Goal: Information Seeking & Learning: Learn about a topic

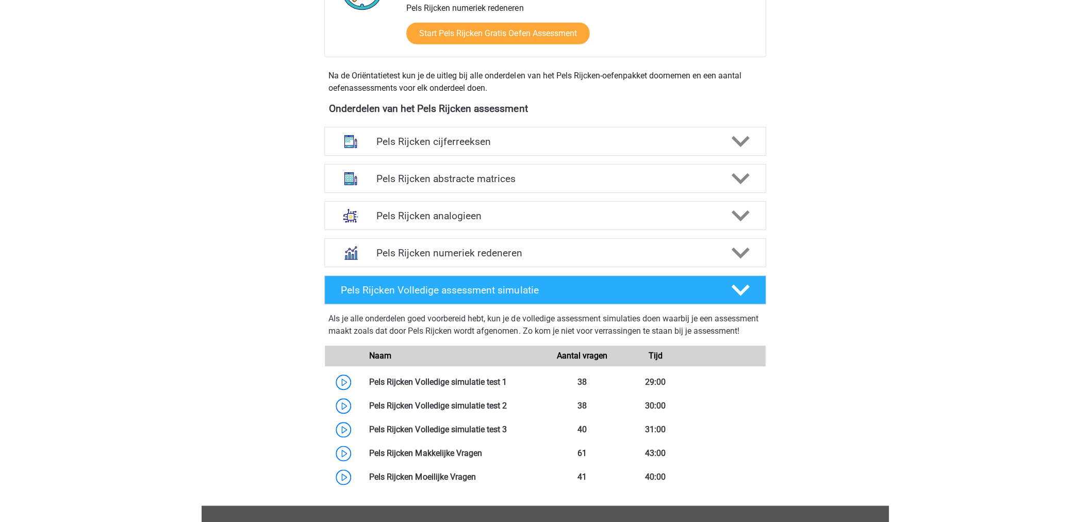
scroll to position [407, 0]
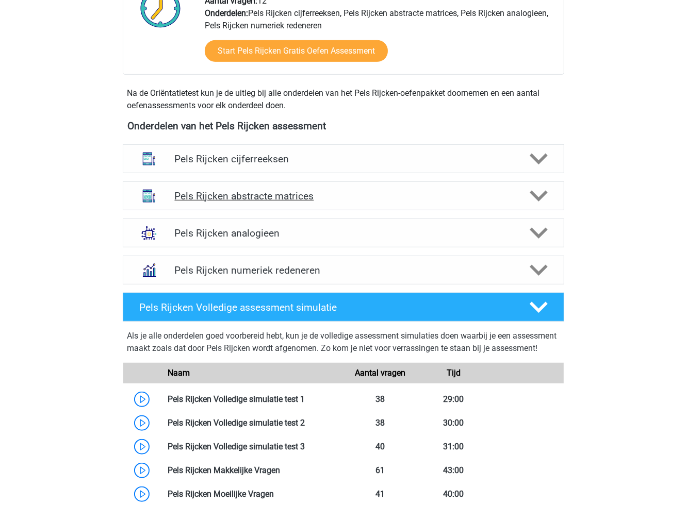
click at [210, 202] on h4 "Pels Rijcken abstracte matrices" at bounding box center [343, 196] width 338 height 12
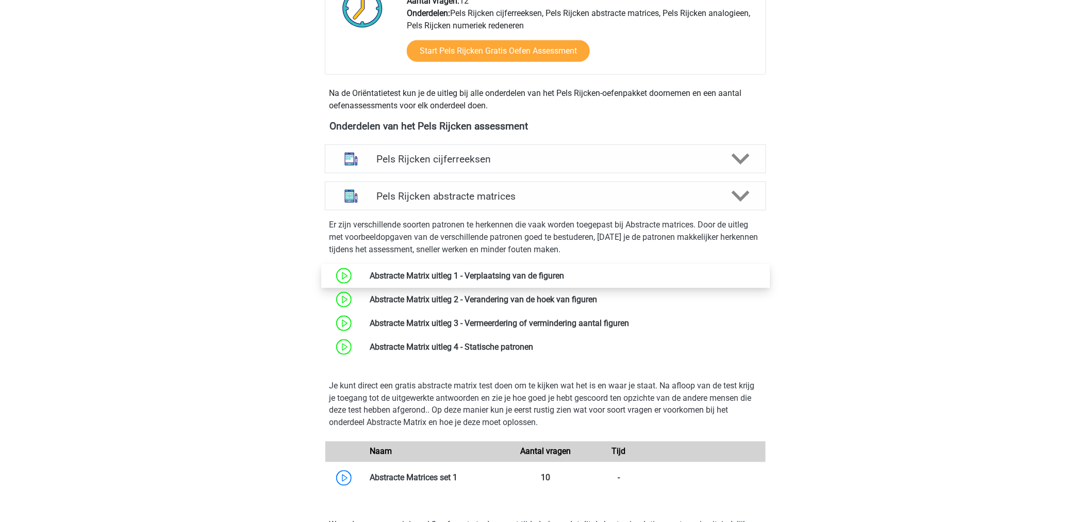
click at [564, 271] on link at bounding box center [564, 276] width 0 height 10
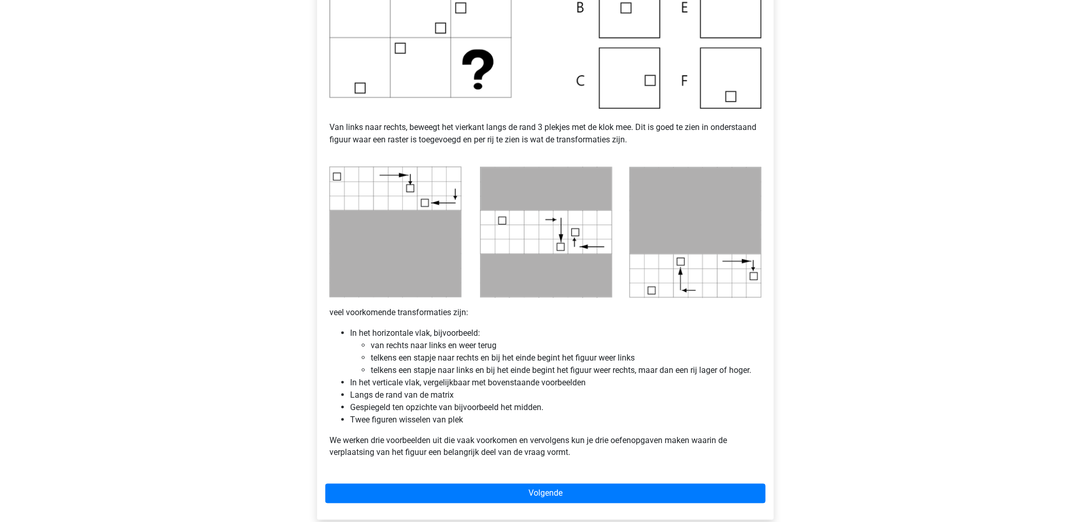
scroll to position [401, 0]
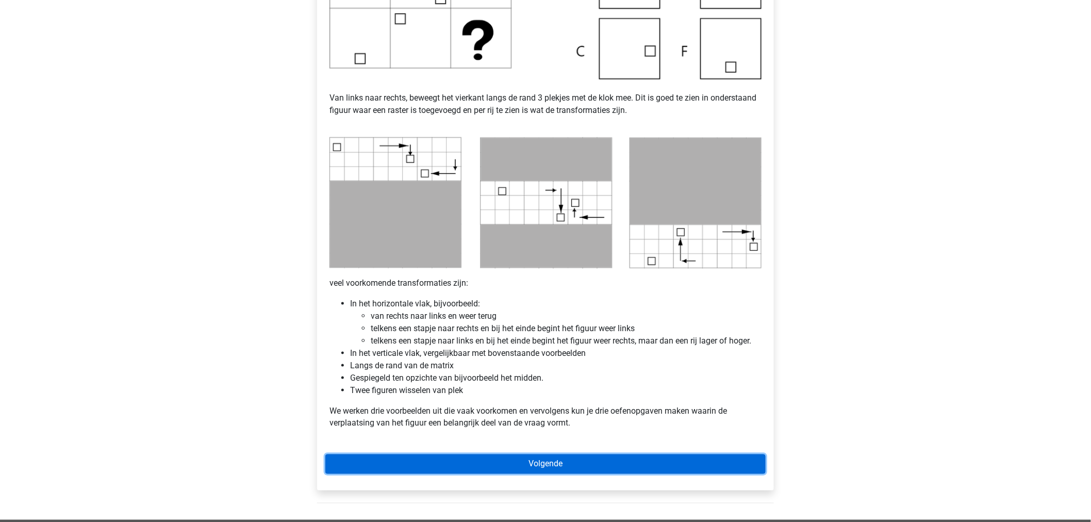
click at [367, 471] on link "Volgende" at bounding box center [545, 464] width 440 height 20
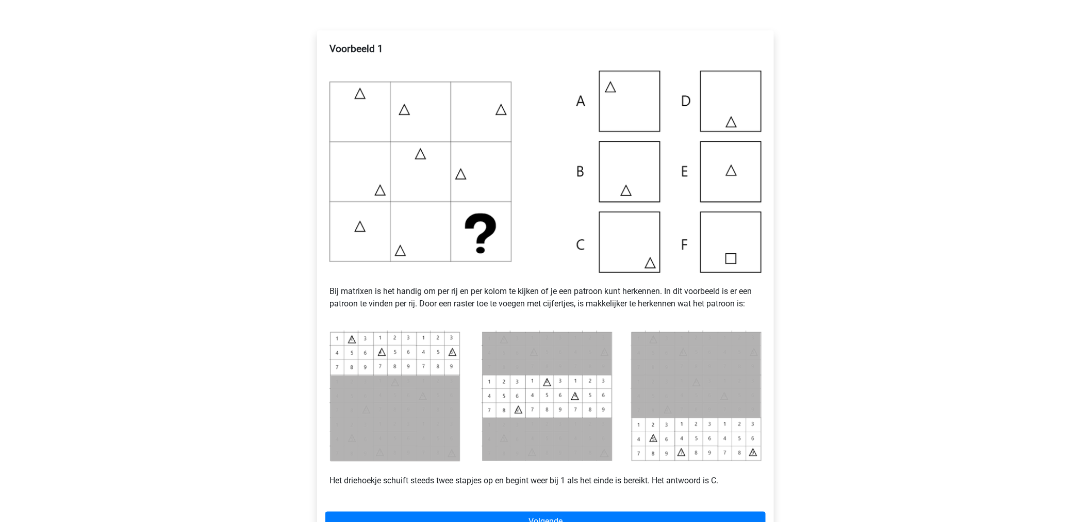
scroll to position [229, 0]
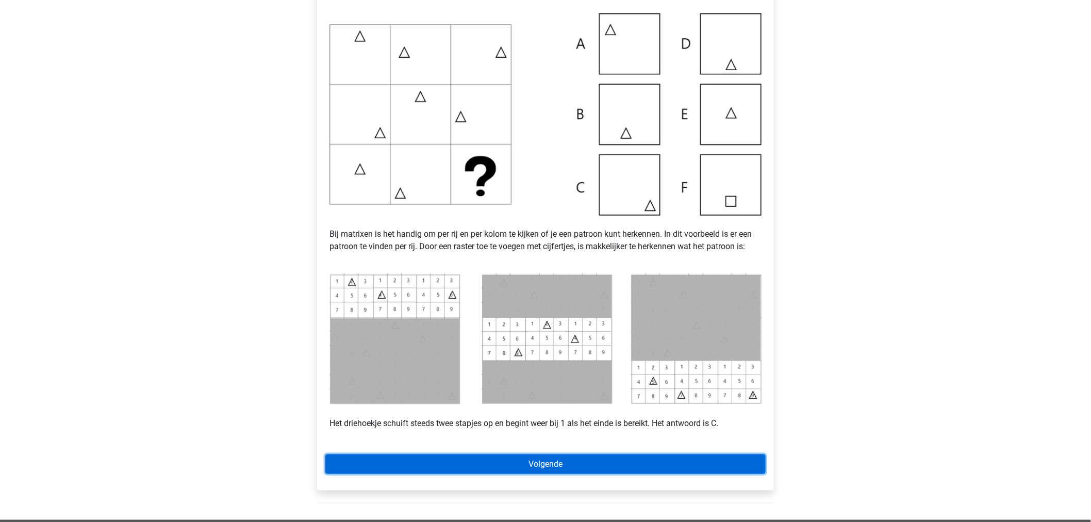
click at [350, 465] on link "Volgende" at bounding box center [545, 464] width 440 height 20
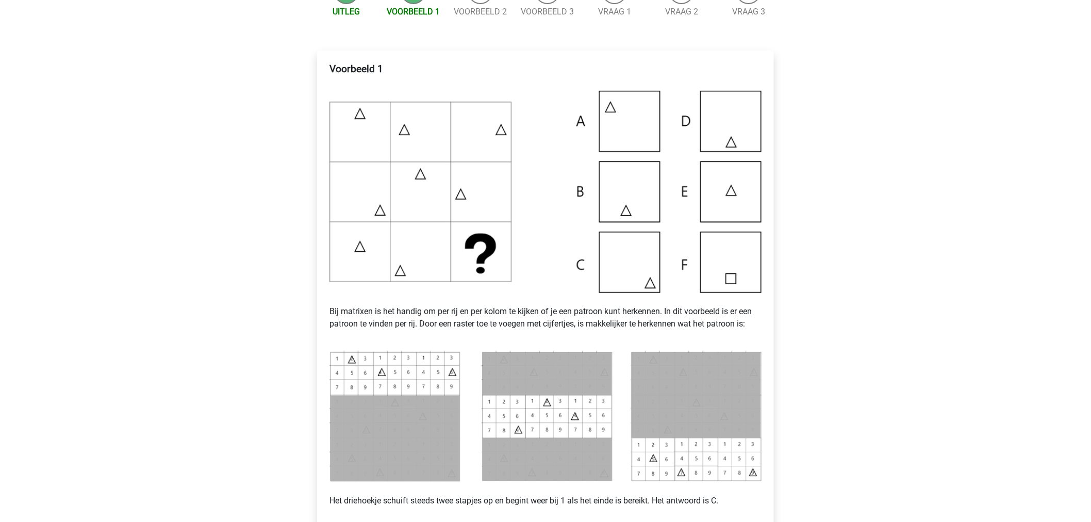
scroll to position [172, 0]
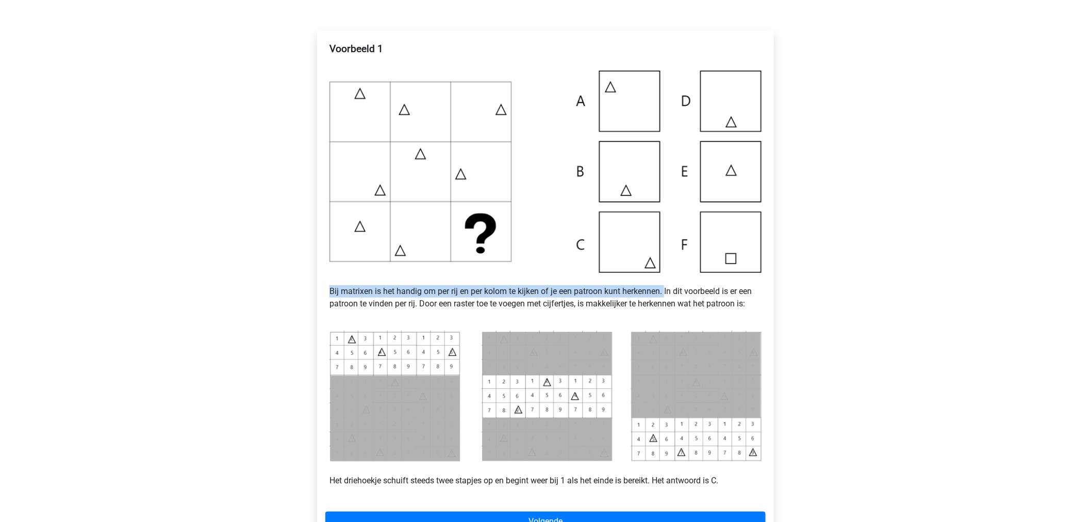
drag, startPoint x: 328, startPoint y: 293, endPoint x: 667, endPoint y: 295, distance: 338.7
click at [667, 295] on div "Voorbeeld 1 Bij matrixen is het handig om per rij en per kolom te kijken of je …" at bounding box center [545, 269] width 440 height 460
click at [547, 295] on p "Bij matrixen is het handig om per rij en per kolom te kijken of je een patroon …" at bounding box center [545, 297] width 432 height 49
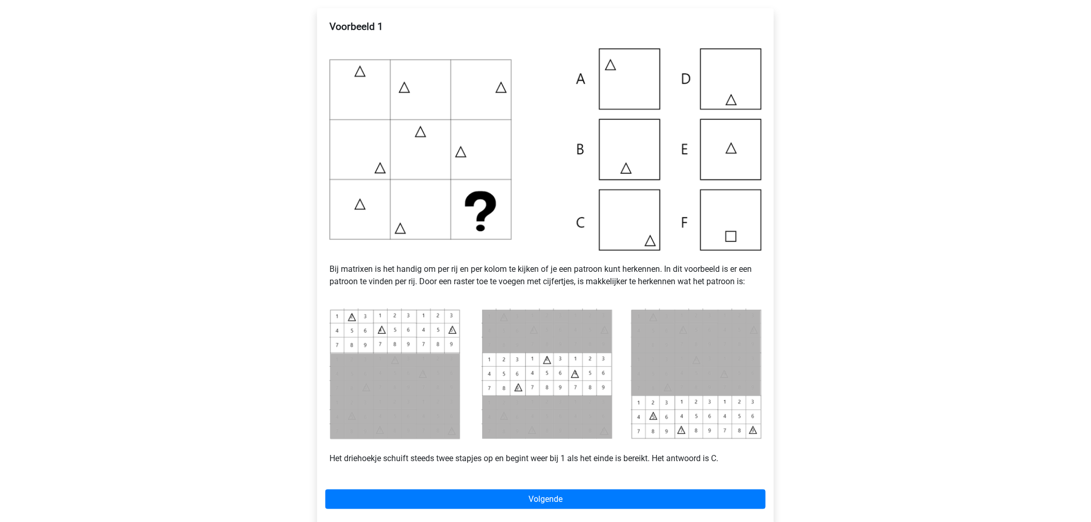
scroll to position [229, 0]
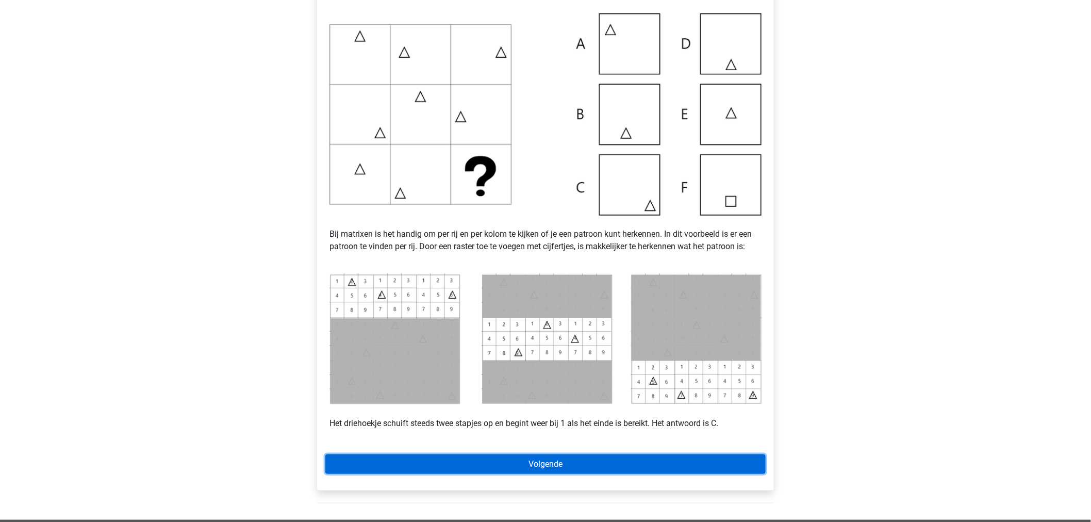
click at [411, 459] on link "Volgende" at bounding box center [545, 464] width 440 height 20
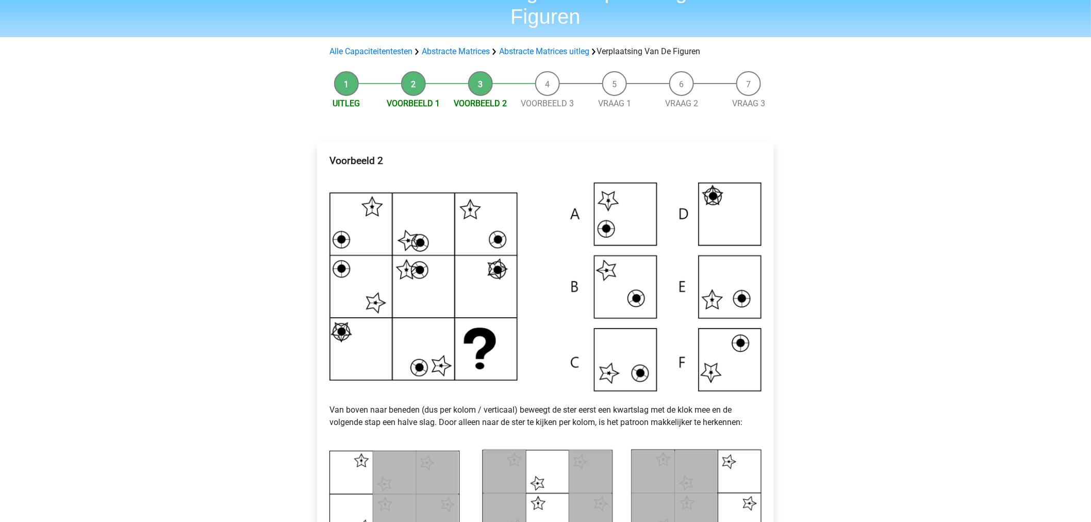
scroll to position [114, 0]
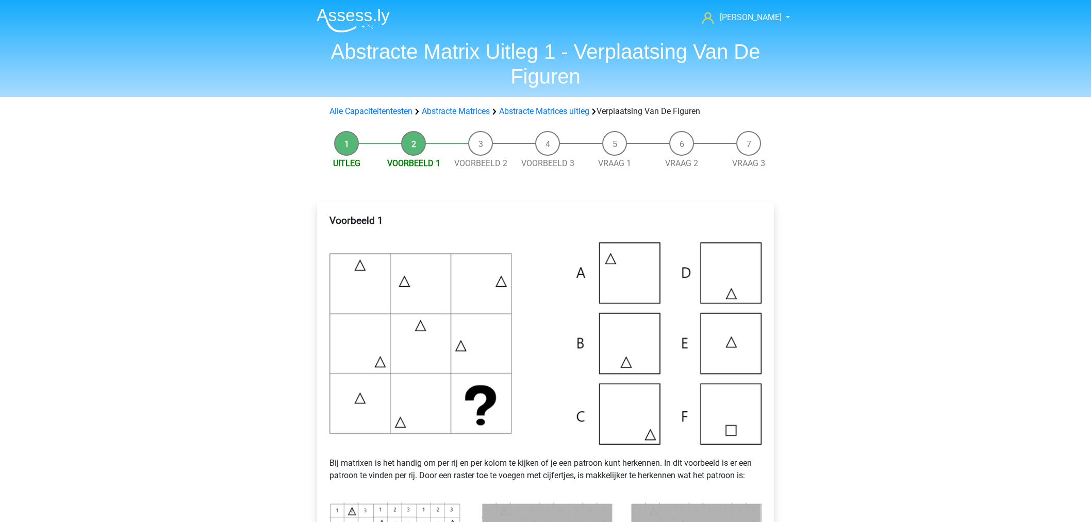
scroll to position [229, 0]
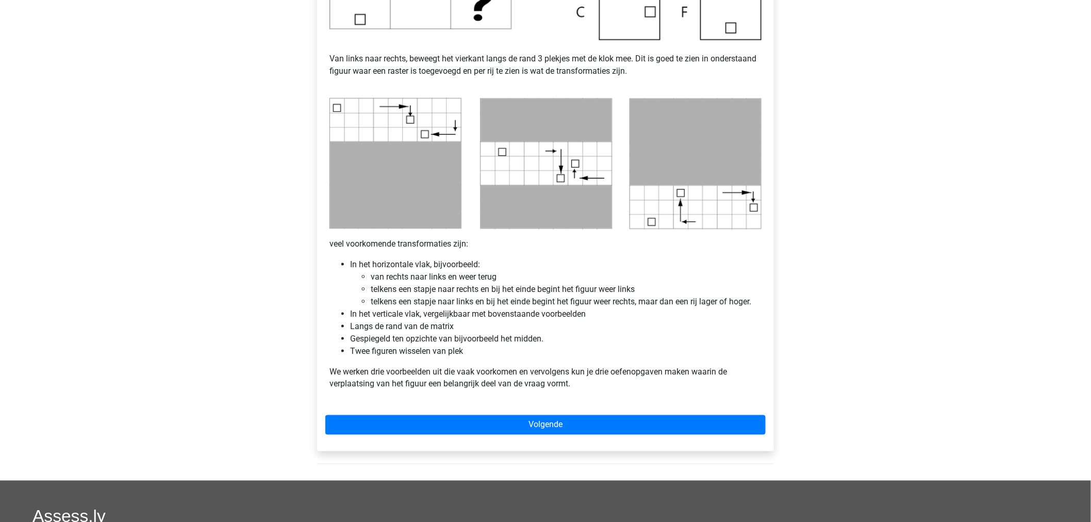
scroll to position [458, 0]
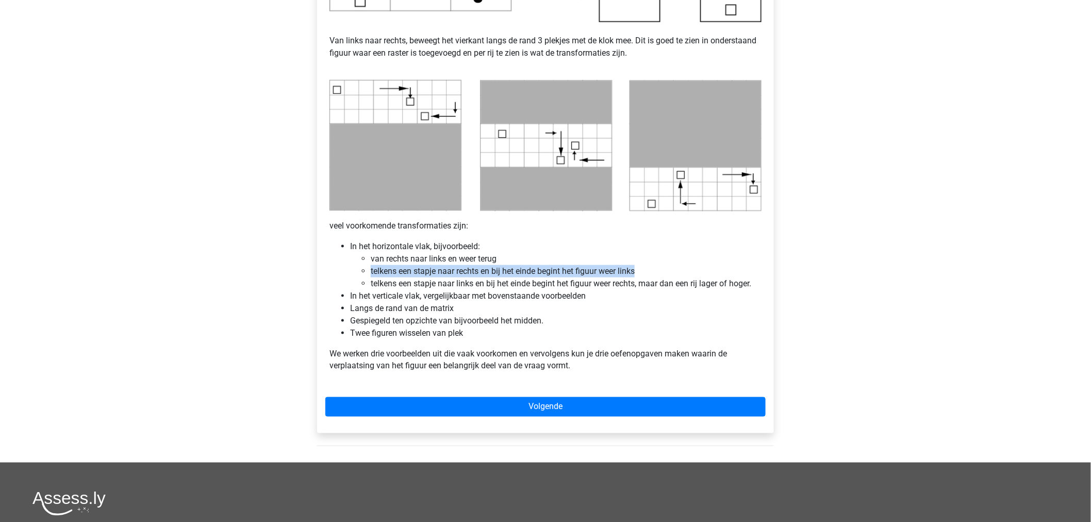
drag, startPoint x: 368, startPoint y: 271, endPoint x: 650, endPoint y: 272, distance: 281.5
click at [650, 272] on ul "van rechts naar links en weer terug telkens een stapje naar rechts en bij het e…" at bounding box center [555, 271] width 411 height 37
copy li "telkens een stapje naar rechts en bij het einde begint het figuur weer links"
click at [376, 284] on li "telkens een stapje naar links en bij het einde begint het figuur weer rechts, m…" at bounding box center [566, 283] width 391 height 12
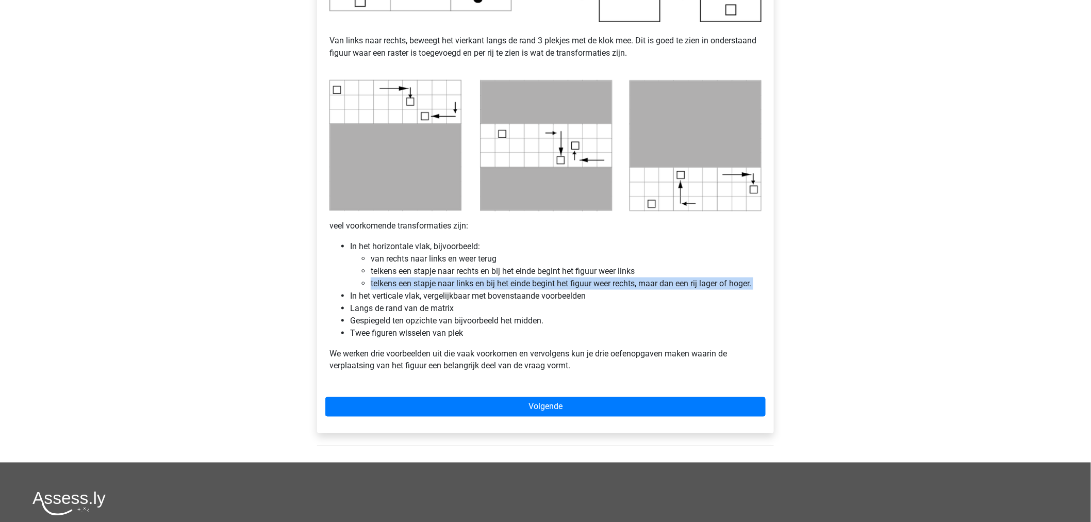
click at [376, 284] on li "telkens een stapje naar links en bij het einde begint het figuur weer rechts, m…" at bounding box center [566, 283] width 391 height 12
copy li "telkens een stapje naar links en bij het einde begint het figuur weer rechts, m…"
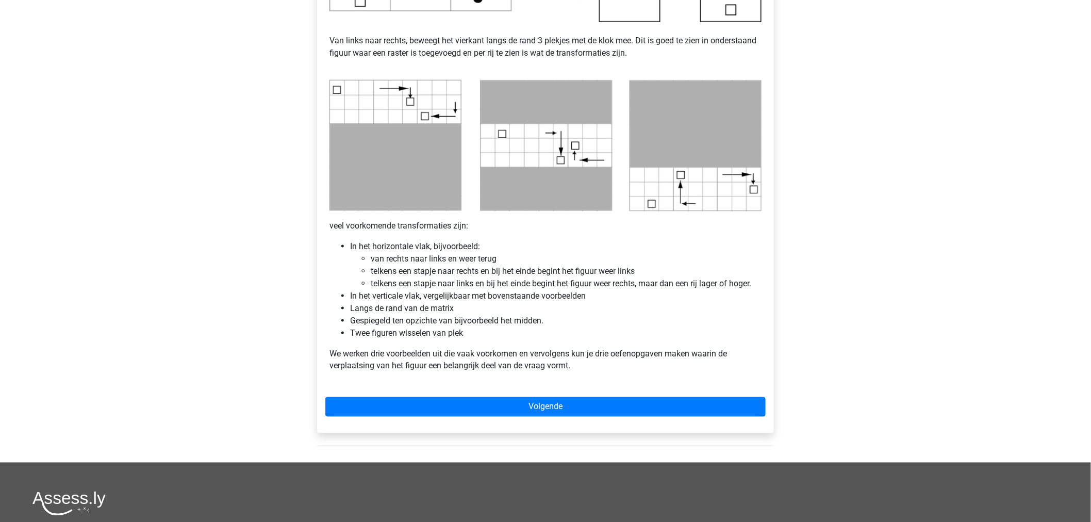
click at [371, 269] on li "telkens een stapje naar rechts en bij het einde begint het figuur weer links" at bounding box center [566, 271] width 391 height 12
click at [429, 258] on li "van rechts naar links en weer terug" at bounding box center [566, 259] width 391 height 12
copy li "van rechts naar links en weer terug"
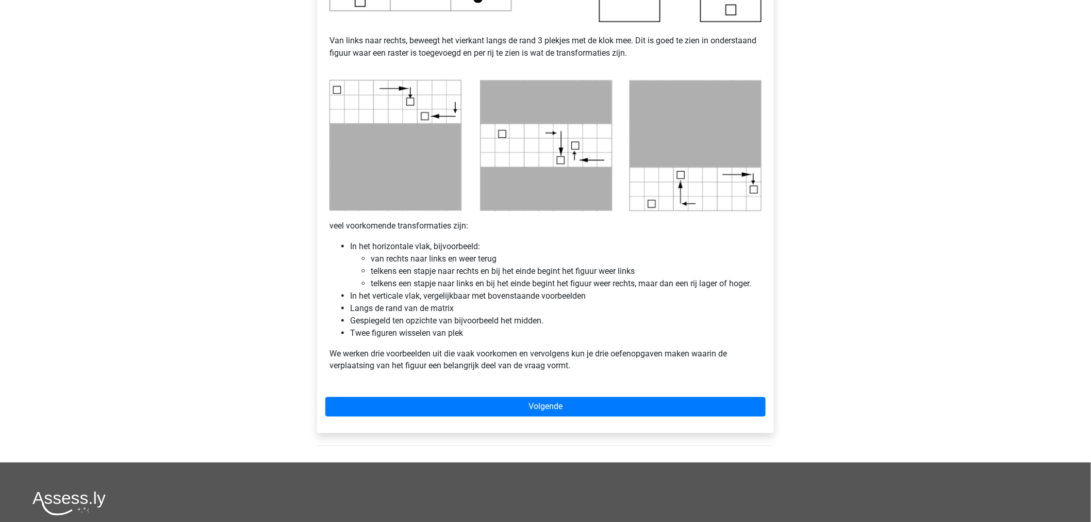
click at [359, 310] on li "Langs de rand van de matrix" at bounding box center [555, 308] width 411 height 12
copy li "Langs de rand van de matrix"
click at [356, 322] on li "Gespiegeld ten opzichte van bijvoorbeeld het midden." at bounding box center [555, 320] width 411 height 12
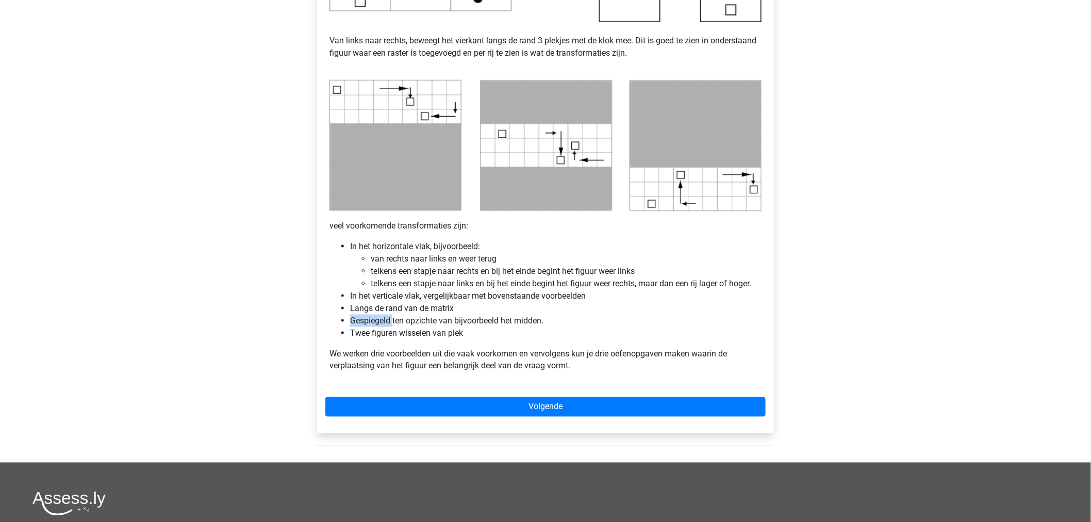
click at [356, 322] on li "Gespiegeld ten opzichte van bijvoorbeeld het midden." at bounding box center [555, 320] width 411 height 12
copy li "Gespiegeld ten opzichte van bijvoorbeeld het midden."
click at [380, 334] on li "Twee figuren wisselen van plek" at bounding box center [555, 333] width 411 height 12
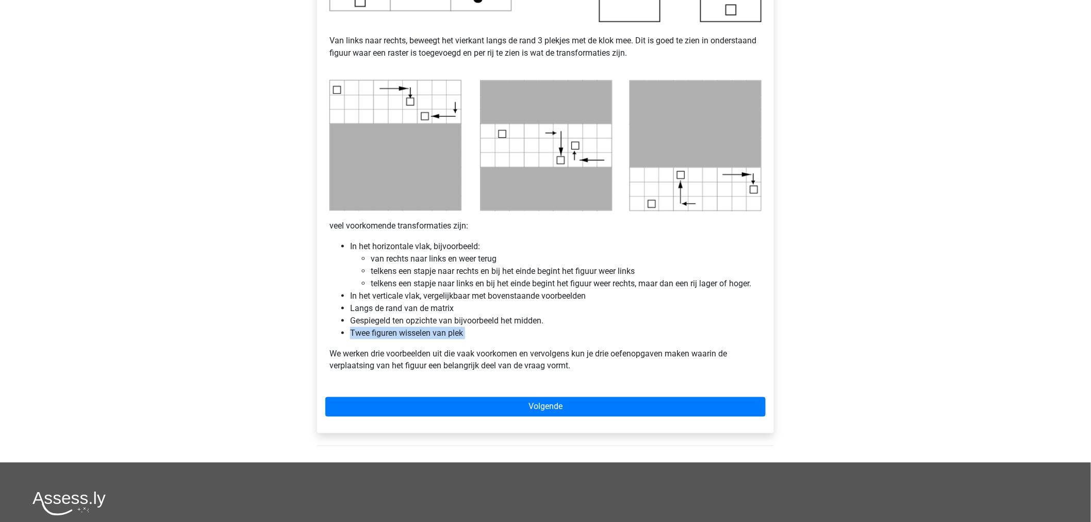
click at [380, 334] on li "Twee figuren wisselen van plek" at bounding box center [555, 333] width 411 height 12
copy li "Twee figuren wisselen van plek"
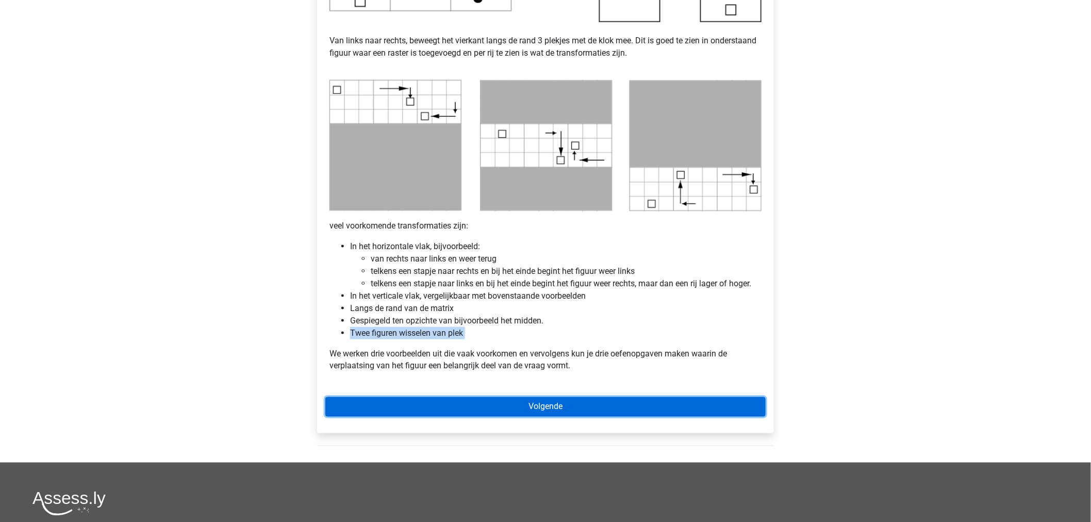
click at [367, 397] on link "Volgende" at bounding box center [545, 407] width 440 height 20
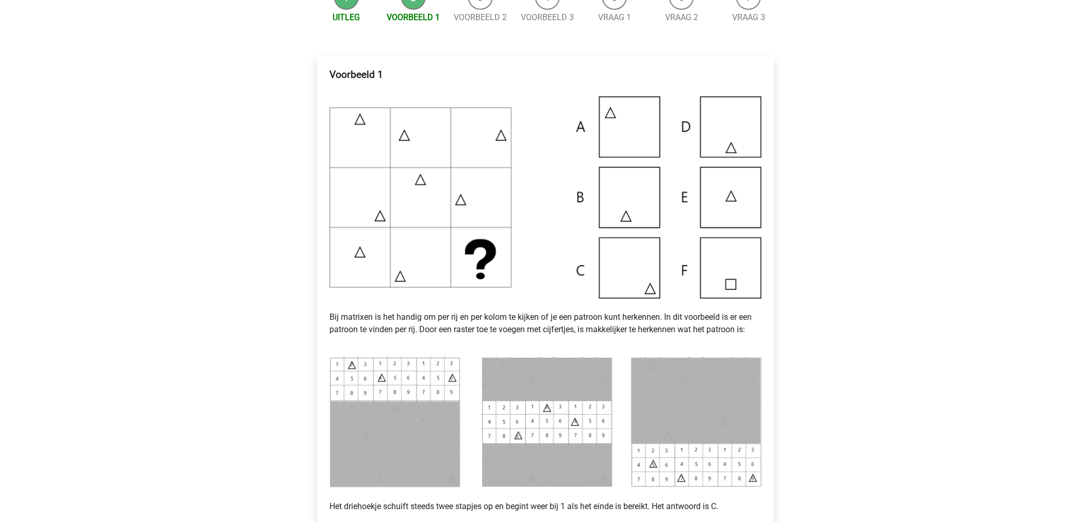
scroll to position [229, 0]
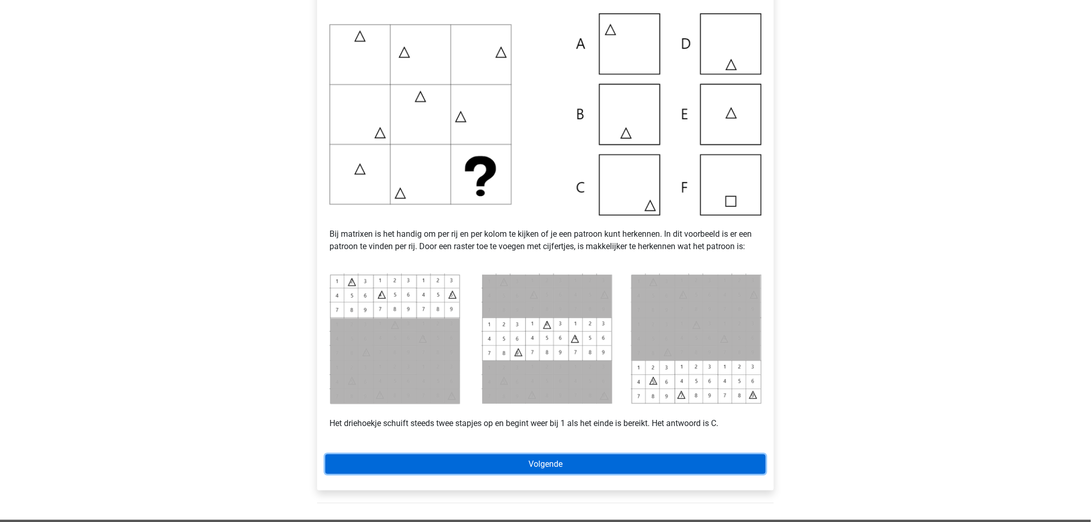
click at [380, 459] on link "Volgende" at bounding box center [545, 464] width 440 height 20
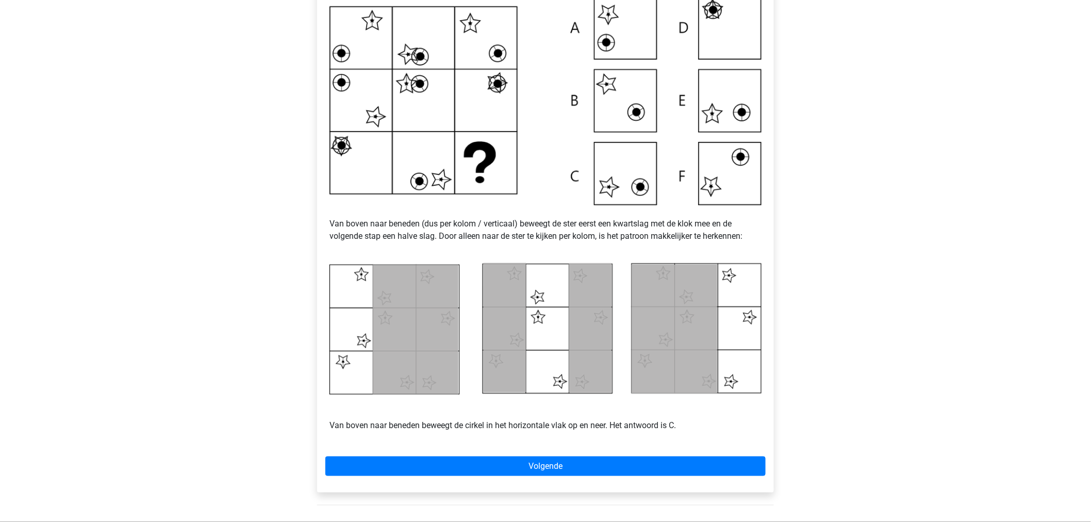
scroll to position [229, 0]
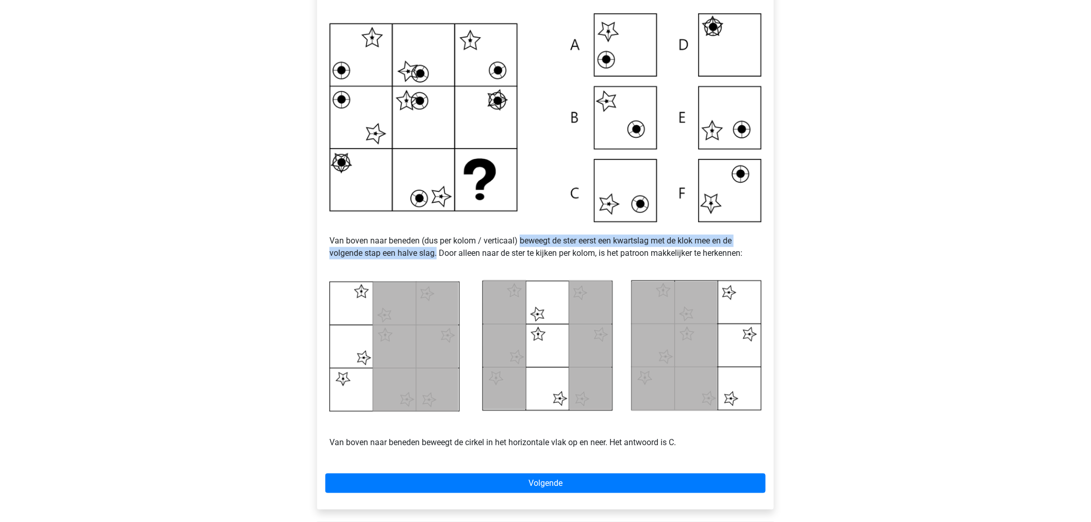
drag, startPoint x: 520, startPoint y: 240, endPoint x: 437, endPoint y: 255, distance: 83.8
click at [437, 255] on p "Van boven naar beneden (dus per kolom / verticaal) beweegt de ster eerst een kw…" at bounding box center [545, 246] width 432 height 49
copy p "beweegt de ster eerst een kwartslag met de klok mee en de volgende stap een hal…"
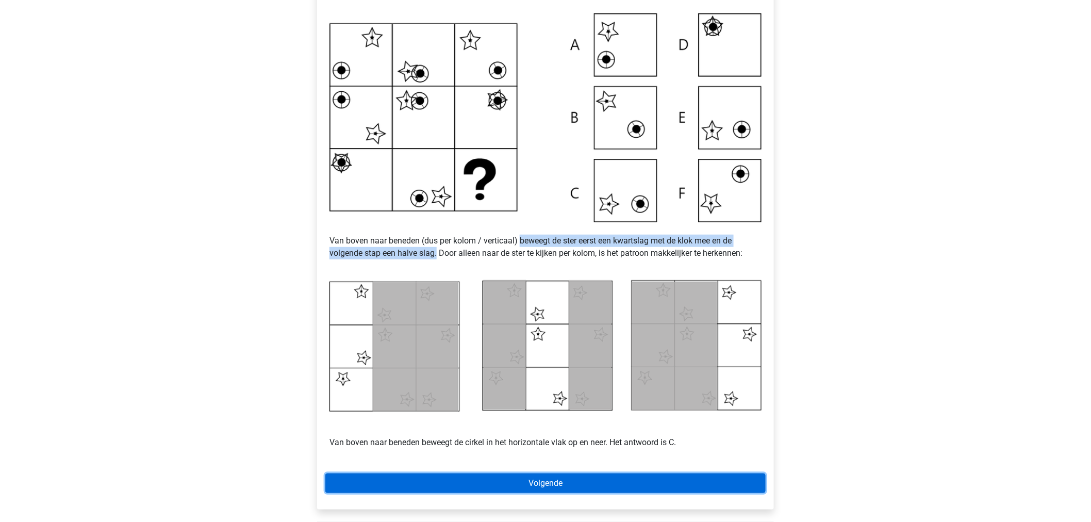
click at [401, 483] on link "Volgende" at bounding box center [545, 483] width 440 height 20
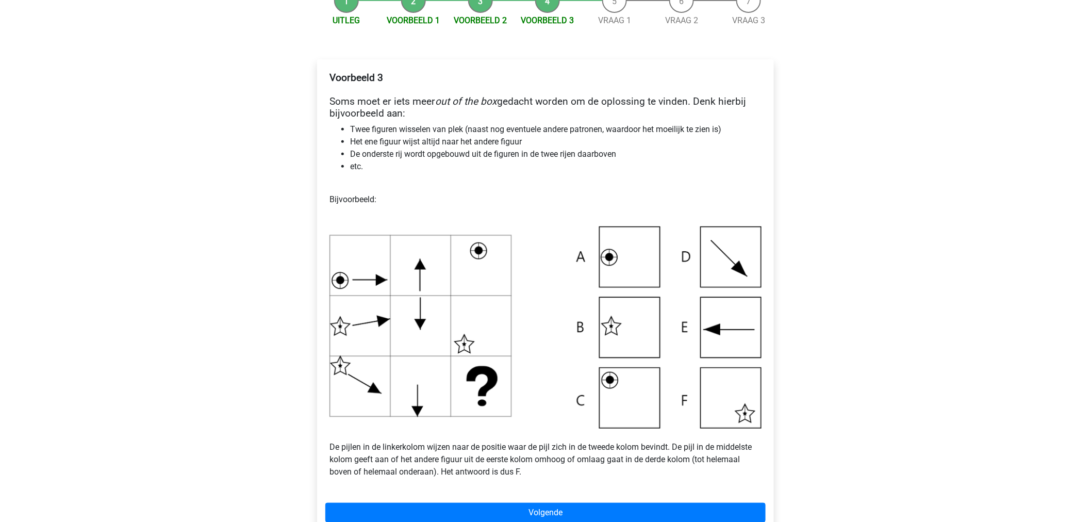
scroll to position [172, 0]
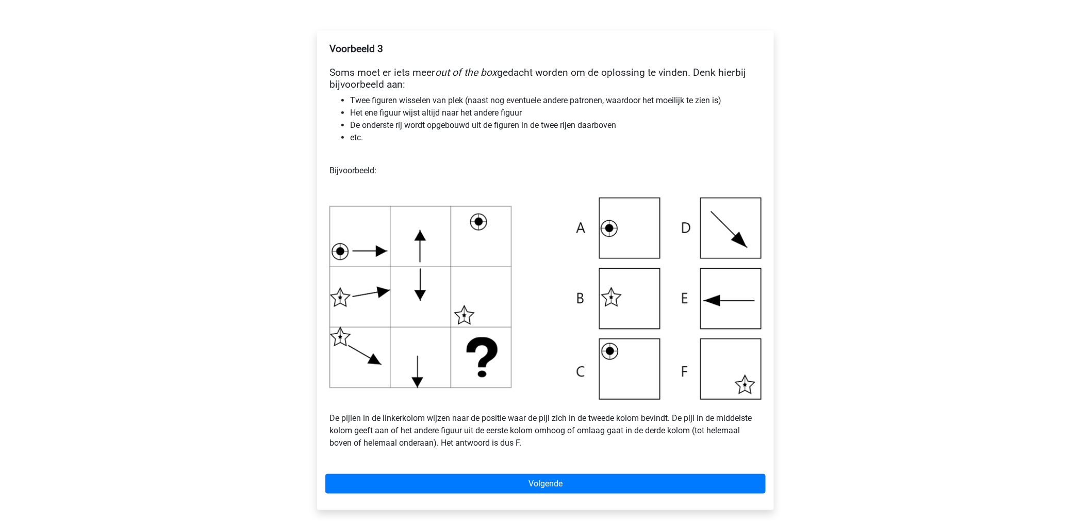
click at [398, 112] on li "Het ene figuur wijst altijd naar het andere figuur" at bounding box center [555, 113] width 411 height 12
copy li "Het ene figuur wijst altijd naar het andere figuur"
click at [522, 128] on li "De onderste rij wordt opgebouwd uit de figuren in de twee rijen daarboven" at bounding box center [555, 125] width 411 height 12
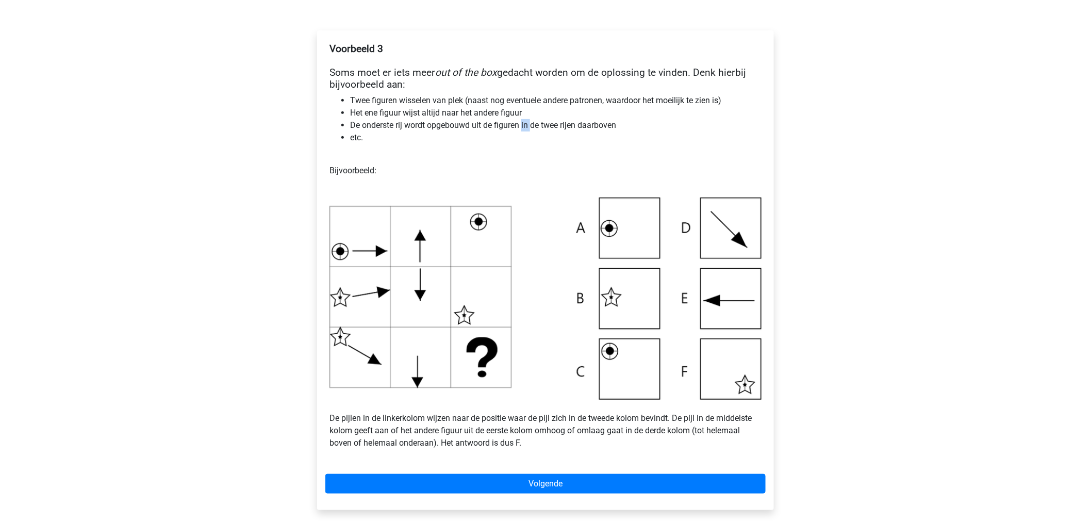
click at [522, 128] on li "De onderste rij wordt opgebouwd uit de figuren in de twee rijen daarboven" at bounding box center [555, 125] width 411 height 12
copy li "De onderste rij wordt opgebouwd uit de figuren in de twee rijen daarboven"
click at [366, 99] on li "Twee figuren wisselen van plek (naast nog eventuele andere patronen, waardoor h…" at bounding box center [555, 100] width 411 height 12
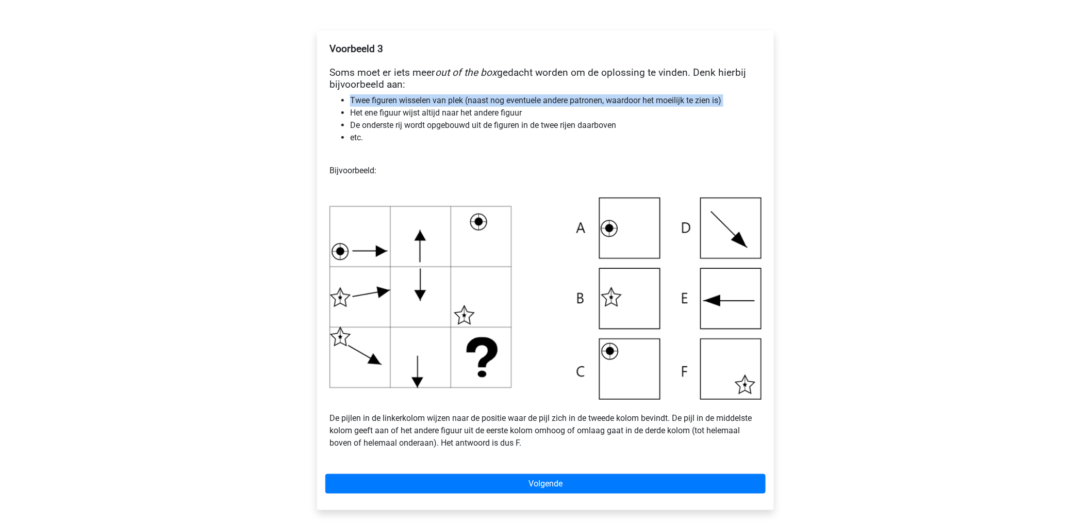
click at [366, 99] on li "Twee figuren wisselen van plek (naast nog eventuele andere patronen, waardoor h…" at bounding box center [555, 100] width 411 height 12
copy li "Twee figuren wisselen van plek (naast nog eventuele andere patronen, waardoor h…"
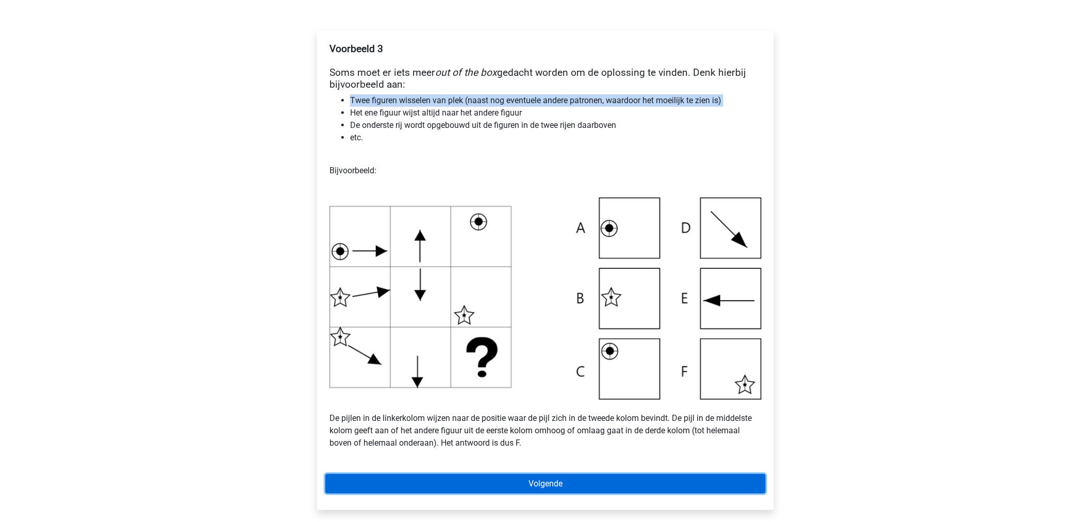
click at [355, 480] on link "Volgende" at bounding box center [545, 484] width 440 height 20
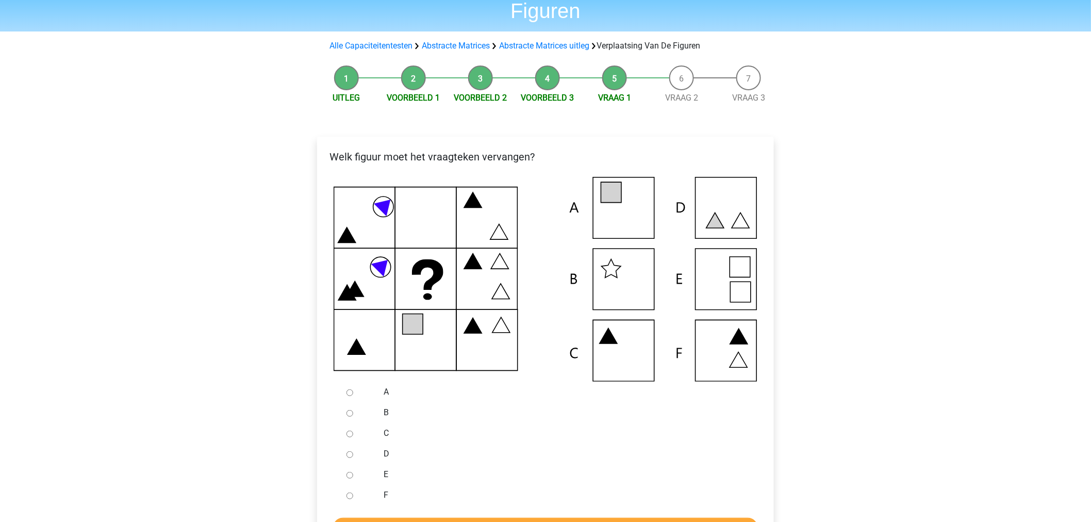
scroll to position [57, 0]
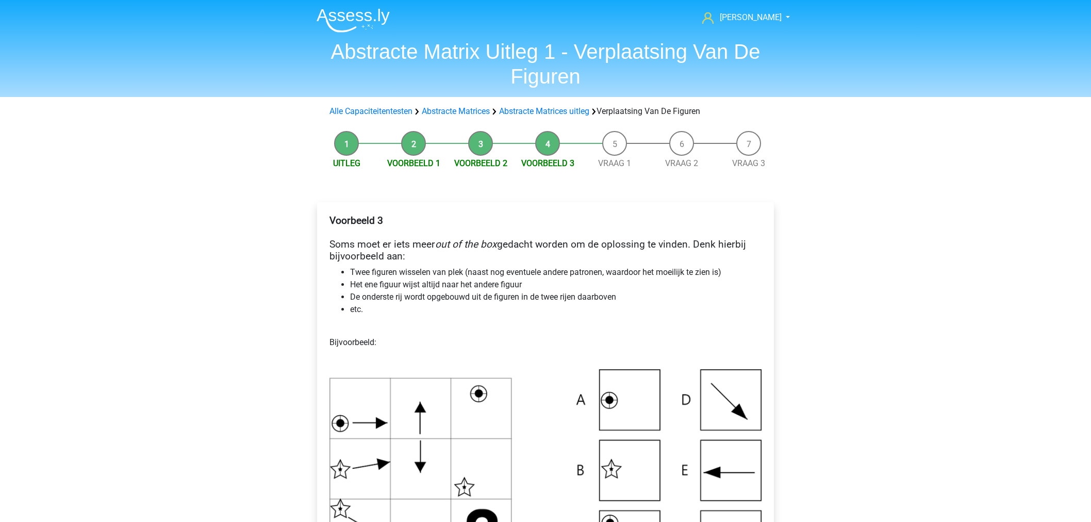
scroll to position [172, 0]
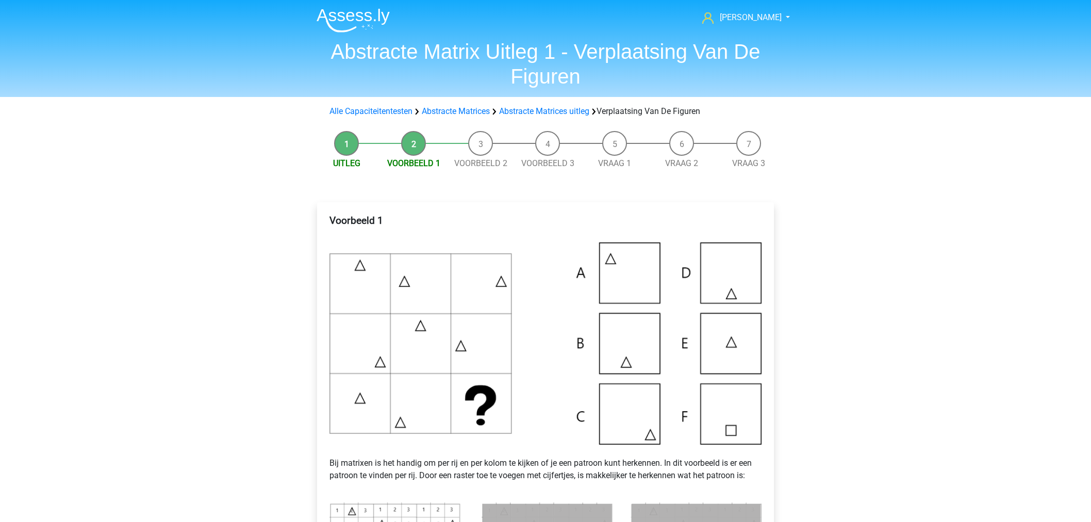
scroll to position [229, 0]
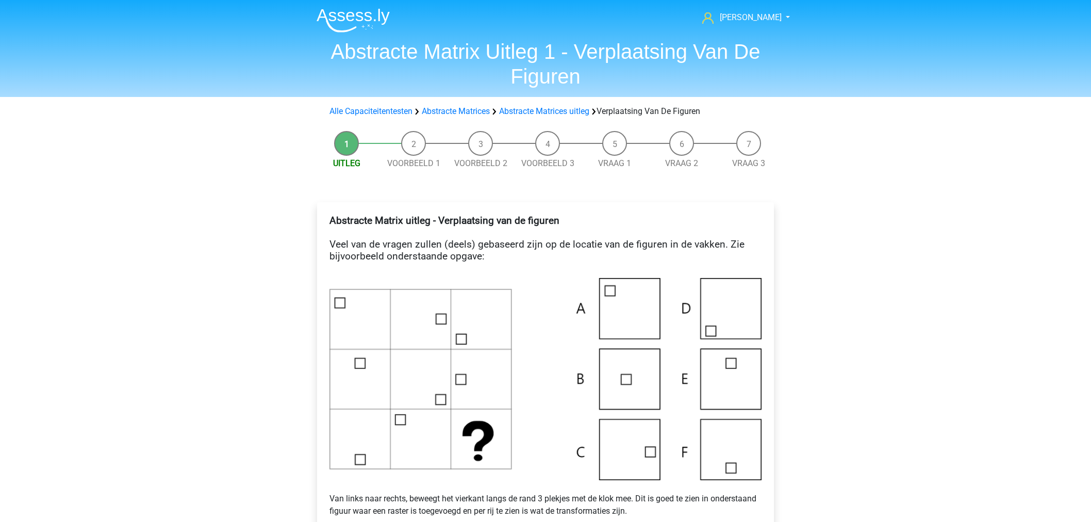
scroll to position [458, 0]
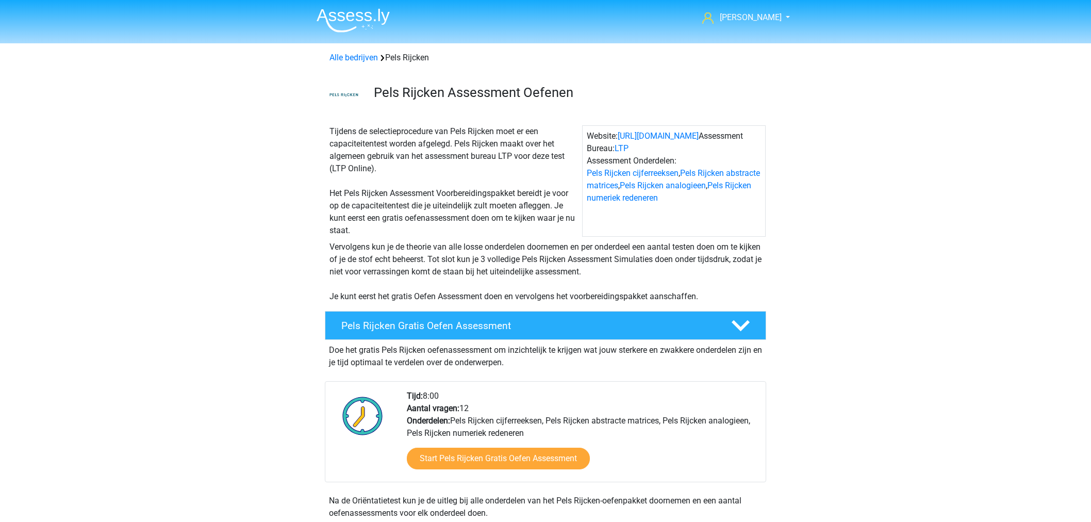
scroll to position [407, 0]
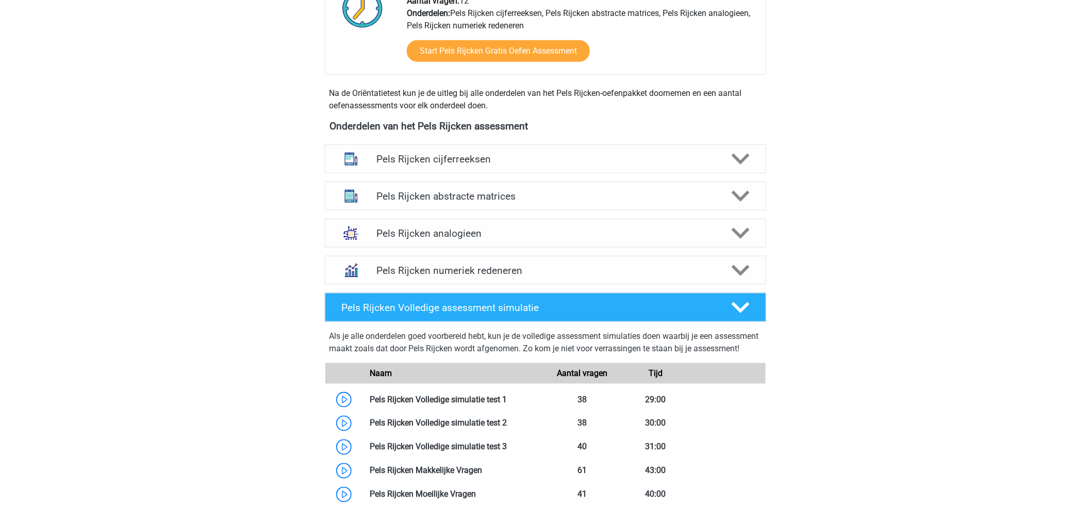
click at [380, 181] on div "Pels Rijcken abstracte matrices Er zijn verschillende soorten patronen te herke…" at bounding box center [545, 195] width 481 height 37
click at [395, 196] on h4 "Pels Rijcken abstracte matrices" at bounding box center [545, 196] width 338 height 12
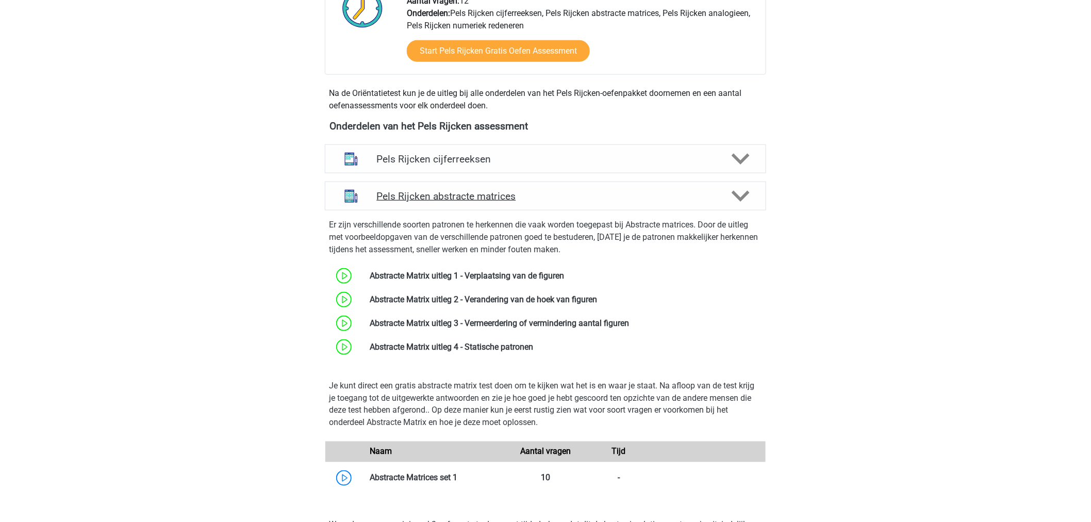
click at [360, 200] on img at bounding box center [351, 195] width 27 height 27
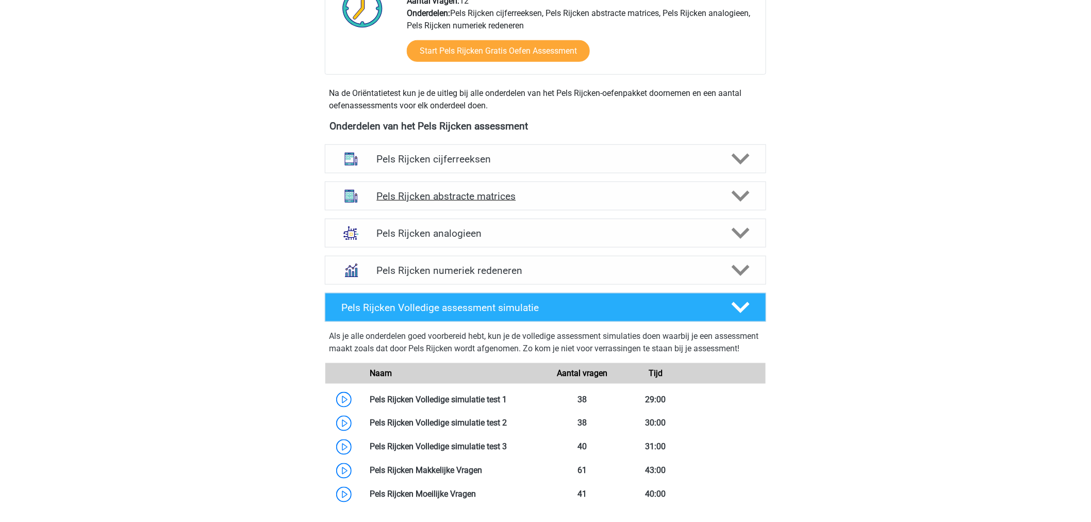
click at [360, 200] on img at bounding box center [351, 195] width 27 height 27
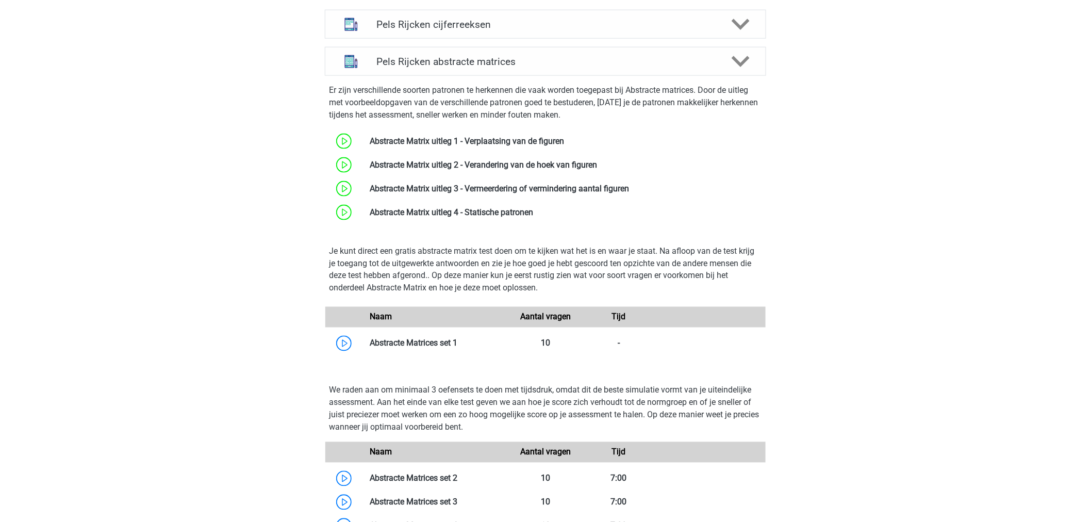
scroll to position [522, 0]
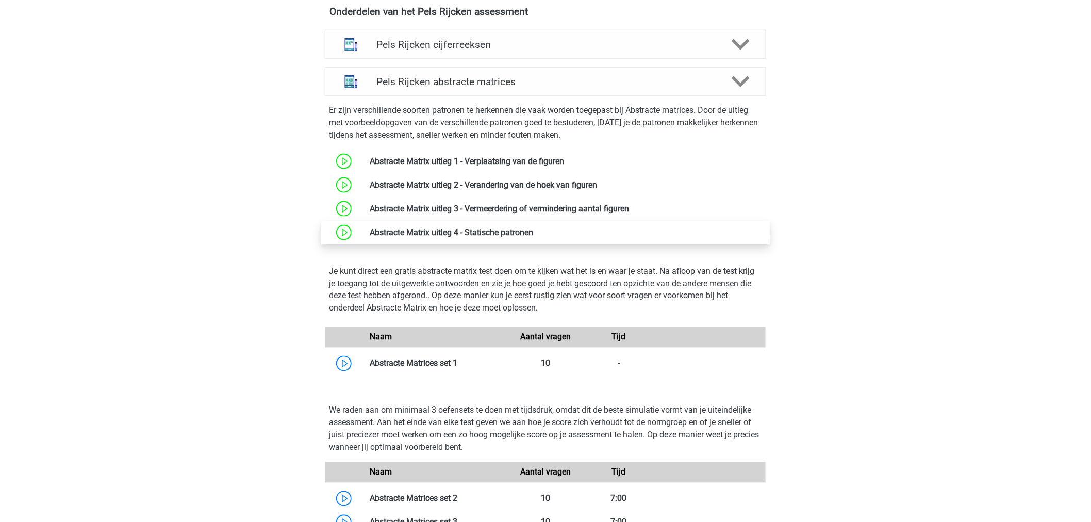
click at [533, 236] on link at bounding box center [533, 232] width 0 height 10
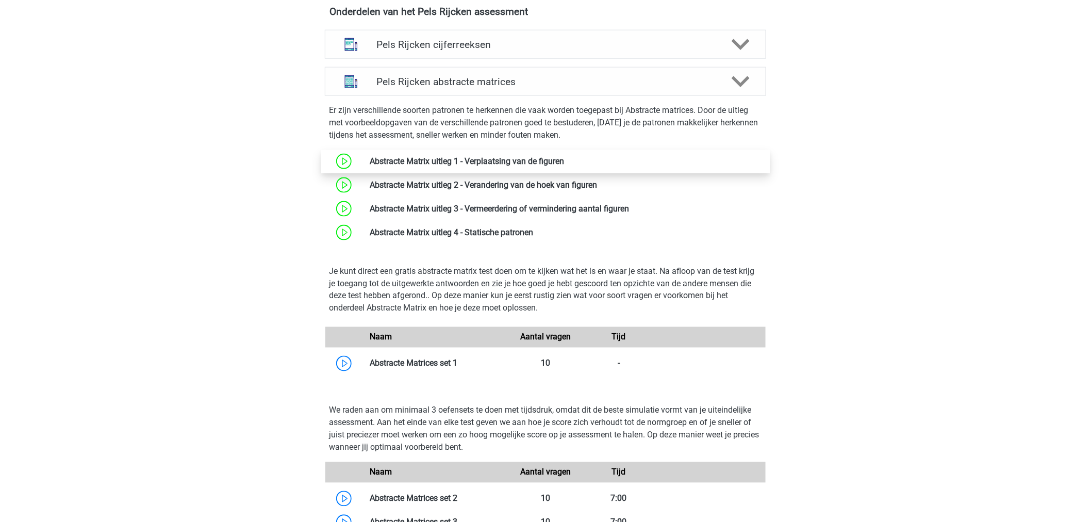
click at [564, 162] on link at bounding box center [564, 161] width 0 height 10
drag, startPoint x: 789, startPoint y: 154, endPoint x: 384, endPoint y: 164, distance: 404.8
click at [384, 164] on div "Onderdelen van het Pels Rijcken assessment Pels Rijcken cijferreeksen Er zijn g…" at bounding box center [546, 389] width 490 height 766
drag, startPoint x: 775, startPoint y: 162, endPoint x: 302, endPoint y: 148, distance: 473.4
click at [302, 148] on div "Onderdelen van het Pels Rijcken assessment Pels Rijcken cijferreeksen Er zijn g…" at bounding box center [546, 389] width 490 height 766
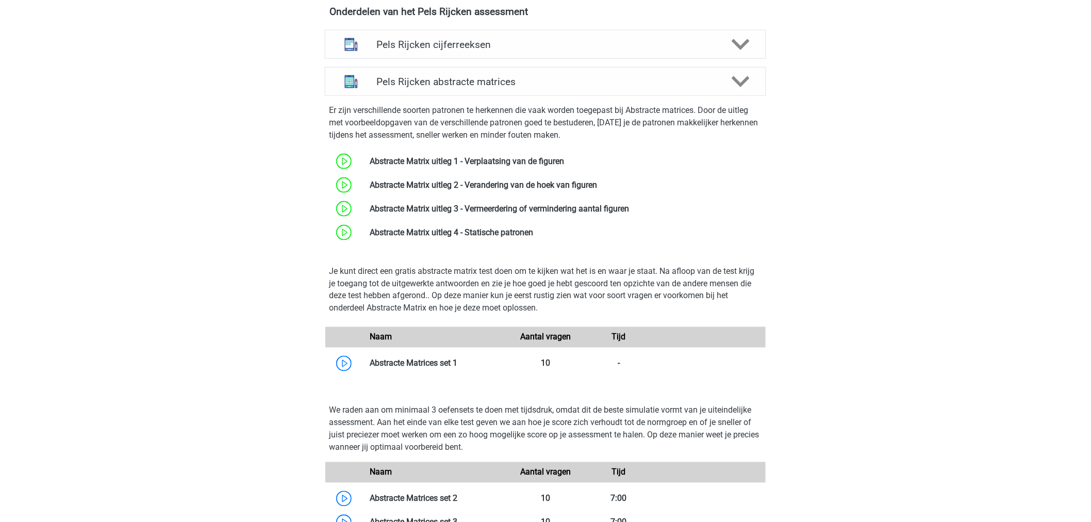
copy div "Abstracte Matrix uitleg 1 - Verplaatsing van de figuren"
drag, startPoint x: 813, startPoint y: 237, endPoint x: 319, endPoint y: 172, distance: 499.1
click at [319, 172] on div "Marc Hanna marchanna2000@gmail.com Nederlands" at bounding box center [545, 378] width 1091 height 1800
click at [281, 182] on div "Marc Hanna marchanna2000@gmail.com Nederlands" at bounding box center [545, 378] width 1091 height 1800
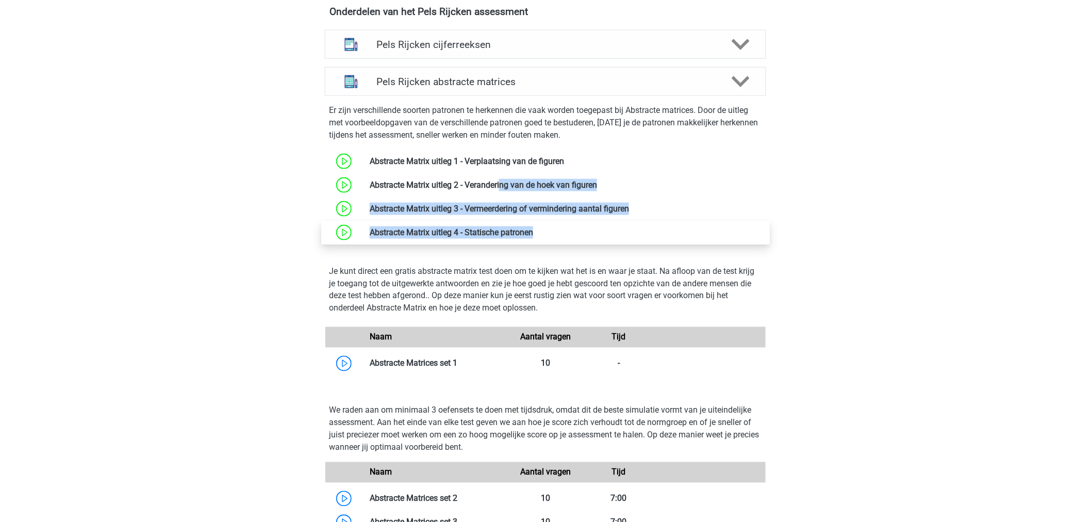
drag, startPoint x: 281, startPoint y: 182, endPoint x: 587, endPoint y: 238, distance: 310.1
click at [587, 238] on div "Marc Hanna marchanna2000@gmail.com Nederlands" at bounding box center [545, 378] width 1091 height 1800
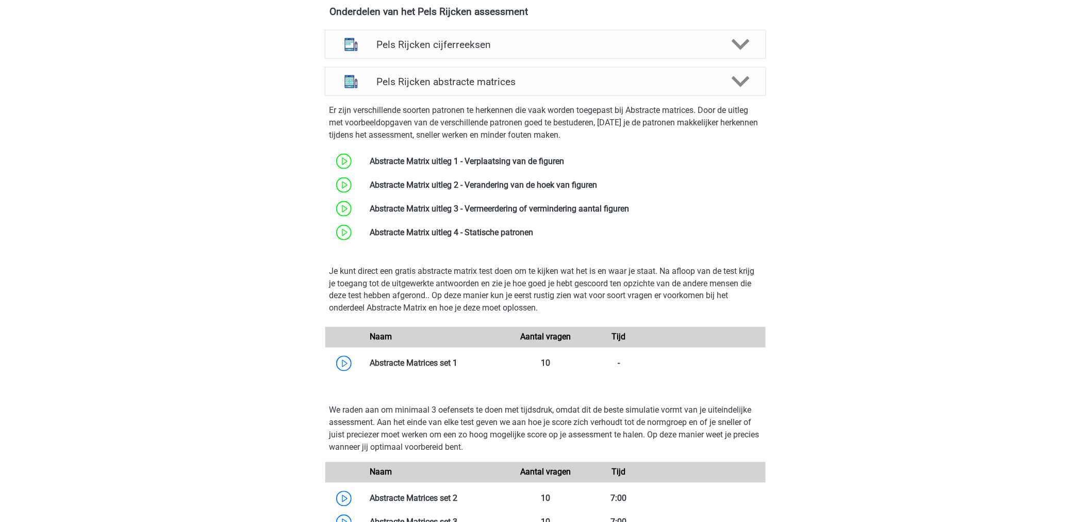
drag, startPoint x: 261, startPoint y: 181, endPoint x: 291, endPoint y: 178, distance: 30.1
click at [261, 181] on div "Marc Hanna marchanna2000@gmail.com Nederlands" at bounding box center [545, 378] width 1091 height 1800
click at [597, 189] on link at bounding box center [597, 185] width 0 height 10
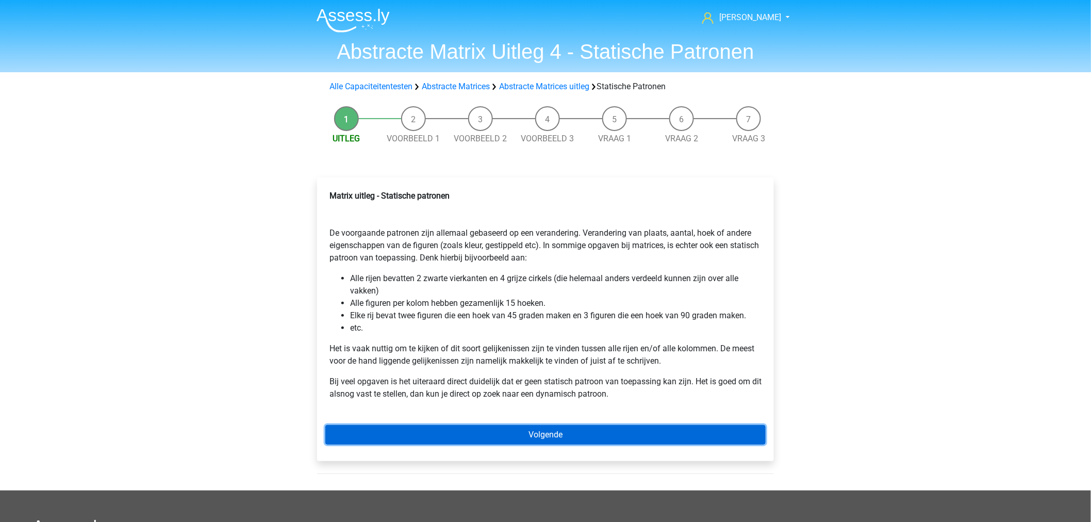
click at [362, 426] on link "Volgende" at bounding box center [545, 435] width 440 height 20
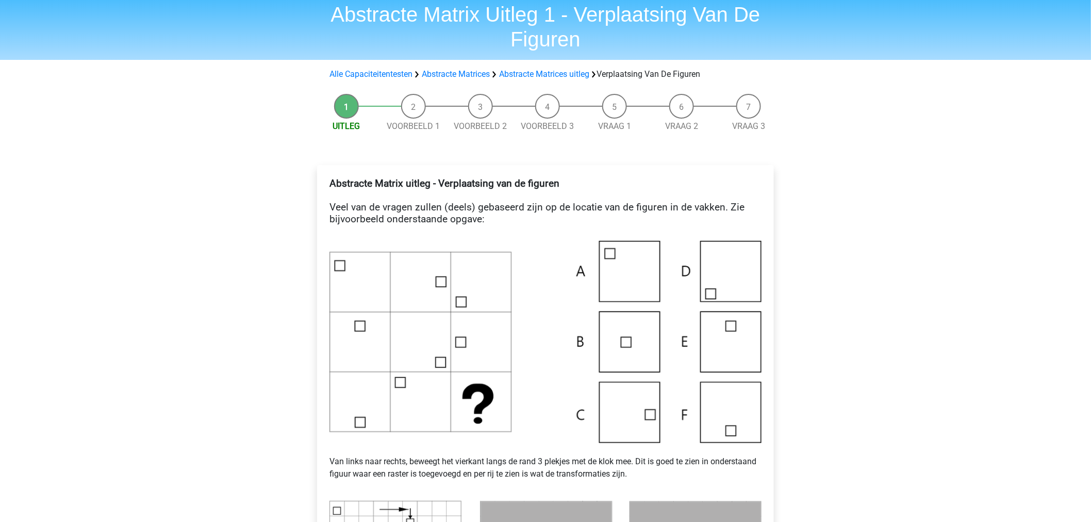
scroll to position [57, 0]
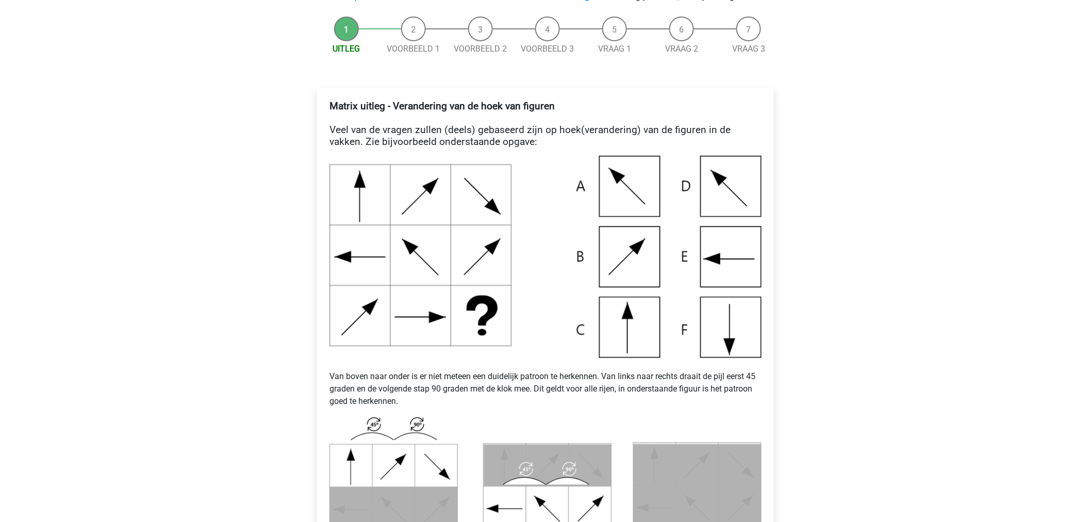
scroll to position [172, 0]
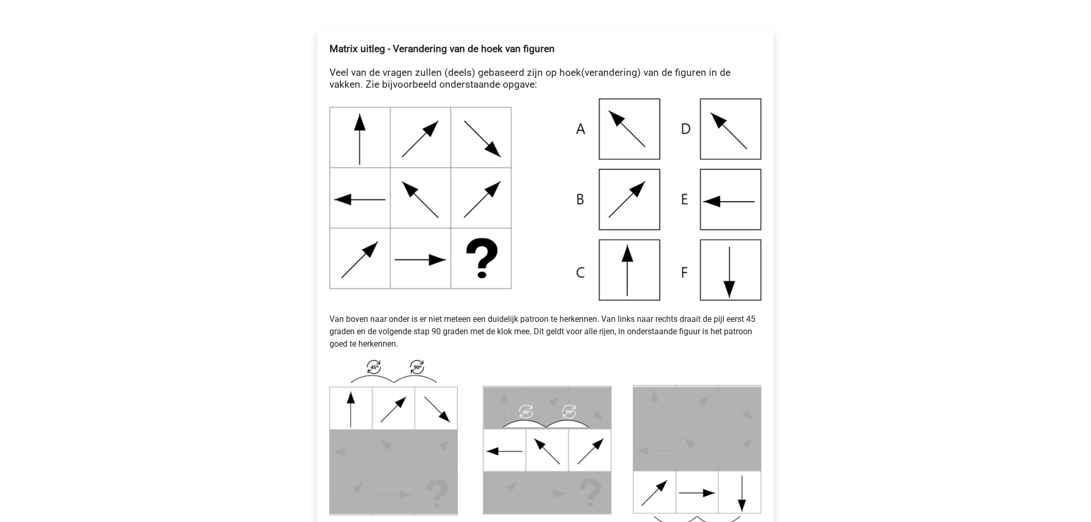
click at [553, 73] on h4 "Matrix uitleg - Verandering van de hoek van figuren Veel van de vragen zullen (…" at bounding box center [545, 66] width 432 height 47
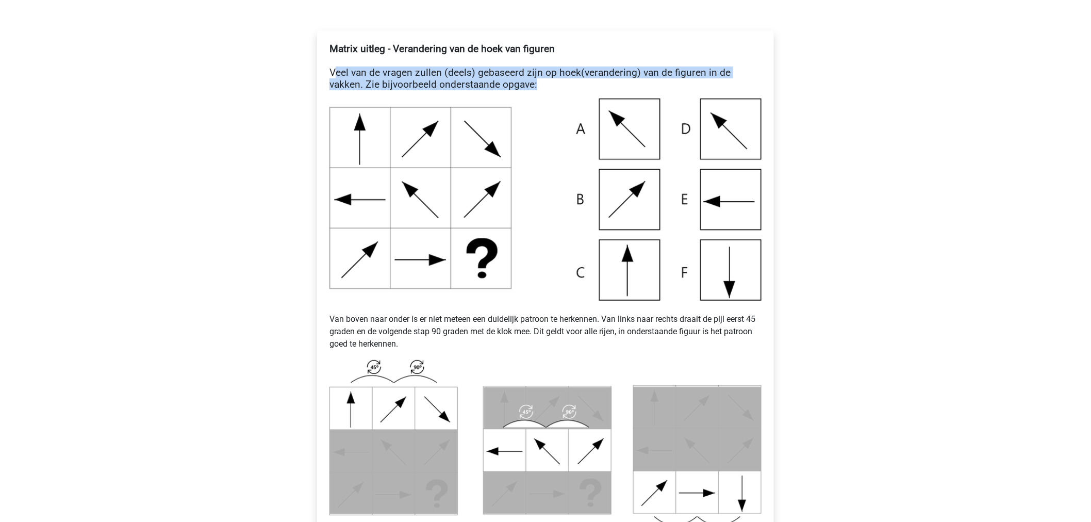
click at [553, 73] on h4 "Matrix uitleg - Verandering van de hoek van figuren Veel van de vragen zullen (…" at bounding box center [545, 66] width 432 height 47
drag, startPoint x: 327, startPoint y: 74, endPoint x: 760, endPoint y: 68, distance: 433.1
click at [760, 68] on div "Matrix uitleg - Verandering van de hoek van figuren Veel van de vragen zullen (…" at bounding box center [545, 402] width 440 height 726
copy h4 "Veel van de vragen zullen (deels) gebaseerd zijn op hoek(verandering) van de fi…"
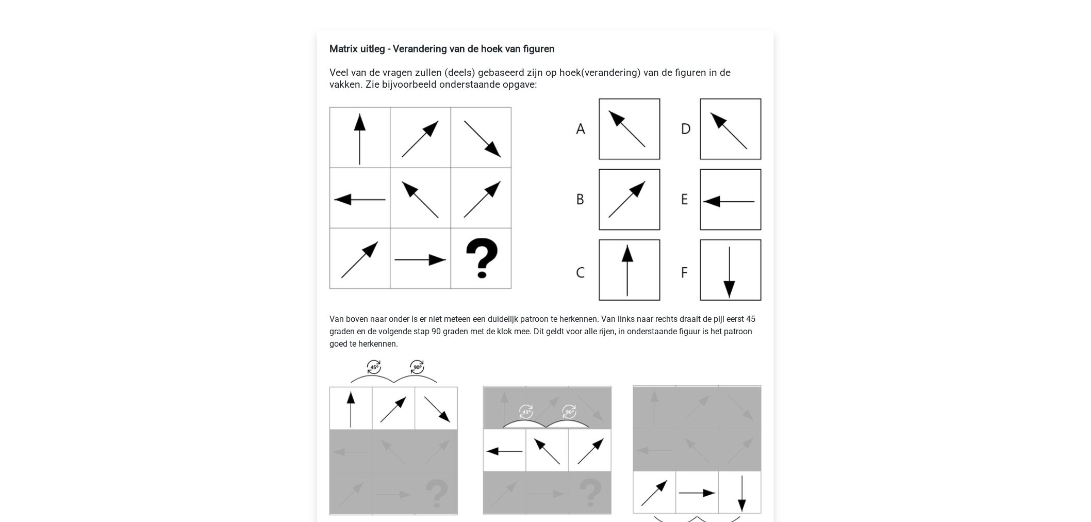
click at [179, 308] on div "[PERSON_NAME] [EMAIL_ADDRESS][DOMAIN_NAME] Nederlands English" at bounding box center [545, 471] width 1091 height 1287
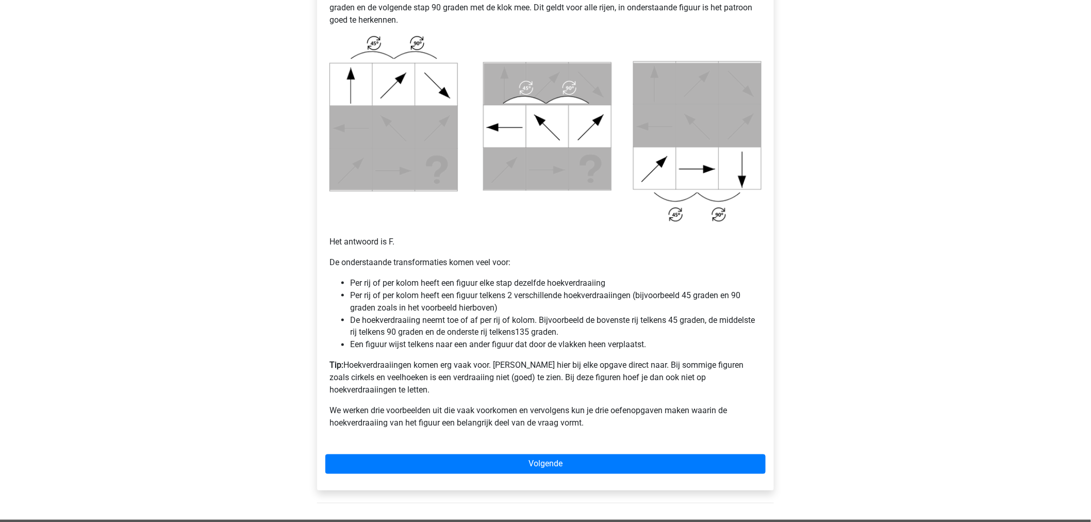
scroll to position [516, 0]
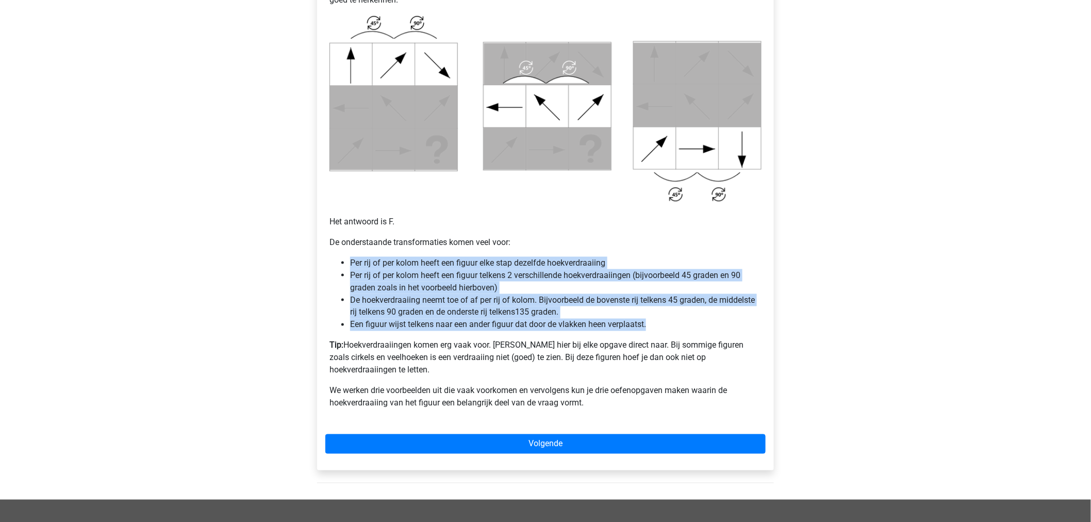
drag, startPoint x: 709, startPoint y: 323, endPoint x: 336, endPoint y: 261, distance: 378.3
click at [336, 261] on ul "Per rij of per kolom heeft een figuur elke stap dezelfde hoekverdraaiing Per ri…" at bounding box center [545, 294] width 432 height 74
copy ul "Per rij of per kolom heeft een figuur elke stap dezelfde hoekverdraaiing Per ri…"
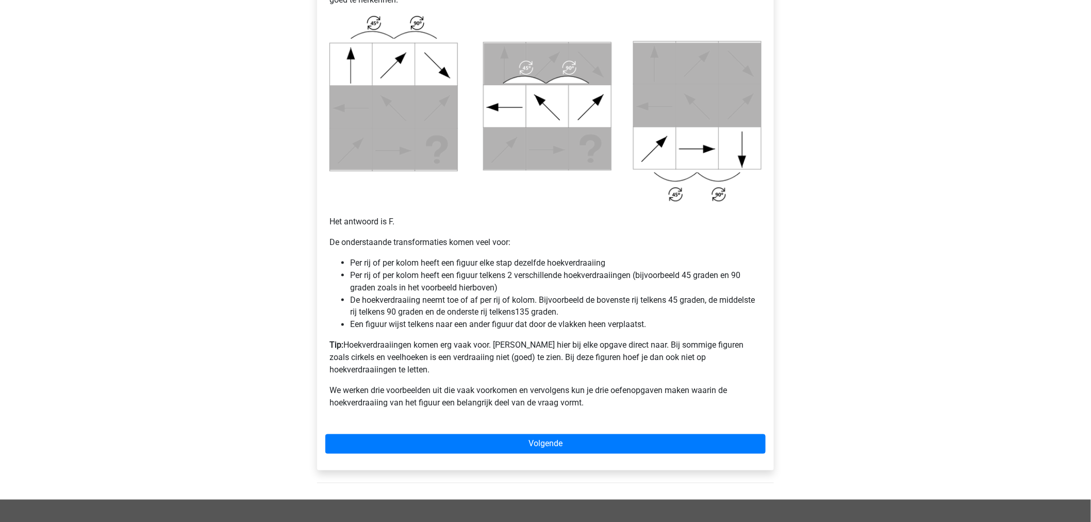
click at [277, 174] on div "[PERSON_NAME] [EMAIL_ADDRESS][DOMAIN_NAME] Nederlands English" at bounding box center [545, 127] width 1091 height 1287
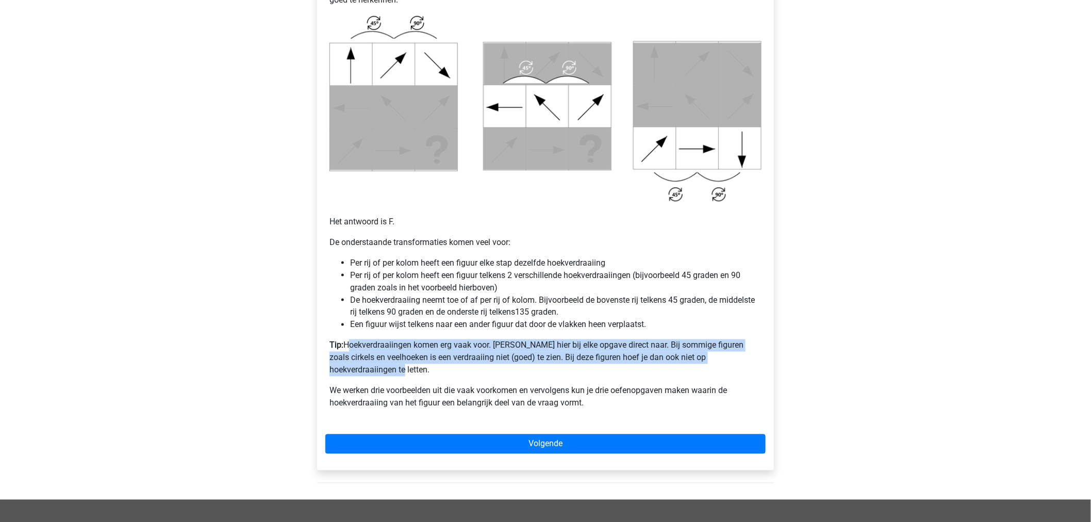
drag, startPoint x: 346, startPoint y: 344, endPoint x: 777, endPoint y: 356, distance: 430.6
click at [777, 356] on div "Matrix uitleg - Verandering van de hoek van figuren Veel van de vragen zullen (…" at bounding box center [545, 82] width 473 height 833
copy p "Hoekverdraaiingen komen erg vaak voor. [PERSON_NAME] hier bij elke opgave direc…"
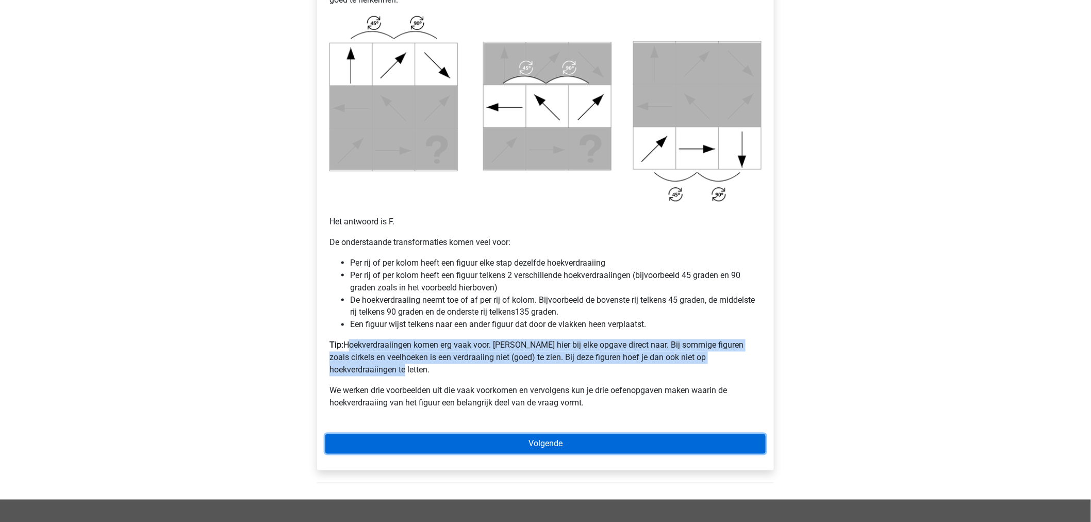
click at [390, 435] on link "Volgende" at bounding box center [545, 444] width 440 height 20
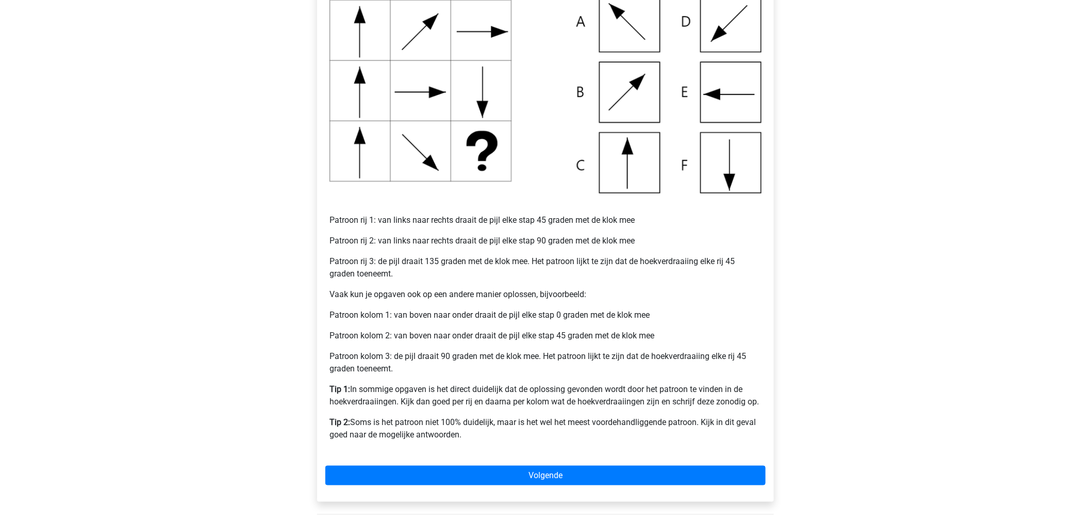
scroll to position [229, 0]
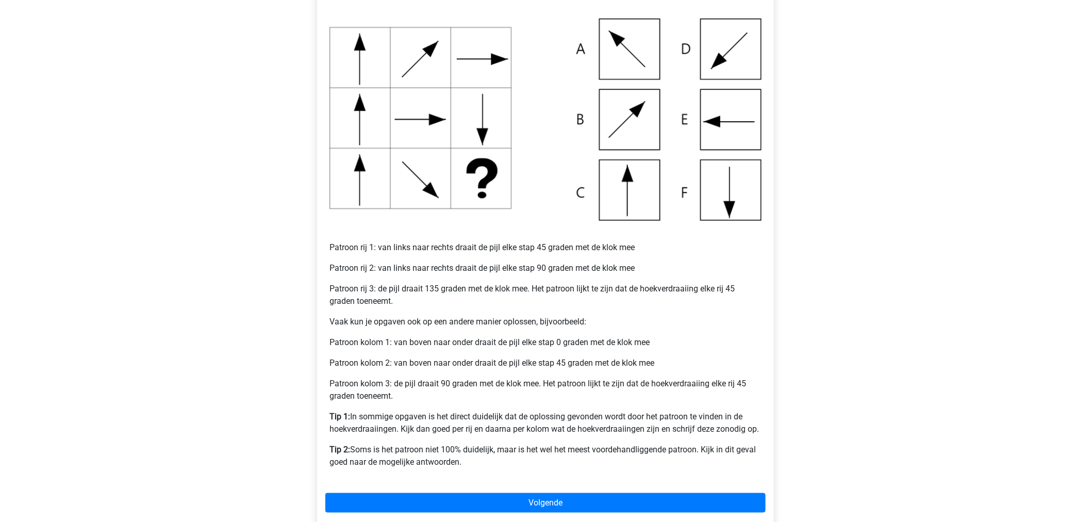
click at [471, 322] on p "Vaak kun je opgaven ook op een andere manier oplossen, bijvoorbeeld:" at bounding box center [545, 321] width 432 height 12
copy div "Vaak kun je opgaven ook op een andere manier oplossen, bijvoorbeeld:"
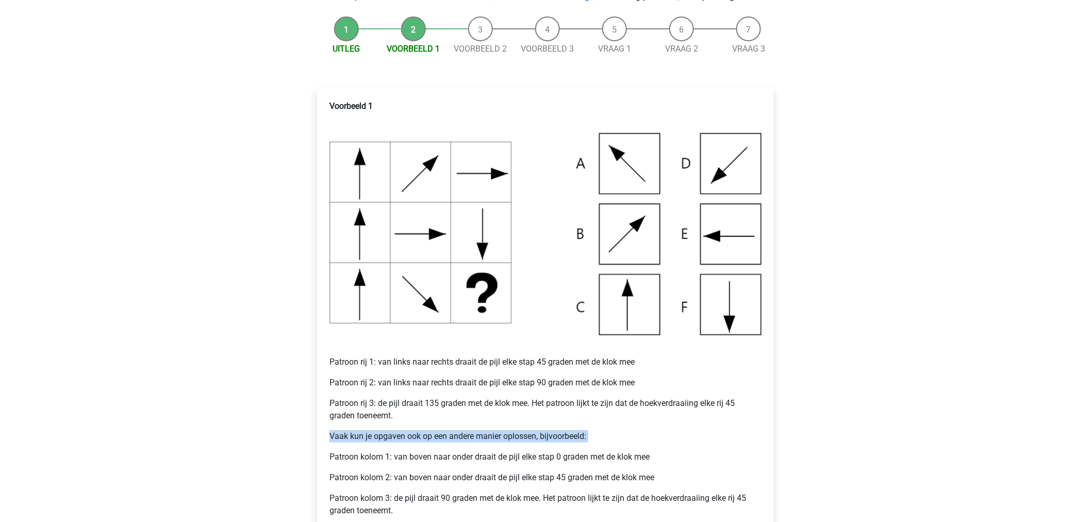
scroll to position [172, 0]
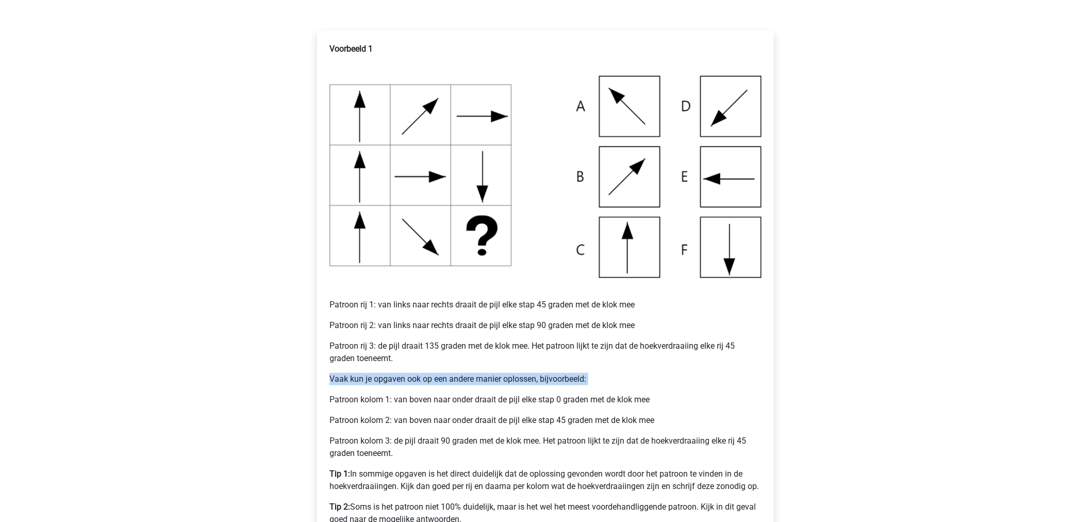
copy div "Vaak kun je opgaven ook op een andere manier oplossen, bijvoorbeeld:"
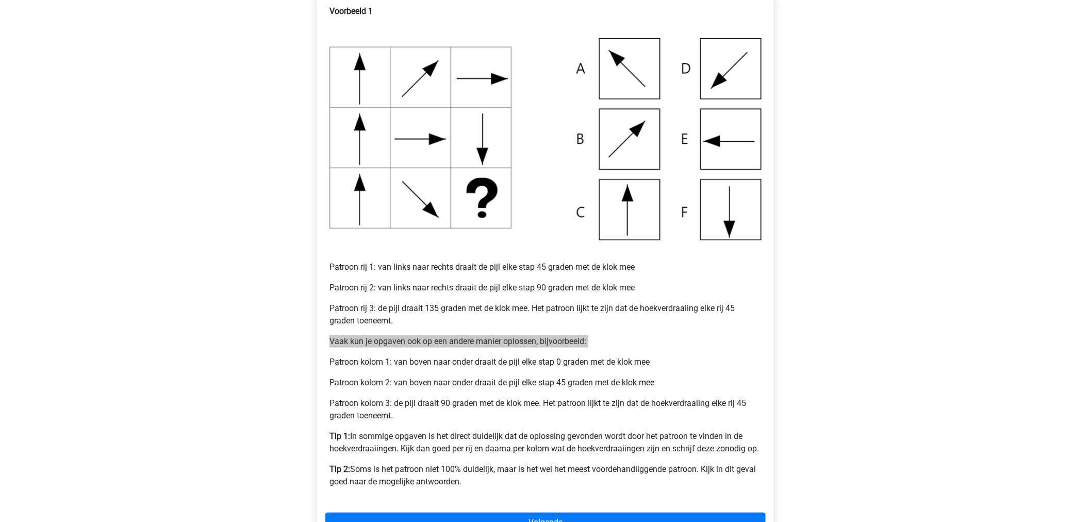
scroll to position [229, 0]
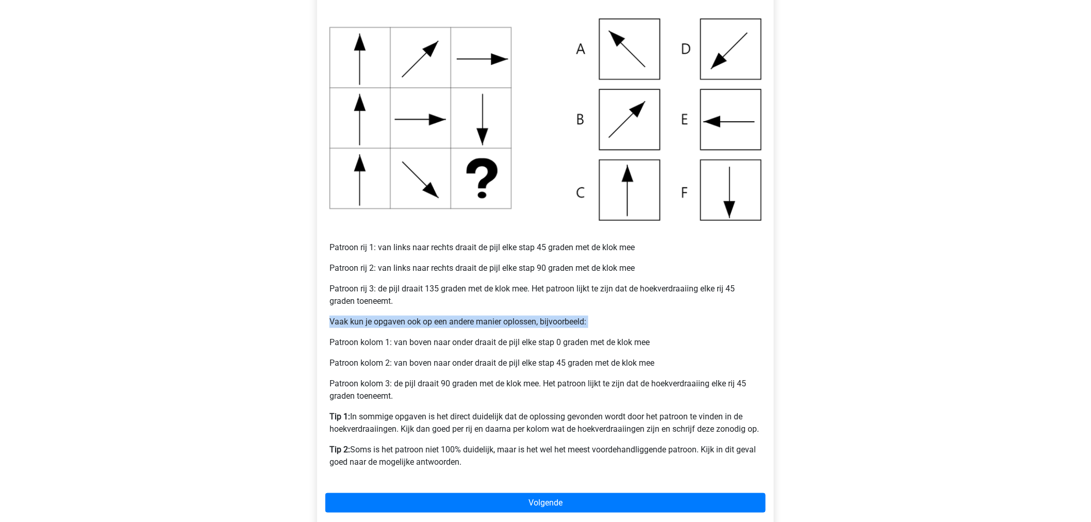
drag, startPoint x: 352, startPoint y: 417, endPoint x: 772, endPoint y: 434, distance: 421.0
click at [772, 434] on div "Voorbeeld 1 Patroon rij 1: van links naar rechts draait de pijl elke stap 45 gr…" at bounding box center [545, 251] width 457 height 556
copy p "In sommige opgaven is het direct duidelijk dat de oplossing gevonden wordt door…"
drag, startPoint x: 352, startPoint y: 446, endPoint x: 520, endPoint y: 476, distance: 170.1
click at [520, 476] on div "Voorbeeld 1 Patroon rij 1: van links naar rechts draait de pijl elke stap 45 gr…" at bounding box center [545, 230] width 440 height 499
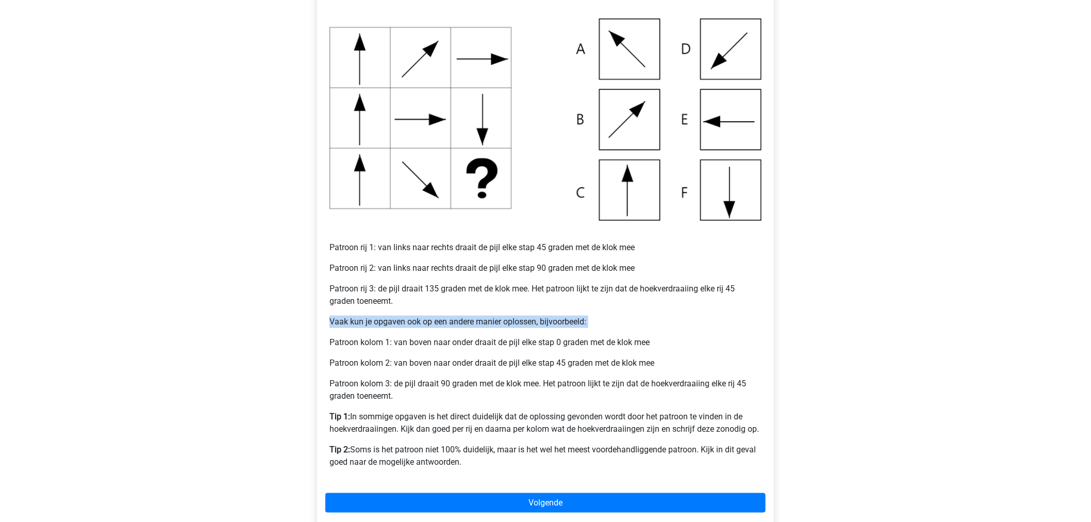
copy p "Soms is het patroon niet 100% duidelijk, maar is het wel het meest voordehandli…"
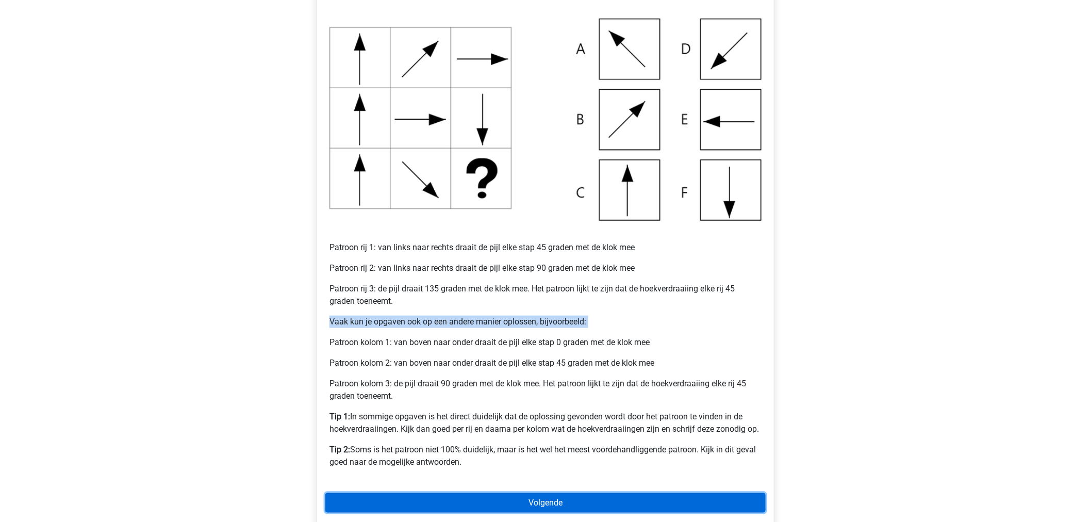
click at [385, 504] on link "Volgende" at bounding box center [545, 503] width 440 height 20
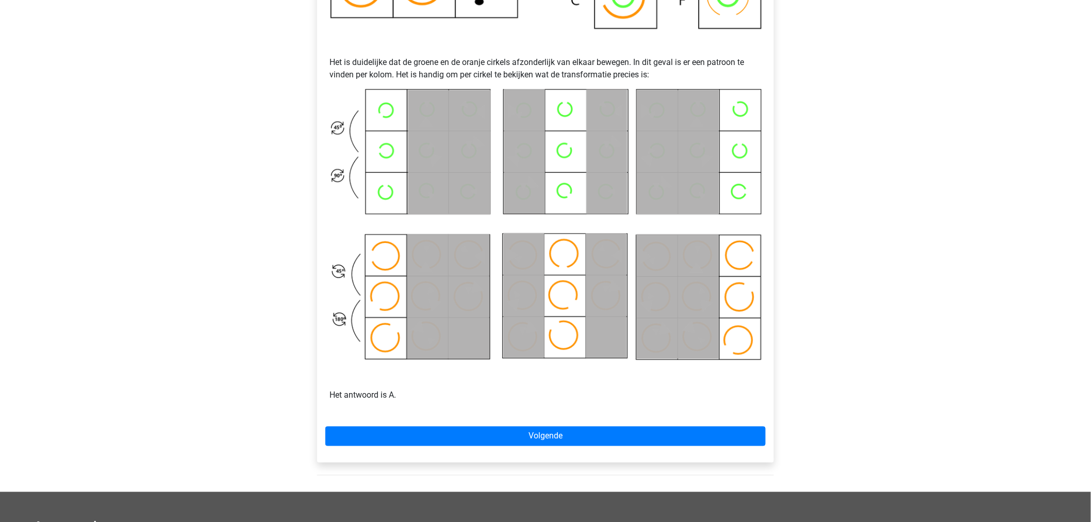
scroll to position [458, 0]
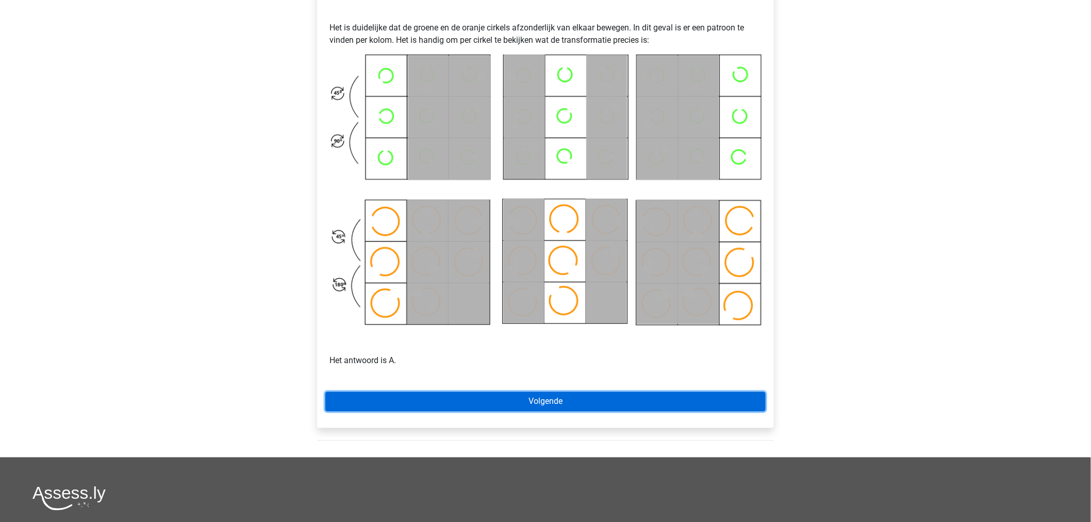
click at [578, 395] on link "Volgende" at bounding box center [545, 402] width 440 height 20
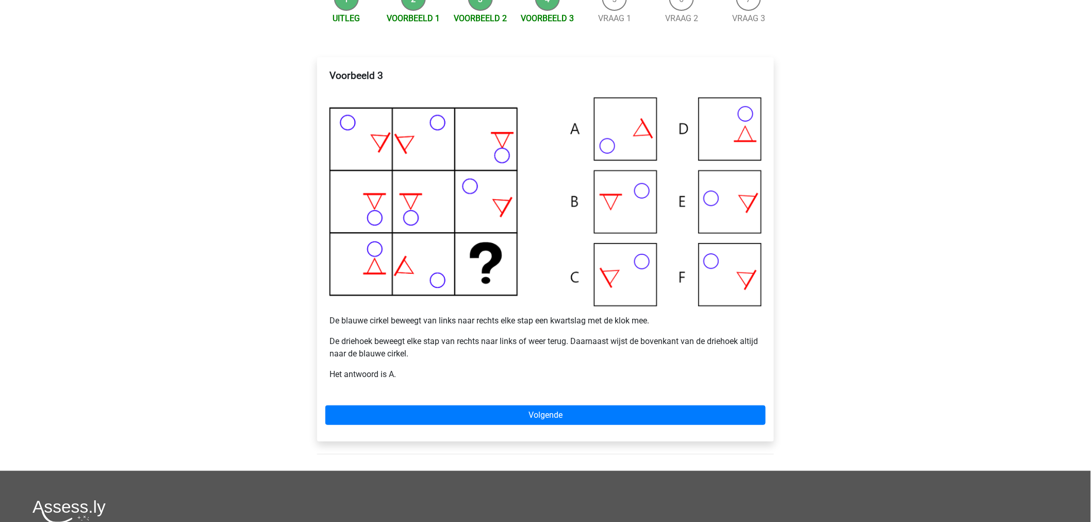
scroll to position [172, 0]
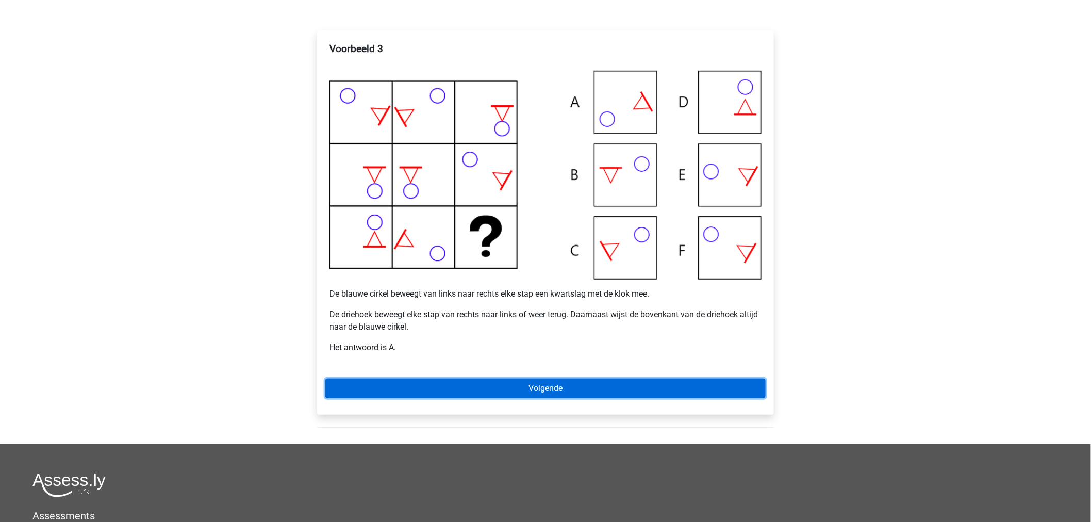
click at [440, 384] on link "Volgende" at bounding box center [545, 388] width 440 height 20
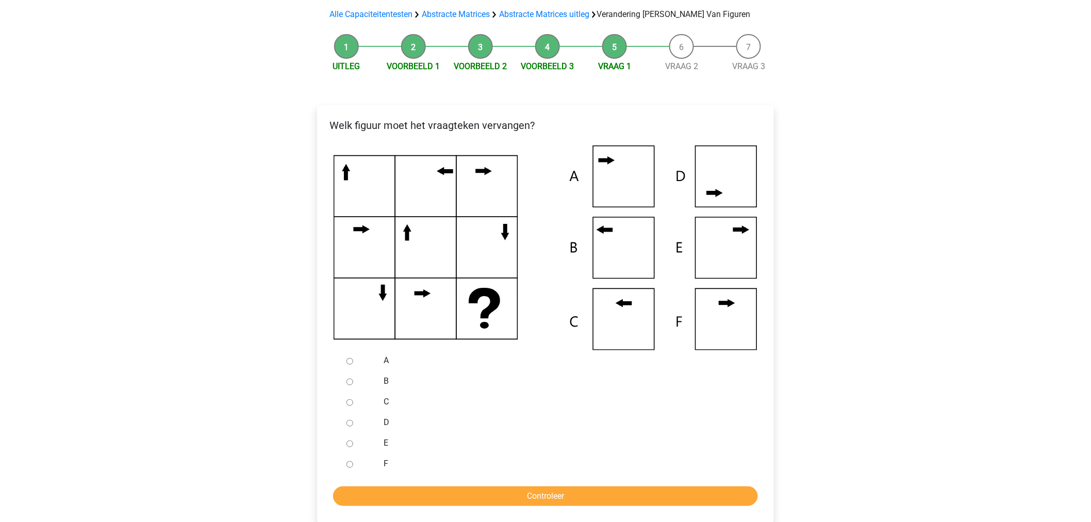
scroll to position [114, 0]
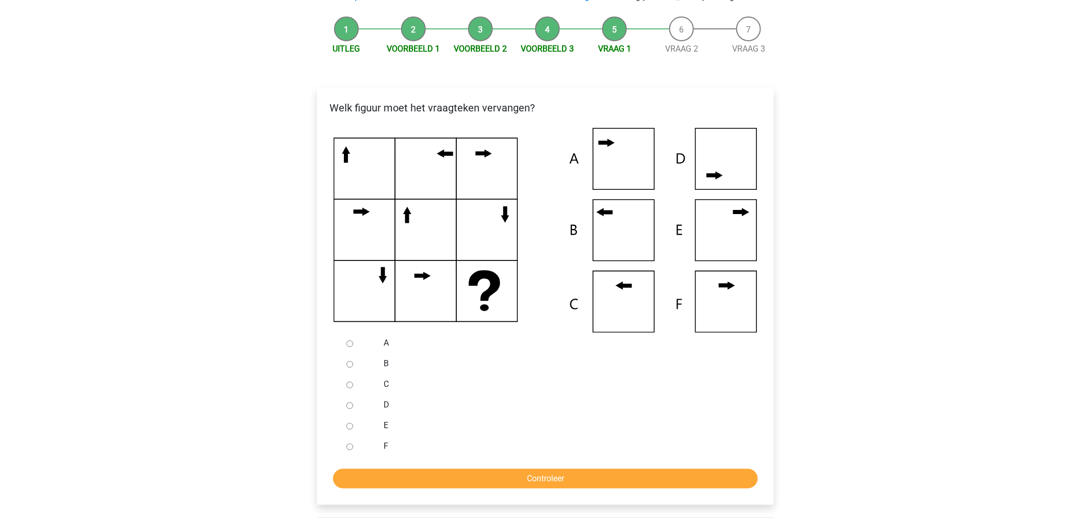
click at [351, 363] on input "B" at bounding box center [349, 364] width 7 height 7
radio input "true"
click at [381, 473] on input "Controleer" at bounding box center [545, 479] width 425 height 20
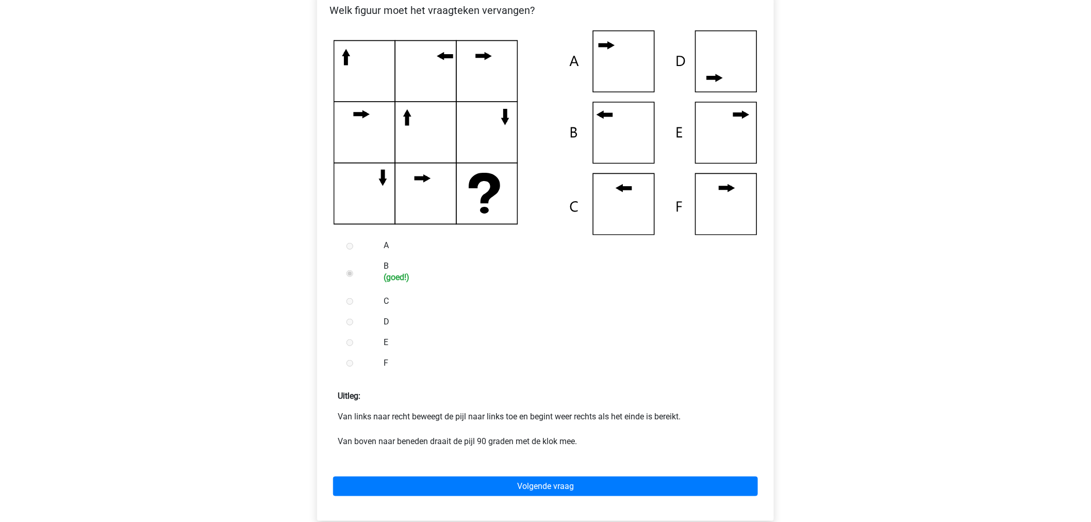
scroll to position [229, 0]
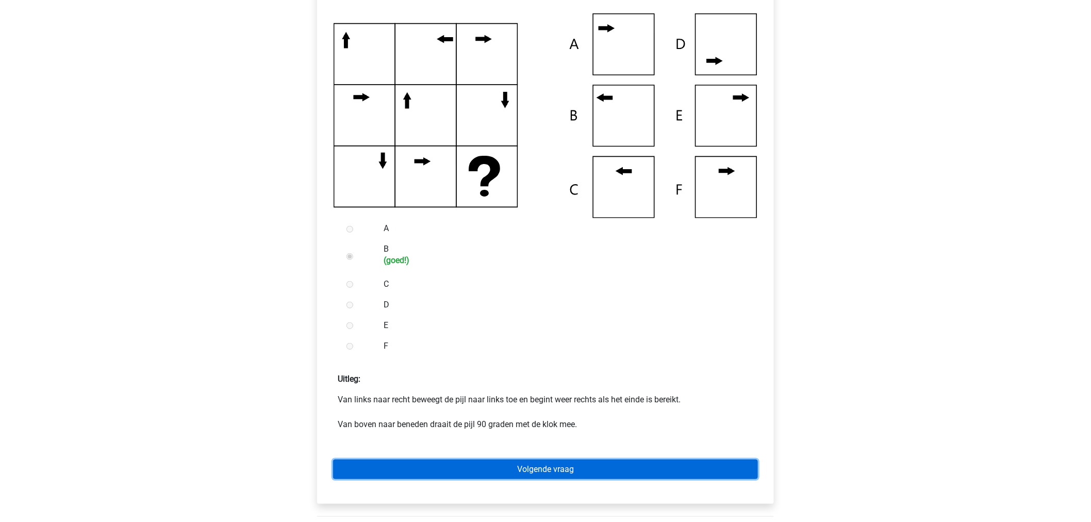
click at [405, 463] on link "Volgende vraag" at bounding box center [545, 469] width 425 height 20
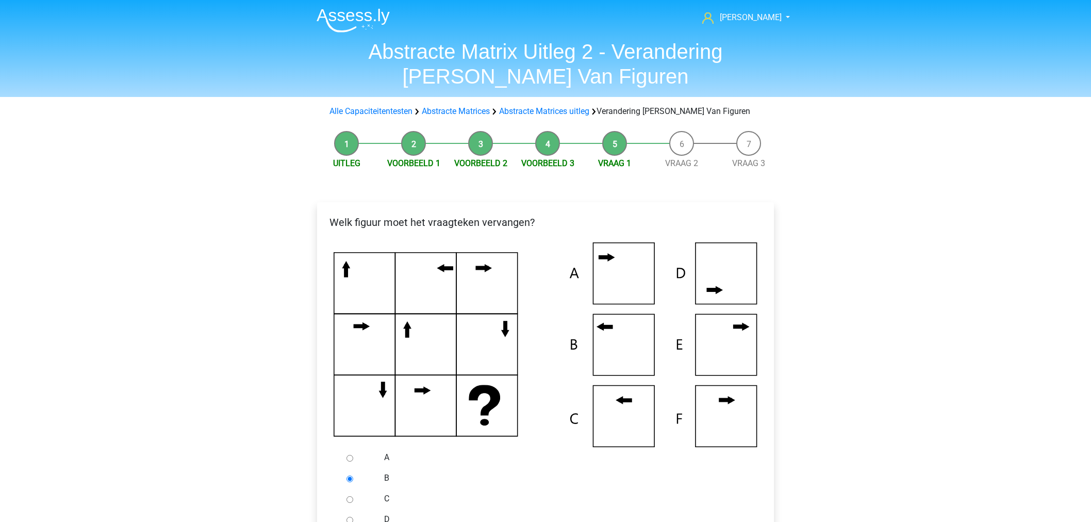
scroll to position [114, 0]
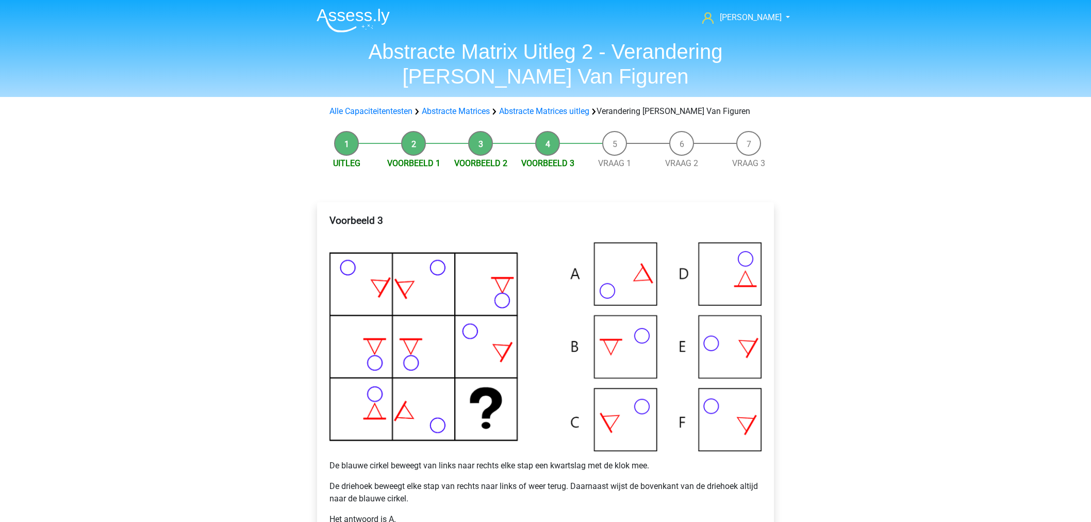
scroll to position [172, 0]
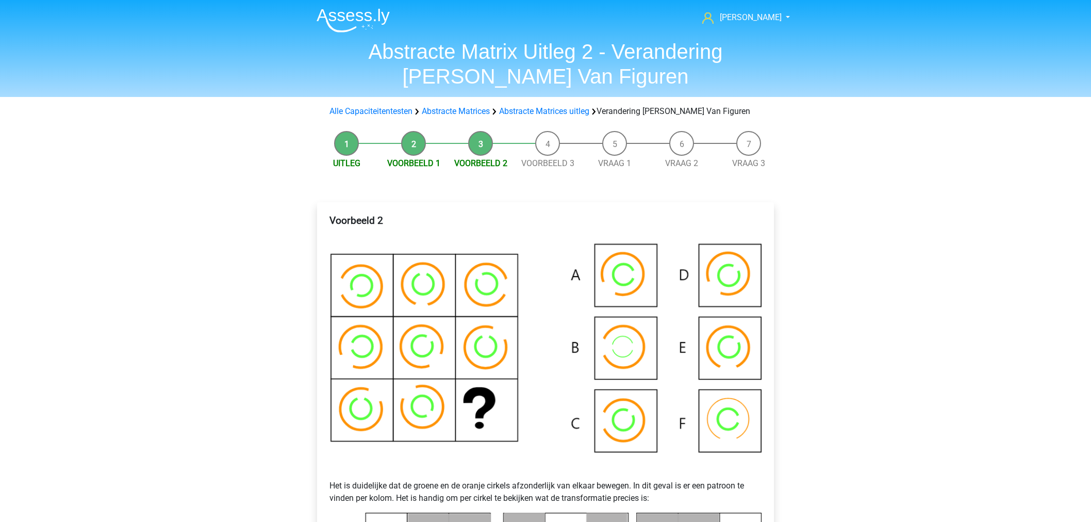
scroll to position [458, 0]
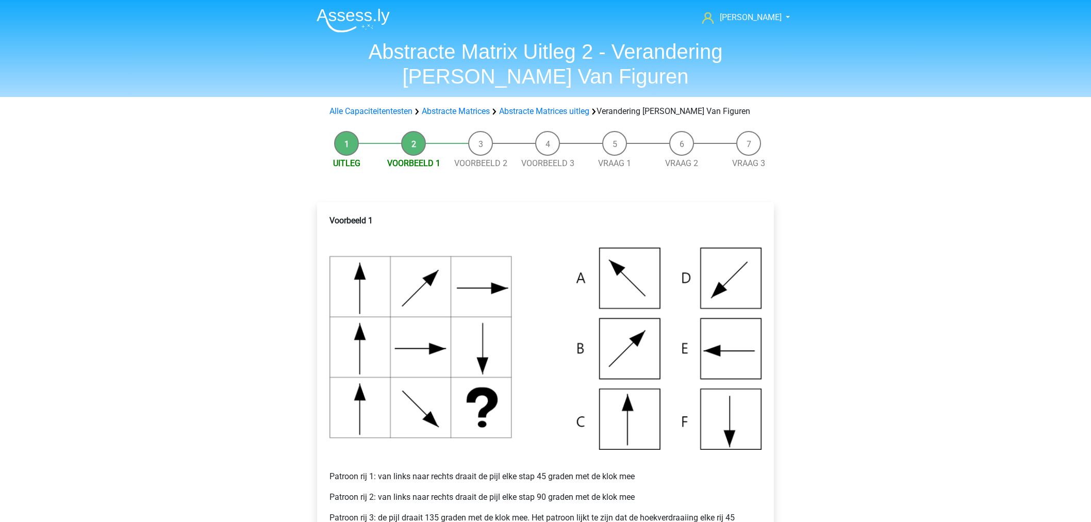
scroll to position [229, 0]
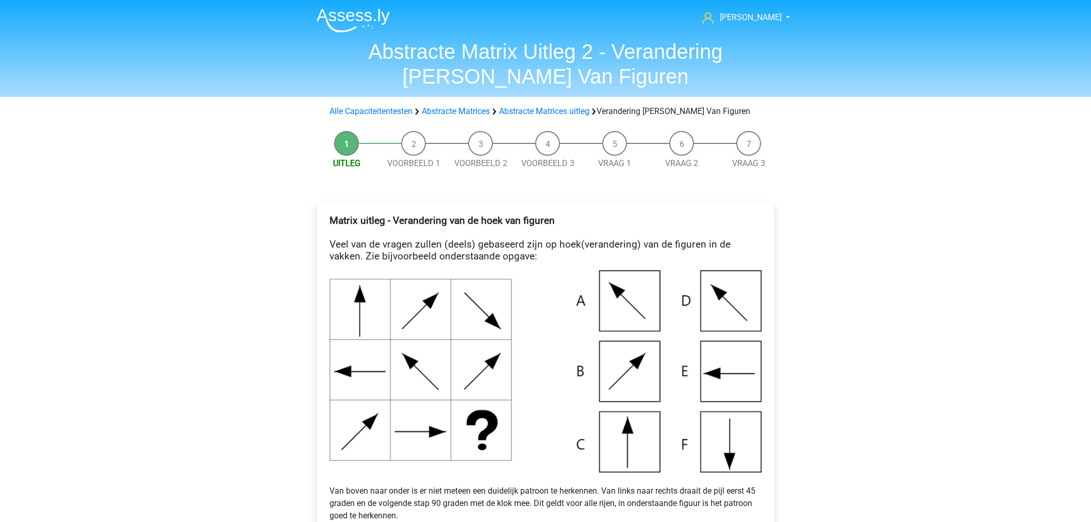
scroll to position [516, 0]
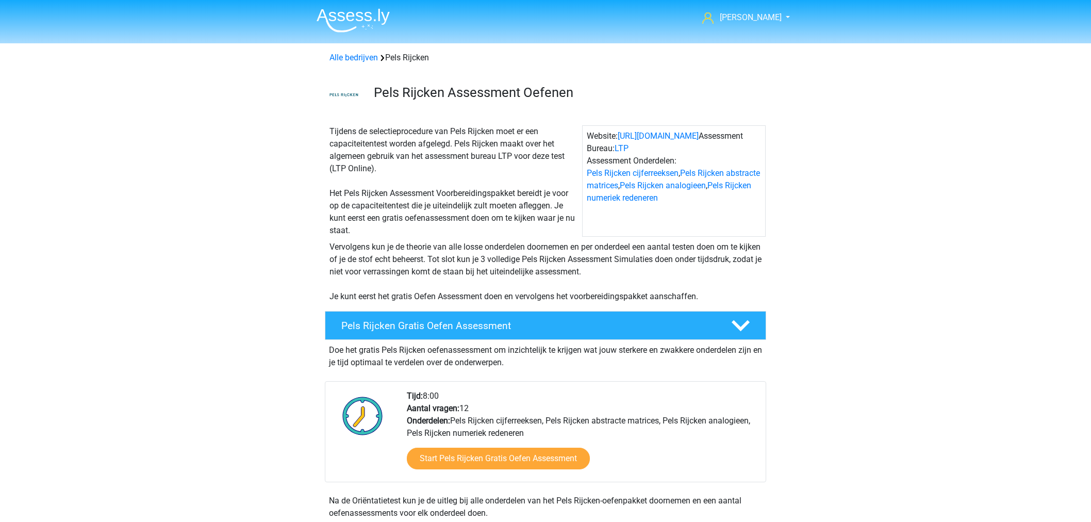
scroll to position [522, 0]
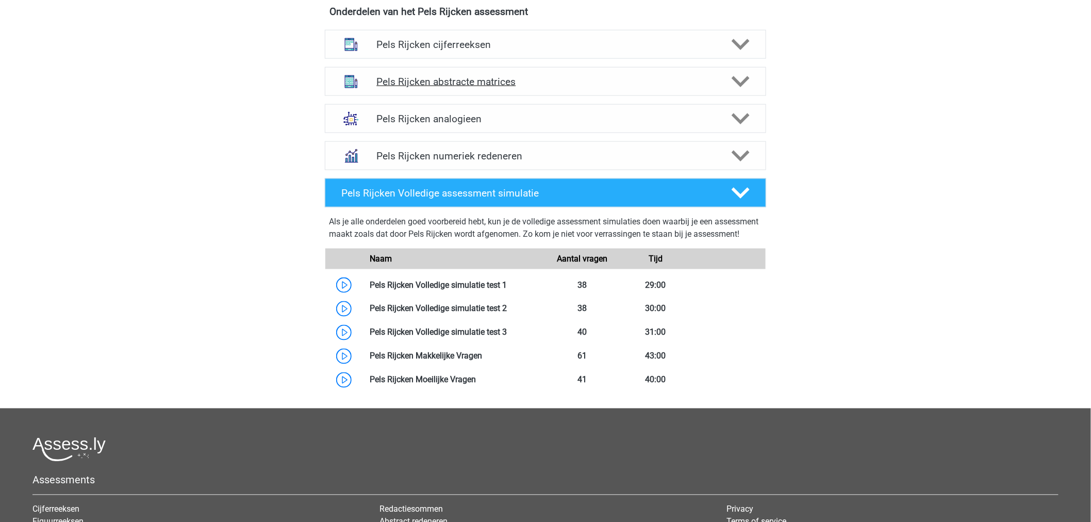
click at [342, 91] on img at bounding box center [351, 81] width 27 height 27
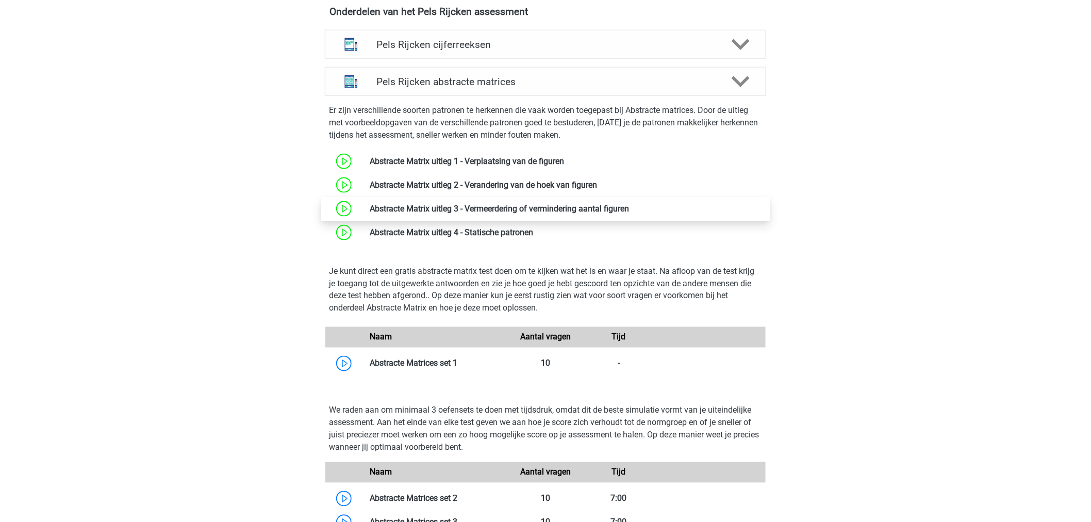
click at [629, 208] on link at bounding box center [629, 209] width 0 height 10
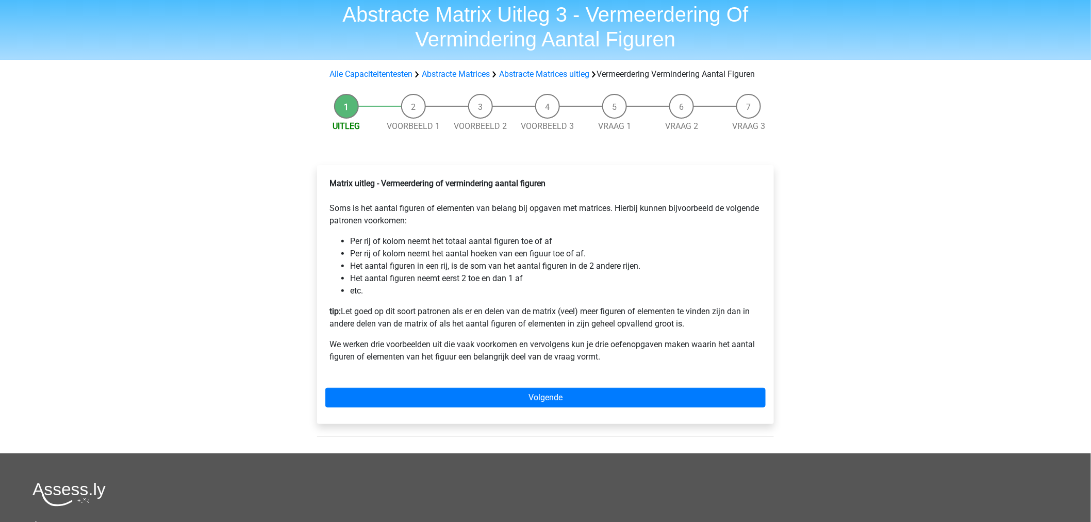
scroll to position [57, 0]
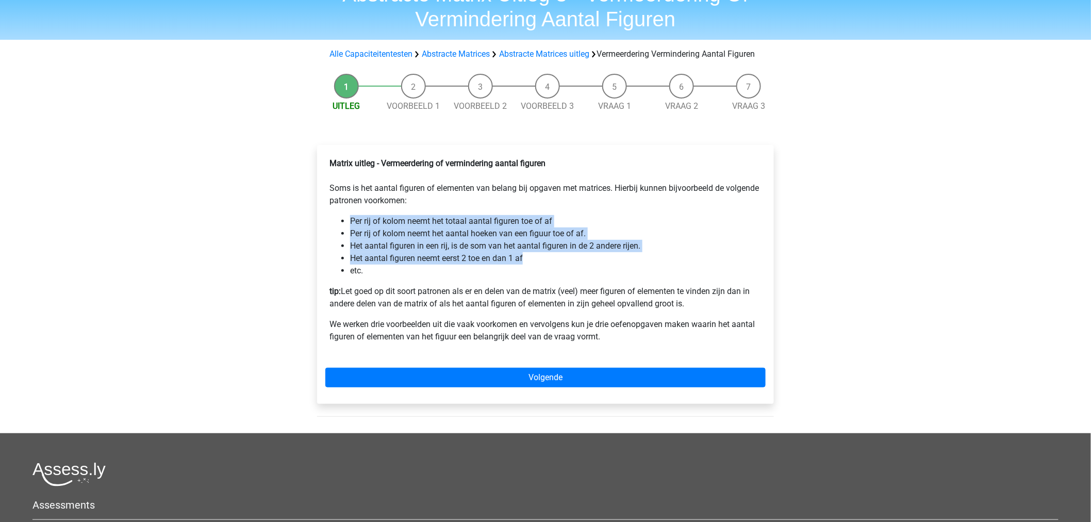
drag, startPoint x: 457, startPoint y: 262, endPoint x: 327, endPoint y: 229, distance: 133.4
click at [327, 229] on div "Matrix uitleg - Vermeerdering of vermindering aantal figuren Soms is het aantal…" at bounding box center [545, 254] width 440 height 202
copy ul "Per rij of kolom neemt het totaal aantal figuren toe of af Per rij of kolom nee…"
drag, startPoint x: 342, startPoint y: 304, endPoint x: 707, endPoint y: 317, distance: 365.2
click at [707, 310] on p "tip: Let goed op dit soort patronen als er en delen van de matrix (veel) meer f…" at bounding box center [545, 297] width 432 height 25
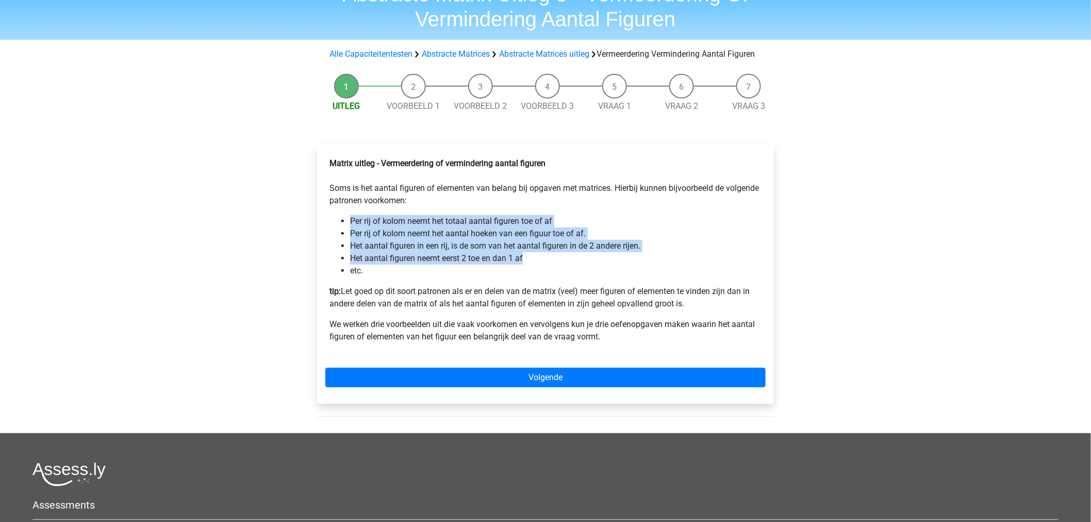
copy p "Let goed op dit soort patronen als er en delen van de matrix (veel) meer figure…"
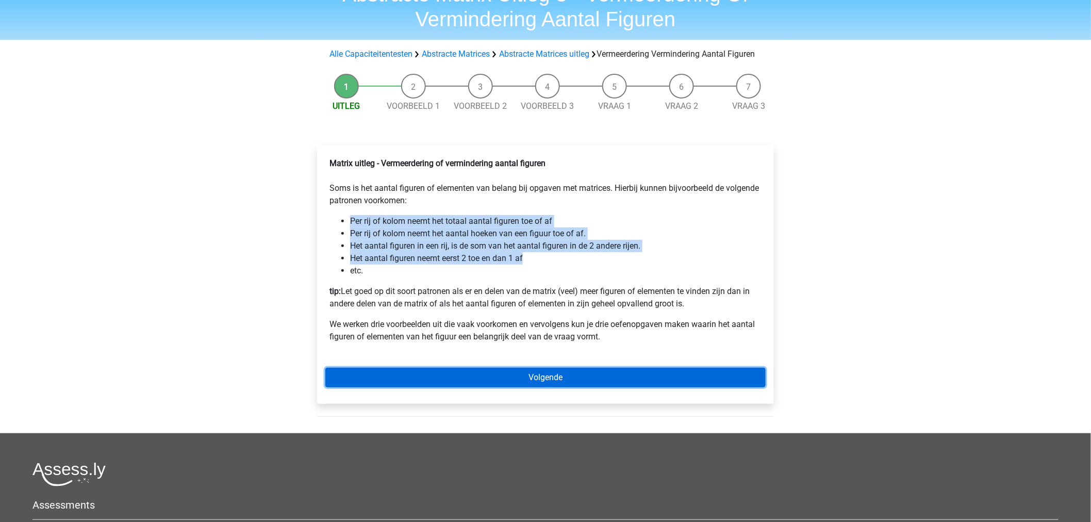
click at [446, 387] on link "Volgende" at bounding box center [545, 378] width 440 height 20
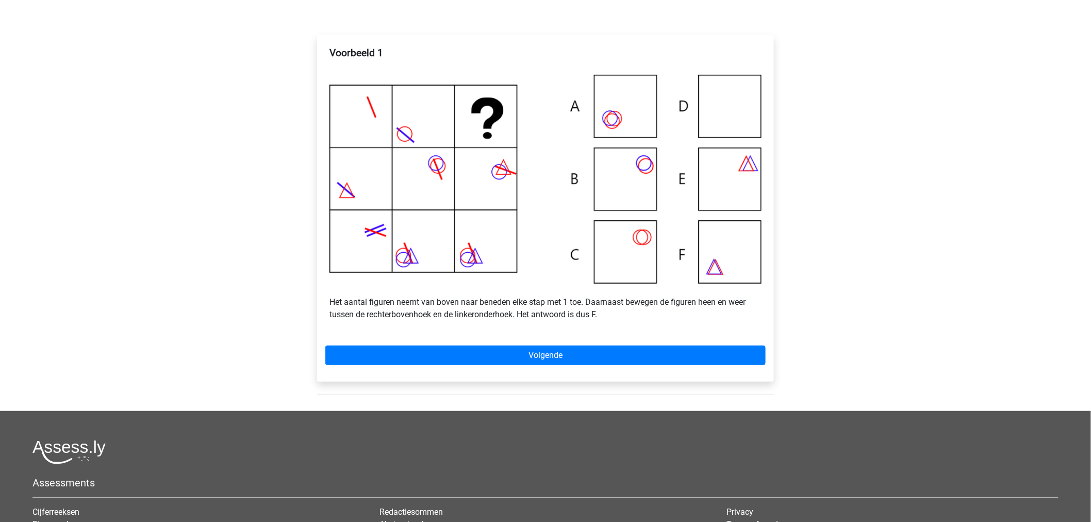
scroll to position [172, 0]
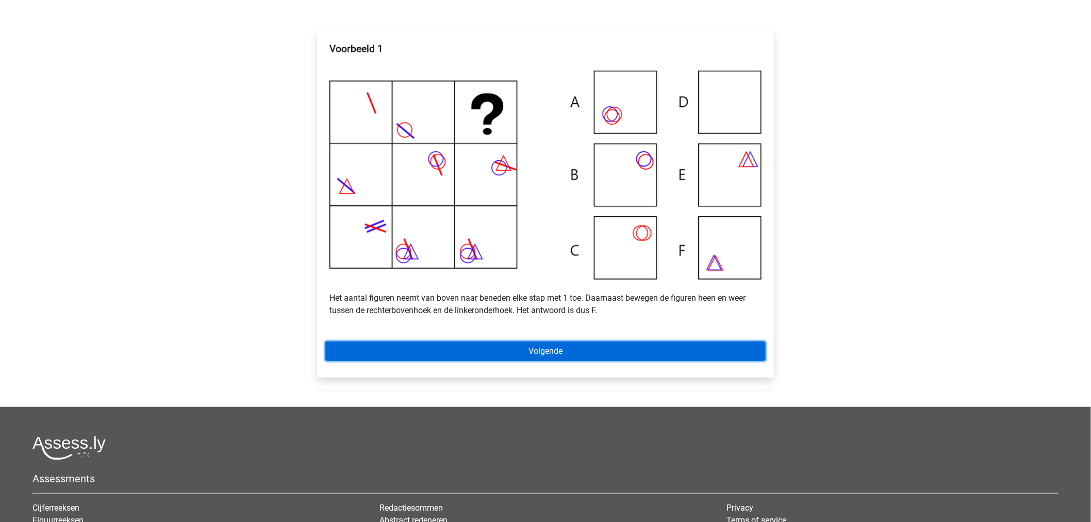
click at [409, 357] on link "Volgende" at bounding box center [545, 351] width 440 height 20
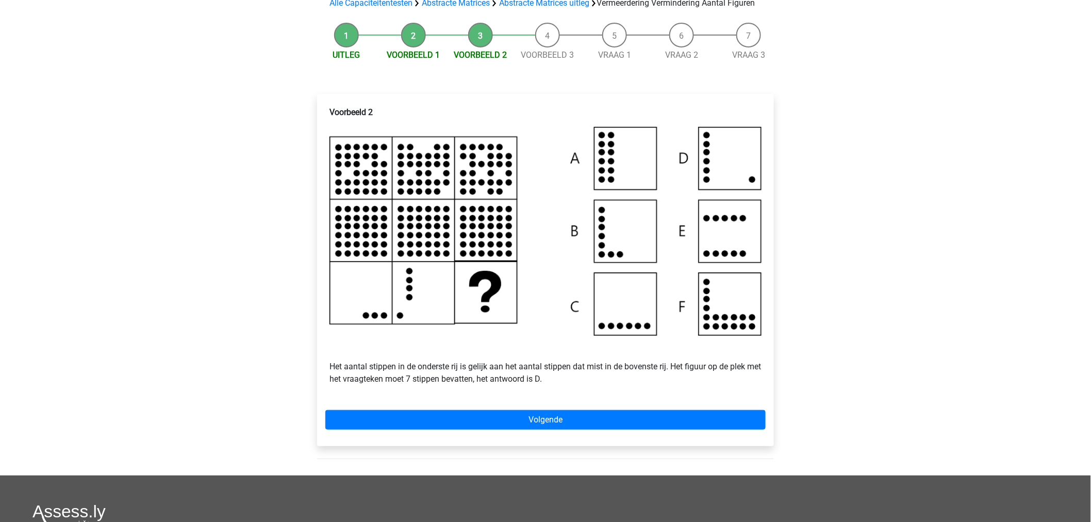
scroll to position [114, 0]
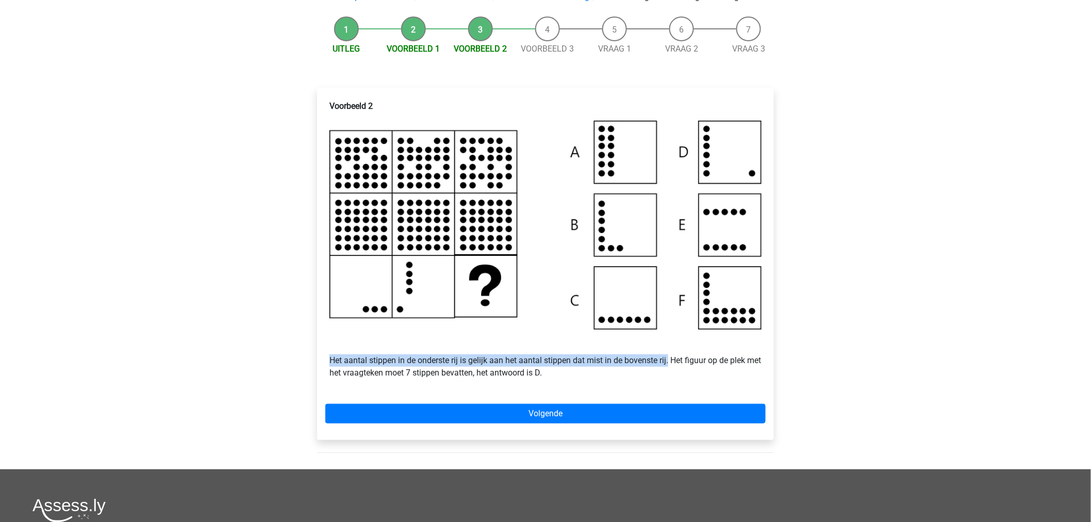
drag, startPoint x: 327, startPoint y: 374, endPoint x: 671, endPoint y: 377, distance: 343.3
click at [671, 377] on div "Voorbeeld 2 Het aantal stippen in de onderste rij is gelijk aan het aantal stip…" at bounding box center [545, 243] width 440 height 295
copy p "Het aantal stippen in de onderste rij is gelijk aan het aantal stippen dat mist…"
click at [178, 338] on div "Marc Hanna marchanna2000@gmail.com Nederlands English" at bounding box center [545, 314] width 1091 height 856
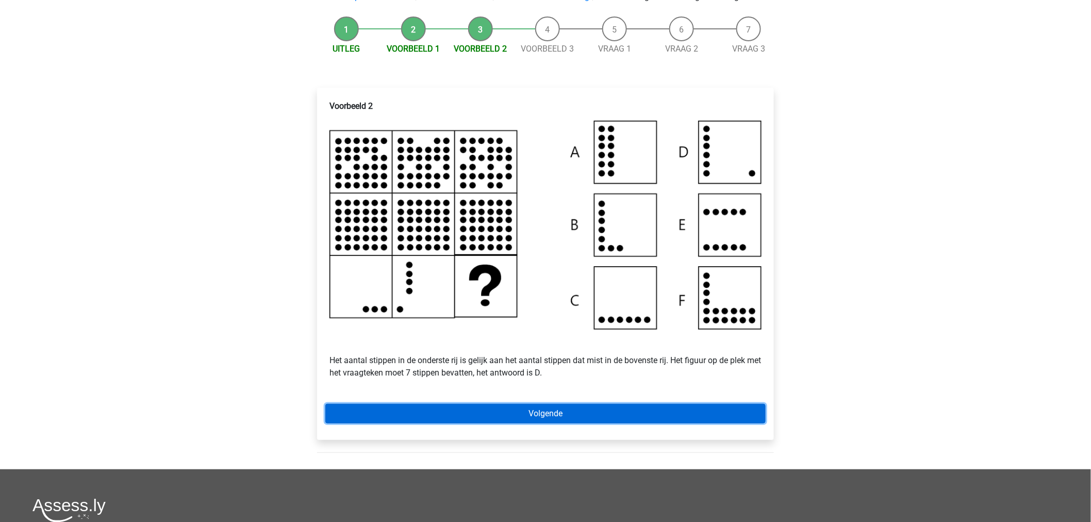
click at [326, 423] on link "Volgende" at bounding box center [545, 414] width 440 height 20
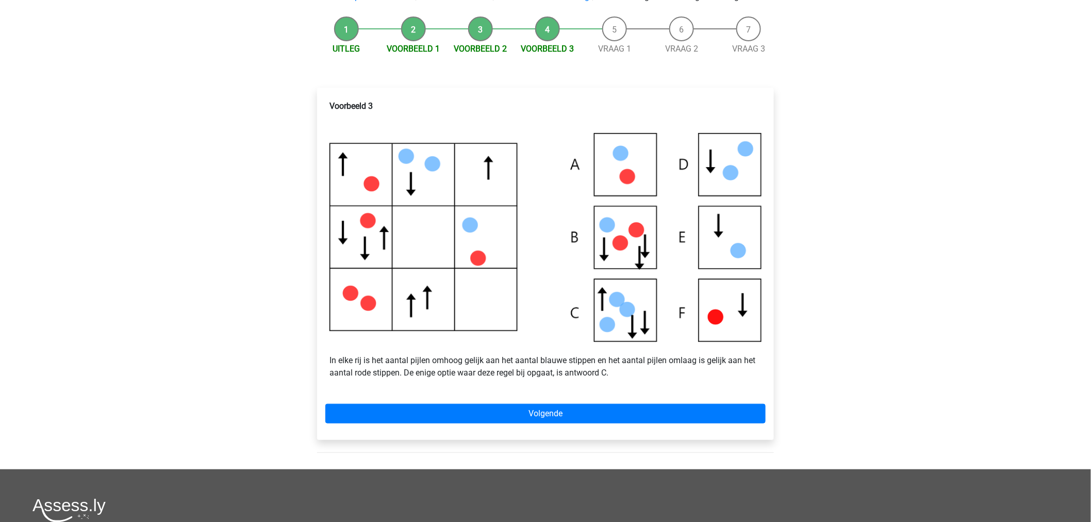
scroll to position [57, 0]
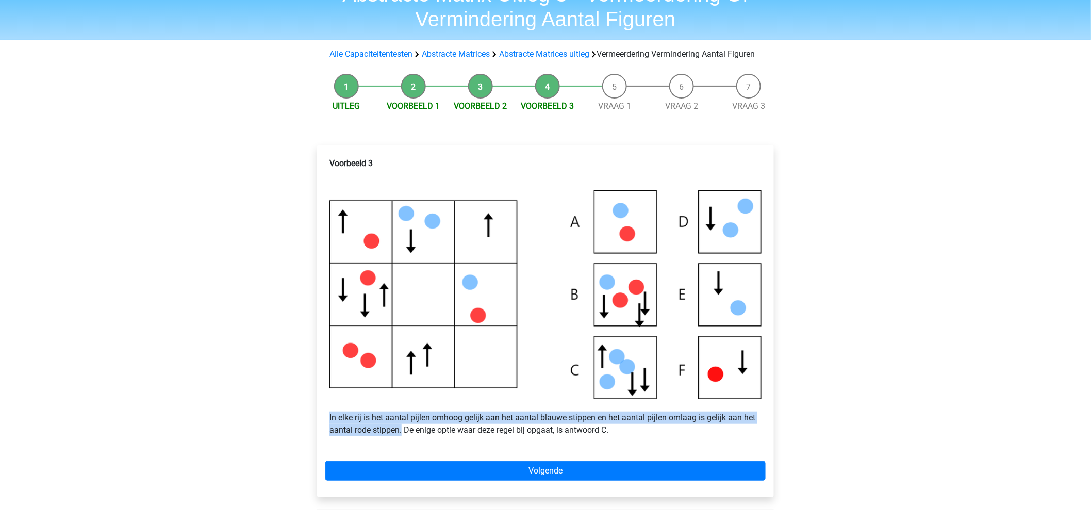
drag, startPoint x: 325, startPoint y: 430, endPoint x: 403, endPoint y: 447, distance: 79.7
click at [403, 447] on div "Voorbeeld 3 In elke rij is het aantal pijlen omhoog gelijk aan het aantal blauw…" at bounding box center [545, 321] width 457 height 352
copy p "In elke rij is het aantal pijlen omhoog gelijk aan het aantal blauwe stippen en…"
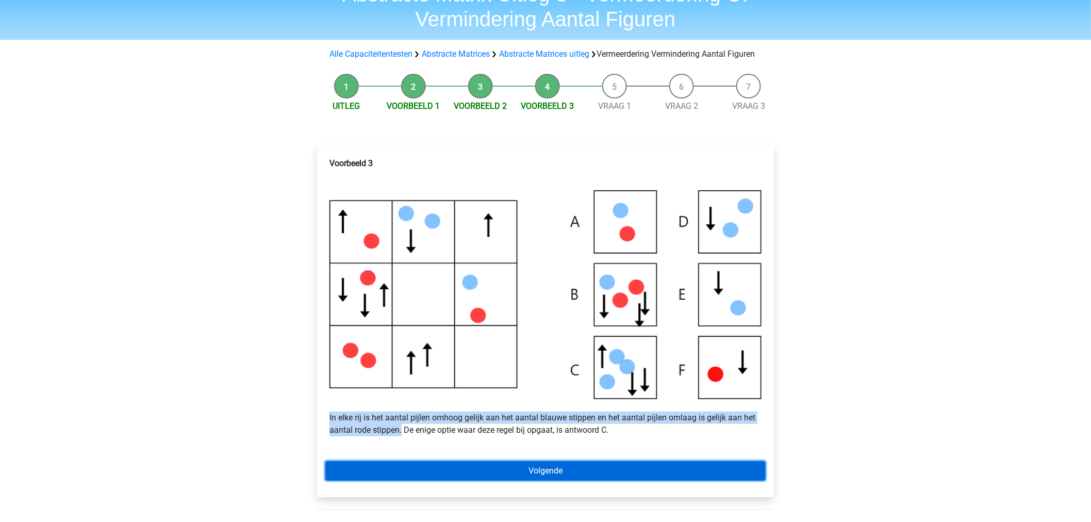
click at [417, 480] on link "Volgende" at bounding box center [545, 471] width 440 height 20
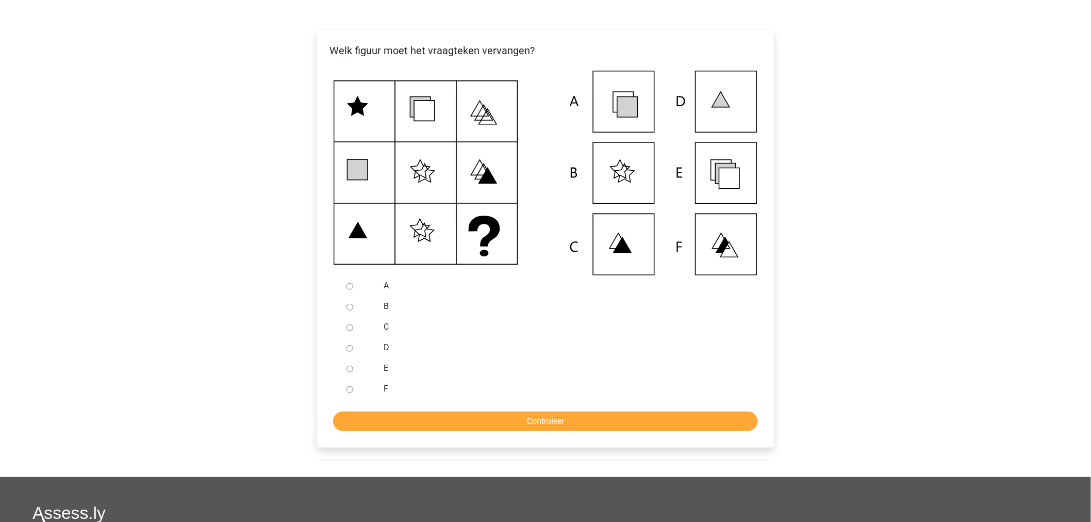
scroll to position [114, 0]
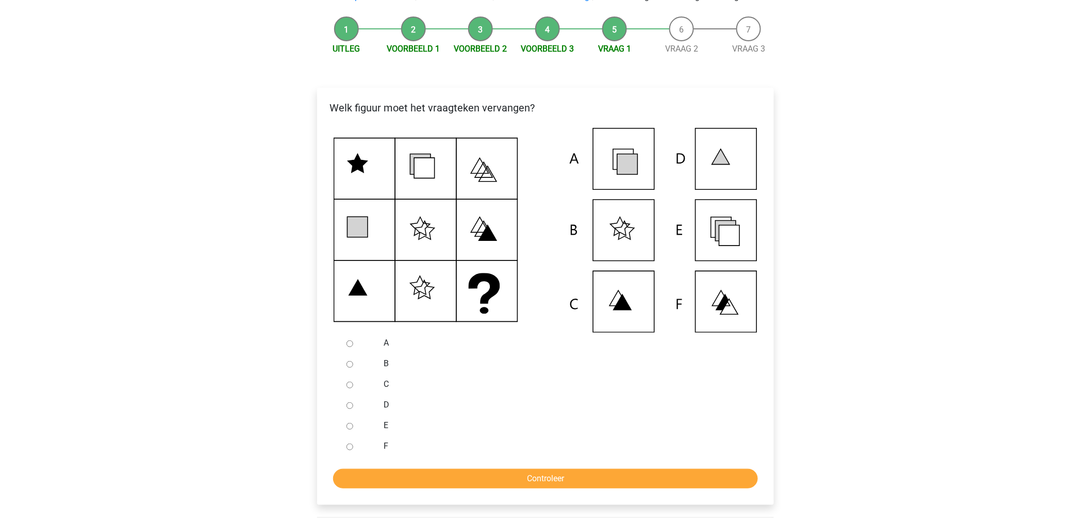
click at [350, 429] on input "E" at bounding box center [349, 426] width 7 height 7
radio input "true"
click at [362, 478] on form "A B C D E F Controleer" at bounding box center [545, 411] width 440 height 156
click at [362, 483] on input "Controleer" at bounding box center [545, 479] width 425 height 20
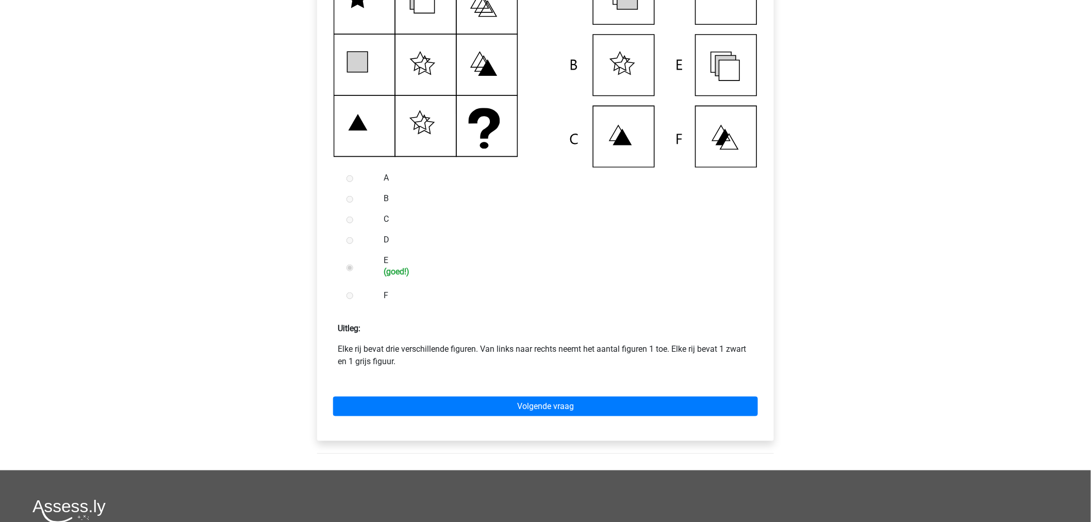
scroll to position [286, 0]
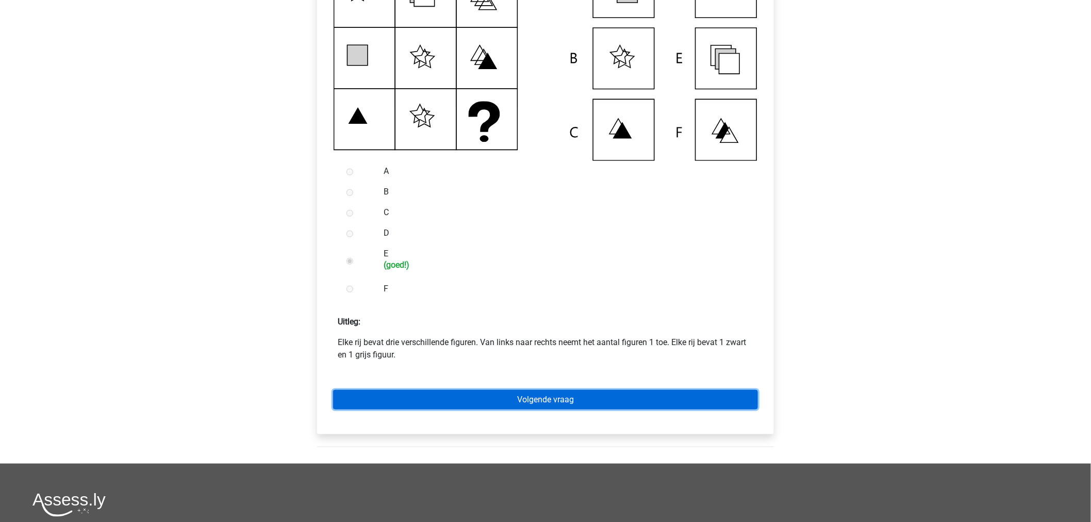
click at [373, 409] on link "Volgende vraag" at bounding box center [545, 400] width 425 height 20
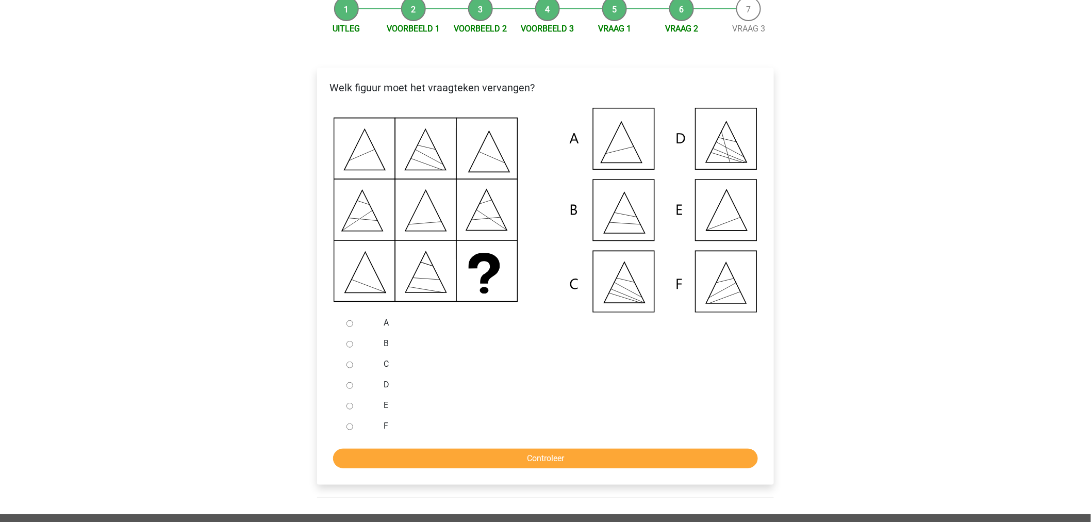
scroll to position [114, 0]
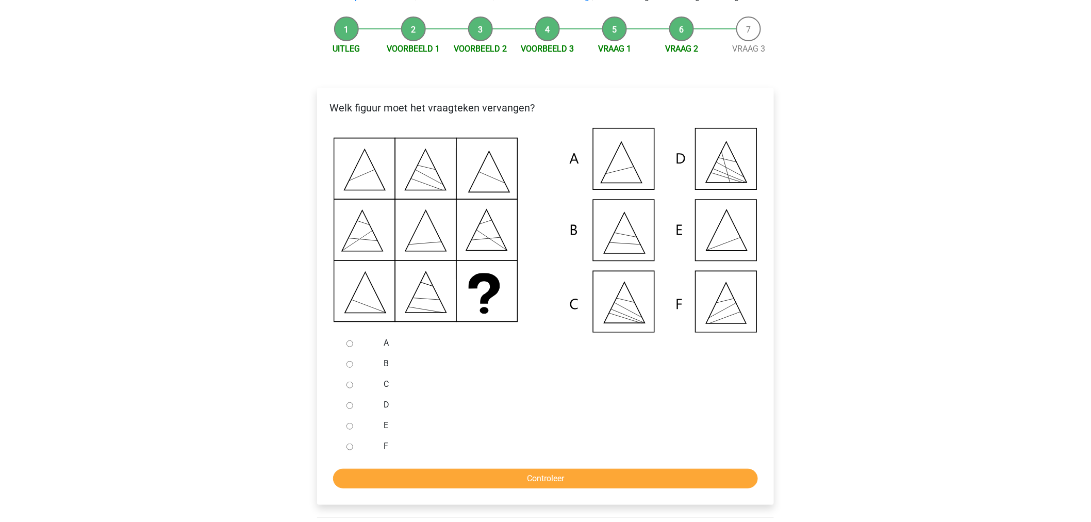
click at [333, 436] on ul "A B C D E F" at bounding box center [545, 395] width 440 height 124
click at [348, 429] on input "E" at bounding box center [349, 426] width 7 height 7
radio input "true"
click at [405, 483] on input "Controleer" at bounding box center [545, 479] width 425 height 20
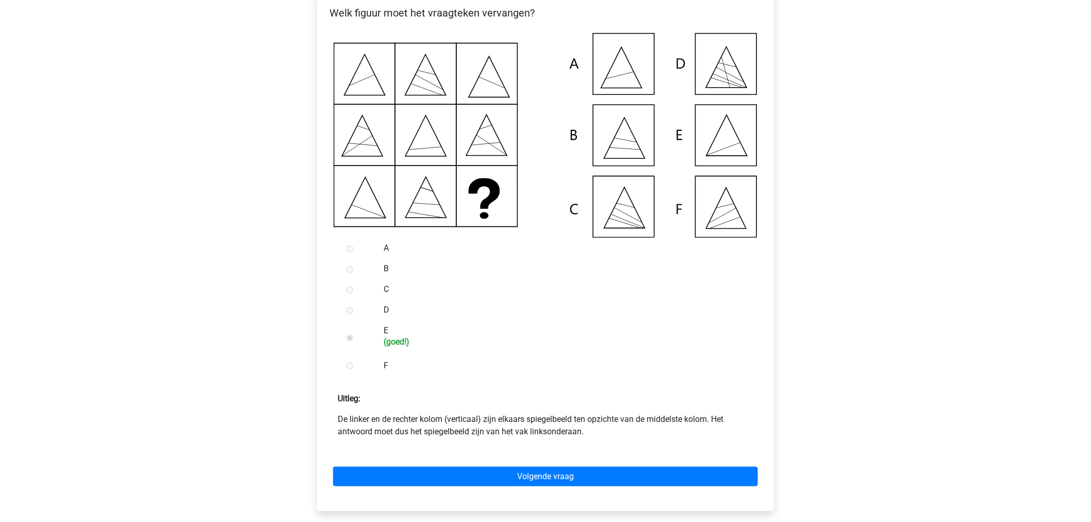
scroll to position [229, 0]
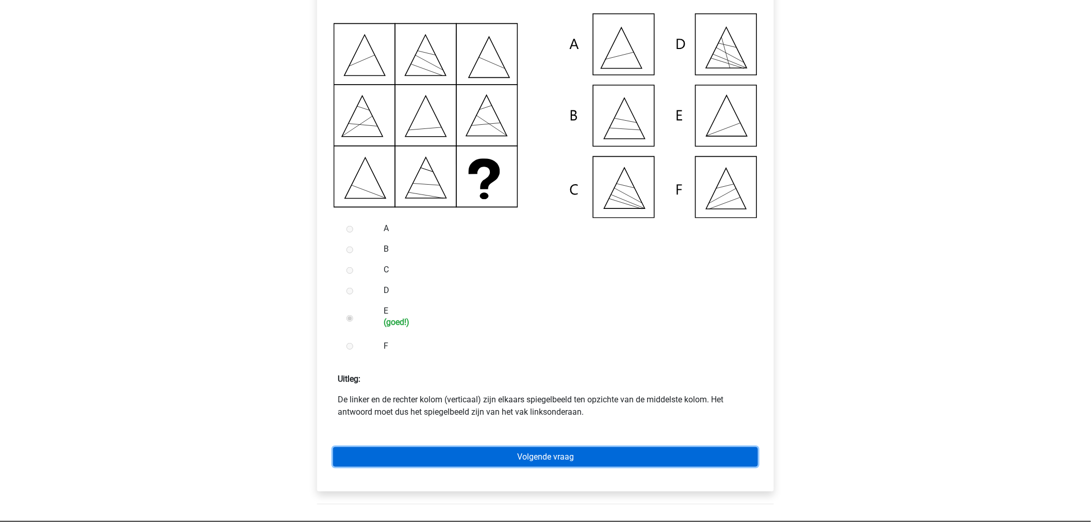
click at [393, 466] on link "Volgende vraag" at bounding box center [545, 457] width 425 height 20
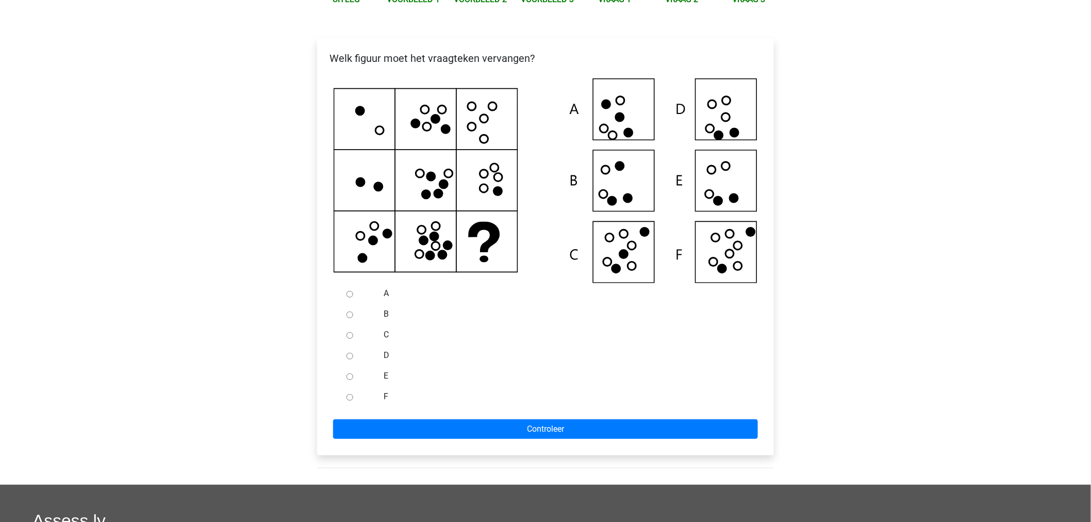
scroll to position [114, 0]
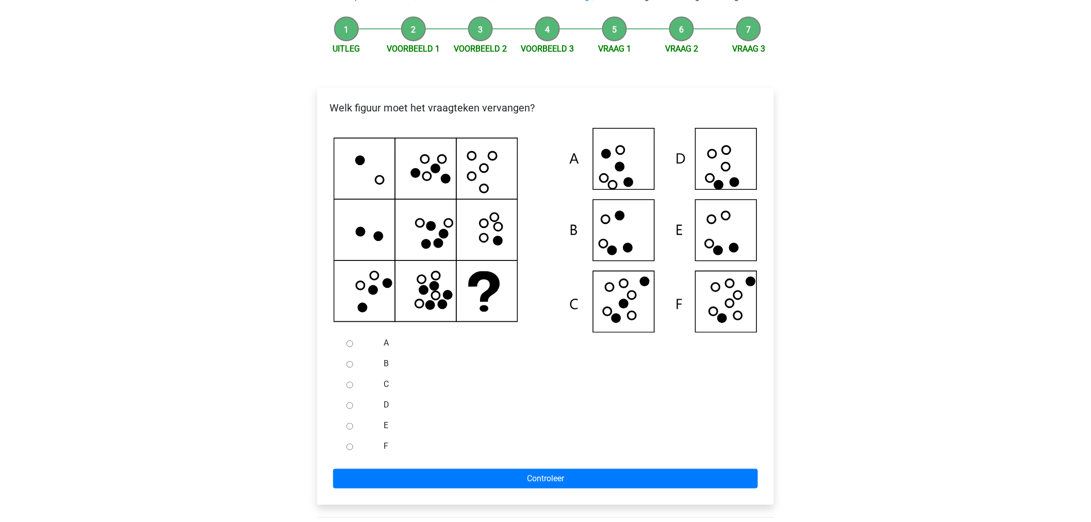
click at [351, 456] on div at bounding box center [359, 446] width 34 height 21
click at [352, 450] on input "F" at bounding box center [349, 446] width 7 height 7
radio input "true"
click at [361, 504] on div "Welk figuur moet het vraagteken vervangen?" at bounding box center [545, 296] width 457 height 417
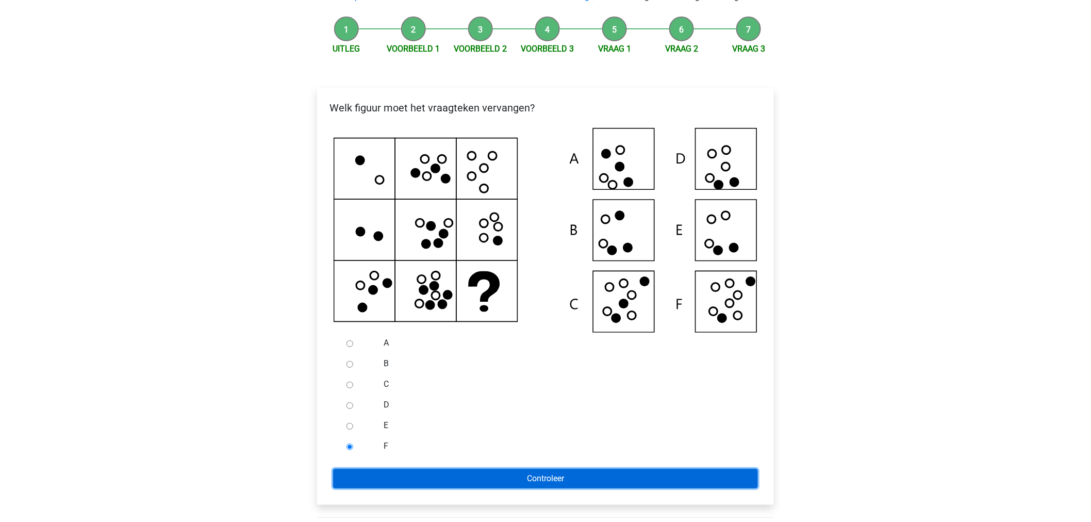
click at [364, 487] on input "Controleer" at bounding box center [545, 479] width 425 height 20
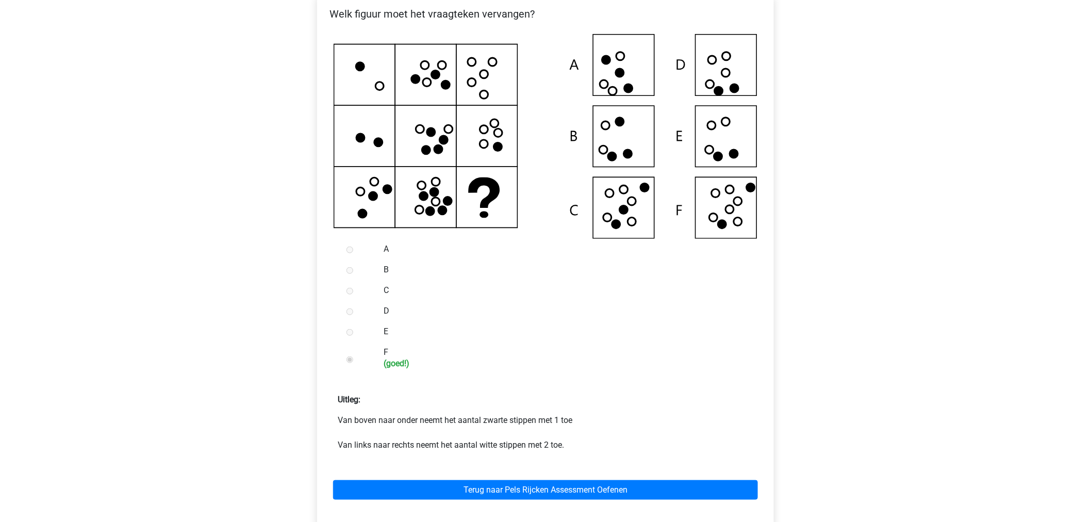
scroll to position [229, 0]
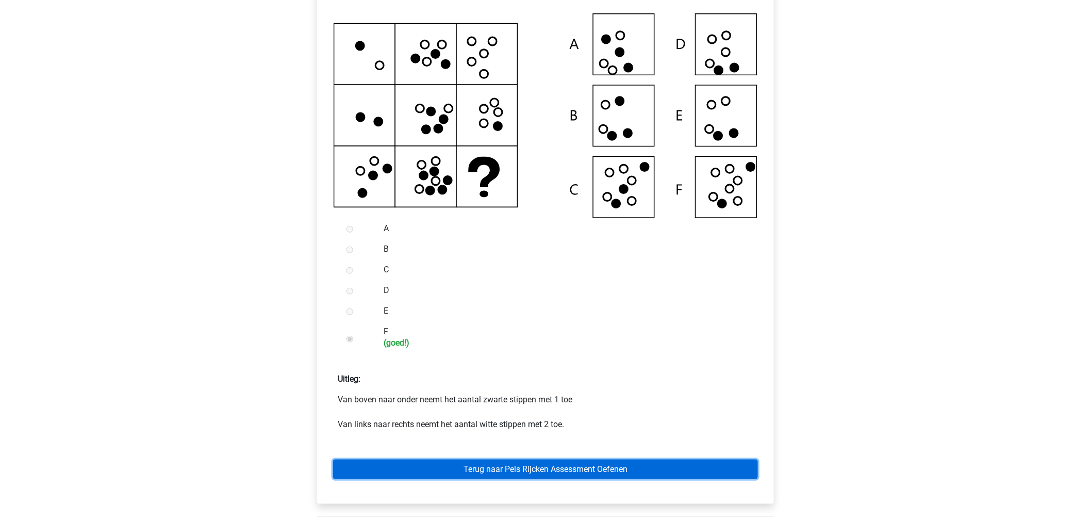
click at [378, 479] on link "Terug naar Pels Rijcken Assessment Oefenen" at bounding box center [545, 469] width 425 height 20
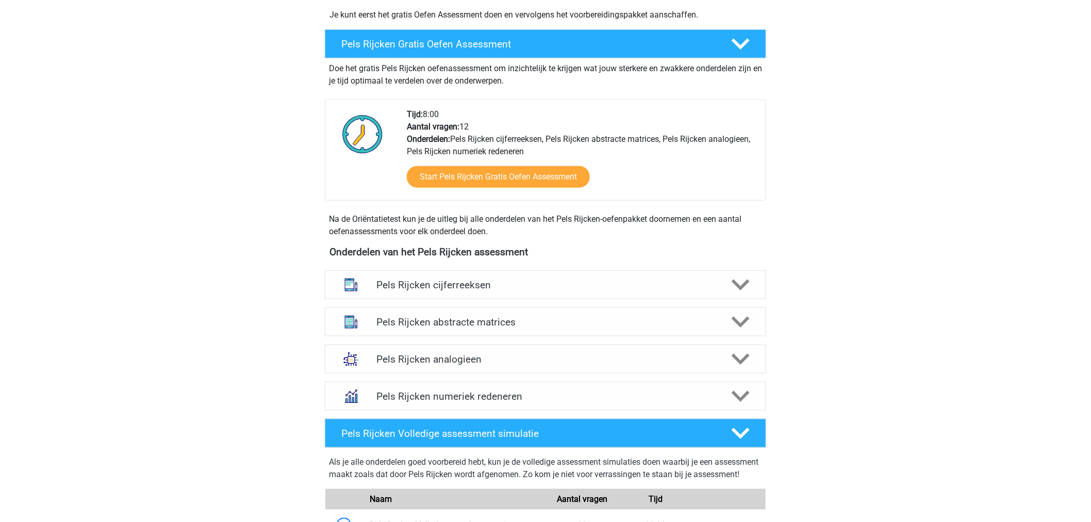
scroll to position [286, 0]
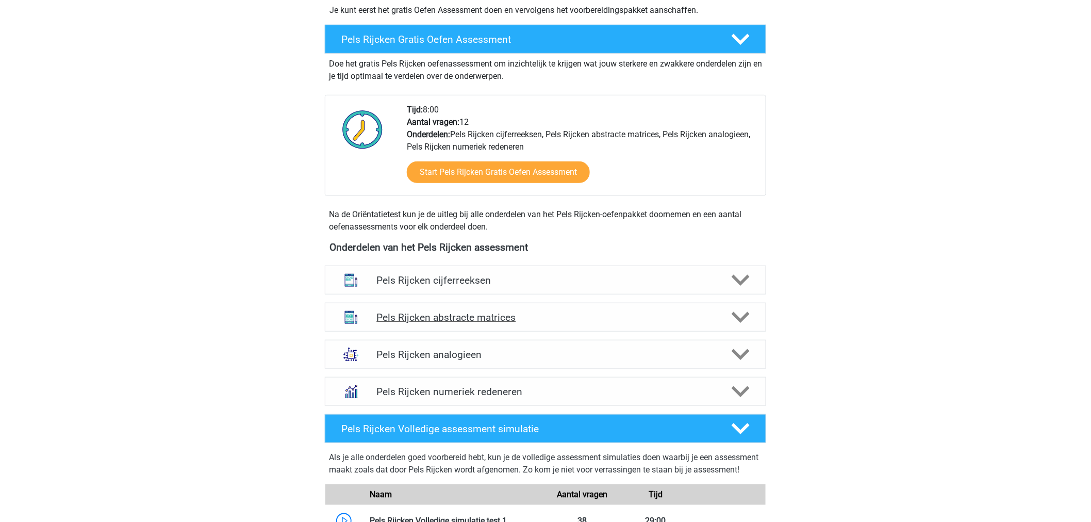
click at [459, 323] on div "Pels Rijcken abstracte matrices" at bounding box center [545, 317] width 441 height 29
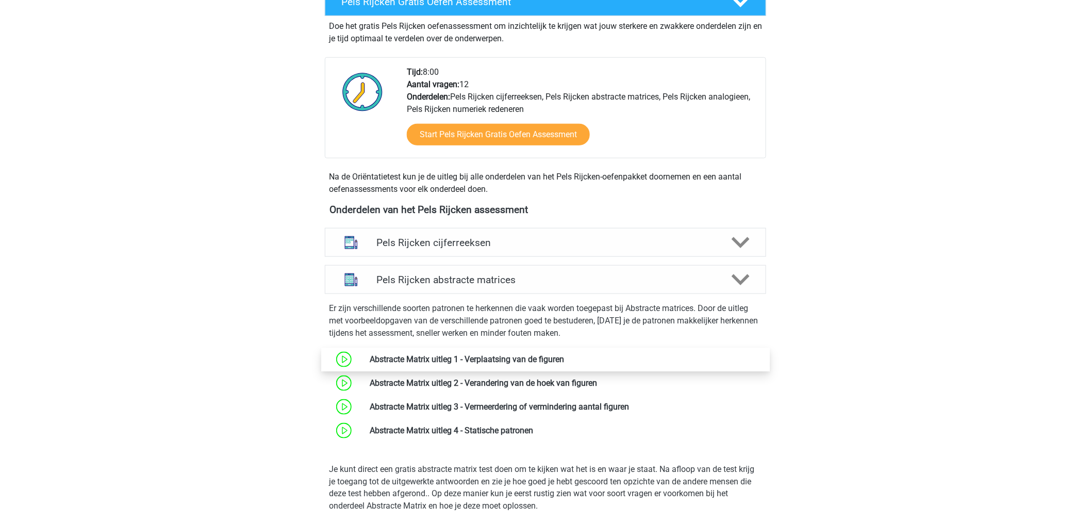
scroll to position [343, 0]
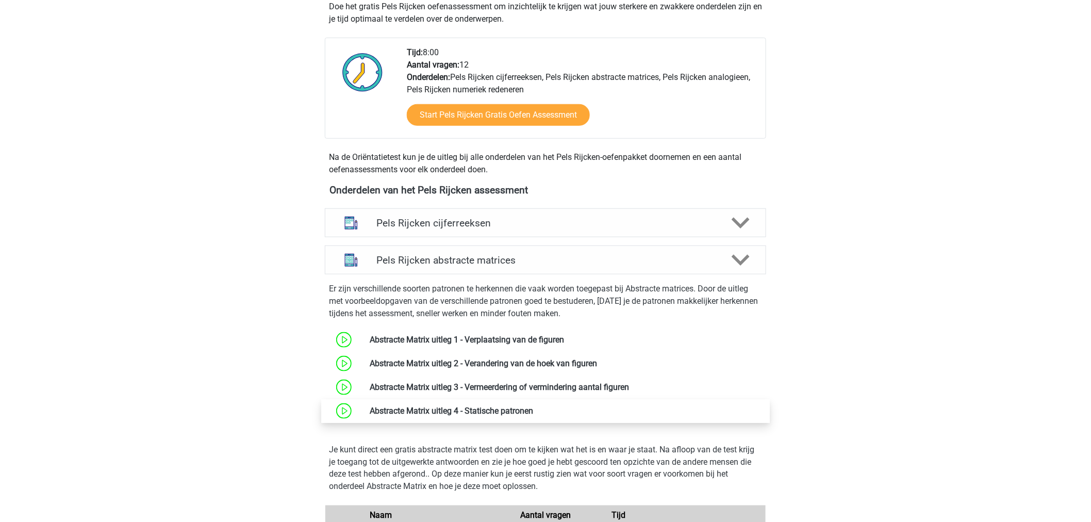
click at [533, 411] on link at bounding box center [533, 411] width 0 height 10
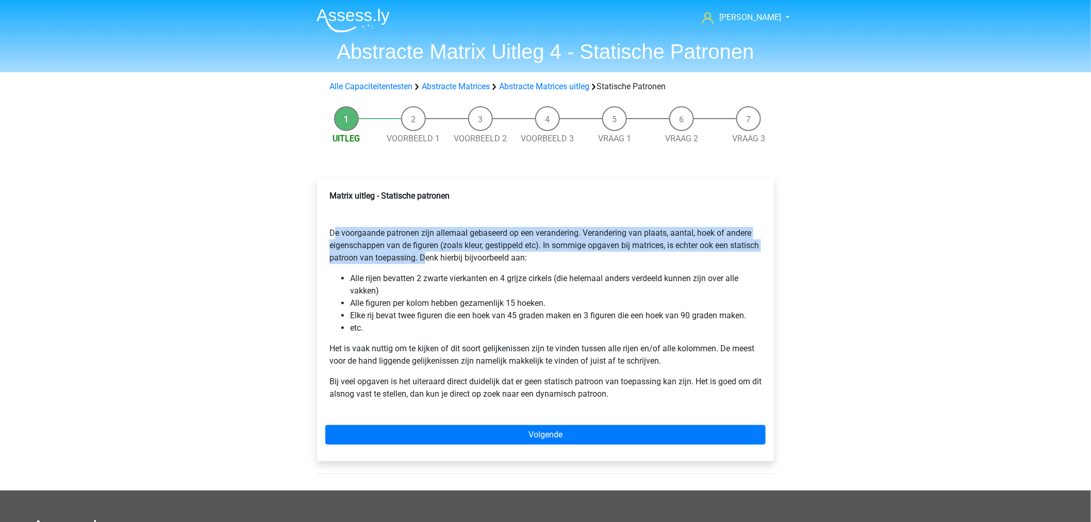
drag, startPoint x: 326, startPoint y: 236, endPoint x: 450, endPoint y: 259, distance: 125.9
click at [450, 259] on div "Matrix uitleg - Statische patronen De voorgaande patronen zijn allemaal gebasee…" at bounding box center [545, 299] width 440 height 227
copy p "De voorgaande patronen zijn allemaal gebaseerd op een verandering. Verandering …"
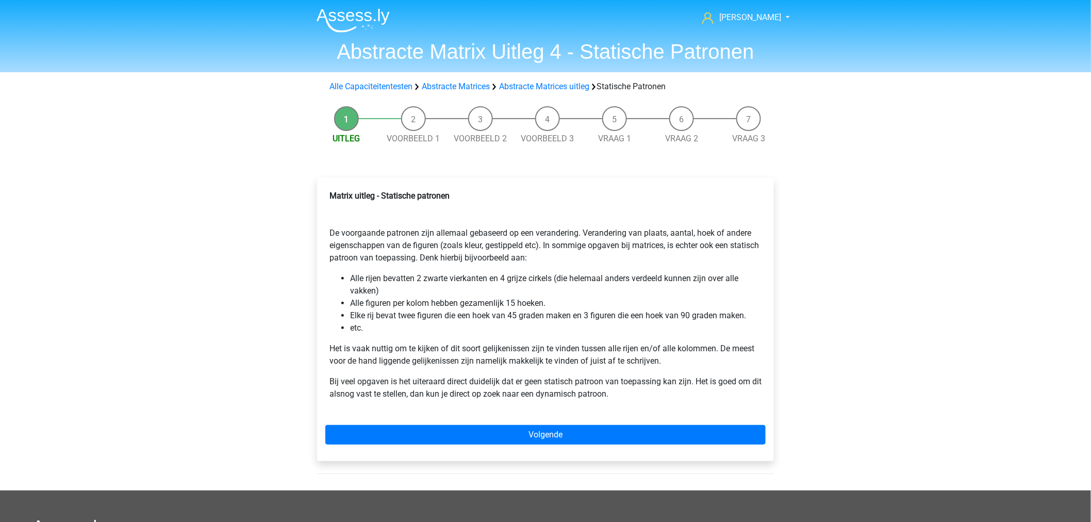
click at [190, 124] on div "[PERSON_NAME] [EMAIL_ADDRESS][DOMAIN_NAME] Nederlands English" at bounding box center [545, 381] width 1091 height 762
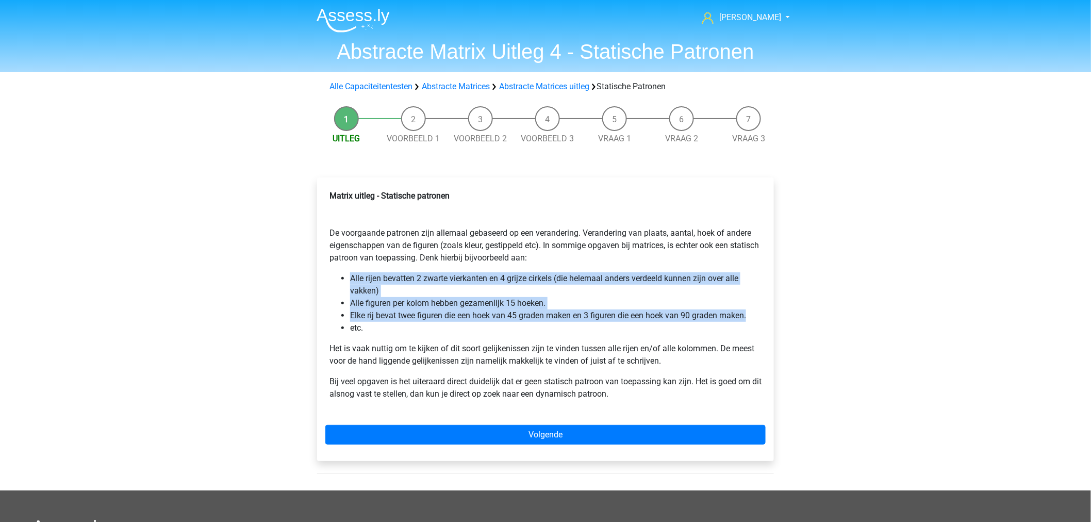
drag, startPoint x: 774, startPoint y: 312, endPoint x: 342, endPoint y: 274, distance: 434.2
click at [342, 274] on div "Matrix uitleg - Statische patronen De voorgaande patronen zijn allemaal gebasee…" at bounding box center [545, 324] width 473 height 334
copy ul "Alle rijen bevatten 2 zwarte vierkanten en 4 grijze cirkels (die helemaal ander…"
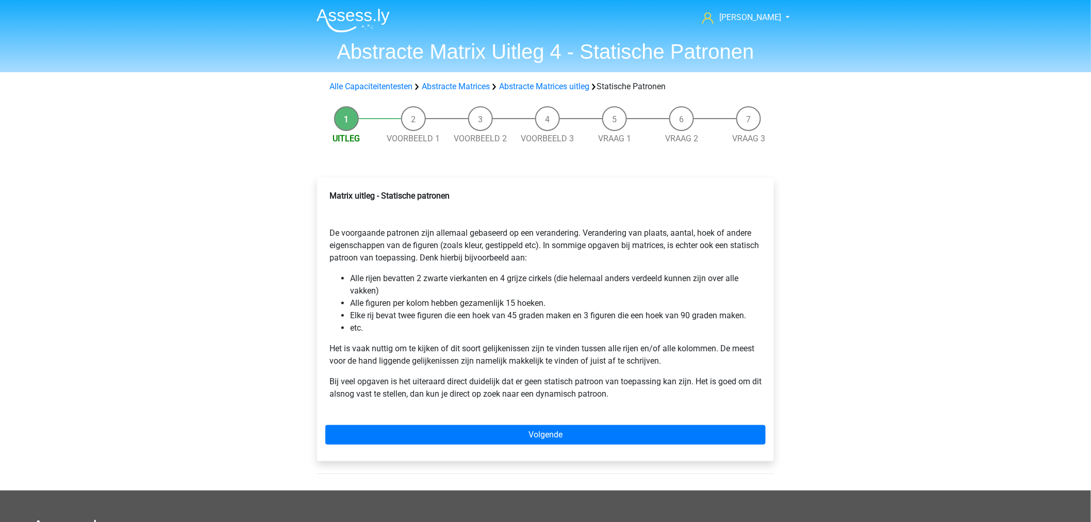
click at [299, 331] on div "Marc Hanna marchanna2000@gmail.com Nederlands English" at bounding box center [545, 381] width 1091 height 762
click at [638, 359] on p "Het is vaak nuttig om te kijken of dit soort gelijkenissen zijn te vinden tusse…" at bounding box center [545, 354] width 432 height 25
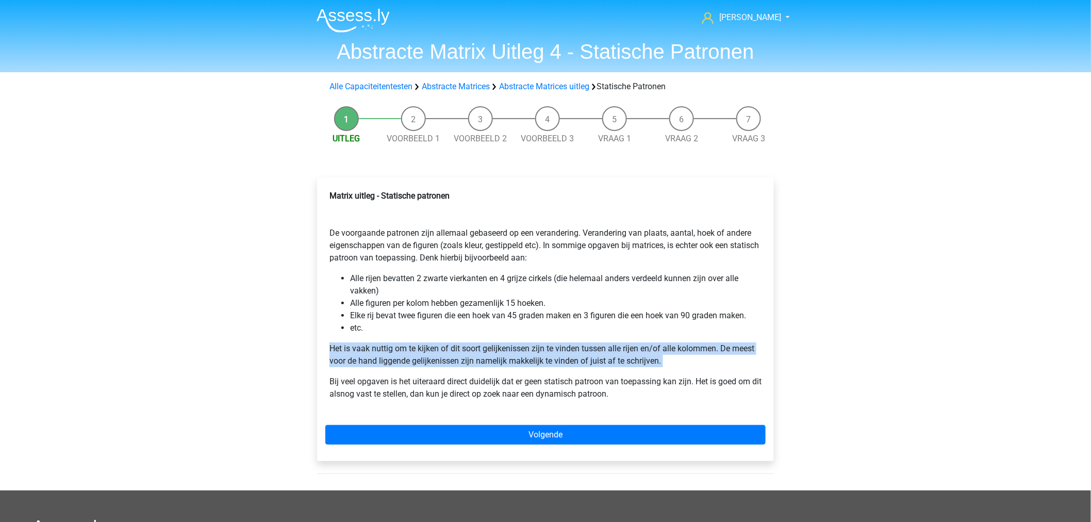
click at [638, 359] on p "Het is vaak nuttig om te kijken of dit soort gelijkenissen zijn te vinden tusse…" at bounding box center [545, 354] width 432 height 25
copy p "Het is vaak nuttig om te kijken of dit soort gelijkenissen zijn te vinden tusse…"
click at [454, 350] on p "Het is vaak nuttig om te kijken of dit soort gelijkenissen zijn te vinden tusse…" at bounding box center [545, 354] width 432 height 25
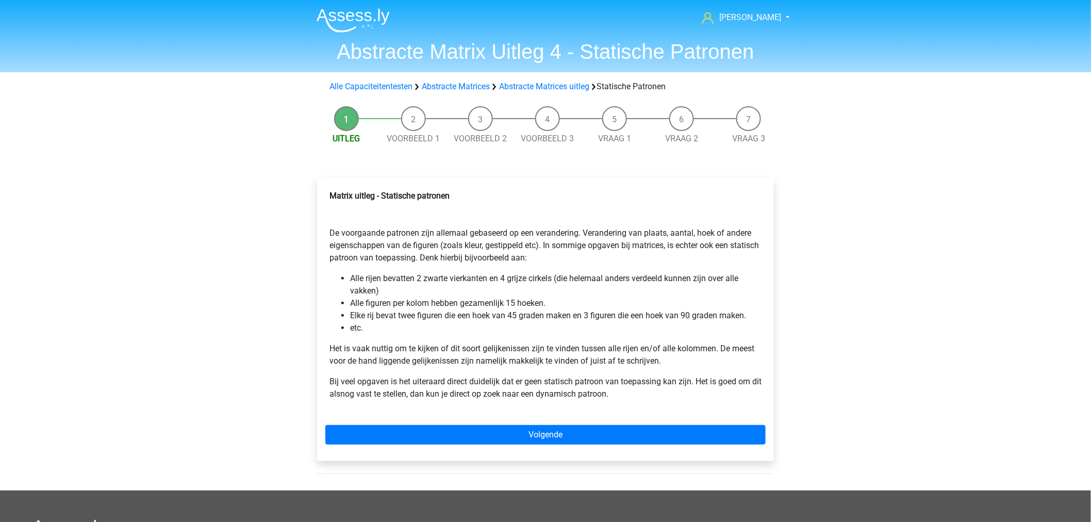
click at [456, 393] on p "Bij veel opgaven is het uiteraard direct duidelijk dat er geen statisch patroon…" at bounding box center [545, 387] width 432 height 25
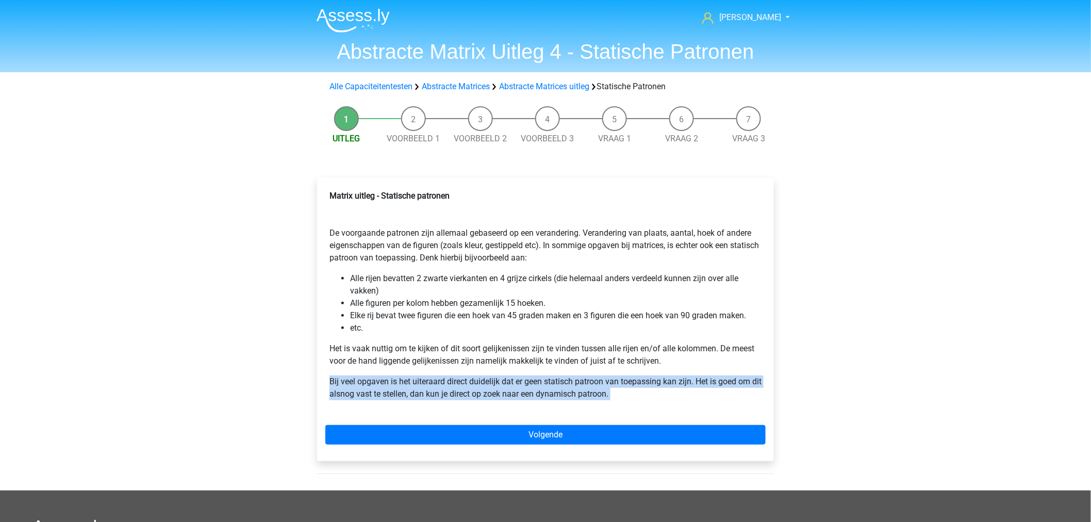
click at [456, 393] on p "Bij veel opgaven is het uiteraard direct duidelijk dat er geen statisch patroon…" at bounding box center [545, 387] width 432 height 25
copy div "Bij veel opgaven is het uiteraard direct duidelijk dat er geen statisch patroon…"
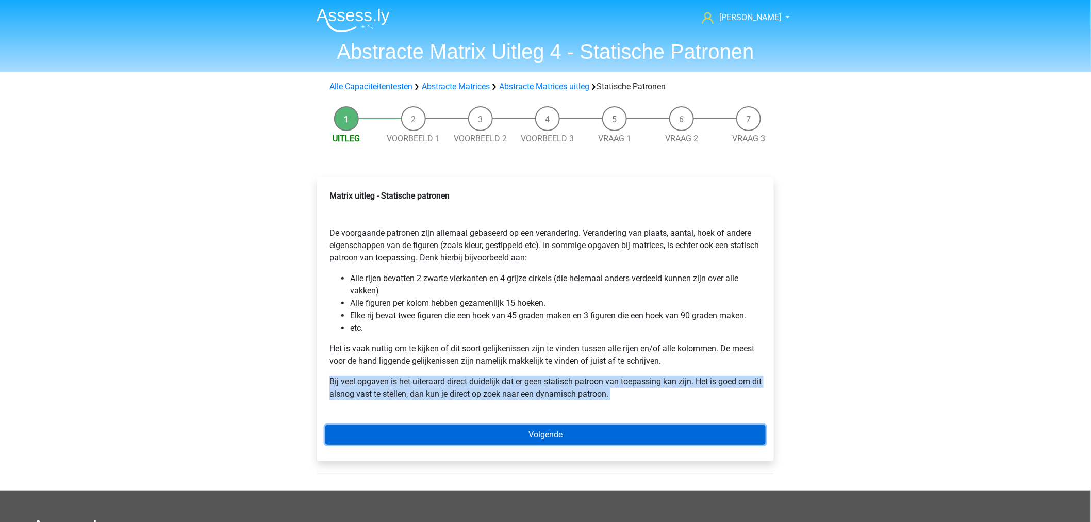
click at [354, 441] on link "Volgende" at bounding box center [545, 435] width 440 height 20
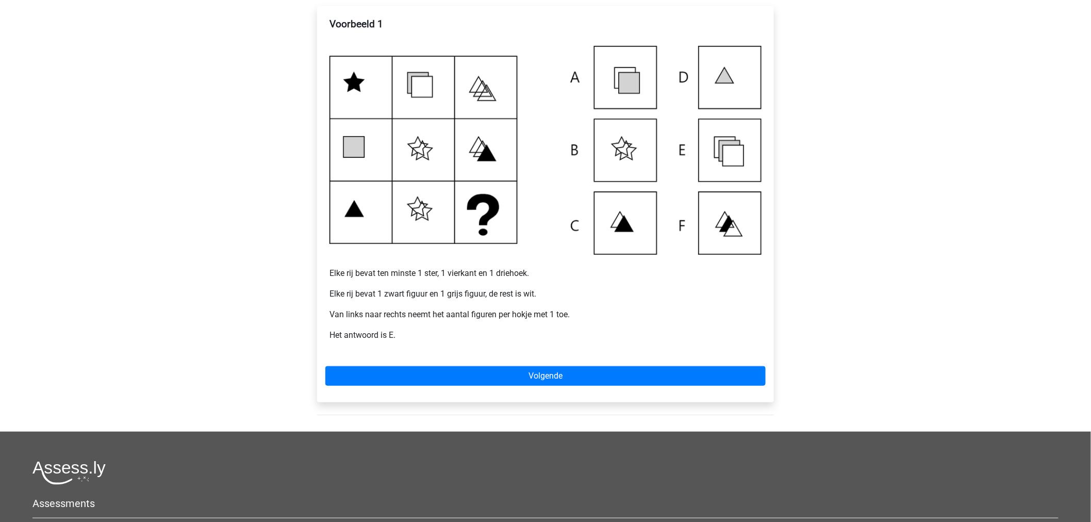
scroll to position [114, 0]
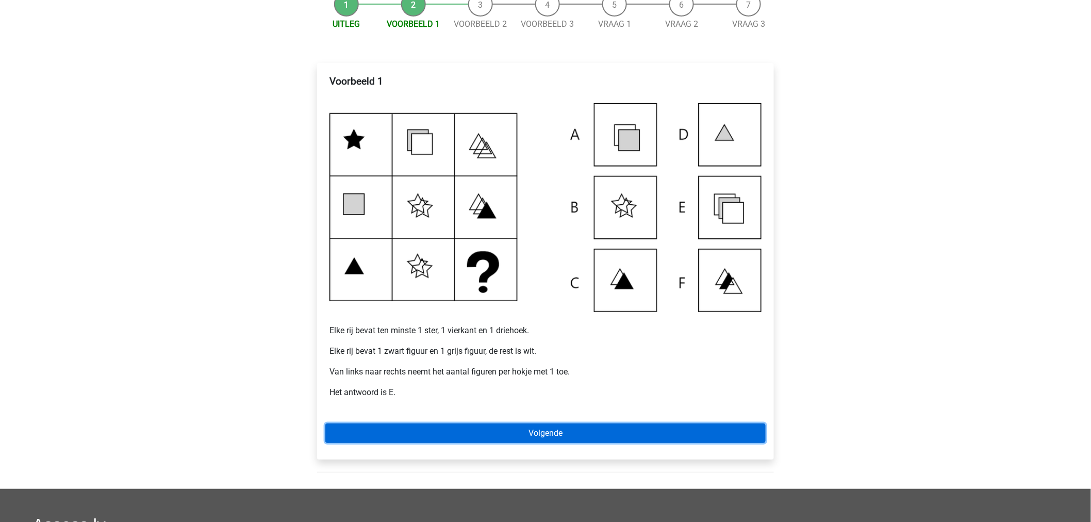
click at [374, 429] on link "Volgende" at bounding box center [545, 433] width 440 height 20
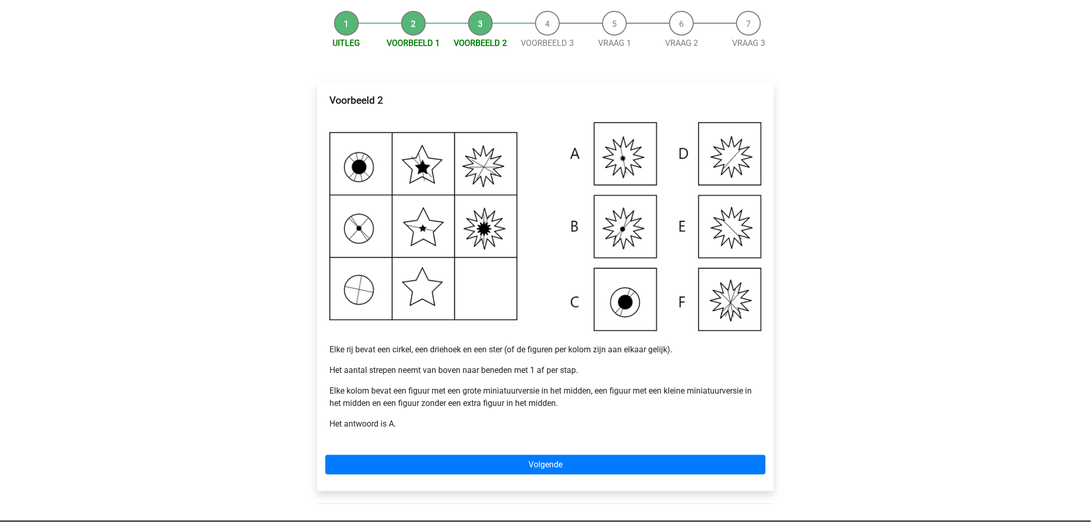
scroll to position [114, 0]
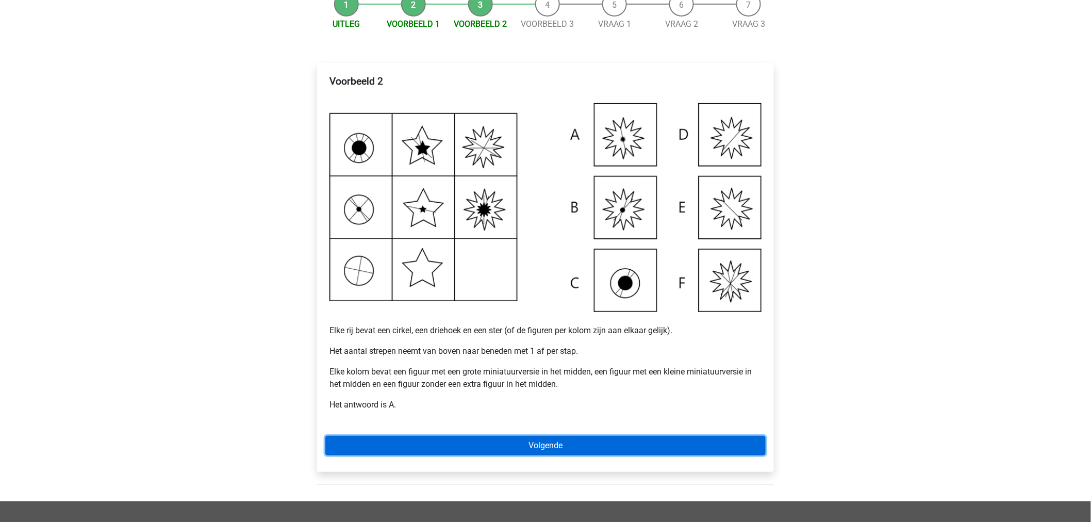
click at [351, 448] on link "Volgende" at bounding box center [545, 446] width 440 height 20
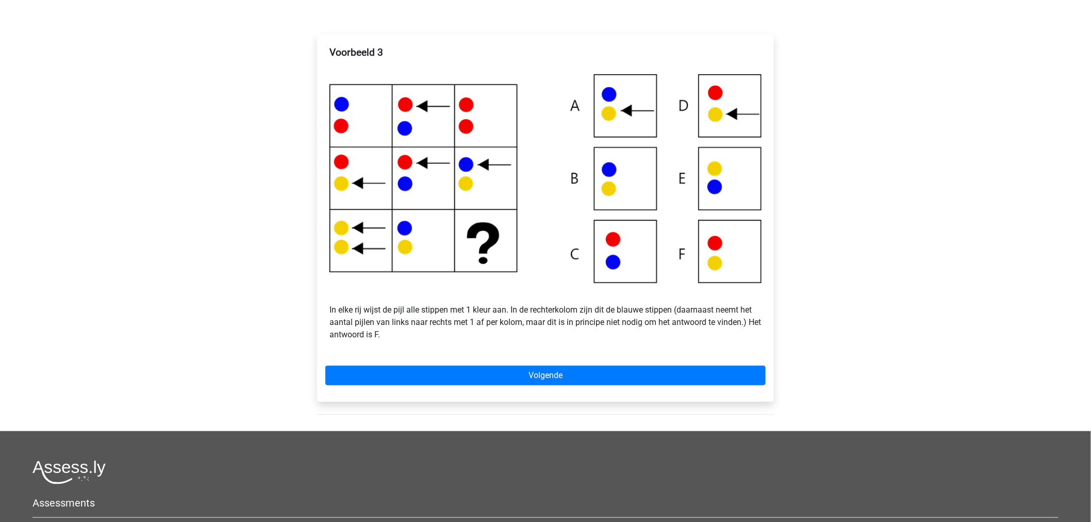
scroll to position [172, 0]
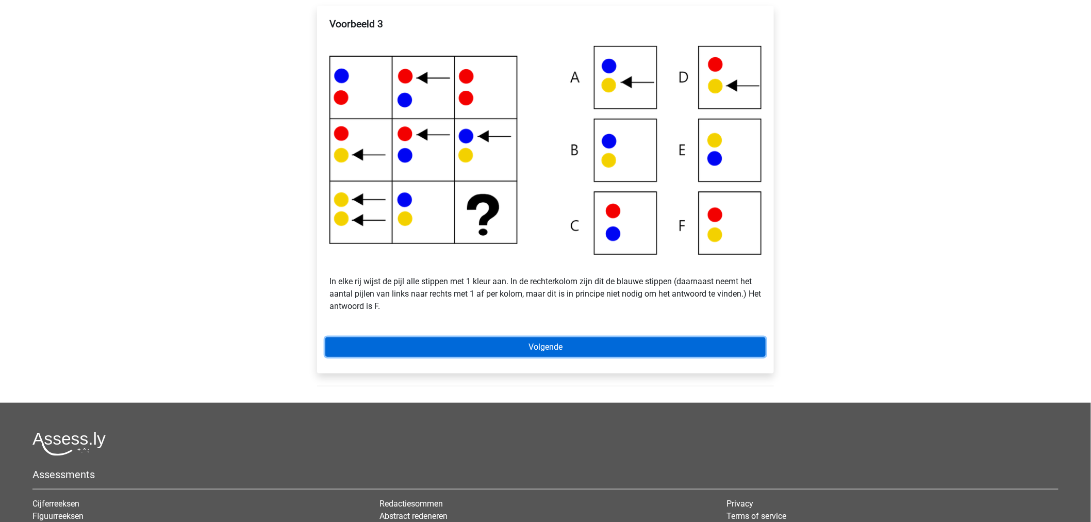
click at [426, 355] on link "Volgende" at bounding box center [545, 347] width 440 height 20
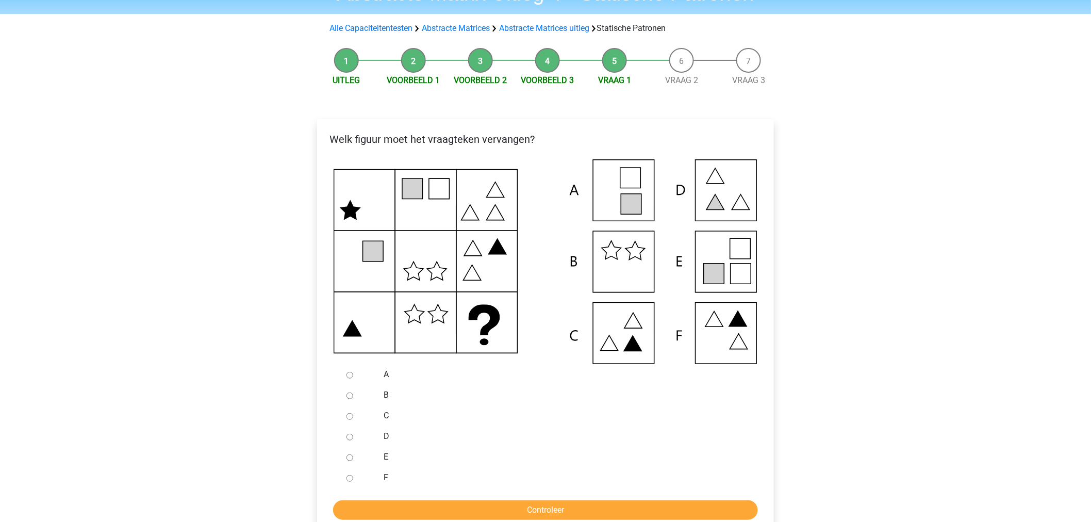
scroll to position [114, 0]
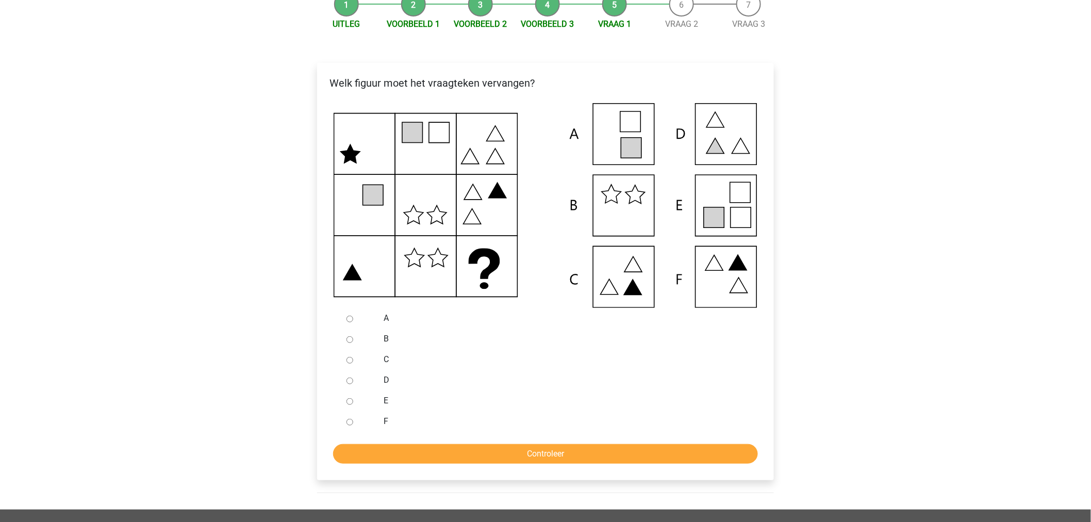
click at [347, 403] on input "E" at bounding box center [349, 401] width 7 height 7
radio input "true"
click at [370, 447] on input "Controleer" at bounding box center [545, 454] width 425 height 20
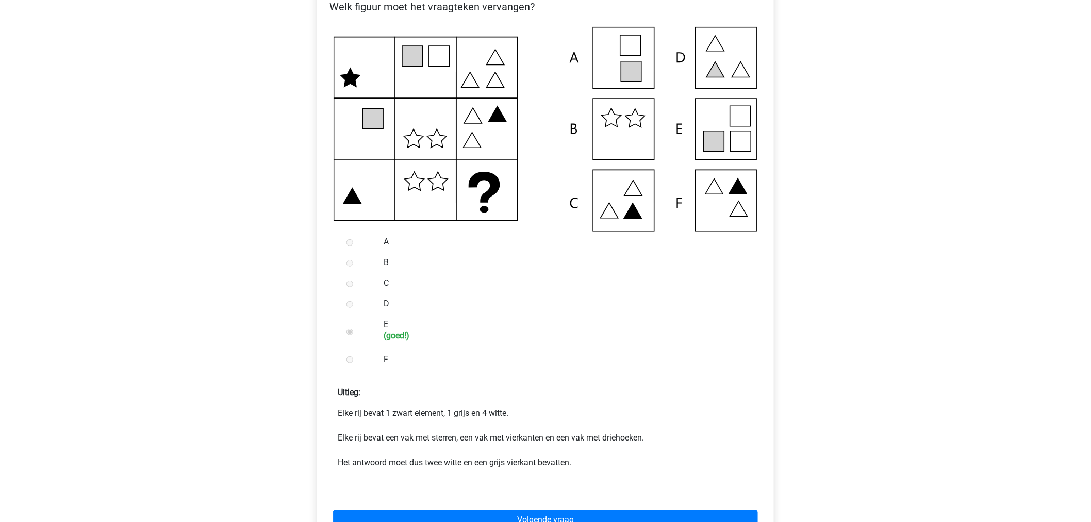
scroll to position [172, 0]
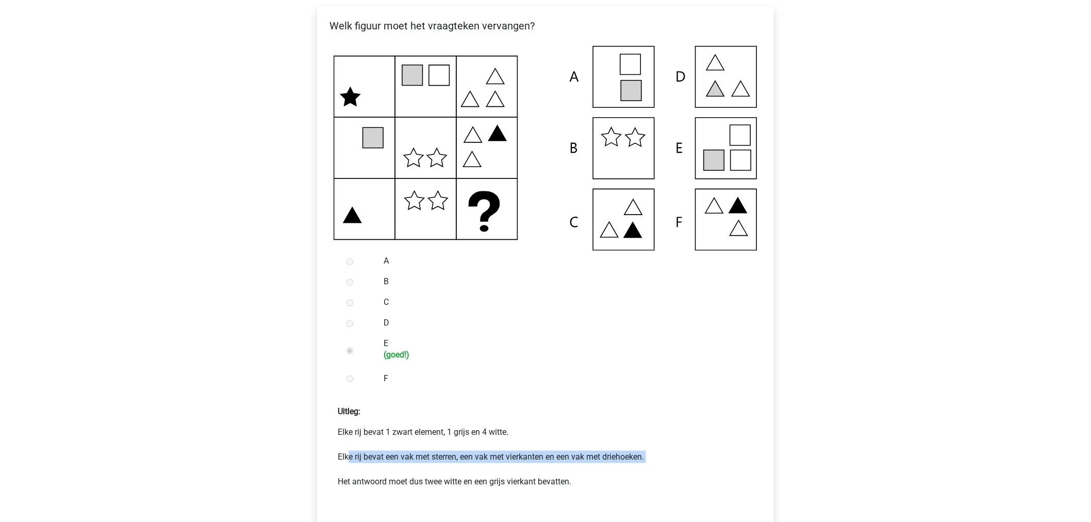
drag, startPoint x: 352, startPoint y: 456, endPoint x: 527, endPoint y: 465, distance: 176.0
click at [527, 465] on p "Elke rij bevat 1 zwart element, 1 grijs en 4 witte. Elke rij bevat een vak met …" at bounding box center [546, 463] width 416 height 74
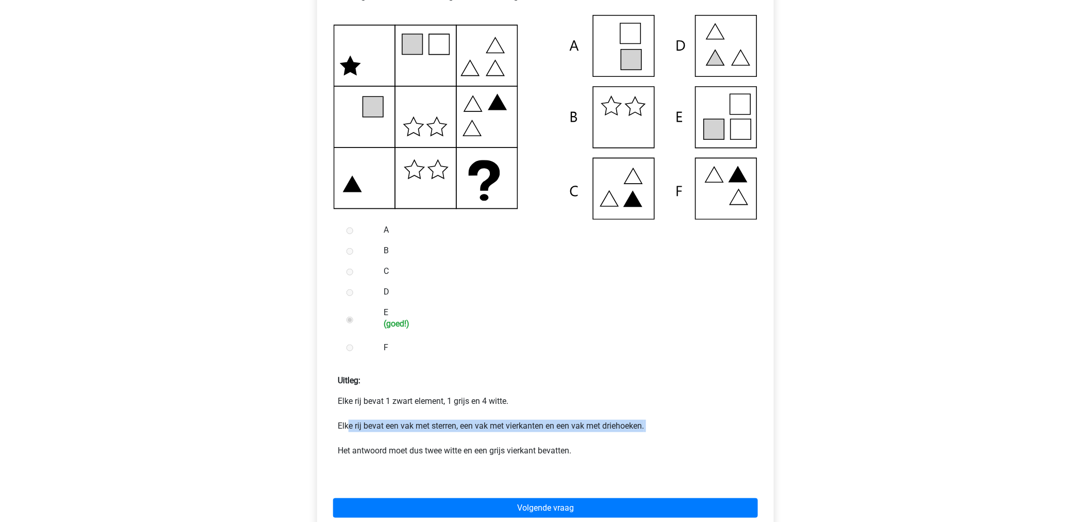
scroll to position [229, 0]
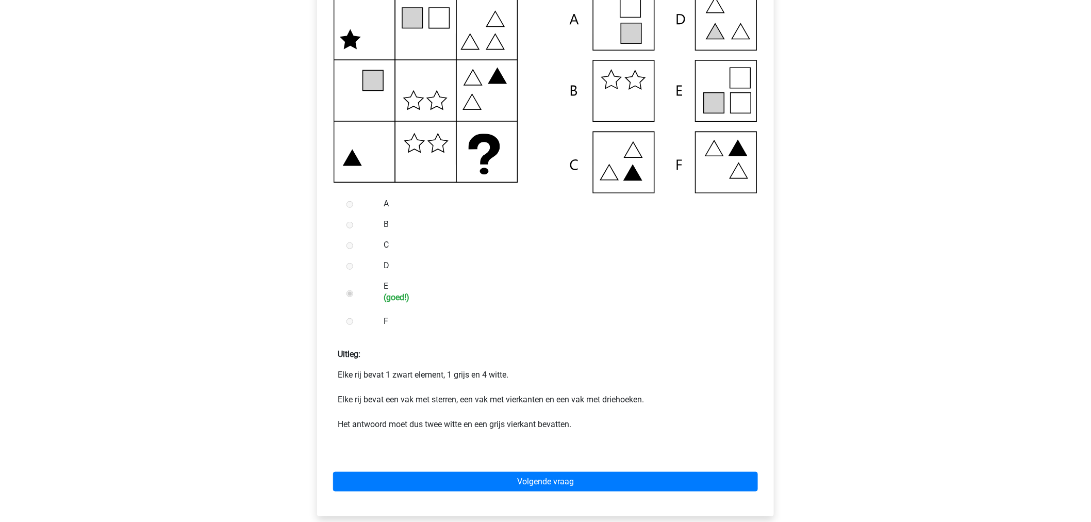
click at [529, 462] on div "Volgende vraag" at bounding box center [545, 479] width 440 height 57
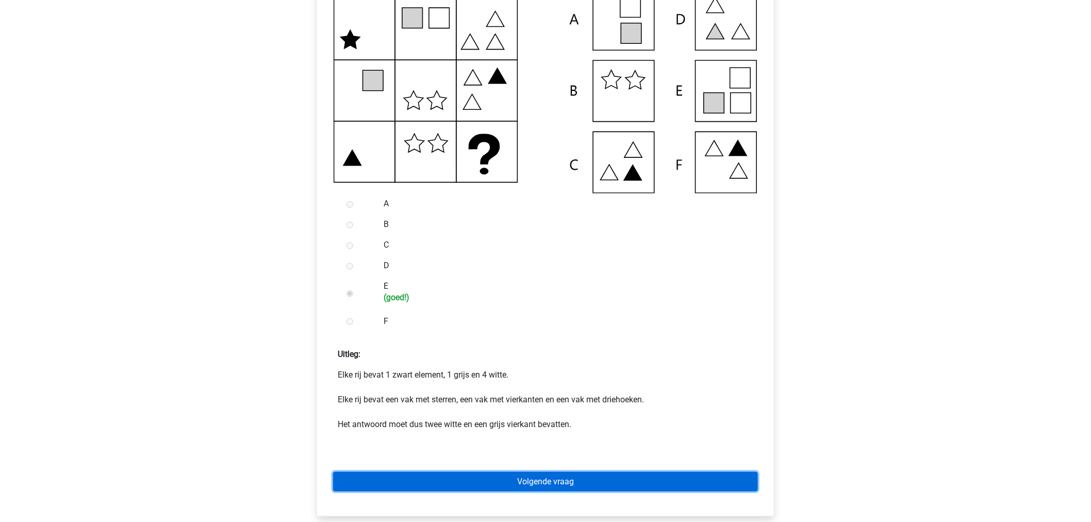
click at [528, 479] on link "Volgende vraag" at bounding box center [545, 482] width 425 height 20
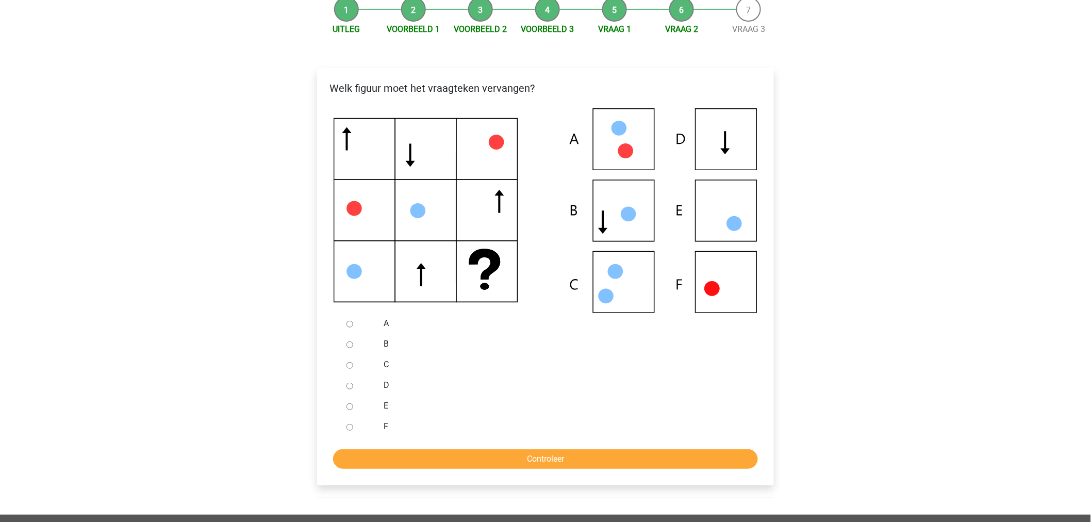
scroll to position [114, 0]
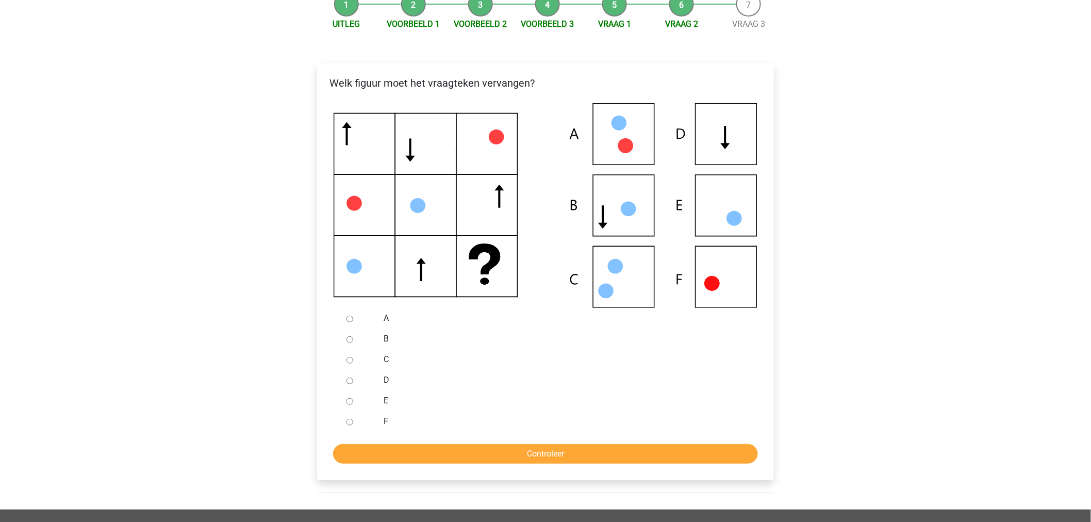
drag, startPoint x: 333, startPoint y: 263, endPoint x: 327, endPoint y: 263, distance: 5.7
click at [332, 263] on div at bounding box center [545, 205] width 440 height 205
click at [348, 339] on input "B" at bounding box center [349, 339] width 7 height 7
radio input "true"
click at [434, 441] on form "A B C D E F Controleer" at bounding box center [545, 386] width 440 height 156
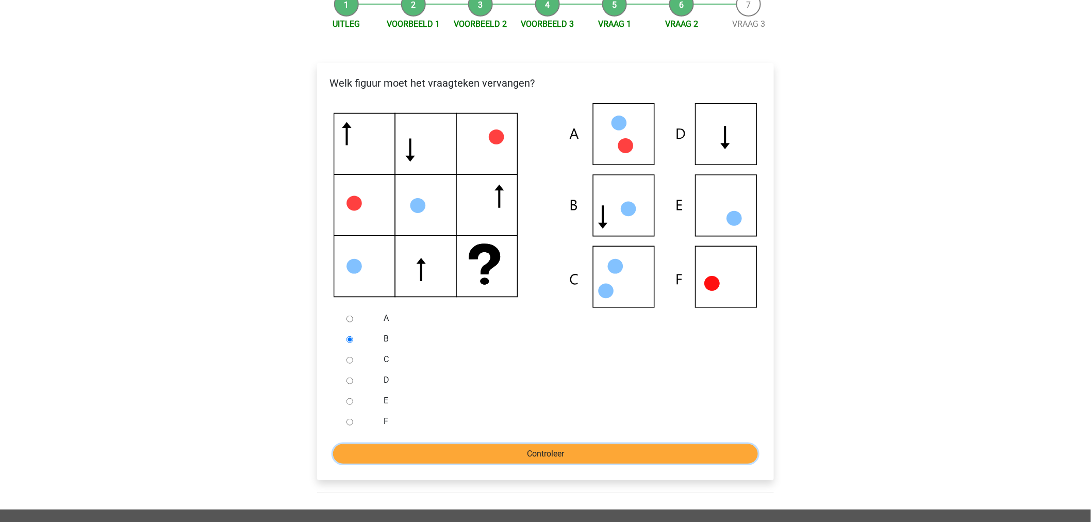
click at [424, 451] on input "Controleer" at bounding box center [545, 454] width 425 height 20
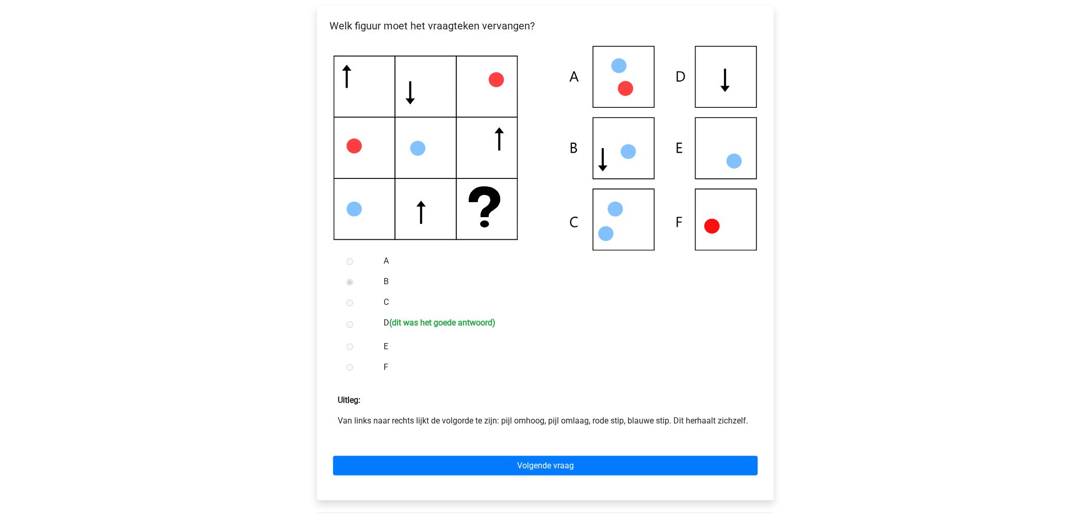
scroll to position [114, 0]
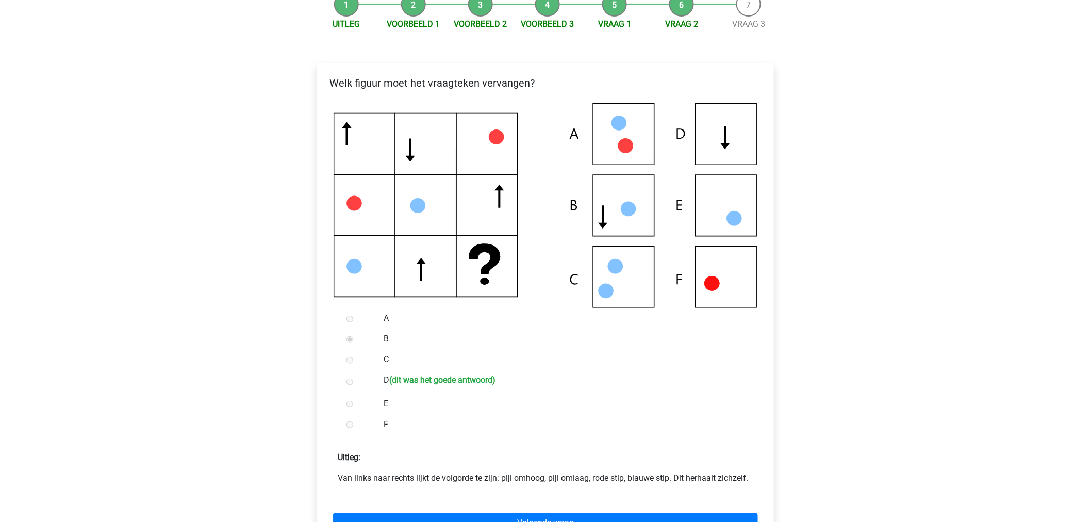
click at [346, 475] on p "Van links naar rechts lijkt de volgorde te zijn: pijl omhoog, pijl omlaag, rode…" at bounding box center [546, 478] width 416 height 12
click at [331, 477] on div "Van links naar rechts lijkt de volgorde te zijn: pijl omhoog, pijl omlaag, rode…" at bounding box center [545, 478] width 440 height 12
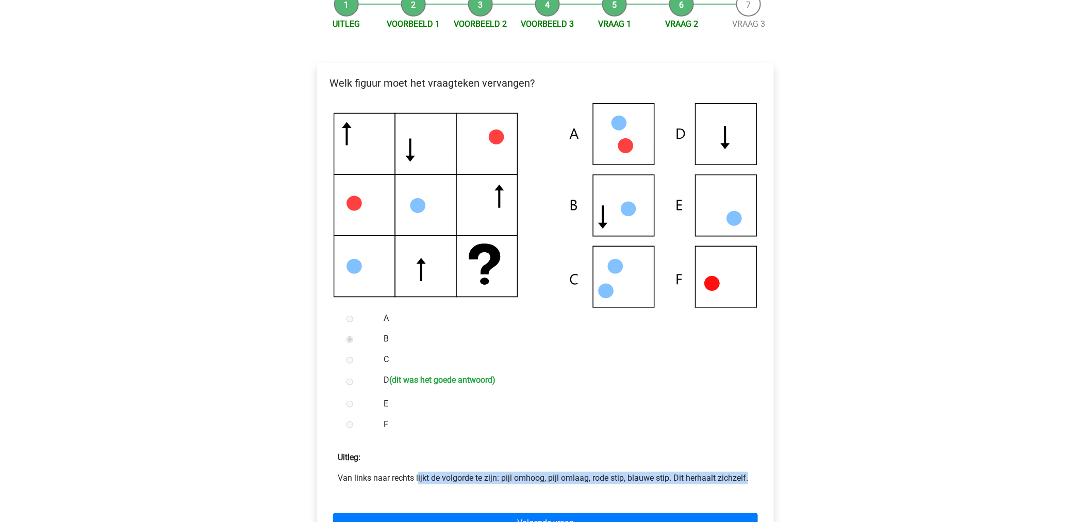
drag, startPoint x: 330, startPoint y: 477, endPoint x: 671, endPoint y: 479, distance: 340.8
click at [671, 479] on div "Van links naar rechts lijkt de volgorde te zijn: pijl omhoog, pijl omlaag, rode…" at bounding box center [545, 478] width 440 height 12
click at [218, 198] on div "[PERSON_NAME] [EMAIL_ADDRESS][DOMAIN_NAME] Nederlands English" at bounding box center [545, 372] width 1091 height 973
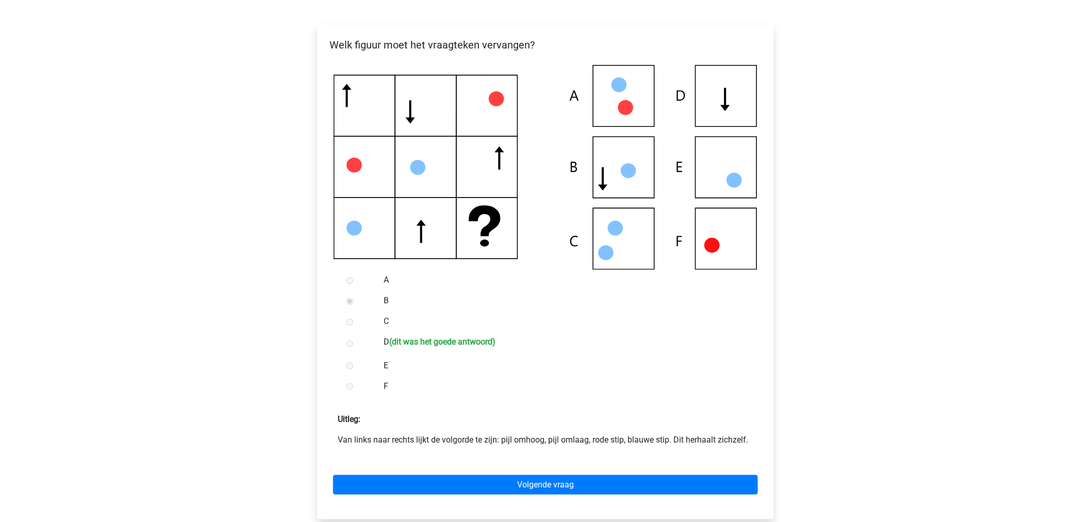
scroll to position [172, 0]
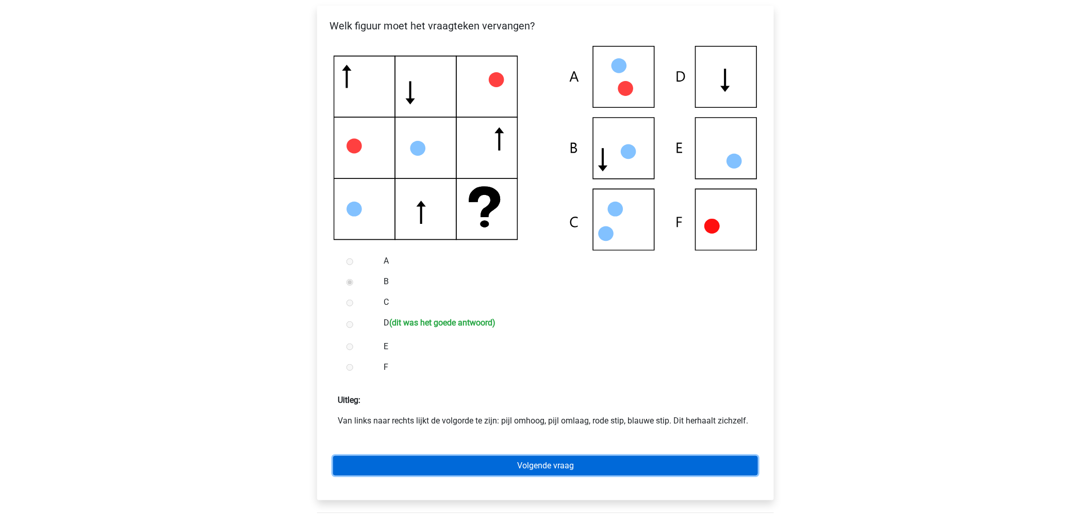
click at [452, 472] on link "Volgende vraag" at bounding box center [545, 466] width 425 height 20
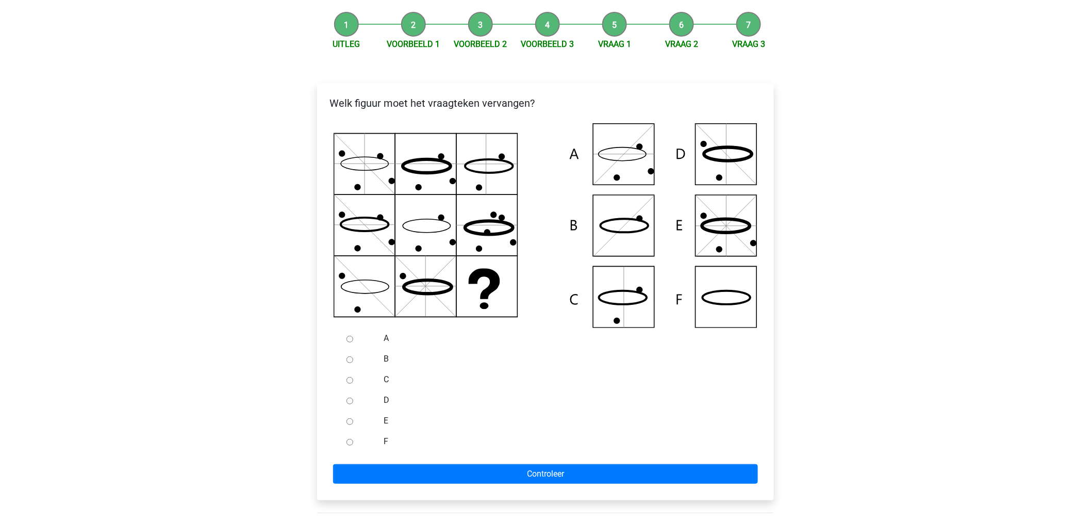
scroll to position [114, 0]
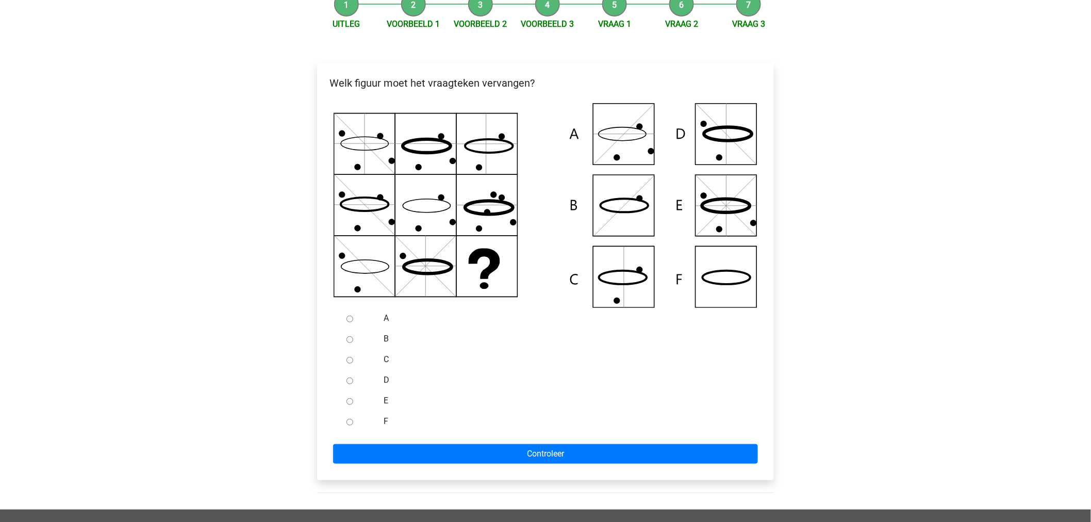
click at [354, 319] on div at bounding box center [359, 318] width 34 height 21
click at [349, 341] on input "B" at bounding box center [349, 339] width 7 height 7
radio input "true"
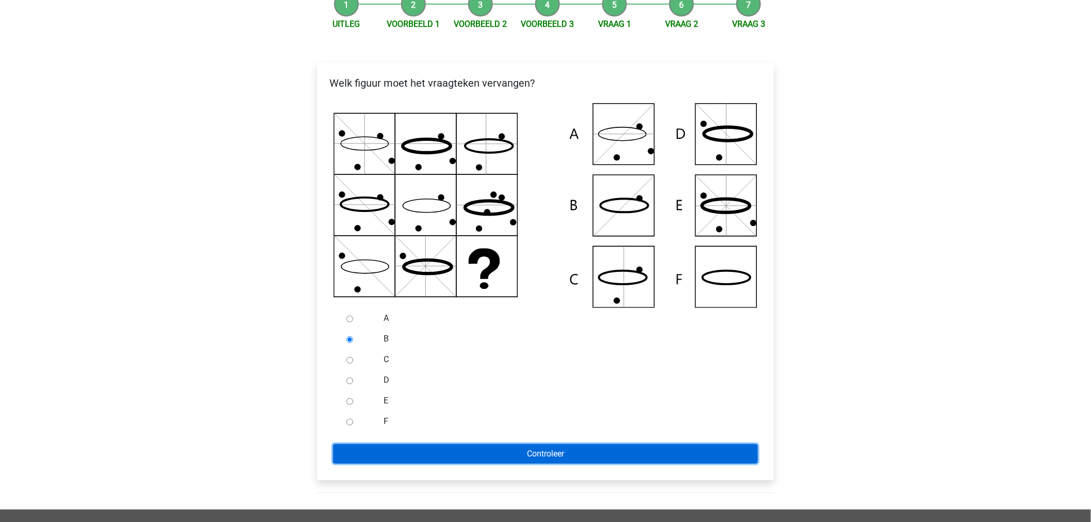
click at [362, 460] on input "Controleer" at bounding box center [545, 454] width 425 height 20
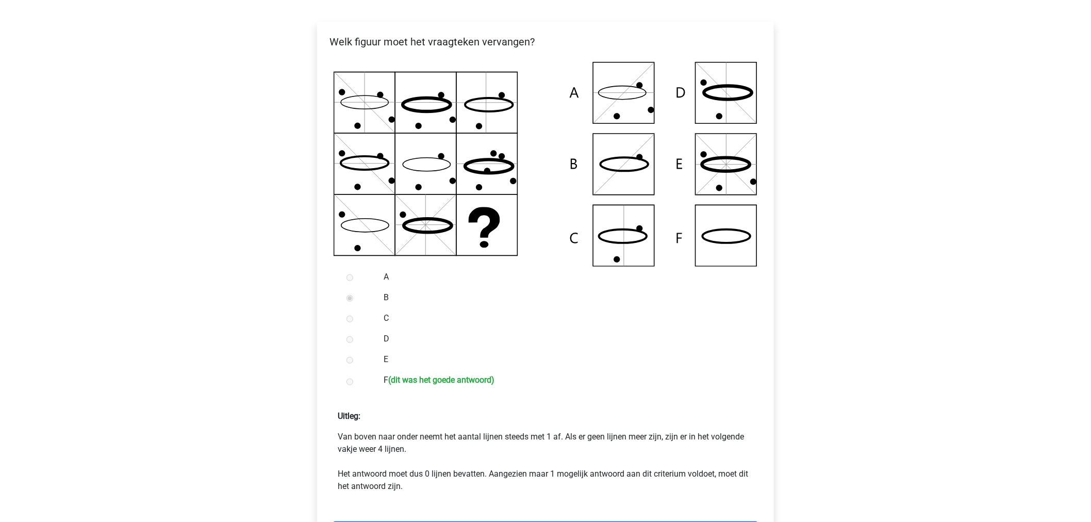
scroll to position [172, 0]
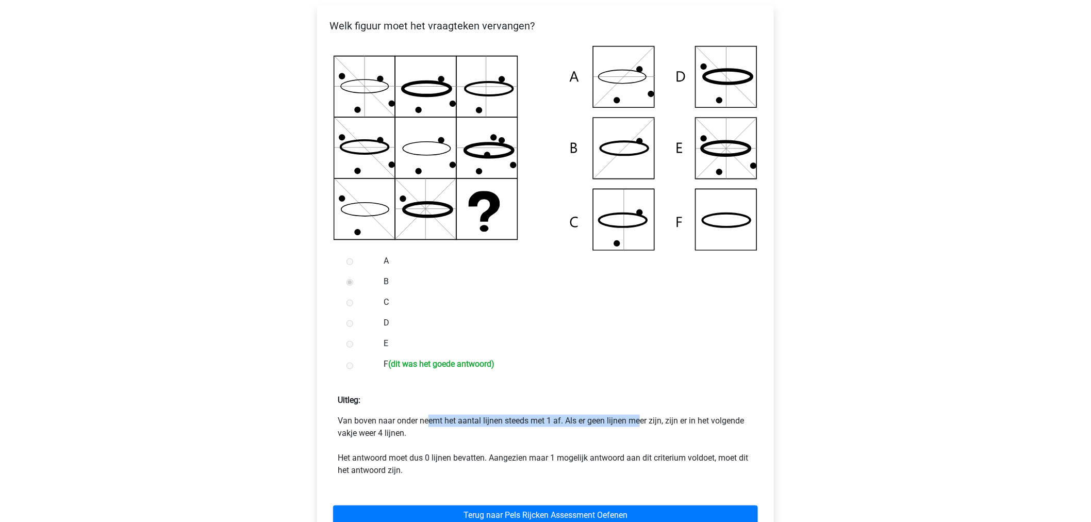
drag, startPoint x: 337, startPoint y: 419, endPoint x: 562, endPoint y: 424, distance: 225.3
click at [562, 424] on p "Van boven naar onder neemt het aantal lijnen steeds met 1 af. Als er geen lijne…" at bounding box center [546, 445] width 416 height 62
copy p "Van boven naar onder neemt het aantal lijnen steeds met 1 af"
drag, startPoint x: 566, startPoint y: 418, endPoint x: 570, endPoint y: 432, distance: 14.7
click at [570, 432] on p "Van boven naar onder neemt het aantal lijnen steeds met 1 af. Als er geen lijne…" at bounding box center [546, 445] width 416 height 62
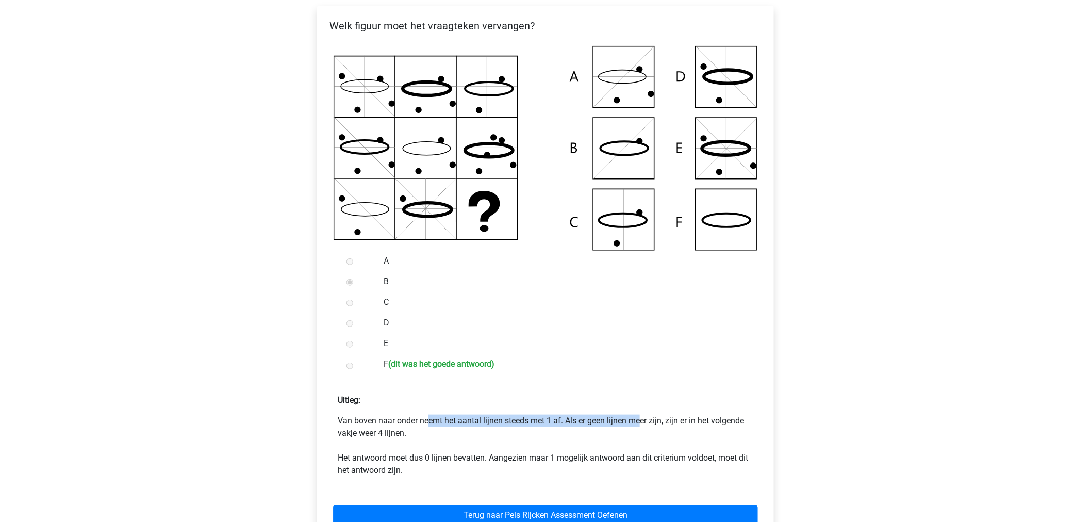
copy p "Als er geen lijnen meer zijn, zijn er in het volgende vakje weer 4 lijnen."
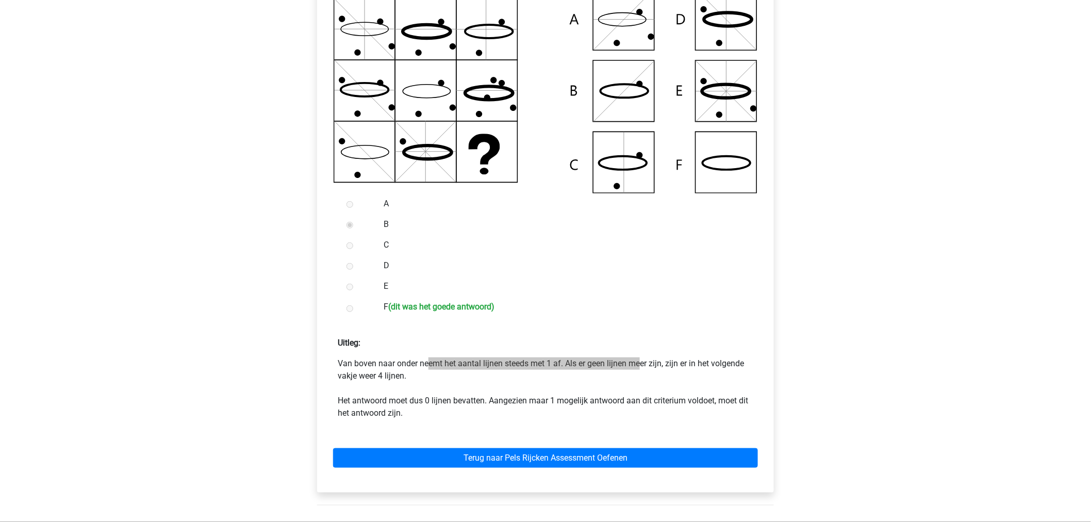
scroll to position [286, 0]
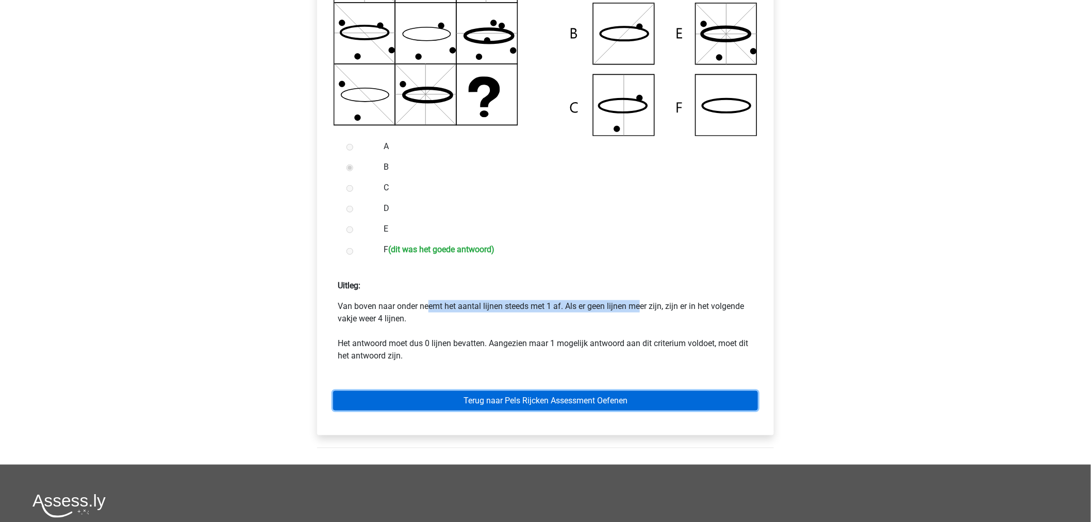
click at [356, 407] on link "Terug naar Pels Rijcken Assessment Oefenen" at bounding box center [545, 401] width 425 height 20
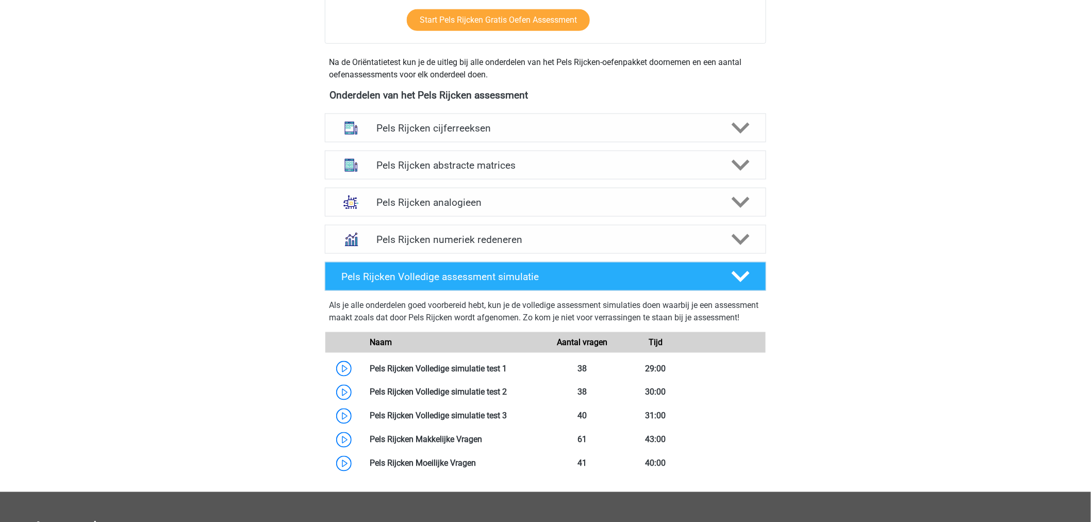
scroll to position [458, 0]
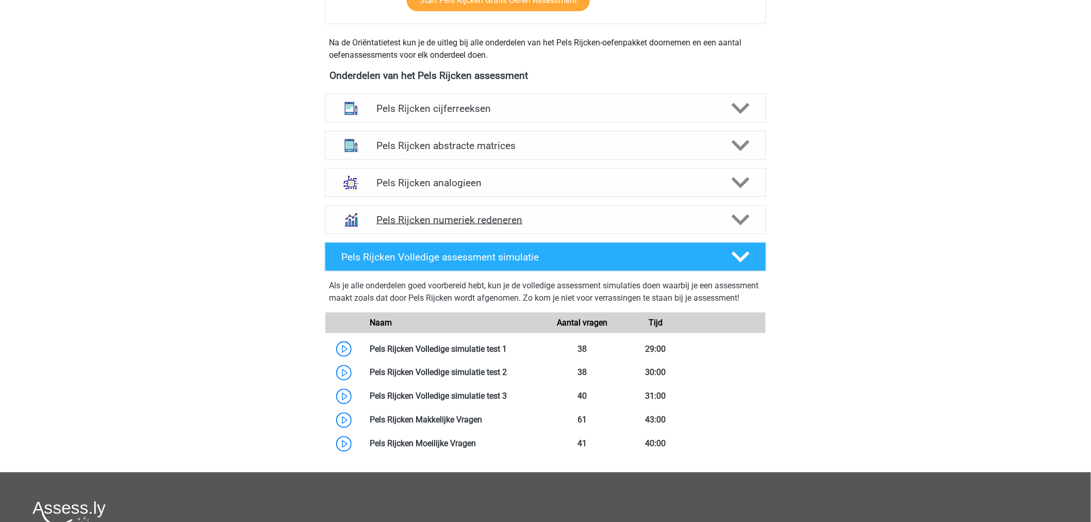
click at [459, 210] on div "Pels Rijcken numeriek redeneren" at bounding box center [545, 219] width 441 height 29
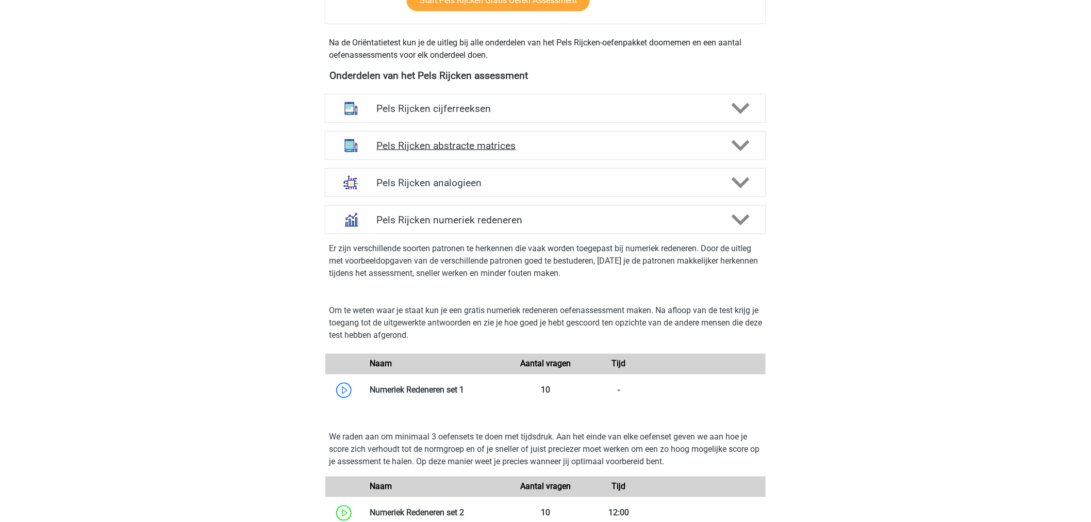
click at [466, 144] on h4 "Pels Rijcken abstracte matrices" at bounding box center [545, 146] width 338 height 12
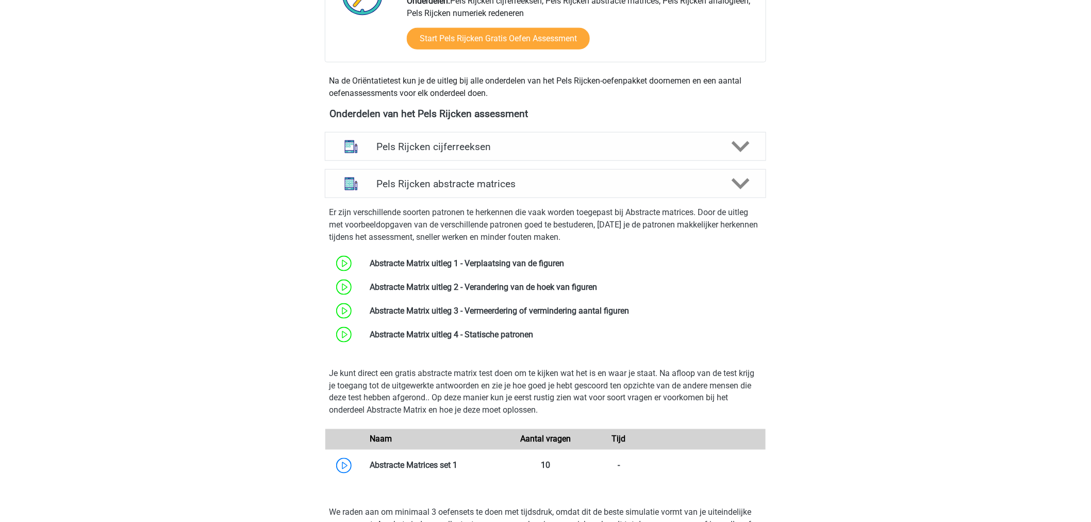
scroll to position [401, 0]
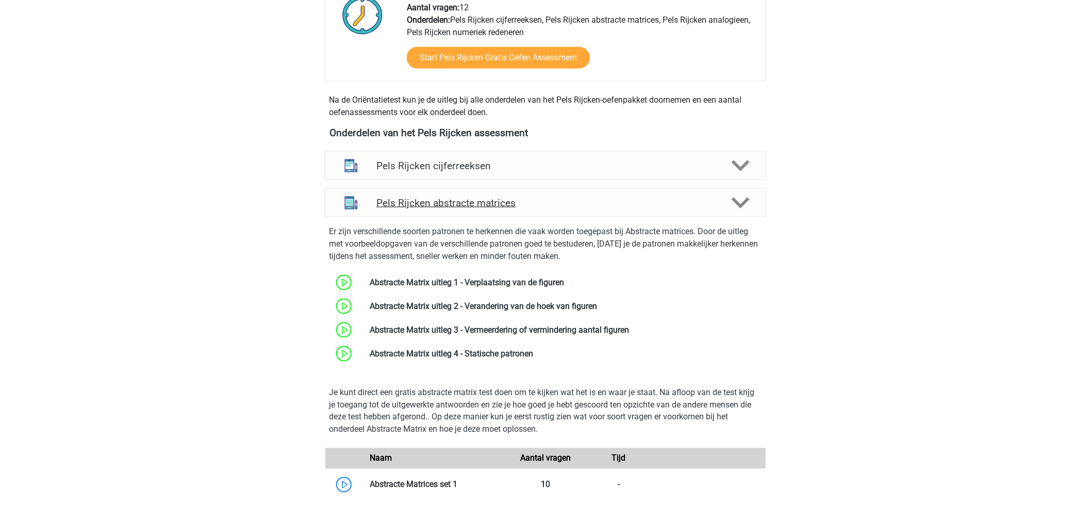
click at [389, 200] on h4 "Pels Rijcken abstracte matrices" at bounding box center [545, 203] width 338 height 12
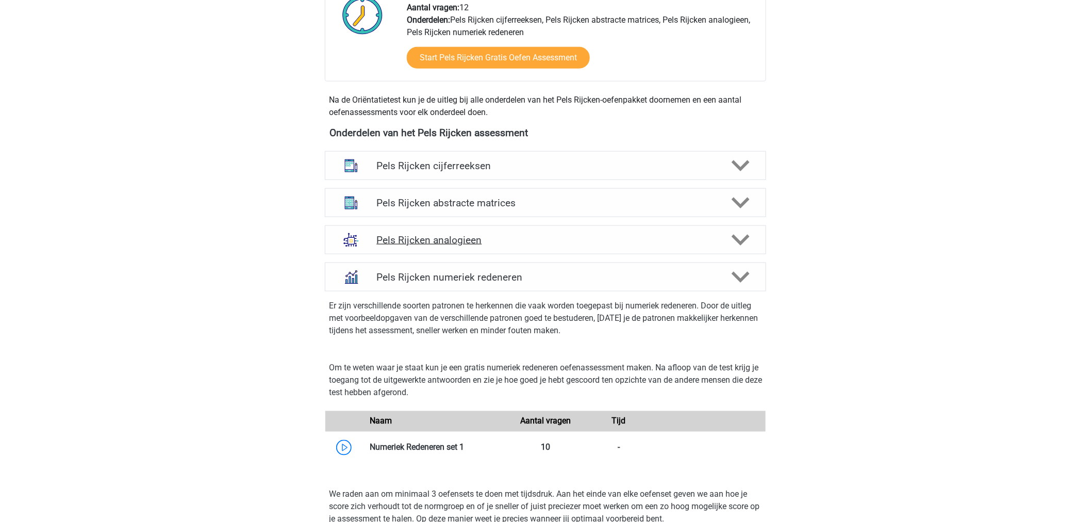
click at [400, 237] on h4 "Pels Rijcken analogieen" at bounding box center [545, 240] width 338 height 12
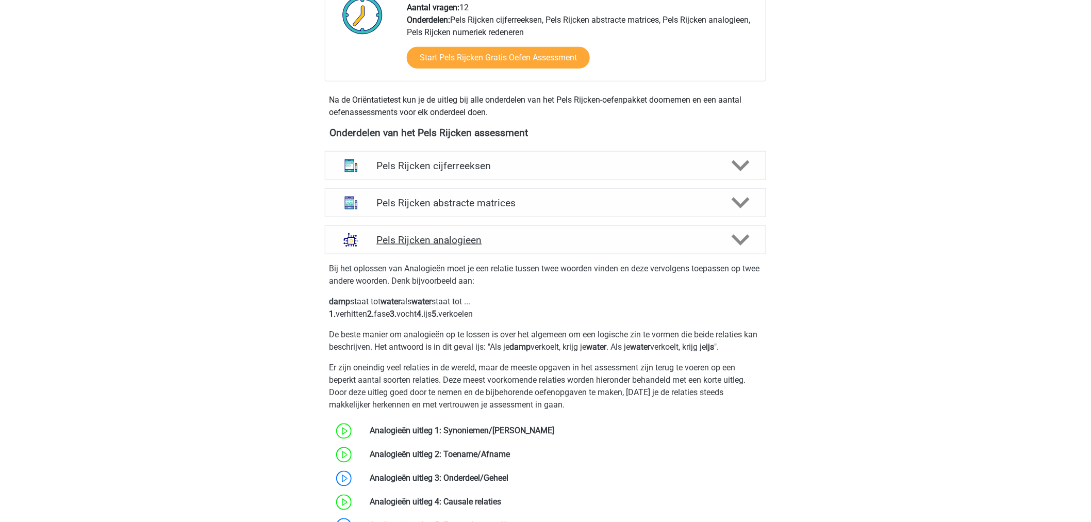
click at [400, 237] on h4 "Pels Rijcken analogieen" at bounding box center [545, 240] width 338 height 12
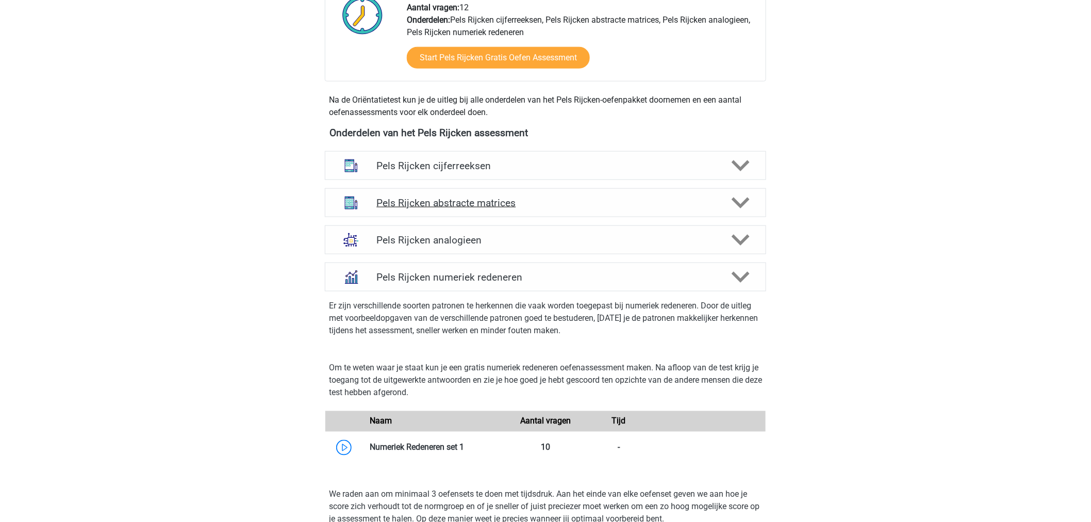
click at [410, 214] on div "Pels Rijcken abstracte matrices" at bounding box center [545, 202] width 441 height 29
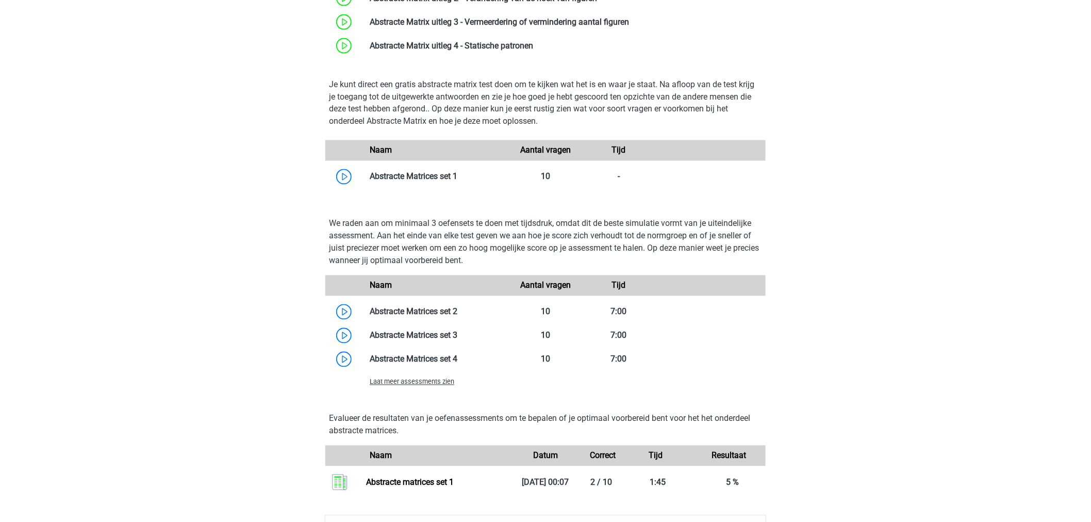
scroll to position [744, 0]
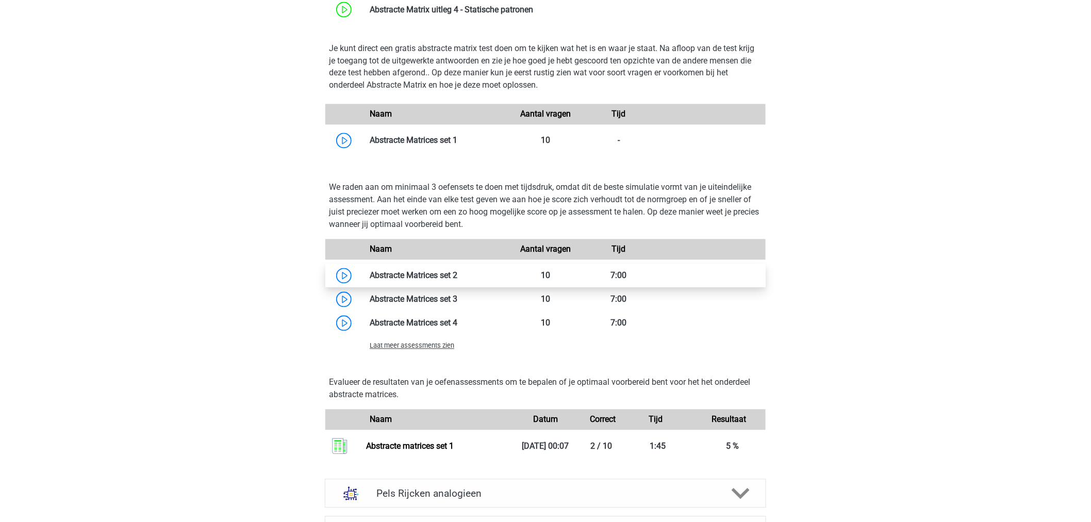
click at [457, 271] on link at bounding box center [457, 276] width 0 height 10
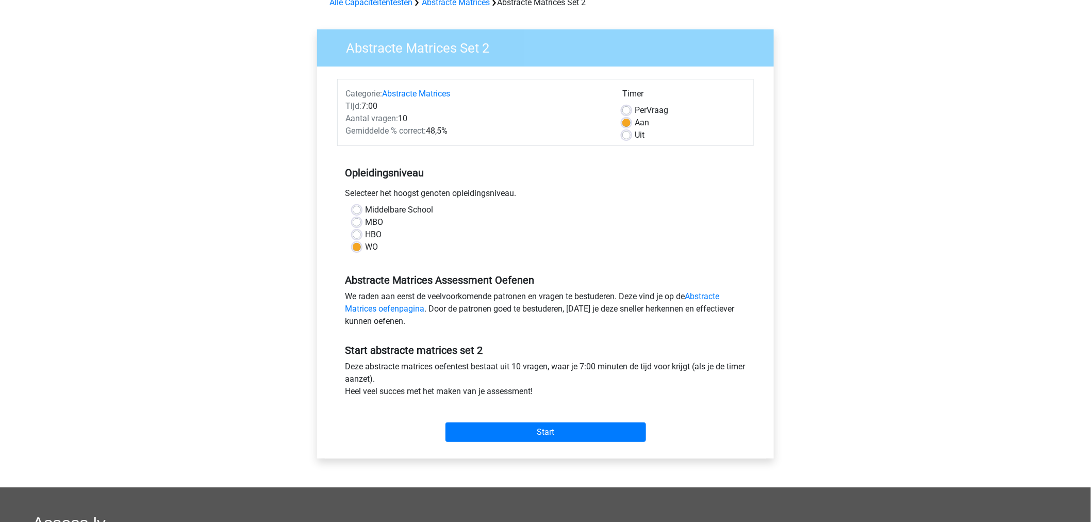
scroll to position [57, 0]
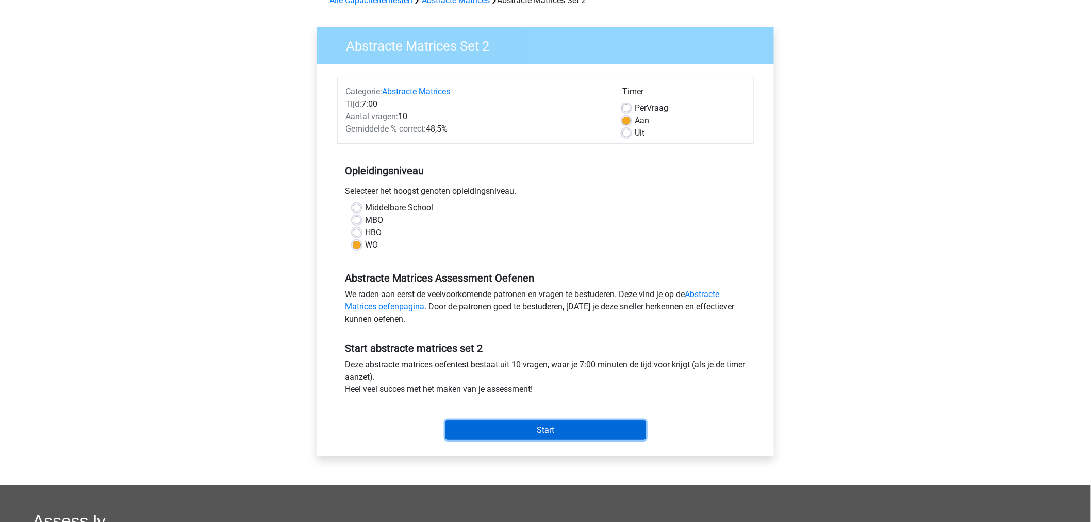
click at [511, 426] on input "Start" at bounding box center [545, 430] width 201 height 20
click at [499, 437] on input "Start" at bounding box center [545, 430] width 201 height 20
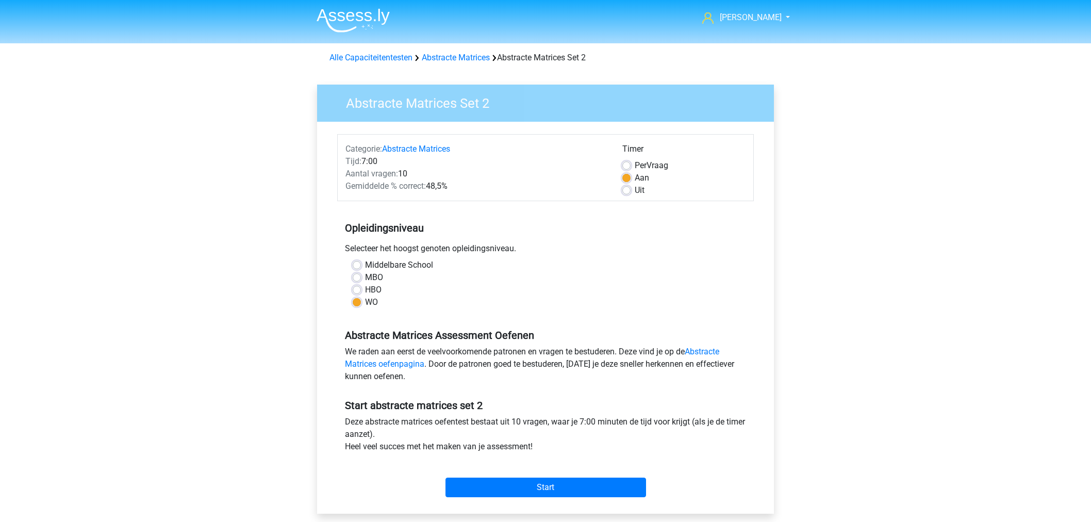
scroll to position [57, 0]
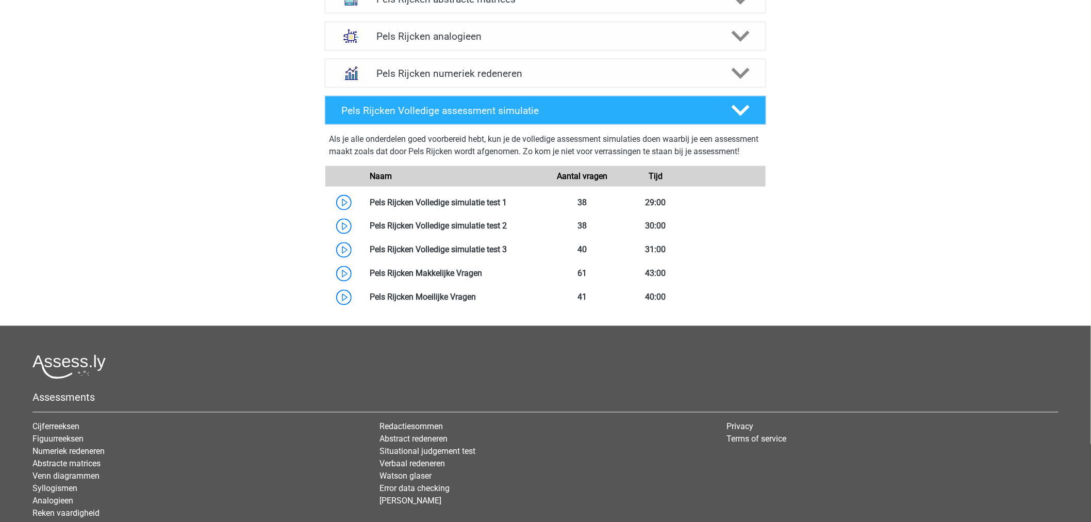
scroll to position [406, 0]
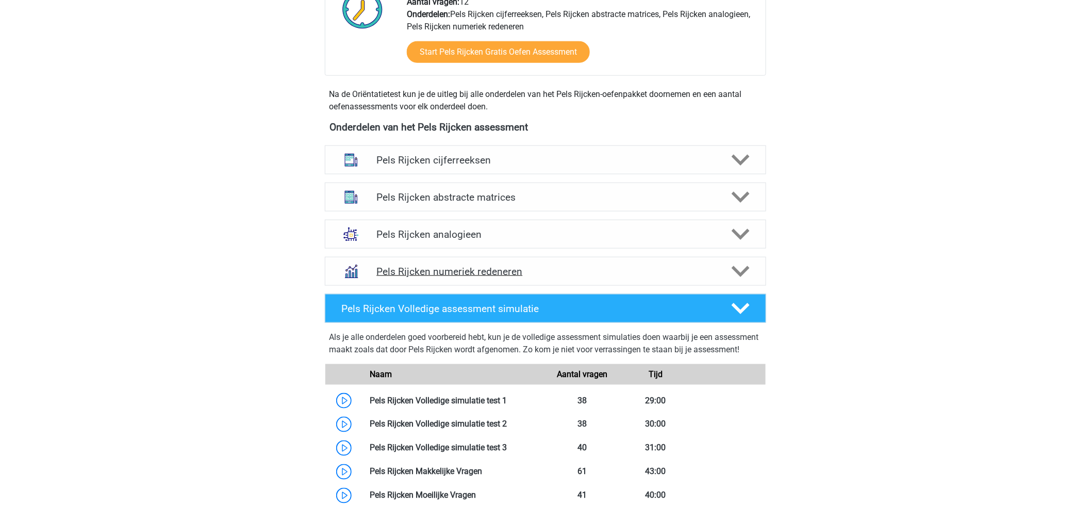
click at [369, 274] on div "Pels Rijcken numeriek redeneren" at bounding box center [545, 271] width 353 height 12
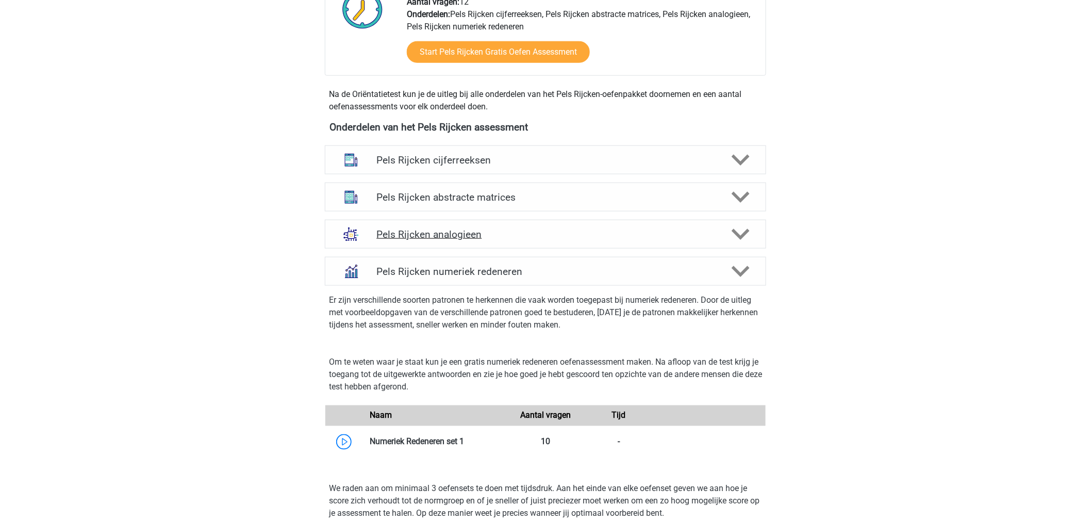
click at [356, 234] on img at bounding box center [351, 234] width 27 height 27
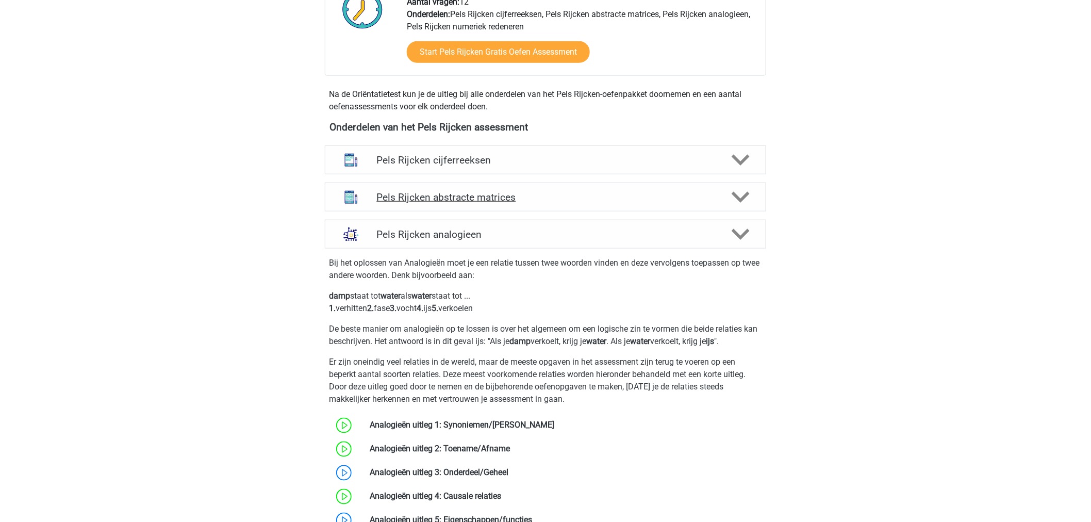
click at [360, 210] on div "Pels Rijcken abstracte matrices" at bounding box center [545, 196] width 441 height 29
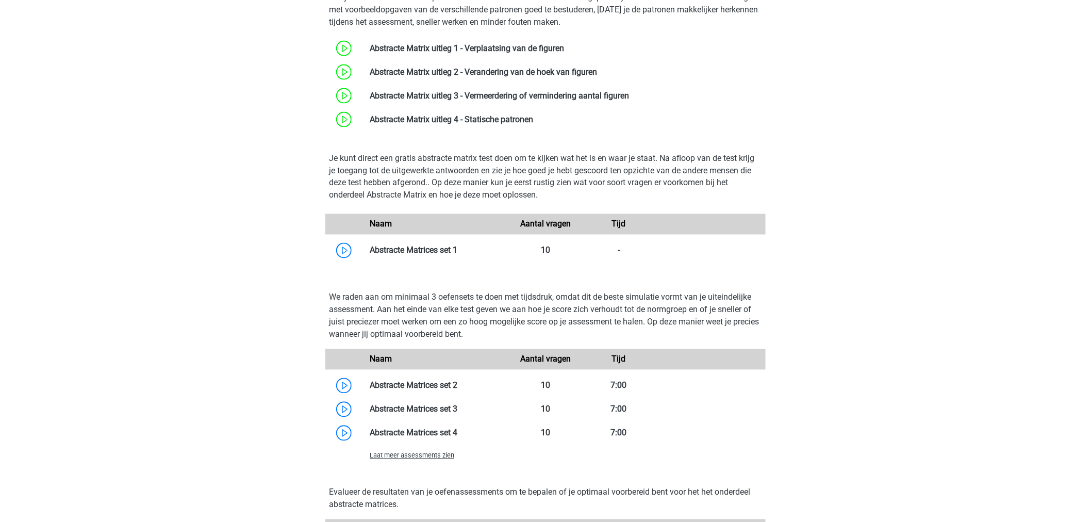
scroll to position [636, 0]
click at [457, 383] on link at bounding box center [457, 384] width 0 height 10
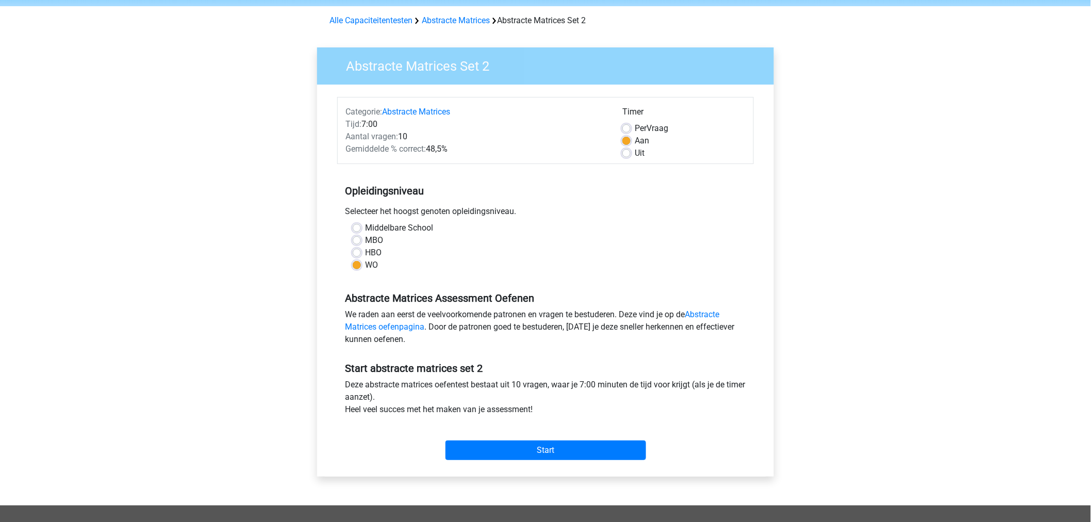
scroll to position [57, 0]
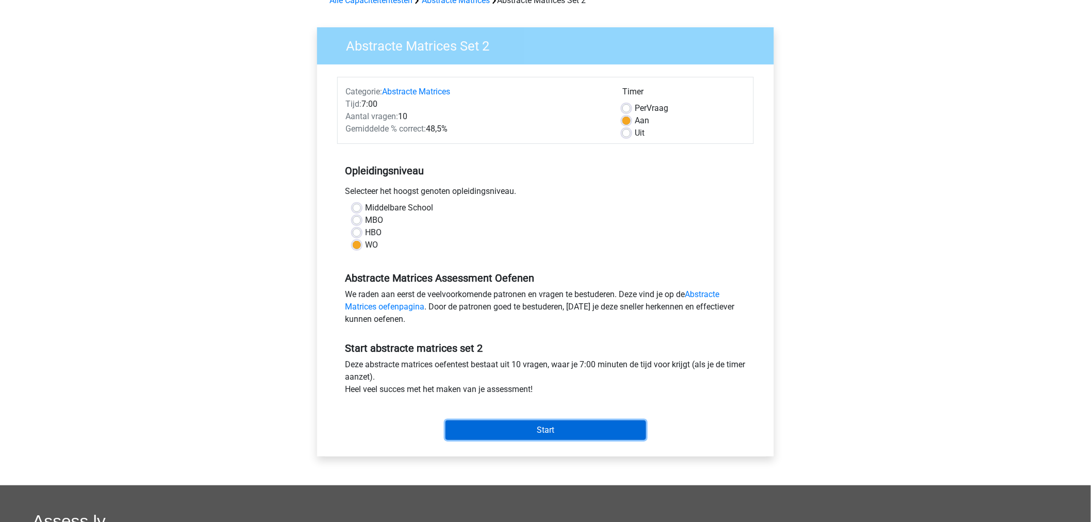
click at [479, 423] on input "Start" at bounding box center [545, 430] width 201 height 20
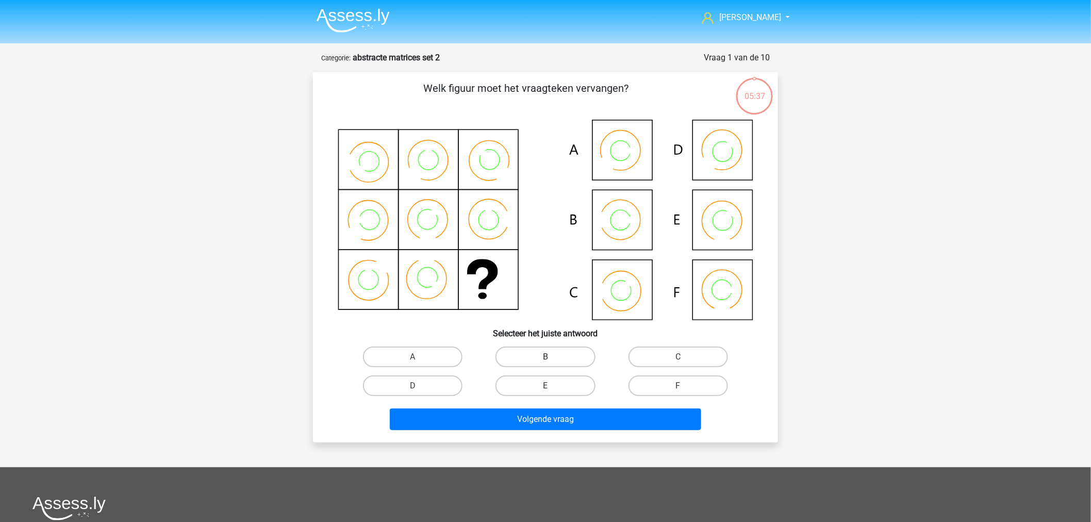
click at [537, 359] on label "B" at bounding box center [544, 356] width 99 height 21
click at [545, 359] on input "B" at bounding box center [548, 360] width 7 height 7
radio input "true"
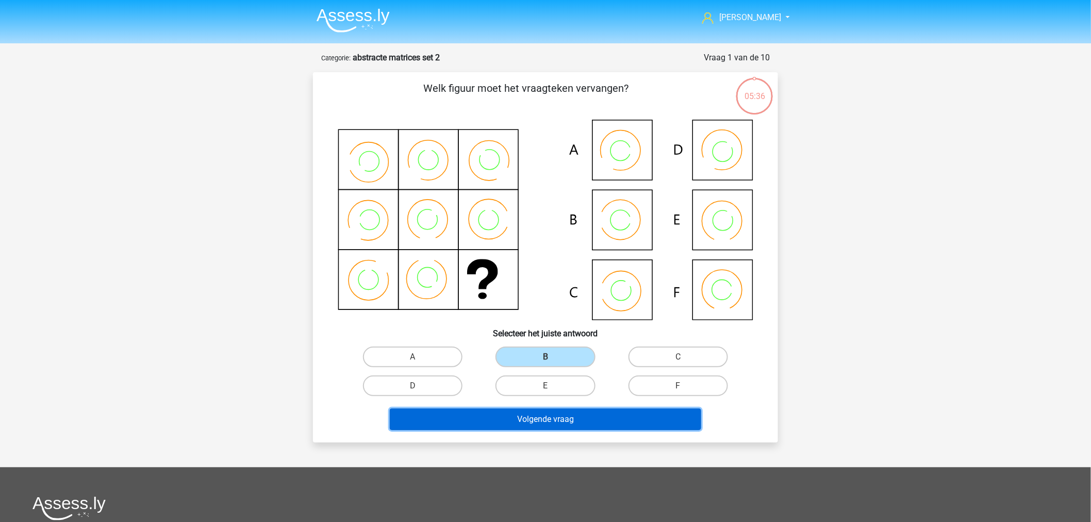
click at [525, 414] on button "Volgende vraag" at bounding box center [546, 419] width 312 height 22
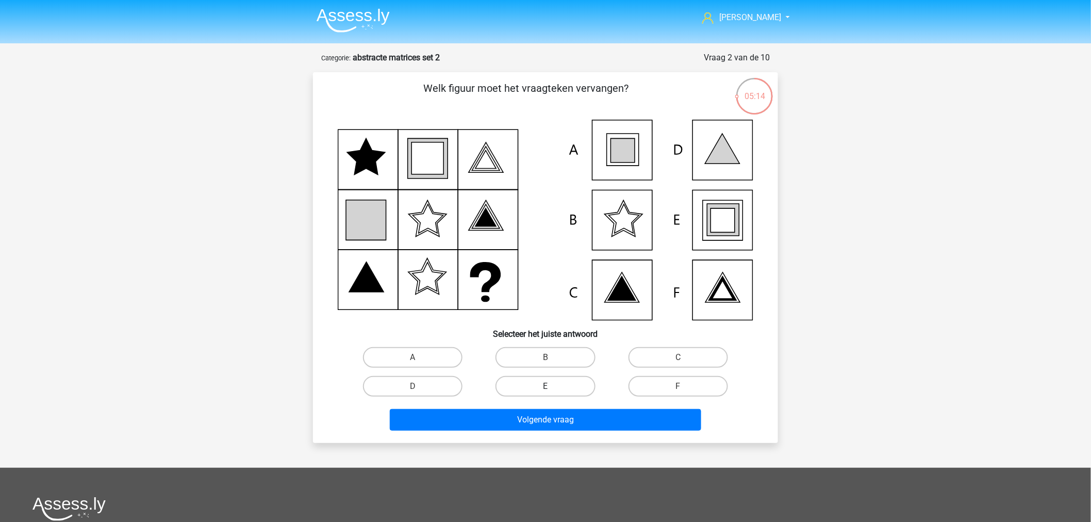
click at [571, 383] on label "E" at bounding box center [544, 386] width 99 height 21
click at [552, 386] on input "E" at bounding box center [548, 389] width 7 height 7
radio input "true"
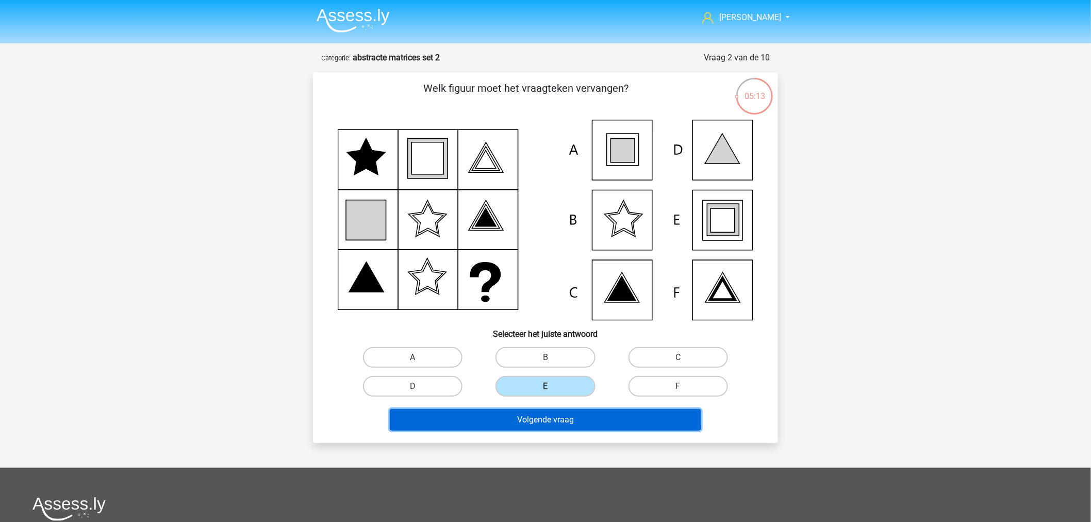
click at [568, 425] on button "Volgende vraag" at bounding box center [546, 420] width 312 height 22
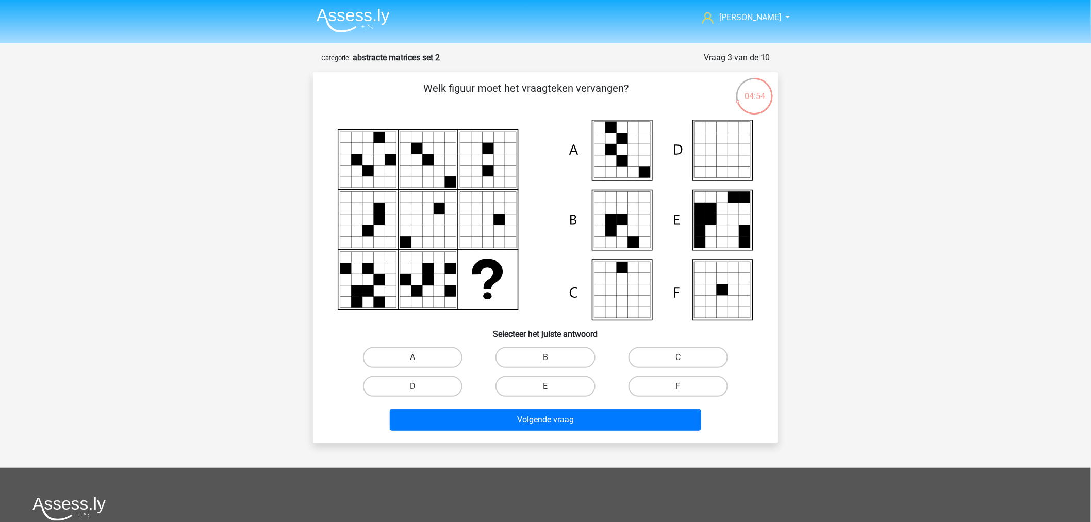
click at [394, 355] on label "A" at bounding box center [412, 357] width 99 height 21
click at [413, 357] on input "A" at bounding box center [416, 360] width 7 height 7
radio input "true"
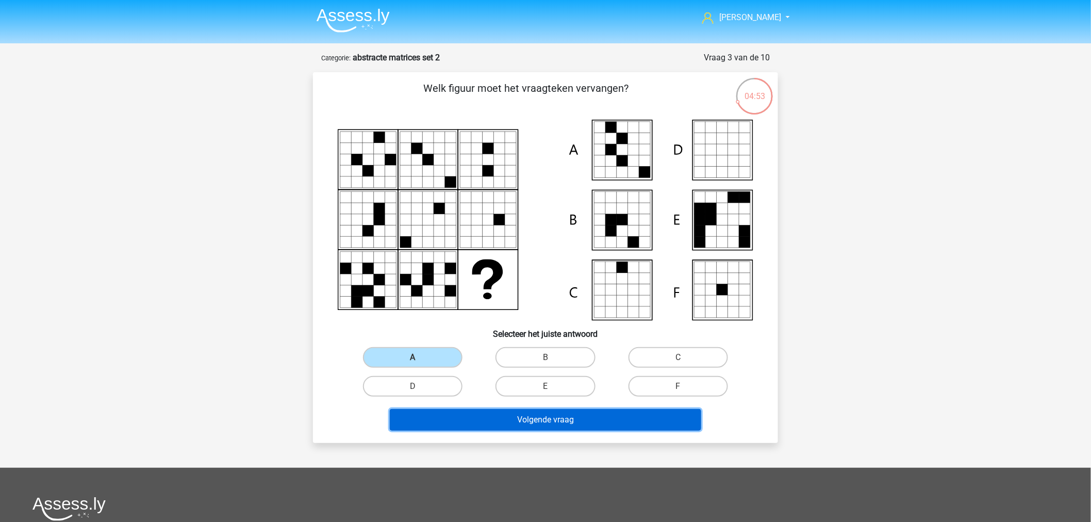
click at [463, 421] on button "Volgende vraag" at bounding box center [546, 420] width 312 height 22
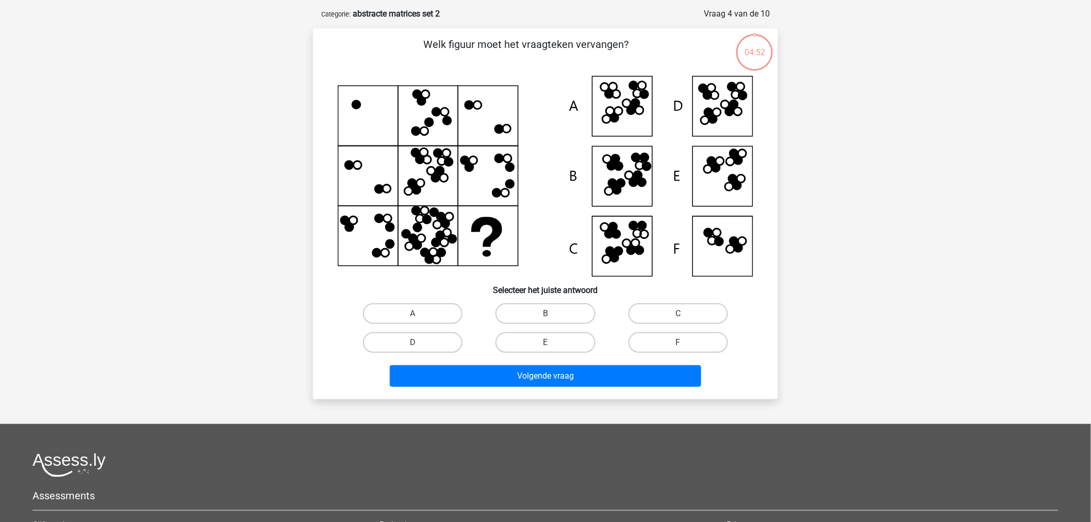
scroll to position [52, 0]
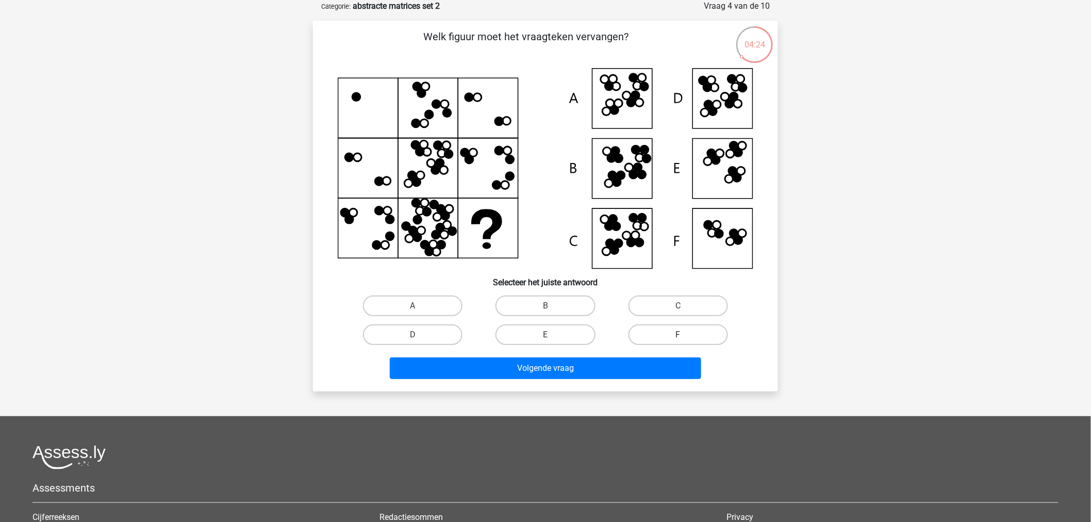
click at [674, 333] on label "F" at bounding box center [677, 334] width 99 height 21
click at [678, 335] on input "F" at bounding box center [681, 338] width 7 height 7
radio input "true"
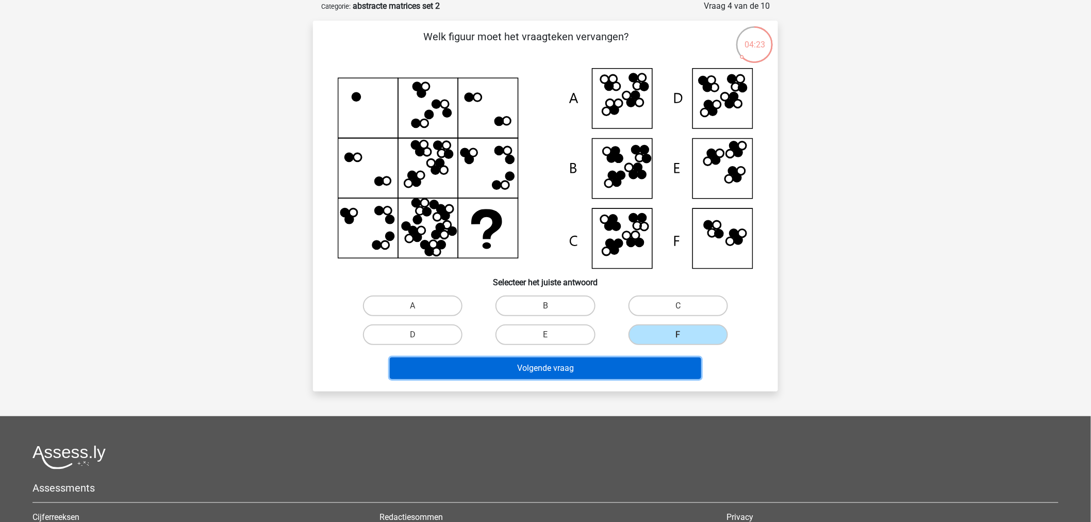
click at [600, 375] on button "Volgende vraag" at bounding box center [546, 368] width 312 height 22
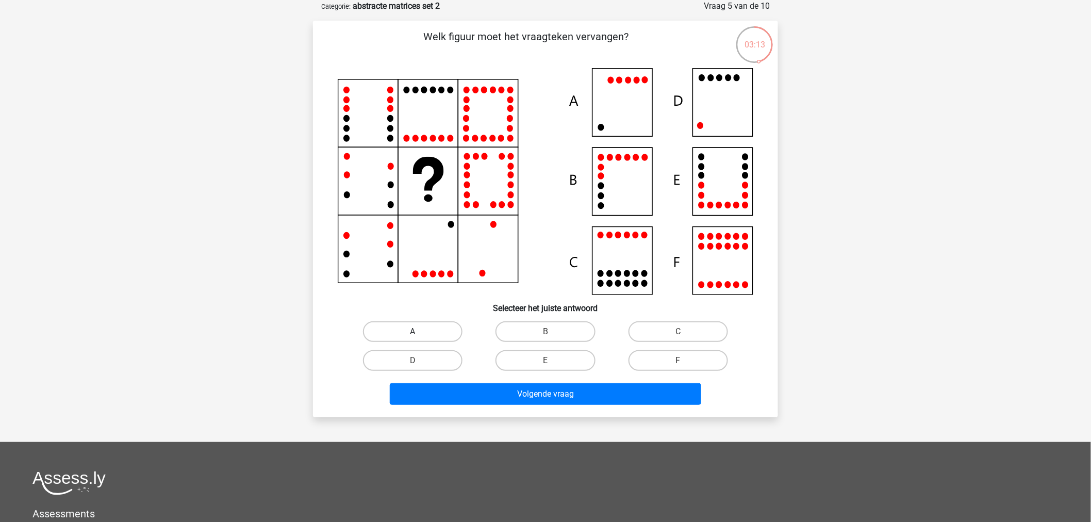
click at [424, 334] on label "A" at bounding box center [412, 331] width 99 height 21
click at [420, 334] on input "A" at bounding box center [416, 334] width 7 height 7
radio input "true"
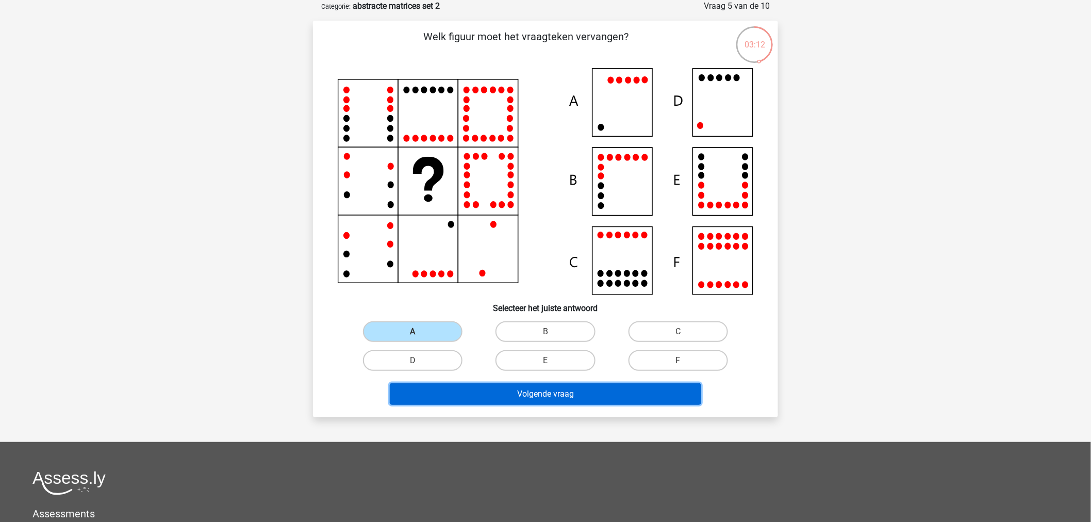
click at [524, 400] on button "Volgende vraag" at bounding box center [546, 394] width 312 height 22
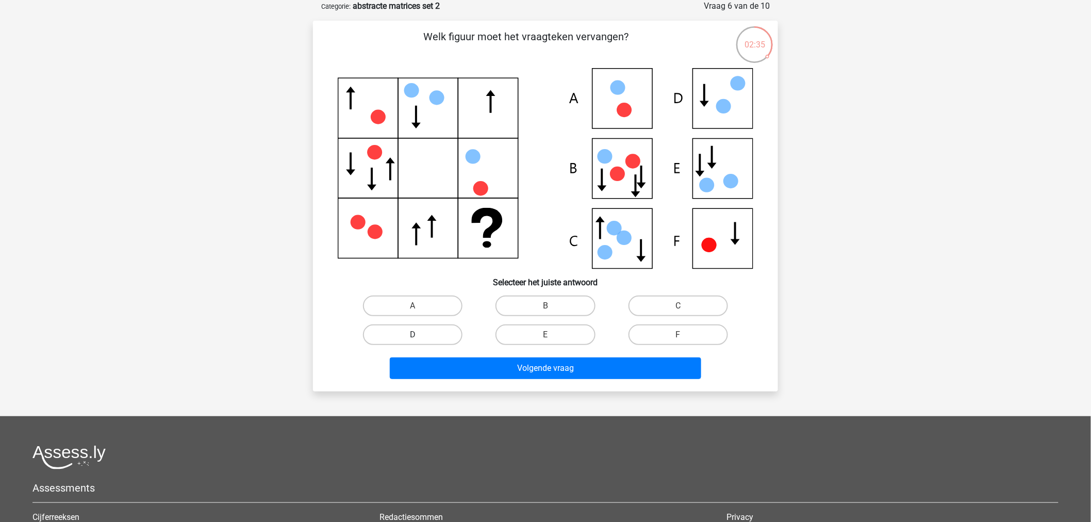
click at [429, 339] on label "D" at bounding box center [412, 334] width 99 height 21
click at [420, 339] on input "D" at bounding box center [416, 338] width 7 height 7
radio input "true"
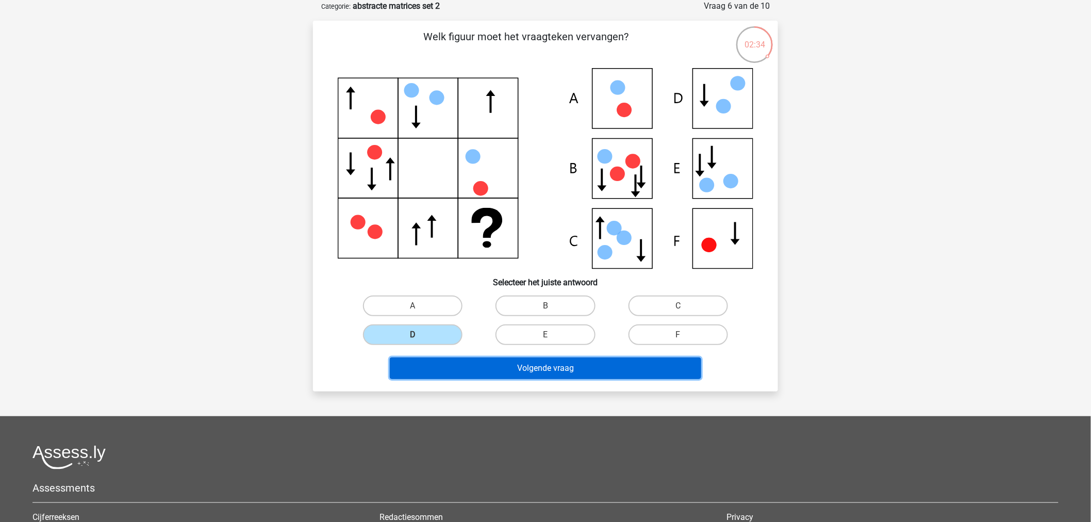
click at [443, 361] on button "Volgende vraag" at bounding box center [546, 368] width 312 height 22
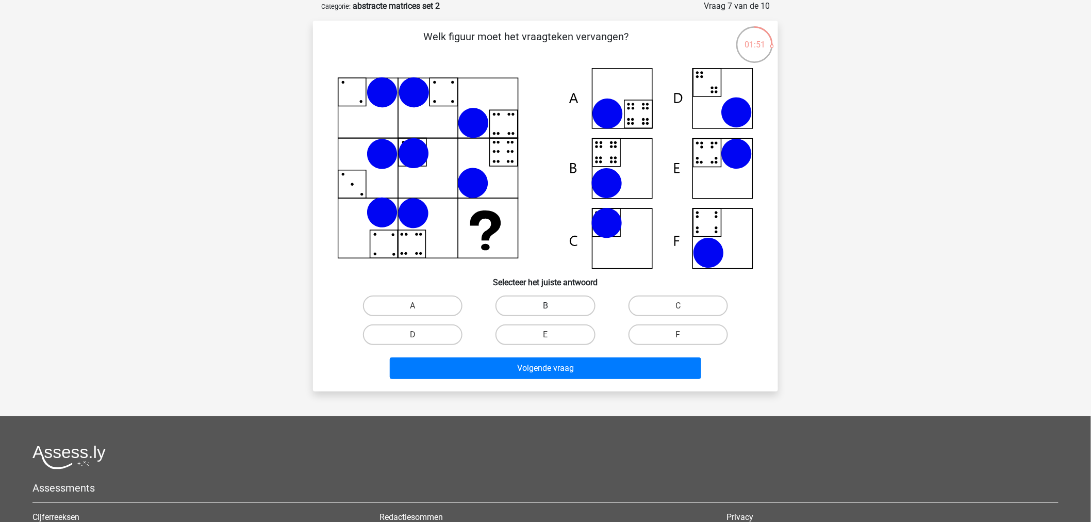
click at [511, 312] on label "B" at bounding box center [544, 305] width 99 height 21
click at [545, 312] on input "B" at bounding box center [548, 309] width 7 height 7
radio input "true"
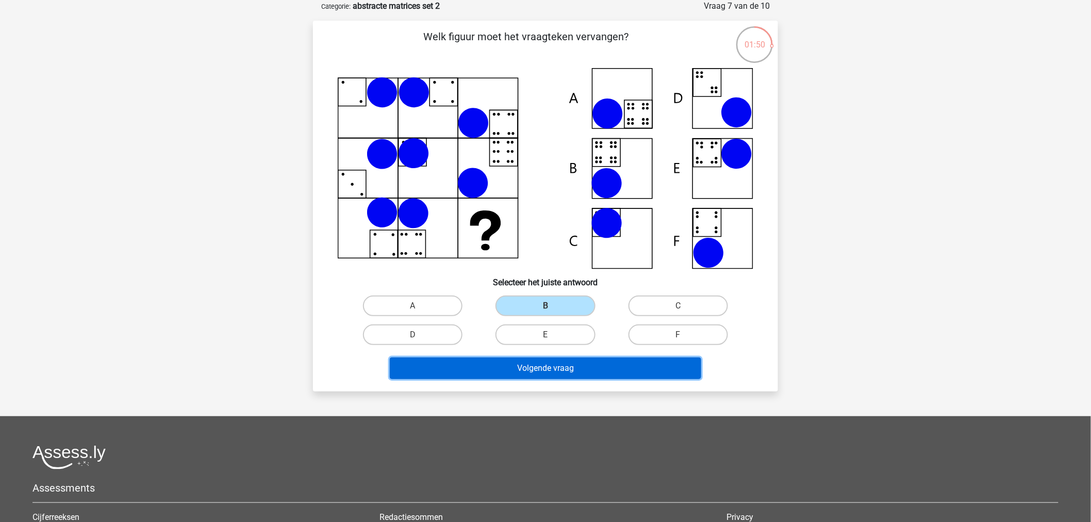
click at [501, 373] on button "Volgende vraag" at bounding box center [546, 368] width 312 height 22
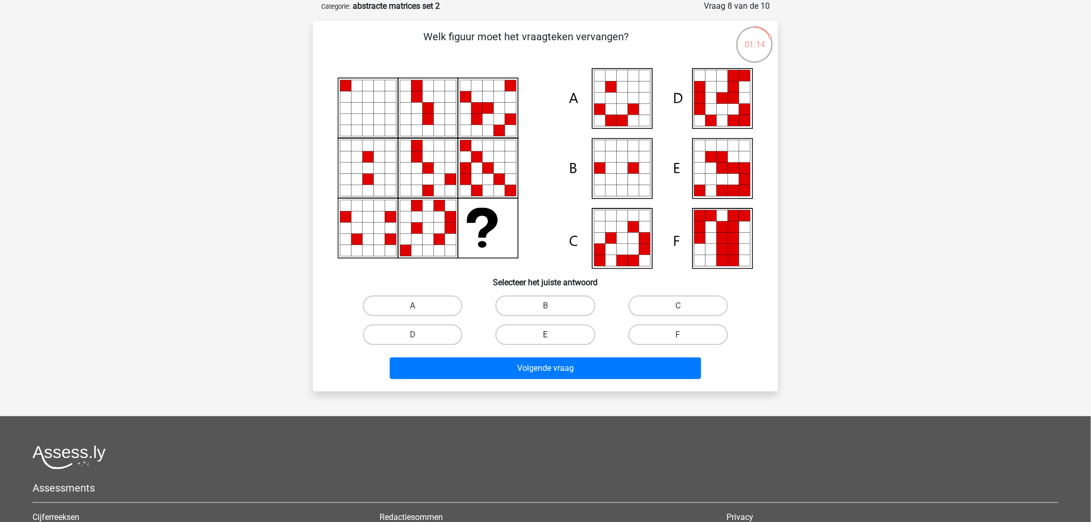
click at [578, 332] on label "E" at bounding box center [544, 334] width 99 height 21
click at [552, 335] on input "E" at bounding box center [548, 338] width 7 height 7
radio input "true"
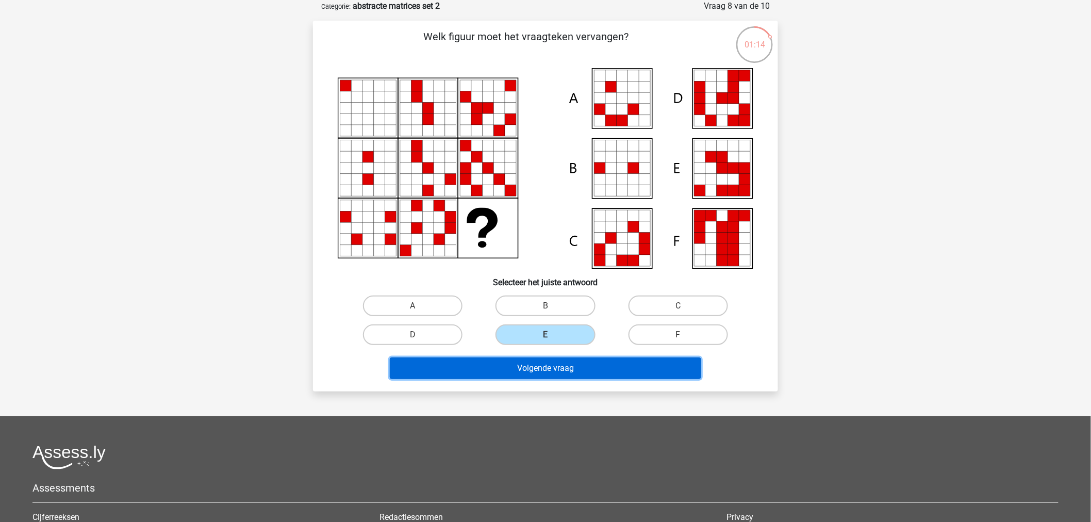
click at [576, 374] on button "Volgende vraag" at bounding box center [546, 368] width 312 height 22
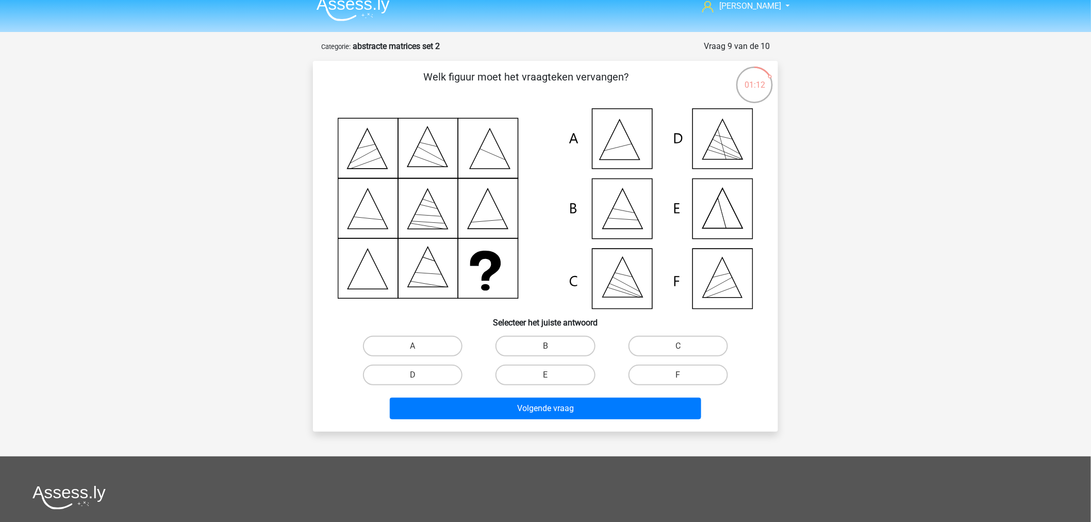
scroll to position [0, 0]
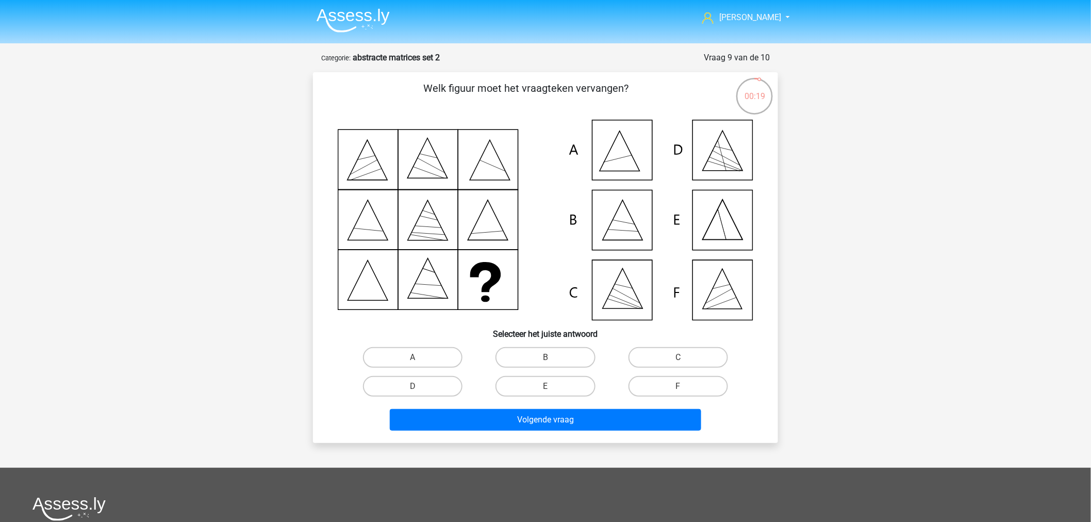
click at [647, 367] on div "C" at bounding box center [678, 357] width 132 height 29
click at [660, 363] on label "C" at bounding box center [677, 357] width 99 height 21
click at [678, 363] on input "C" at bounding box center [681, 360] width 7 height 7
radio input "true"
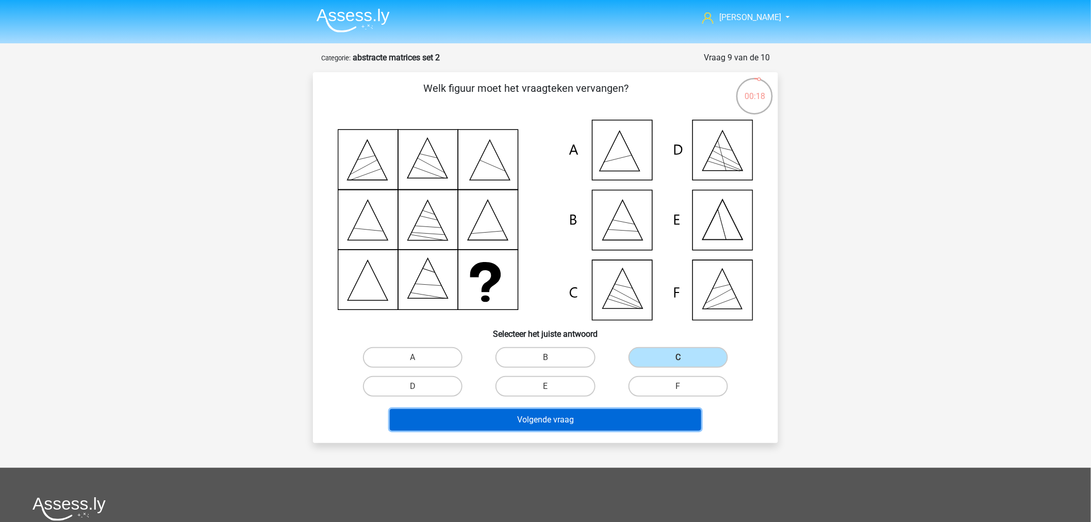
click at [640, 413] on button "Volgende vraag" at bounding box center [546, 420] width 312 height 22
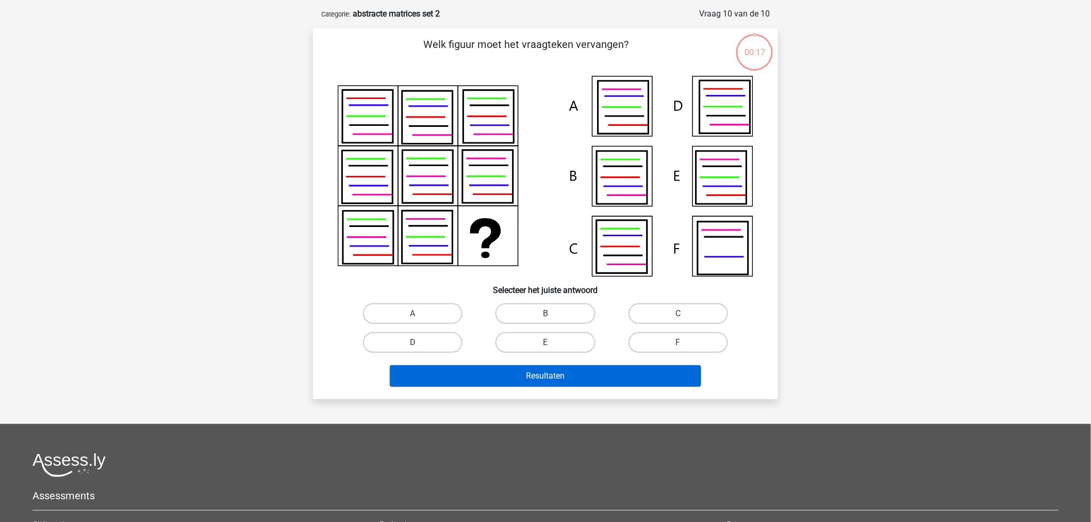
scroll to position [52, 0]
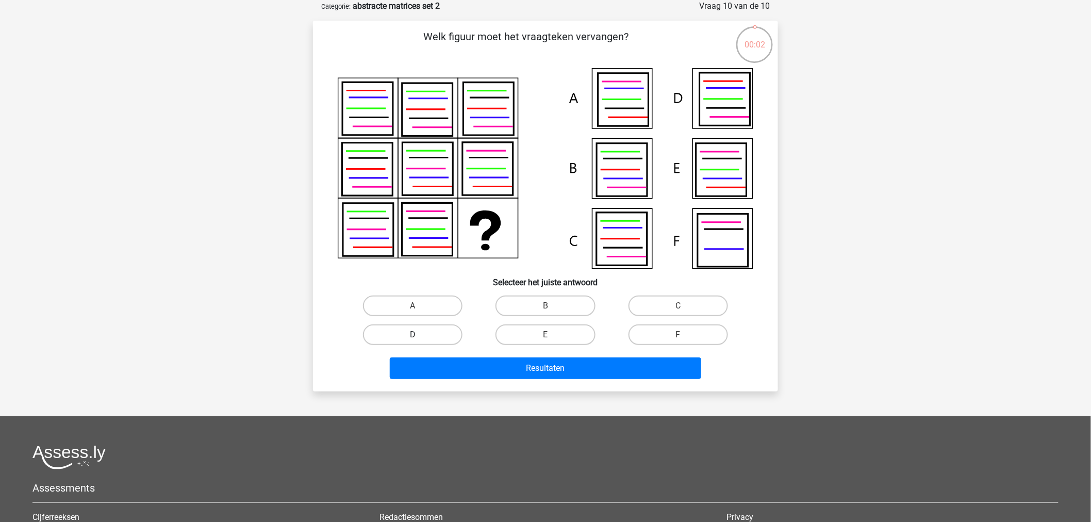
click at [455, 339] on label "D" at bounding box center [412, 334] width 99 height 21
click at [420, 339] on input "D" at bounding box center [416, 338] width 7 height 7
radio input "true"
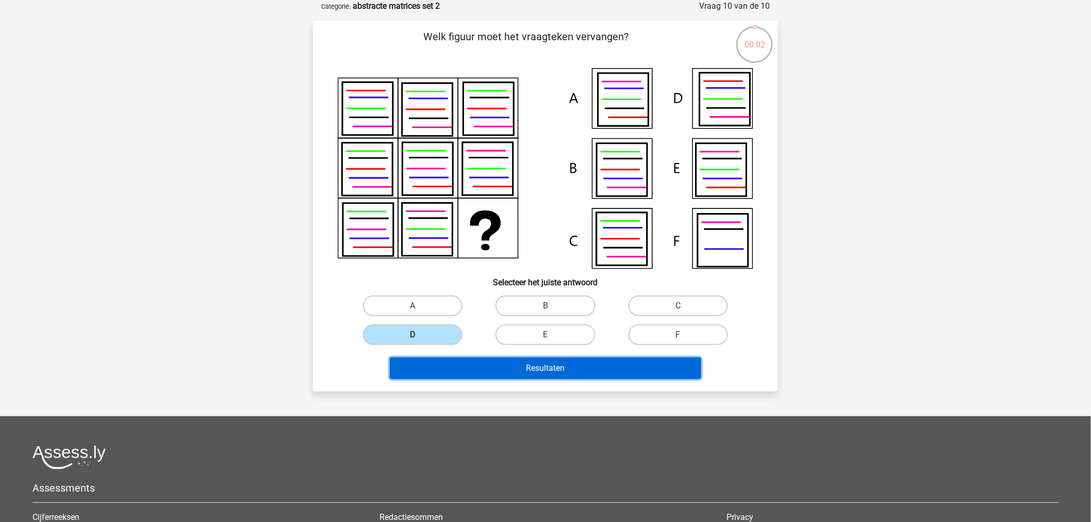
click at [462, 375] on button "Resultaten" at bounding box center [546, 368] width 312 height 22
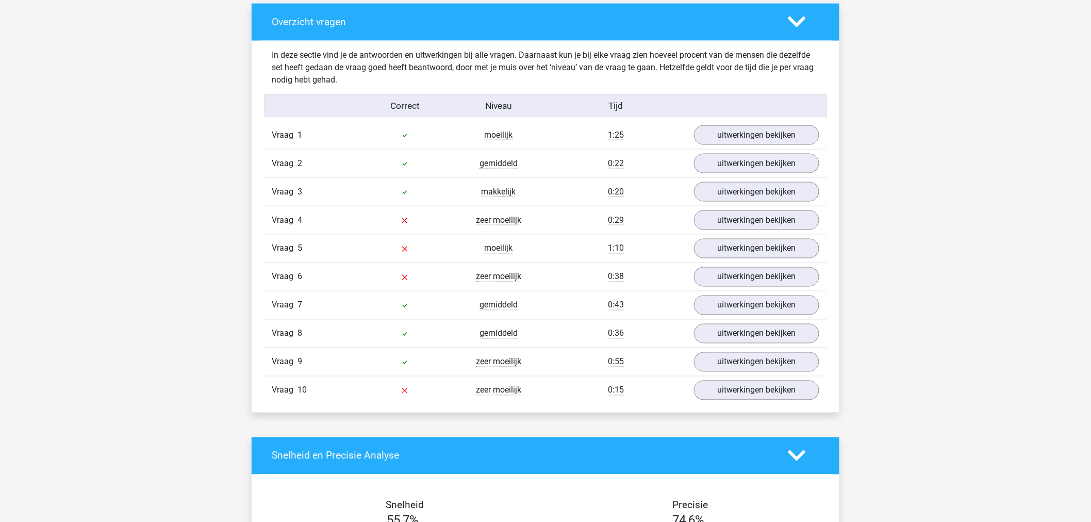
scroll to position [573, 0]
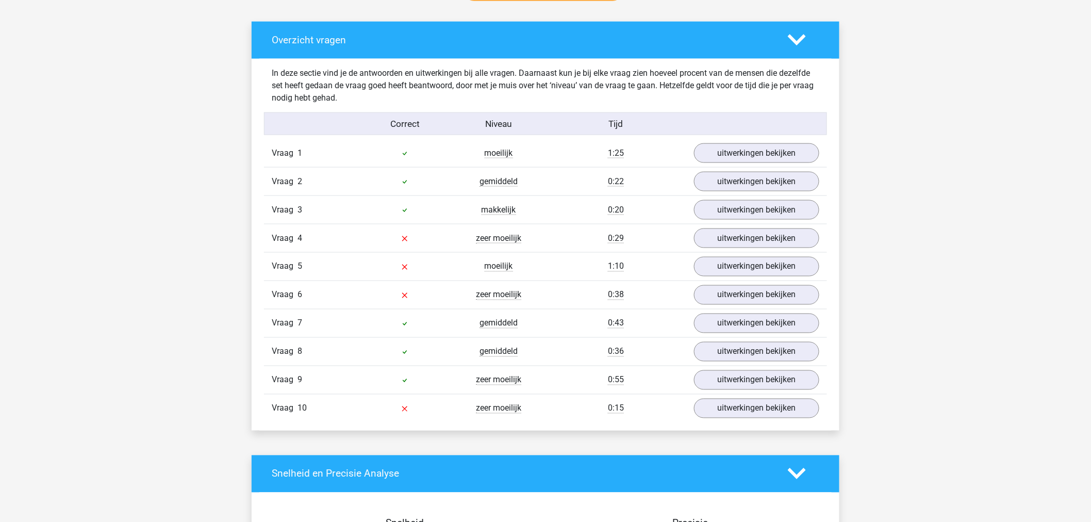
drag, startPoint x: 671, startPoint y: 151, endPoint x: 587, endPoint y: 150, distance: 84.6
click at [587, 150] on div "1:25" at bounding box center [615, 153] width 141 height 12
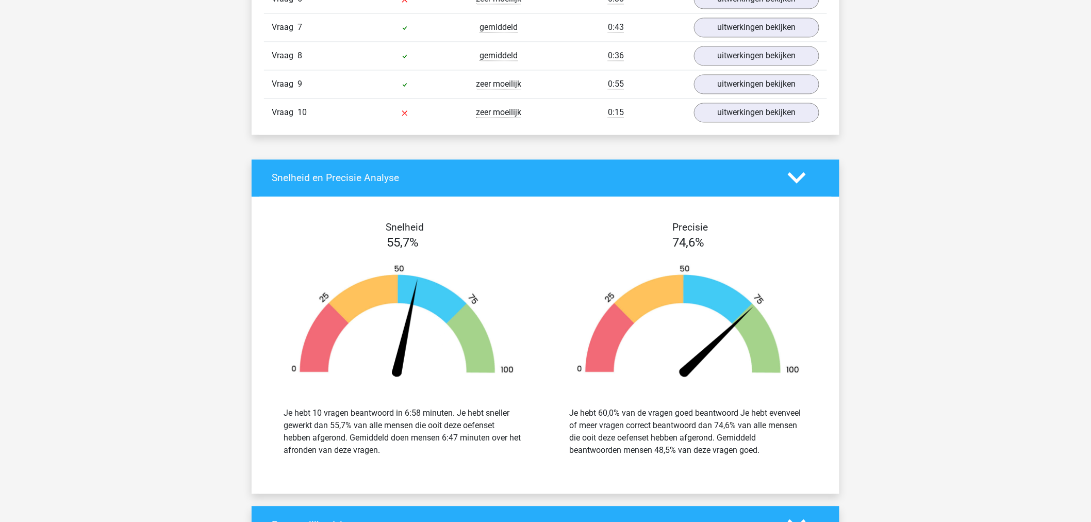
scroll to position [973, 0]
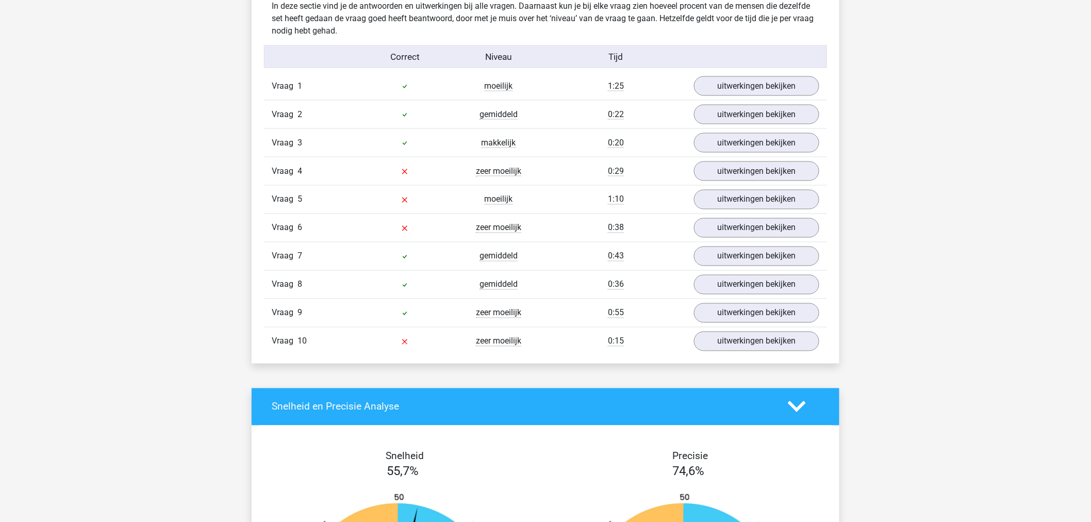
scroll to position [630, 0]
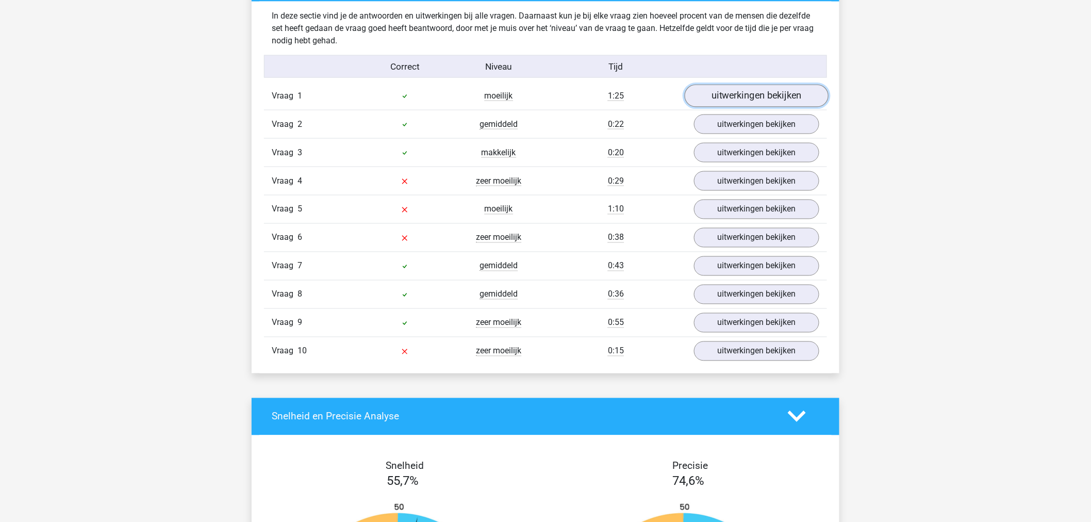
click at [742, 86] on link "uitwerkingen bekijken" at bounding box center [757, 96] width 144 height 23
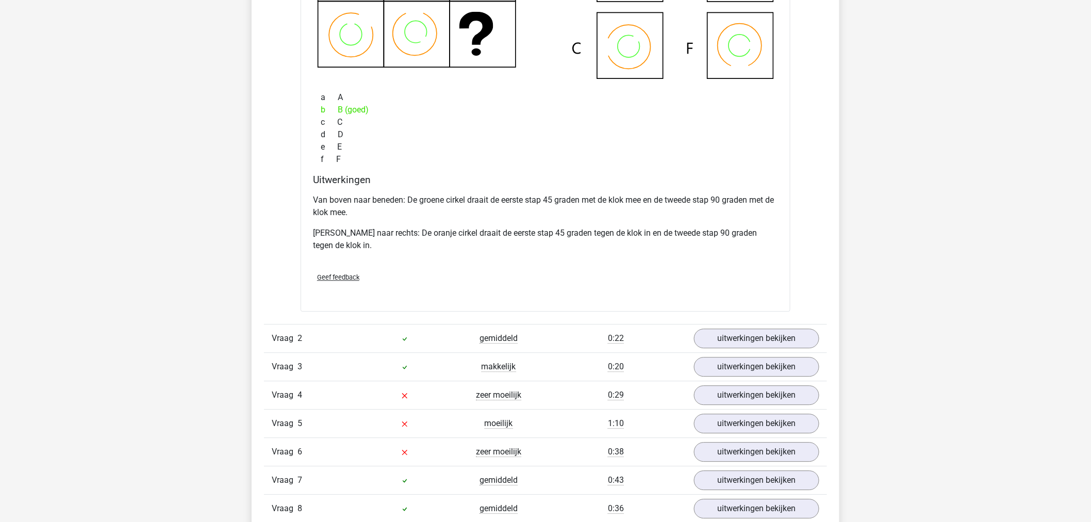
scroll to position [916, 0]
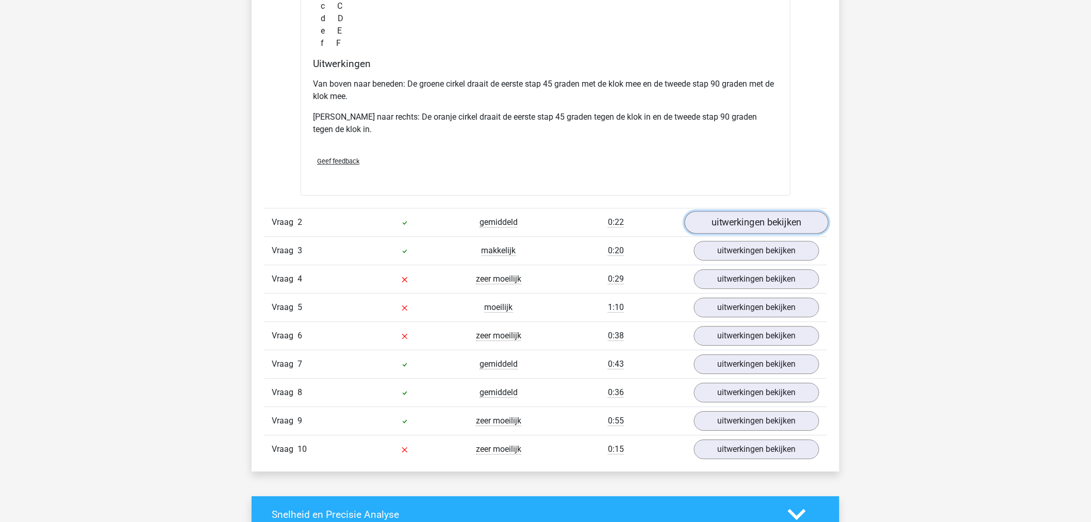
click at [739, 228] on link "uitwerkingen bekijken" at bounding box center [757, 222] width 144 height 23
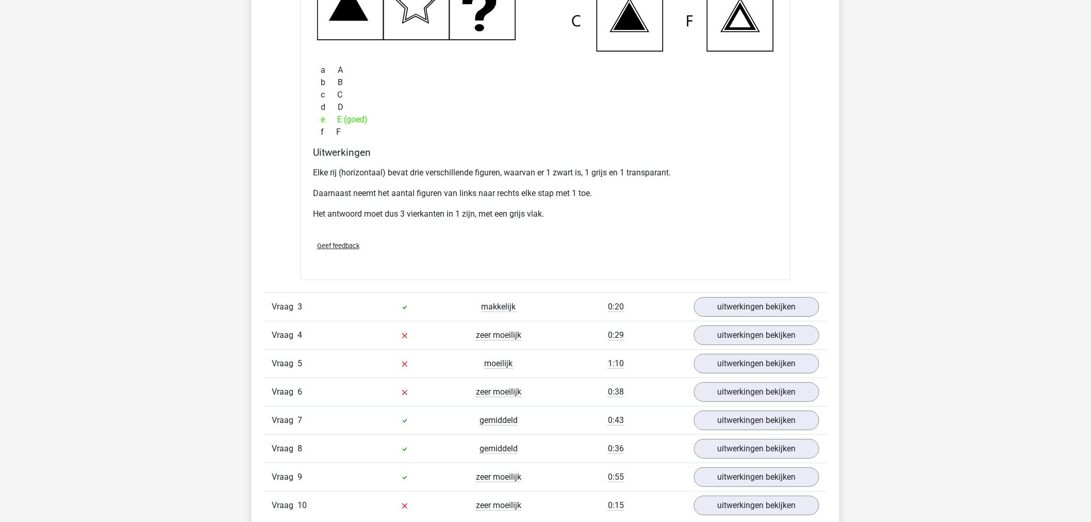
scroll to position [1489, 0]
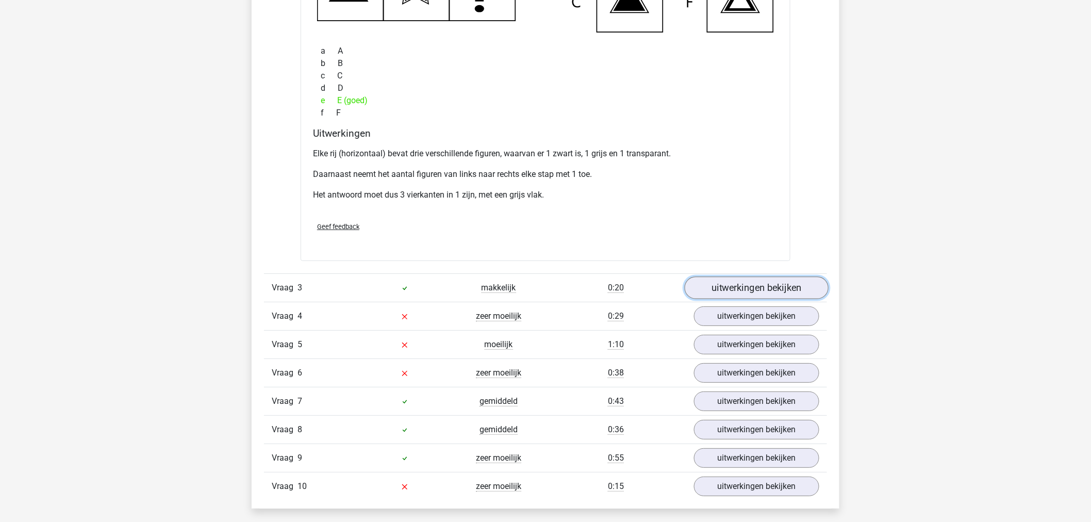
click at [746, 279] on link "uitwerkingen bekijken" at bounding box center [757, 287] width 144 height 23
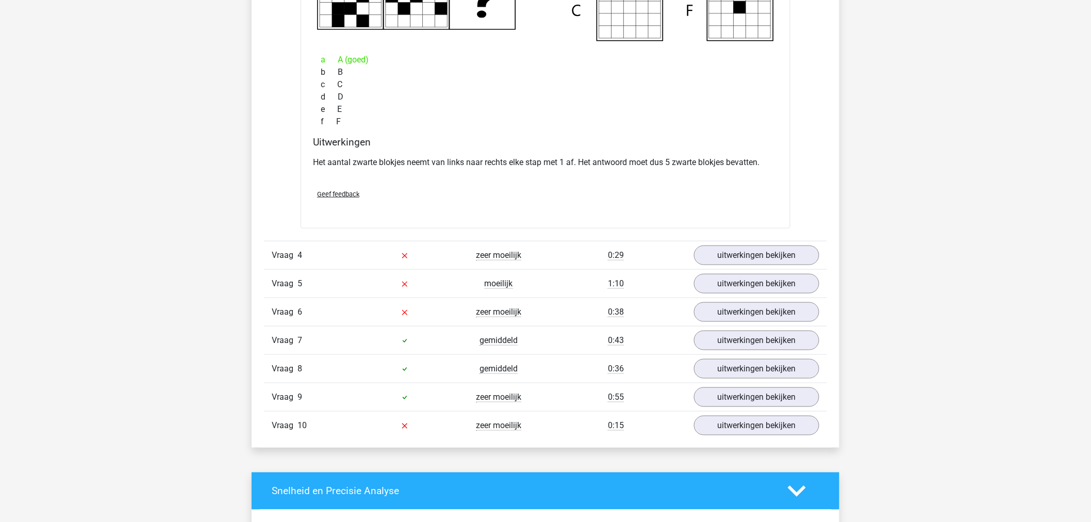
scroll to position [2004, 0]
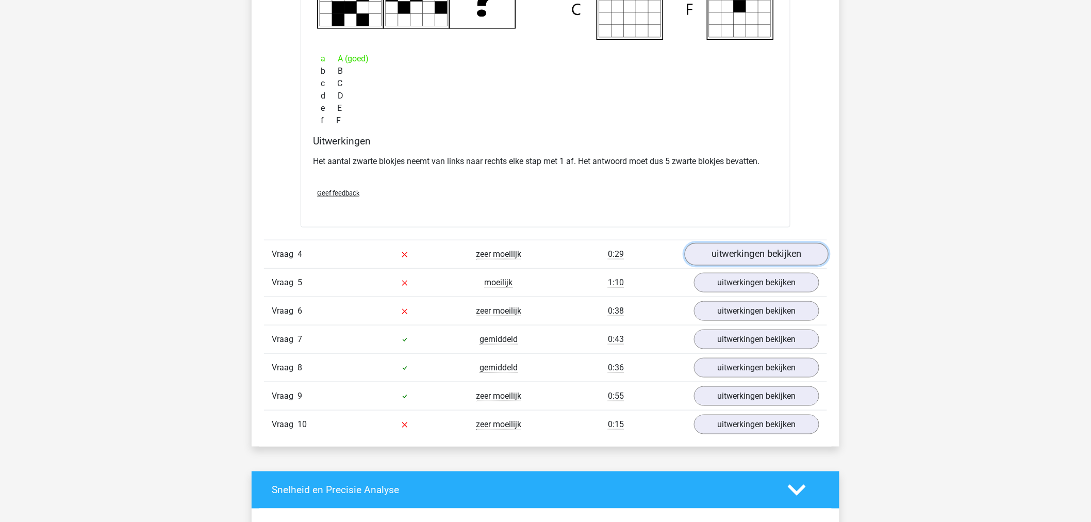
click at [745, 254] on link "uitwerkingen bekijken" at bounding box center [757, 254] width 144 height 23
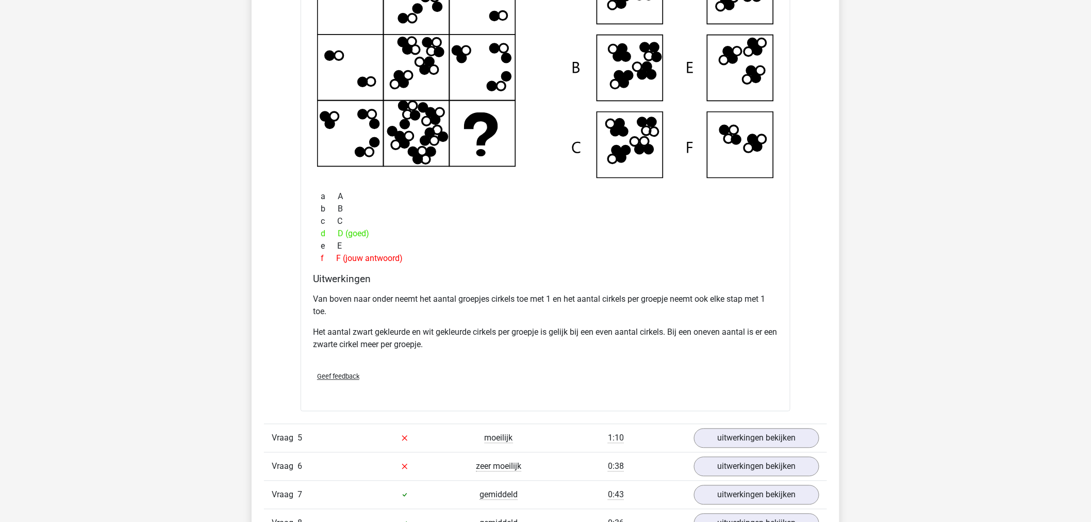
scroll to position [2291, 0]
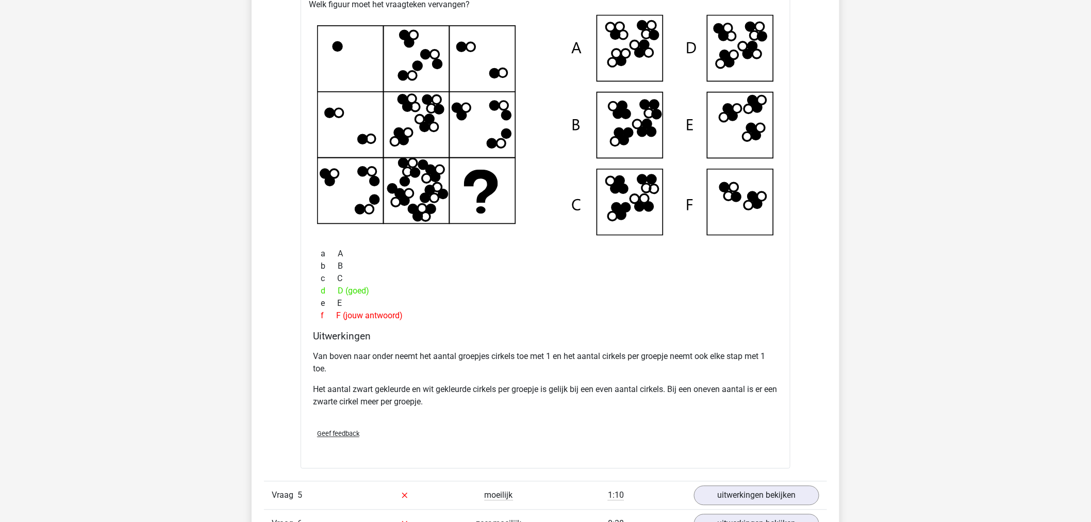
click at [493, 356] on p "Van boven naar onder neemt het aantal groepjes cirkels toe met 1 en het aantal …" at bounding box center [545, 363] width 465 height 25
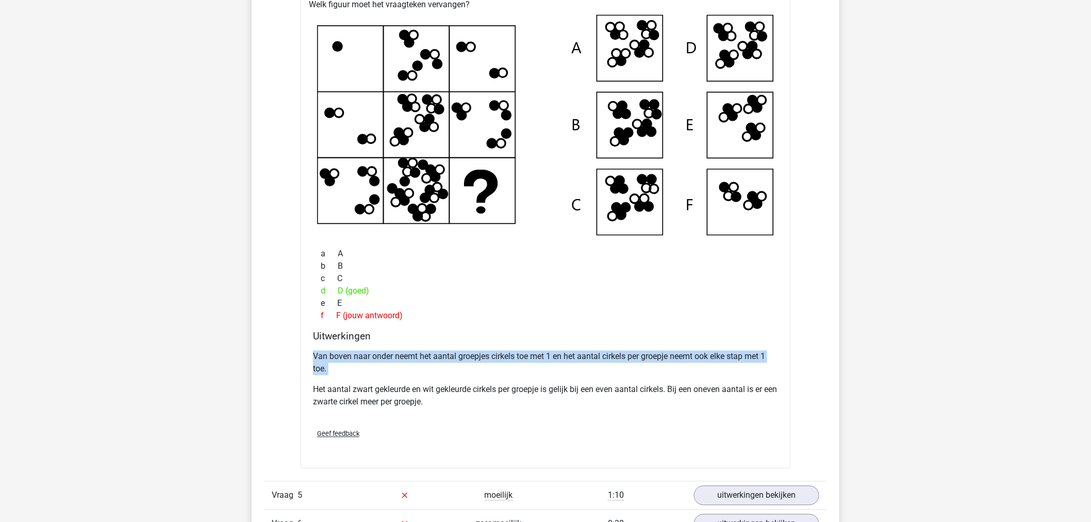
click at [493, 356] on p "Van boven naar onder neemt het aantal groepjes cirkels toe met 1 en het aantal …" at bounding box center [545, 363] width 465 height 25
copy div "Van boven naar onder neemt het aantal groepjes cirkels toe met 1 en het aantal …"
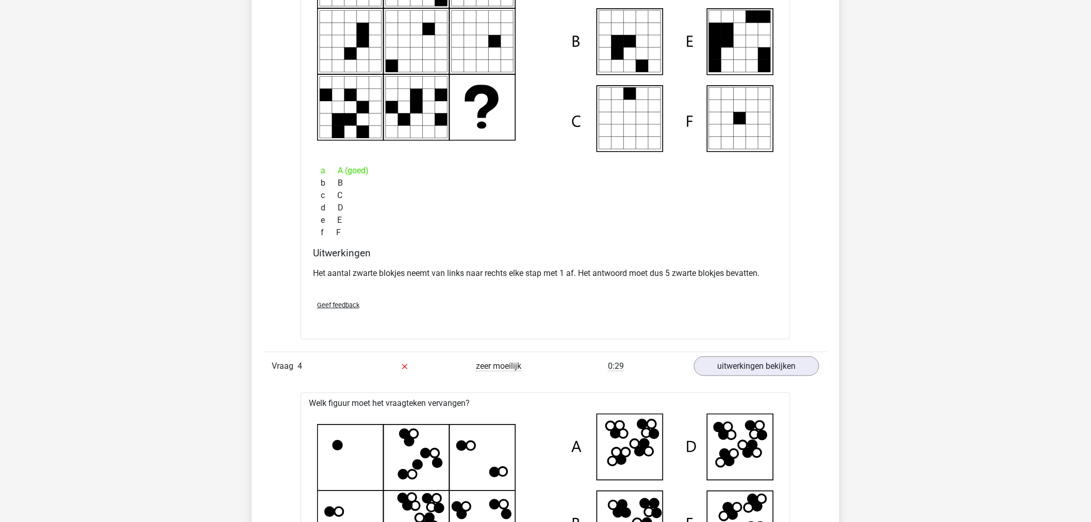
scroll to position [1890, 0]
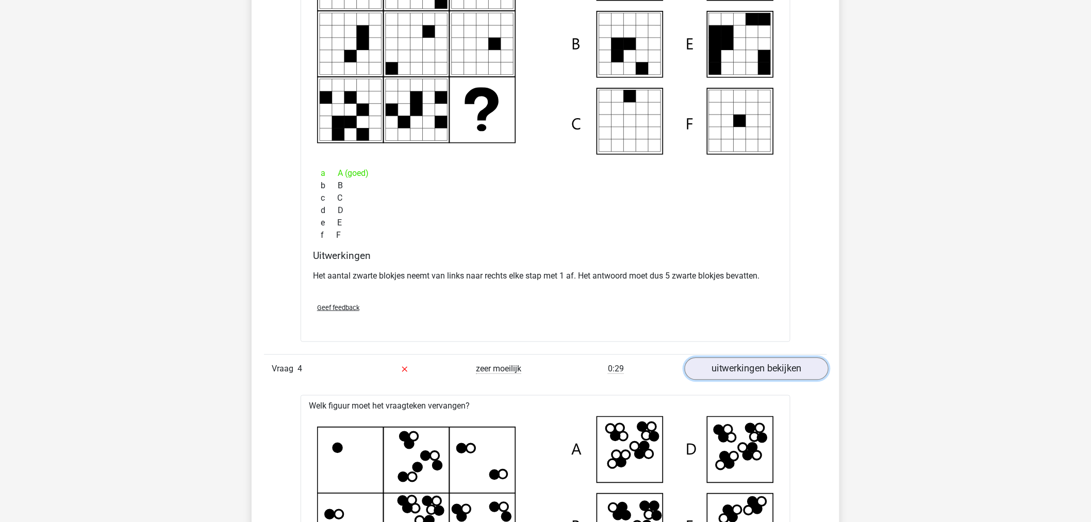
click at [722, 370] on link "uitwerkingen bekijken" at bounding box center [757, 368] width 144 height 23
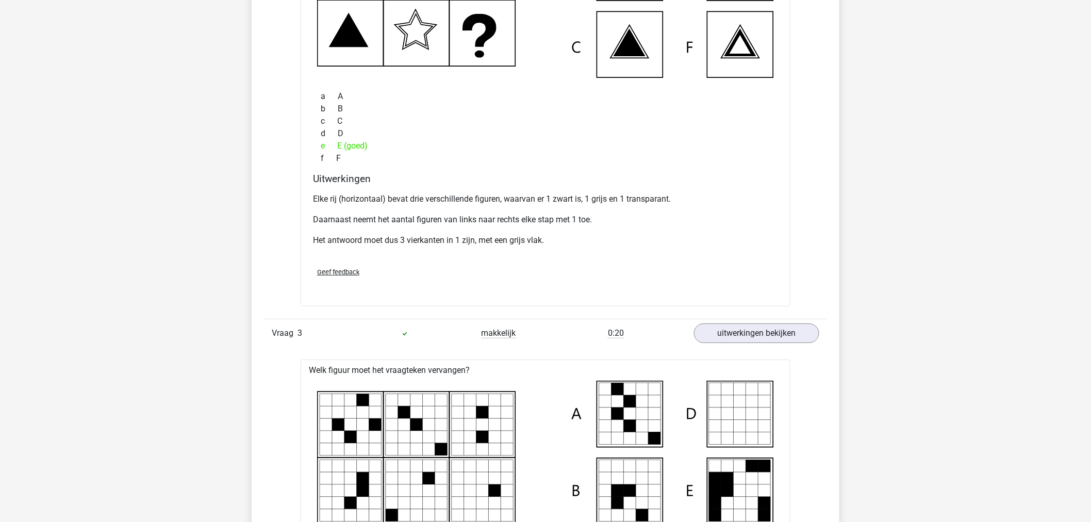
scroll to position [1432, 0]
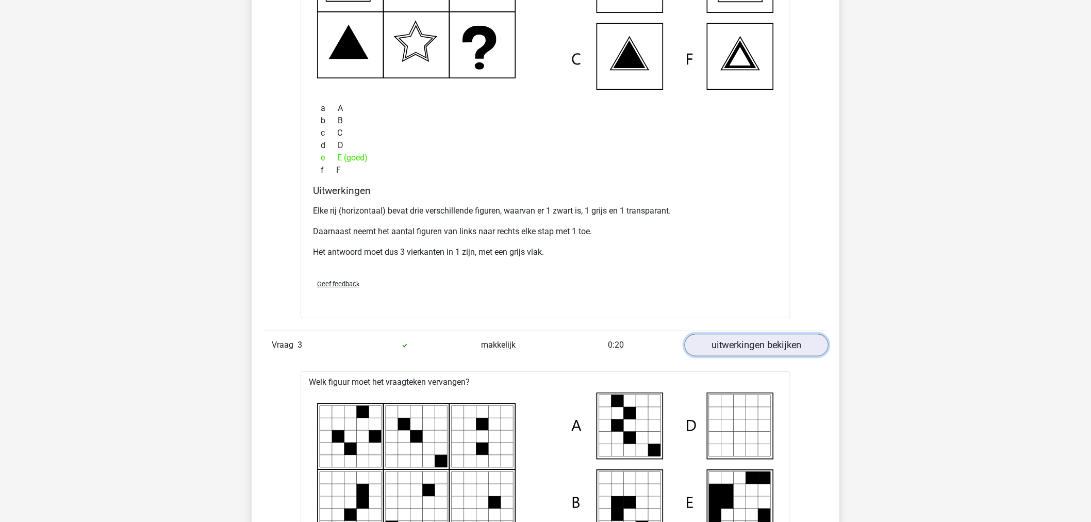
click at [718, 343] on link "uitwerkingen bekijken" at bounding box center [757, 345] width 144 height 23
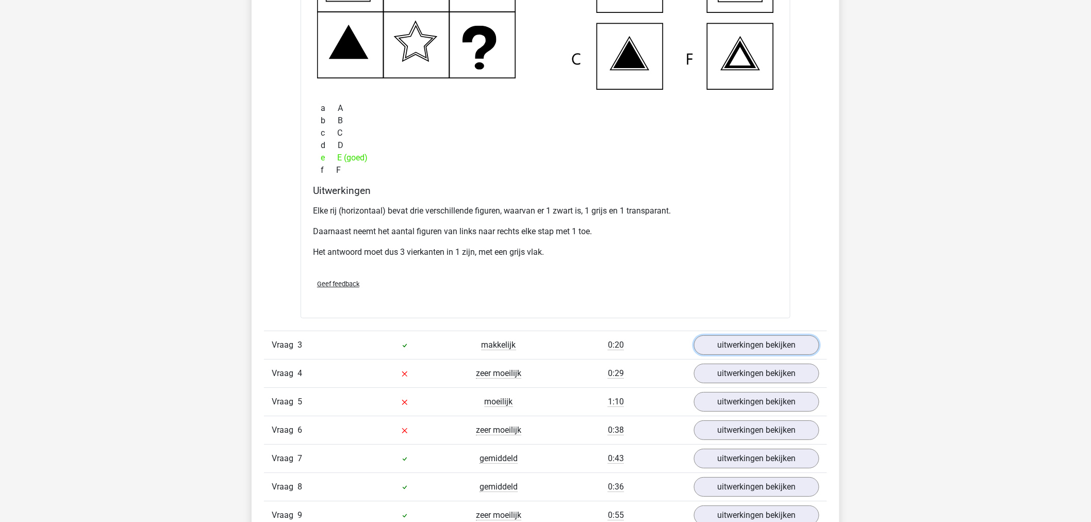
scroll to position [1604, 0]
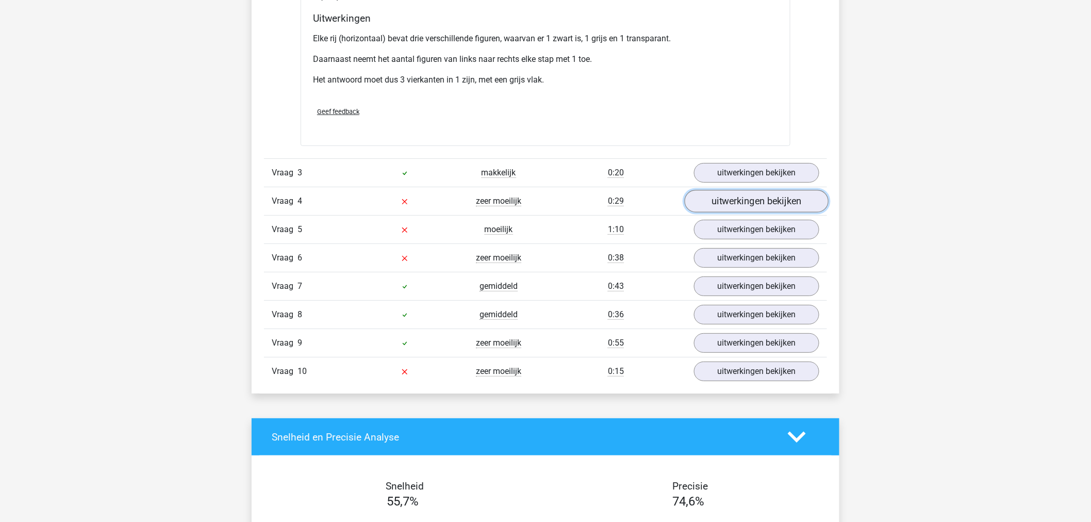
click at [708, 203] on link "uitwerkingen bekijken" at bounding box center [757, 201] width 144 height 23
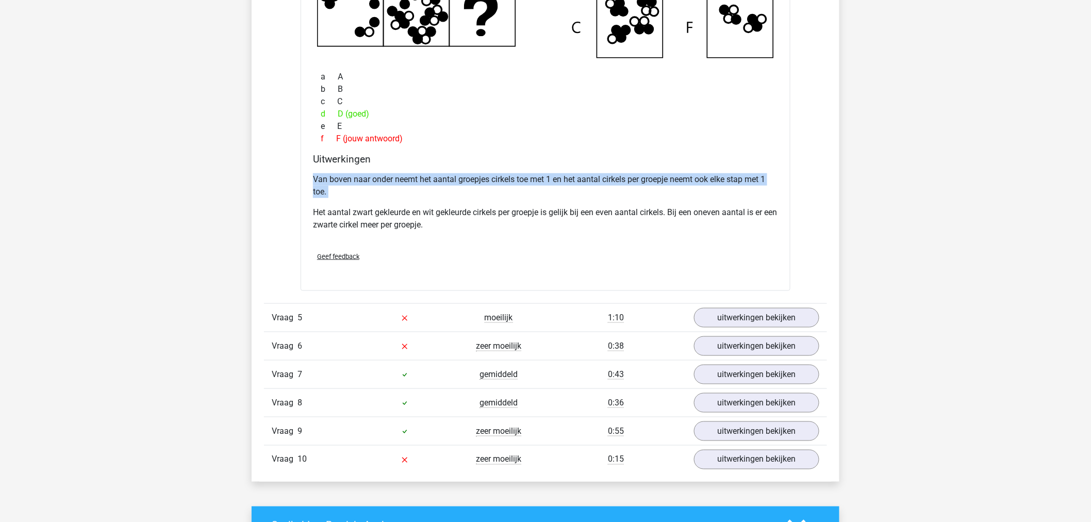
scroll to position [2062, 0]
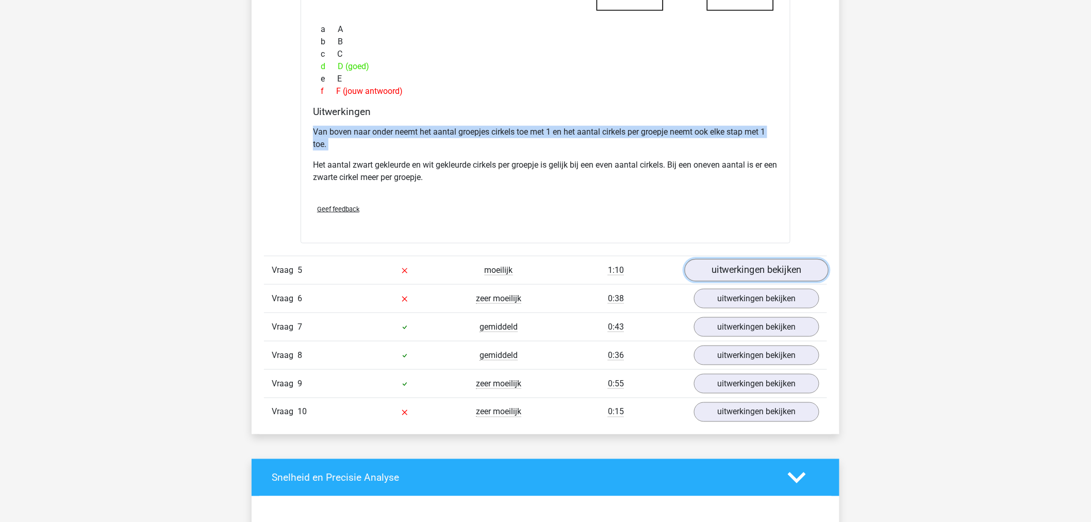
click at [719, 280] on link "uitwerkingen bekijken" at bounding box center [757, 270] width 144 height 23
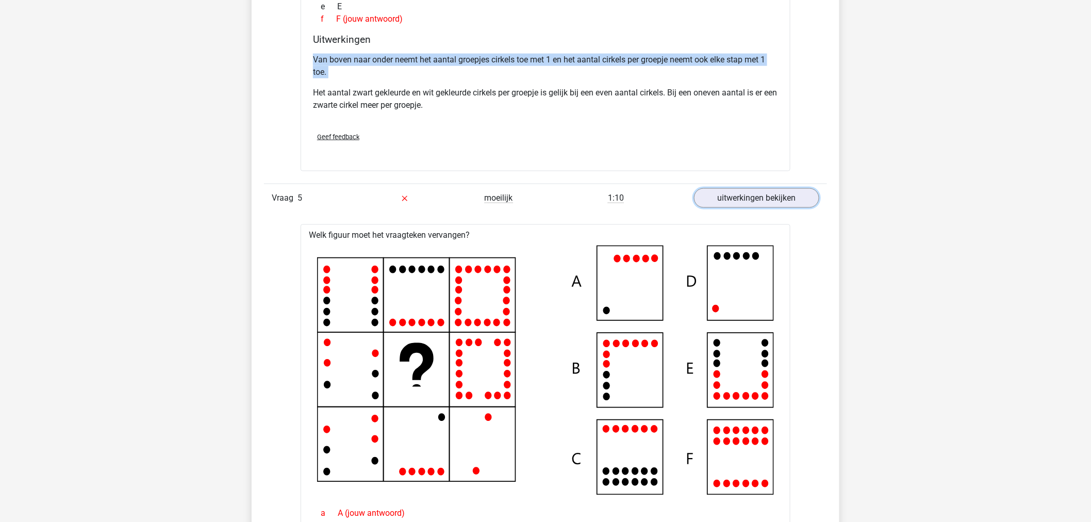
scroll to position [2119, 0]
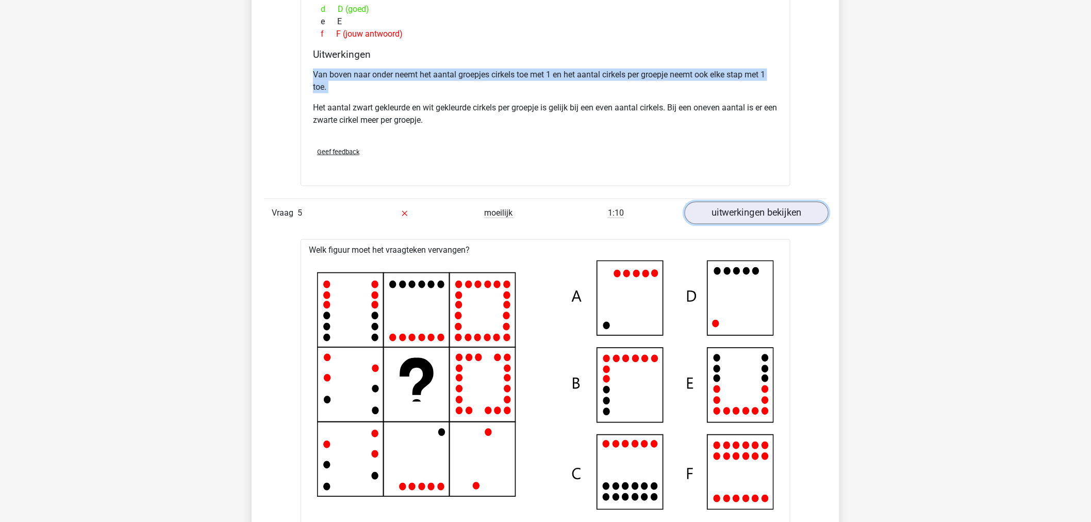
click at [809, 215] on link "uitwerkingen bekijken" at bounding box center [757, 213] width 144 height 23
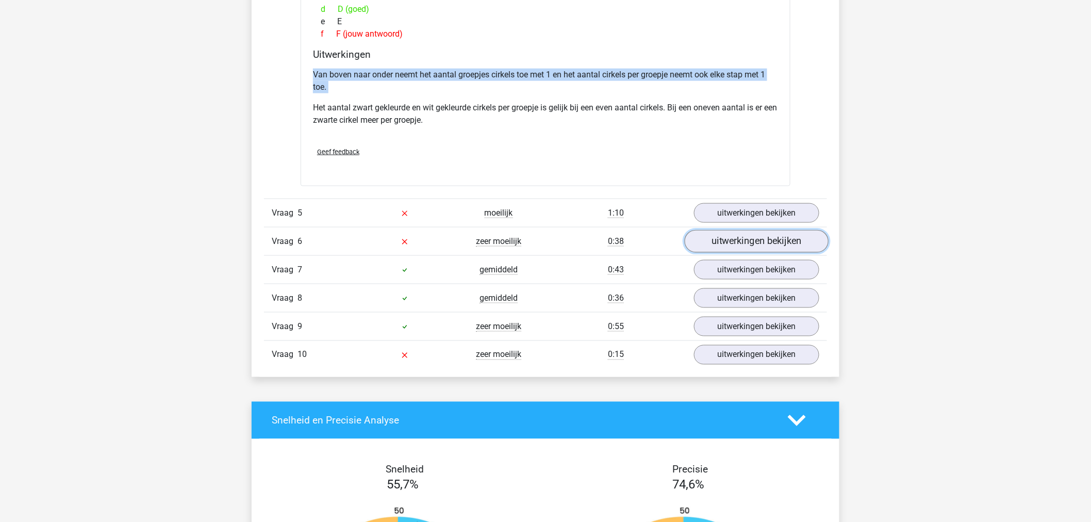
click at [774, 242] on link "uitwerkingen bekijken" at bounding box center [757, 241] width 144 height 23
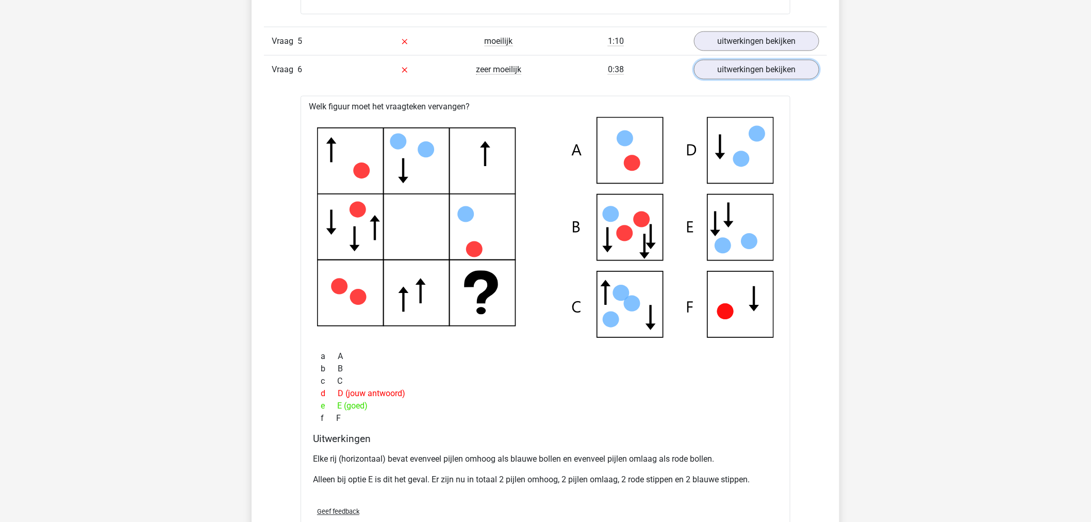
scroll to position [2348, 0]
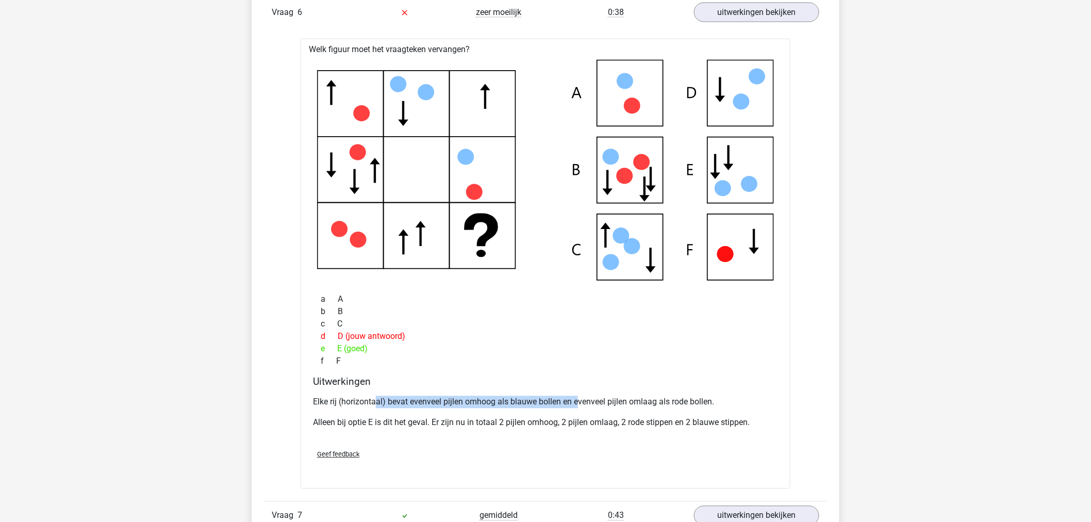
drag, startPoint x: 377, startPoint y: 400, endPoint x: 578, endPoint y: 395, distance: 201.1
click at [578, 396] on p "Elke rij (horizontaal) bevat evenveel pijlen omhoog als blauwe bollen en evenve…" at bounding box center [545, 402] width 465 height 12
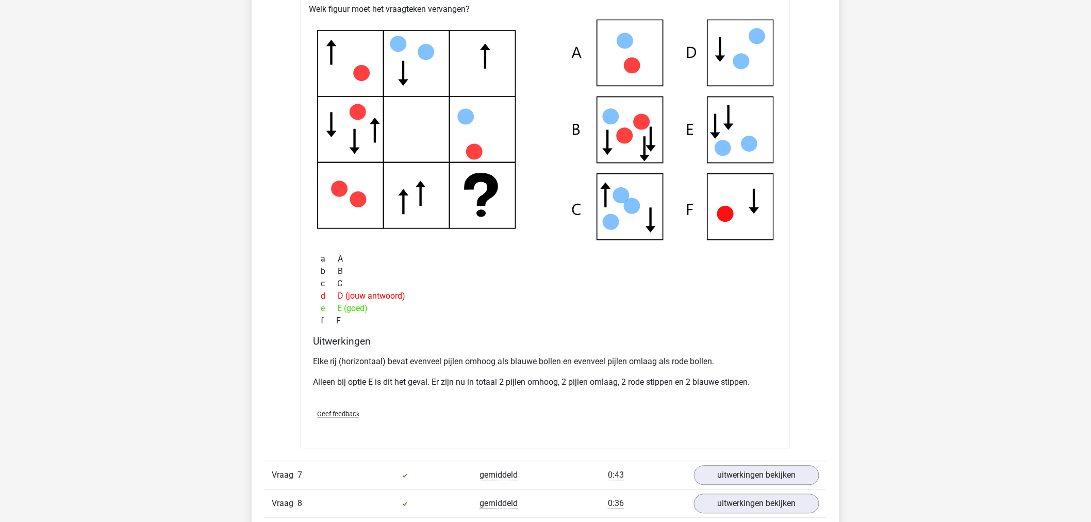
scroll to position [2405, 0]
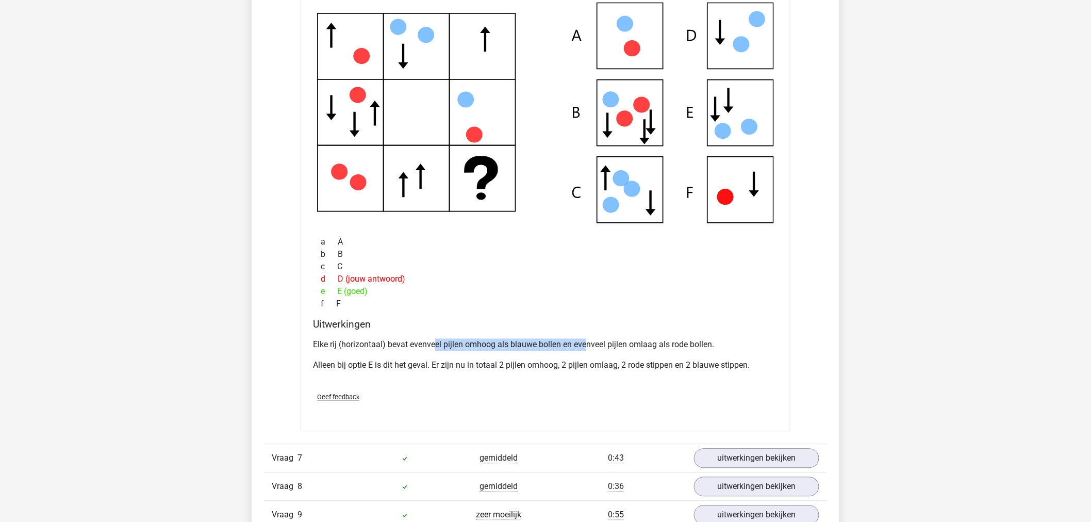
drag, startPoint x: 434, startPoint y: 343, endPoint x: 588, endPoint y: 345, distance: 154.7
click at [588, 345] on p "Elke rij (horizontaal) bevat evenveel pijlen omhoog als blauwe bollen en evenve…" at bounding box center [545, 345] width 465 height 12
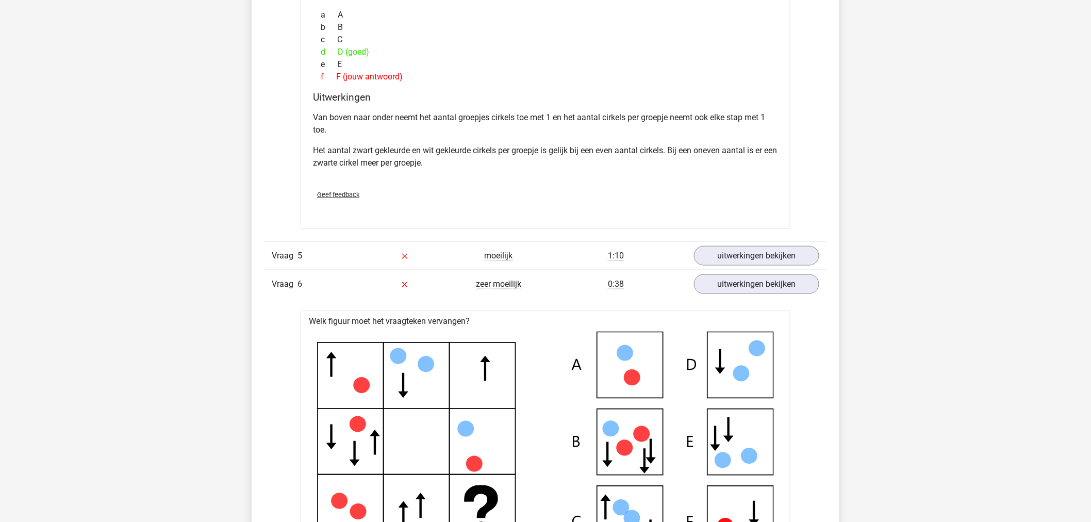
scroll to position [2062, 0]
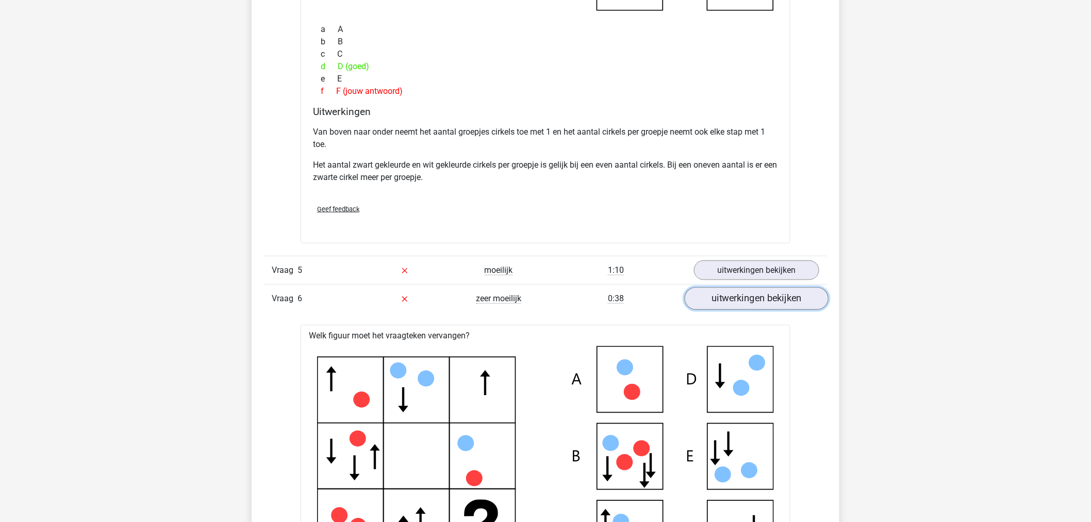
click at [741, 303] on link "uitwerkingen bekijken" at bounding box center [757, 298] width 144 height 23
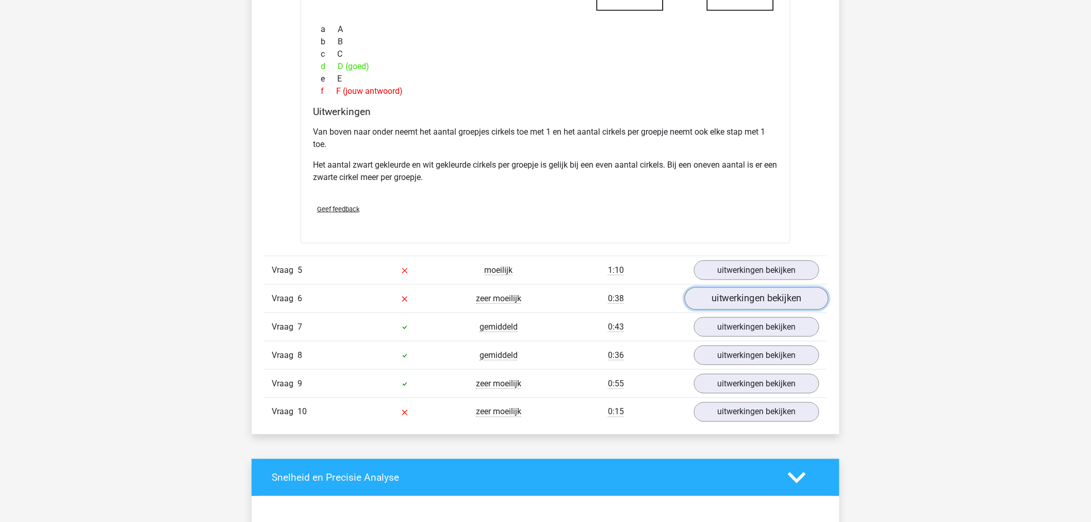
scroll to position [2177, 0]
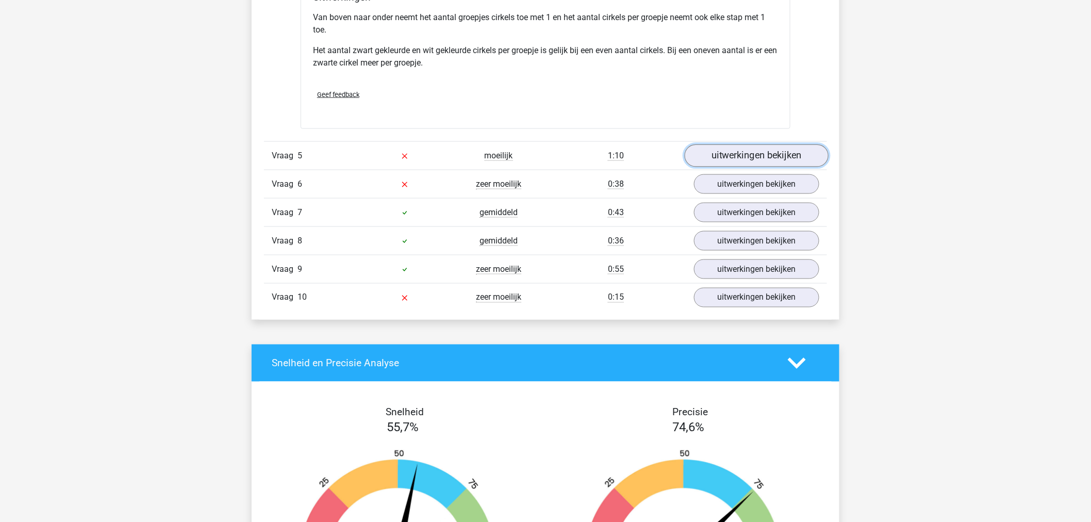
click at [738, 161] on link "uitwerkingen bekijken" at bounding box center [757, 155] width 144 height 23
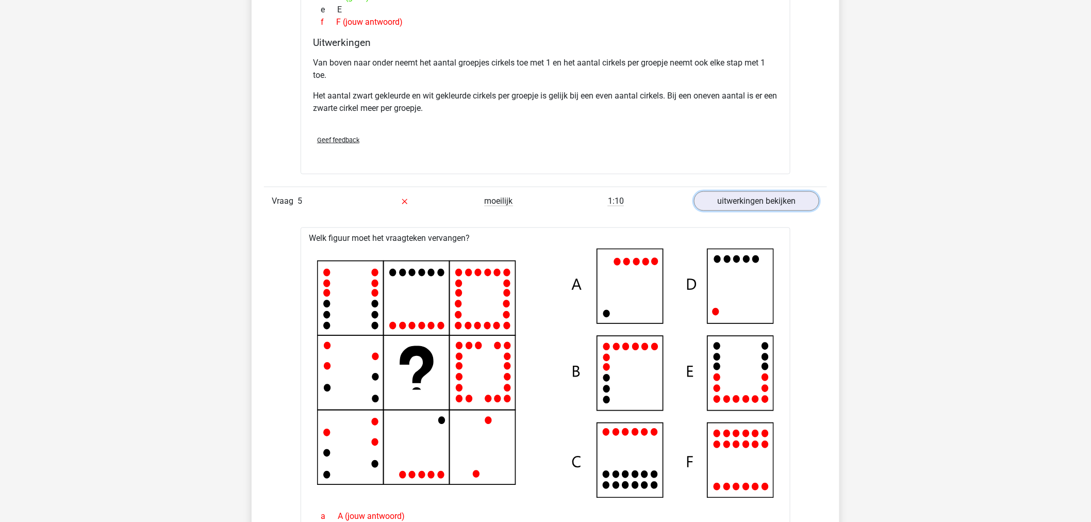
scroll to position [2119, 0]
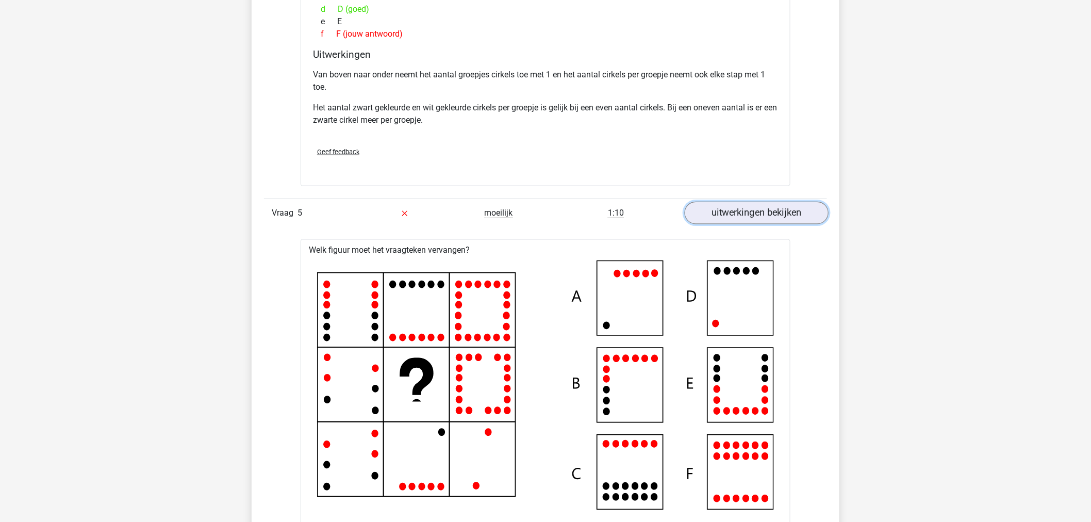
click at [721, 217] on link "uitwerkingen bekijken" at bounding box center [757, 213] width 144 height 23
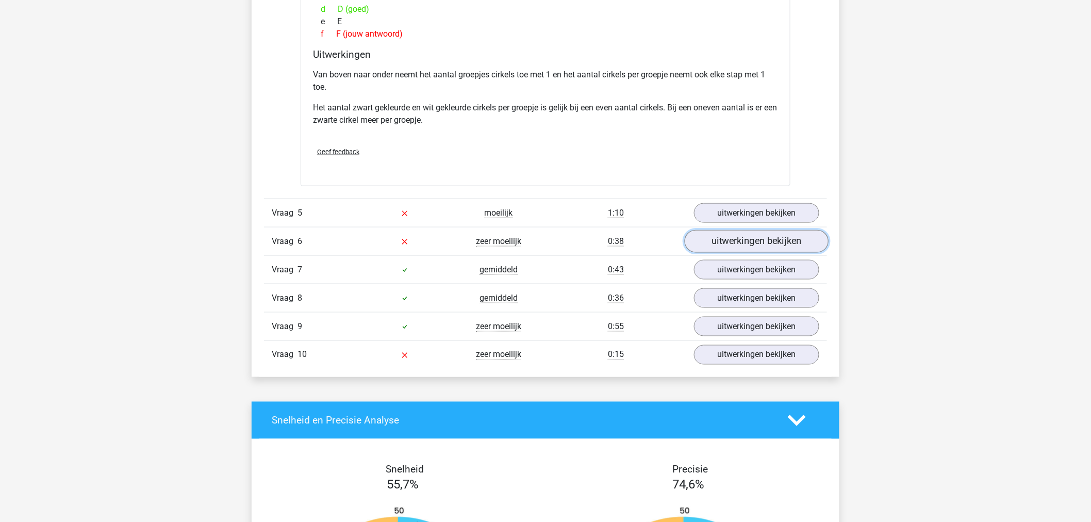
click at [717, 245] on link "uitwerkingen bekijken" at bounding box center [757, 241] width 144 height 23
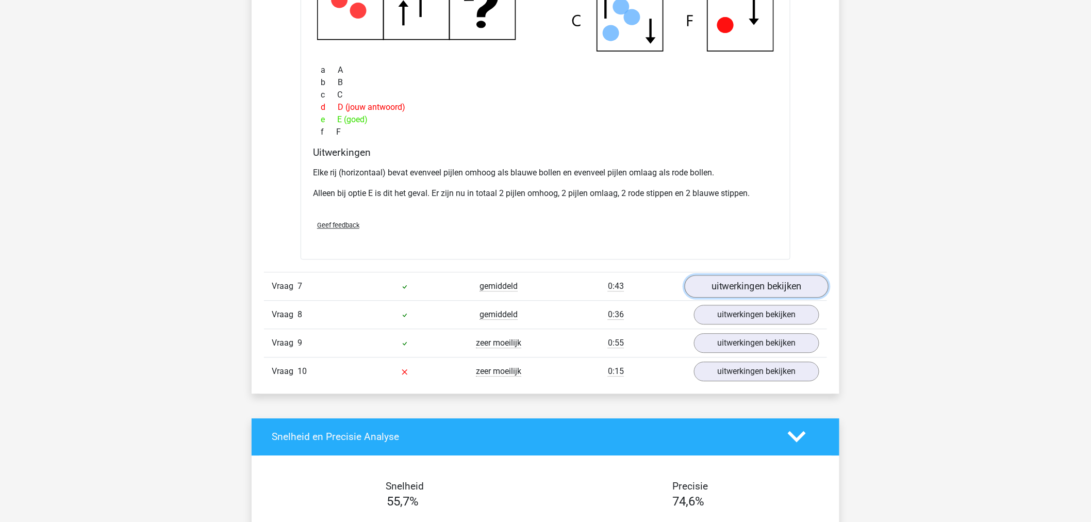
click at [707, 284] on link "uitwerkingen bekijken" at bounding box center [757, 286] width 144 height 23
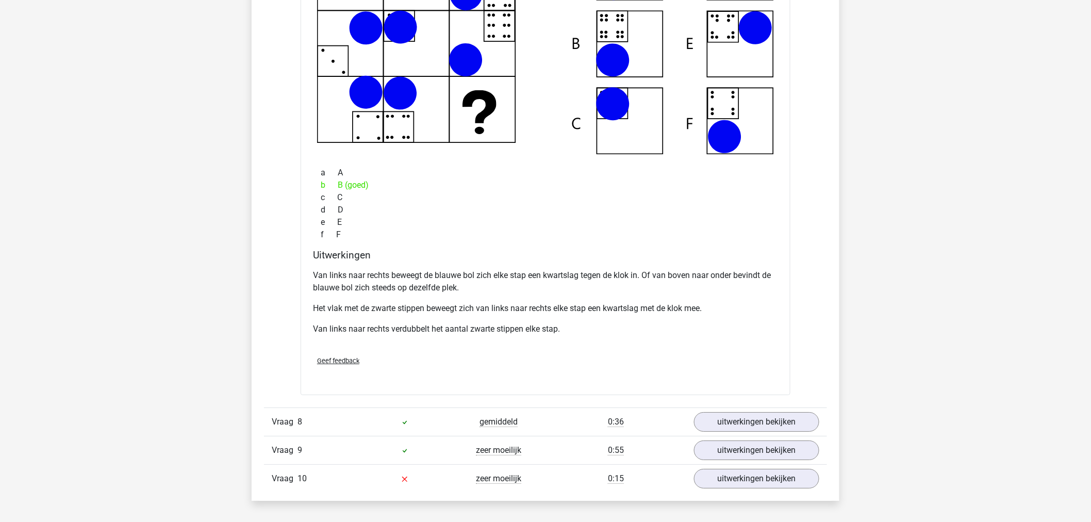
scroll to position [2978, 0]
click at [475, 425] on div "gemiddeld" at bounding box center [499, 421] width 94 height 12
click at [791, 413] on link "uitwerkingen bekijken" at bounding box center [757, 421] width 144 height 23
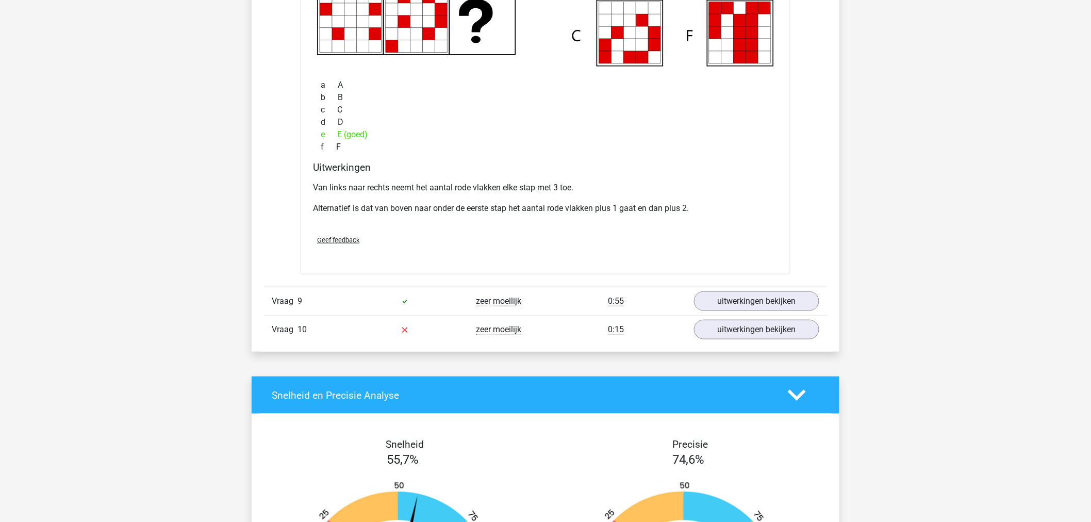
scroll to position [3609, 0]
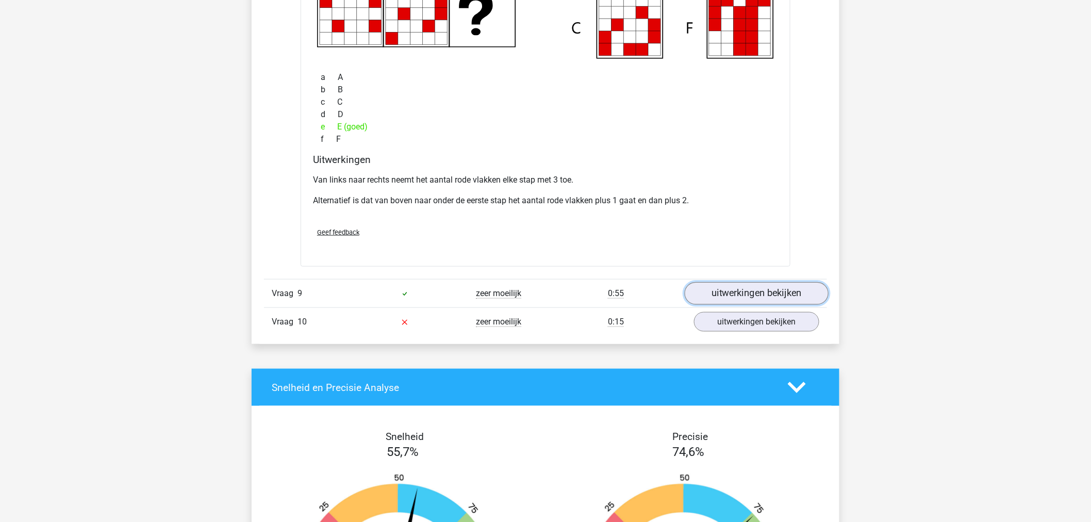
click at [729, 297] on link "uitwerkingen bekijken" at bounding box center [757, 293] width 144 height 23
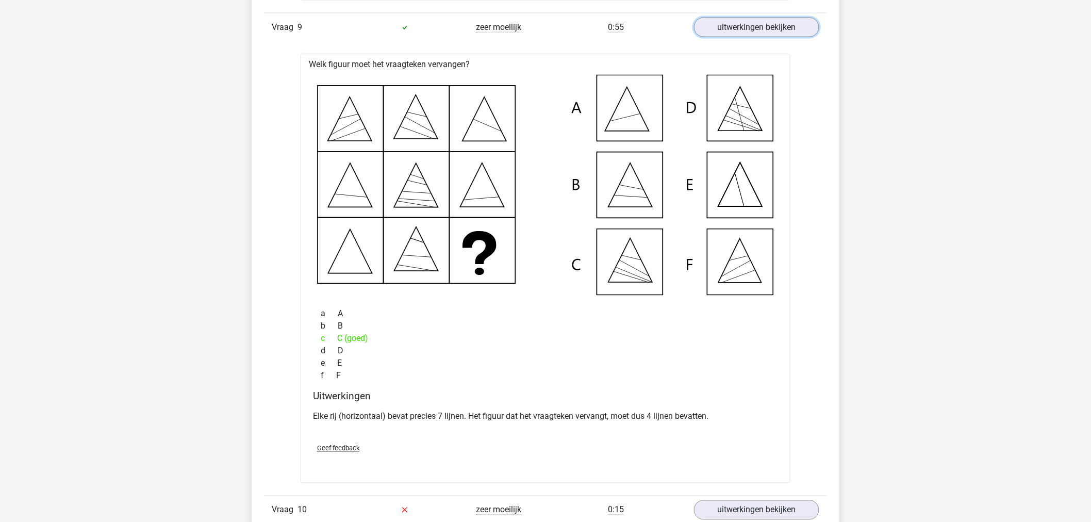
scroll to position [3895, 0]
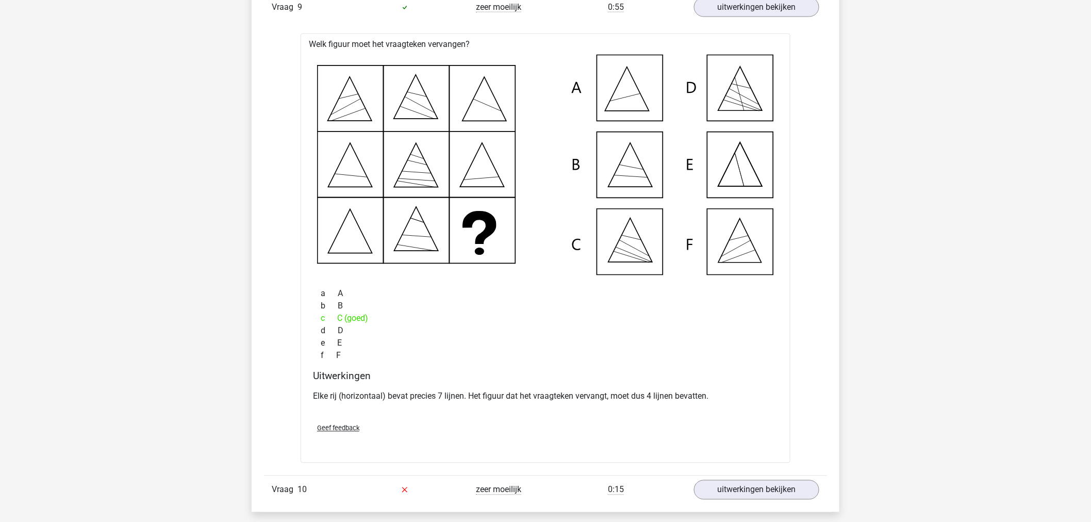
click at [406, 402] on p "Elke rij (horizontaal) bevat precies 7 lijnen. Het figuur dat het vraagteken ve…" at bounding box center [545, 396] width 465 height 12
click at [406, 401] on p "Elke rij (horizontaal) bevat precies 7 lijnen. Het figuur dat het vraagteken ve…" at bounding box center [545, 396] width 465 height 12
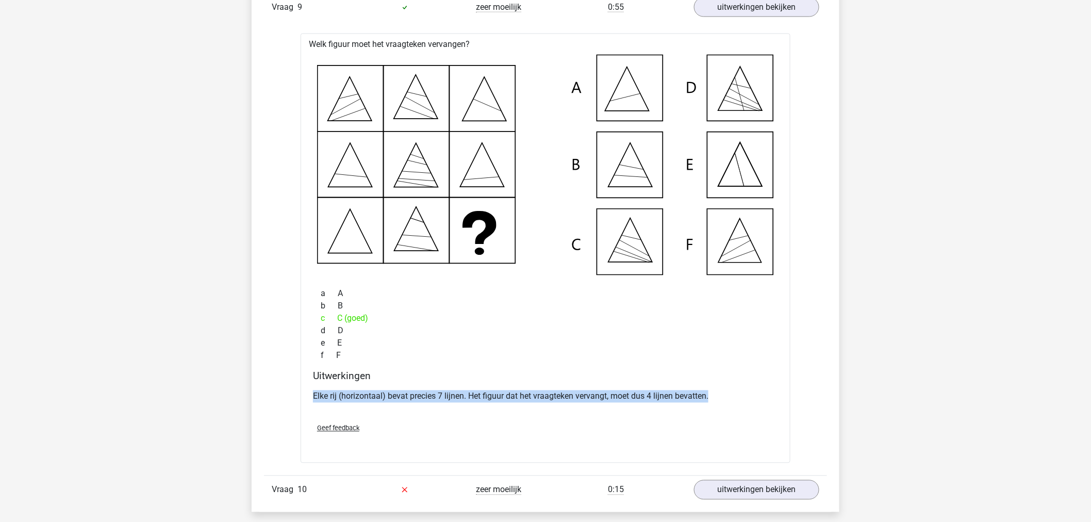
click at [406, 401] on p "Elke rij (horizontaal) bevat precies 7 lijnen. Het figuur dat het vraagteken ve…" at bounding box center [545, 396] width 465 height 12
copy div "Elke rij (horizontaal) bevat precies 7 lijnen. Het figuur dat het vraagteken ve…"
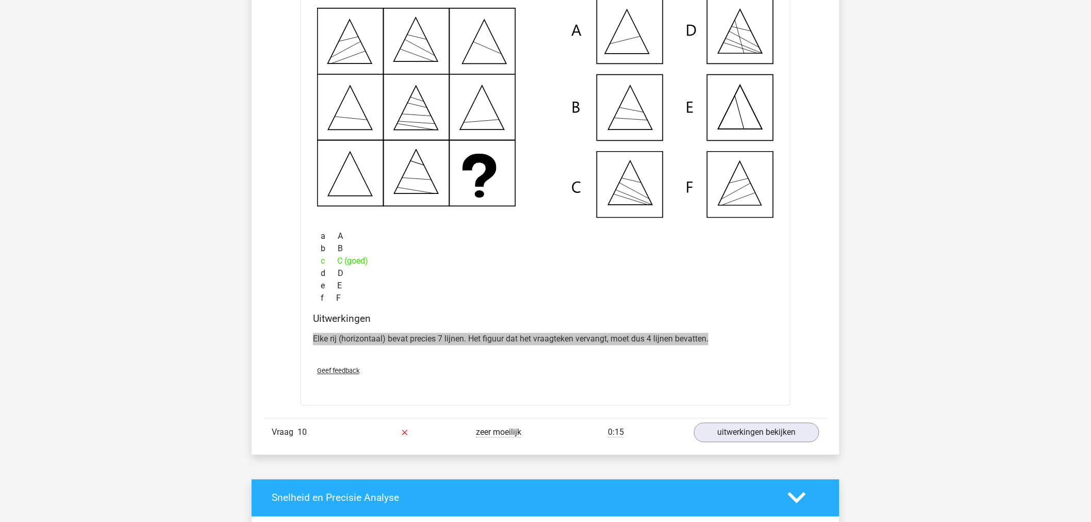
scroll to position [4009, 0]
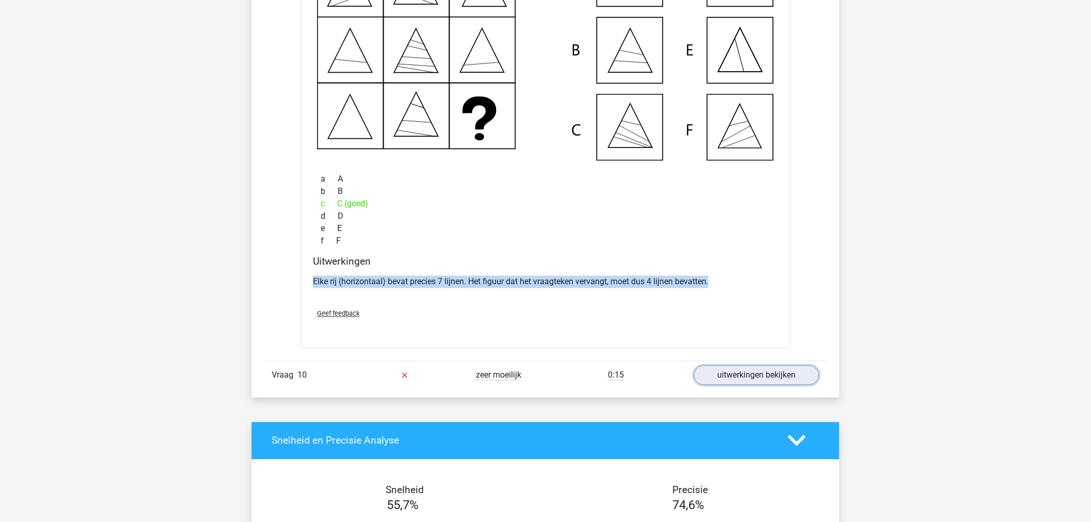
drag, startPoint x: 751, startPoint y: 375, endPoint x: 719, endPoint y: 362, distance: 35.1
click at [751, 375] on link "uitwerkingen bekijken" at bounding box center [756, 375] width 125 height 20
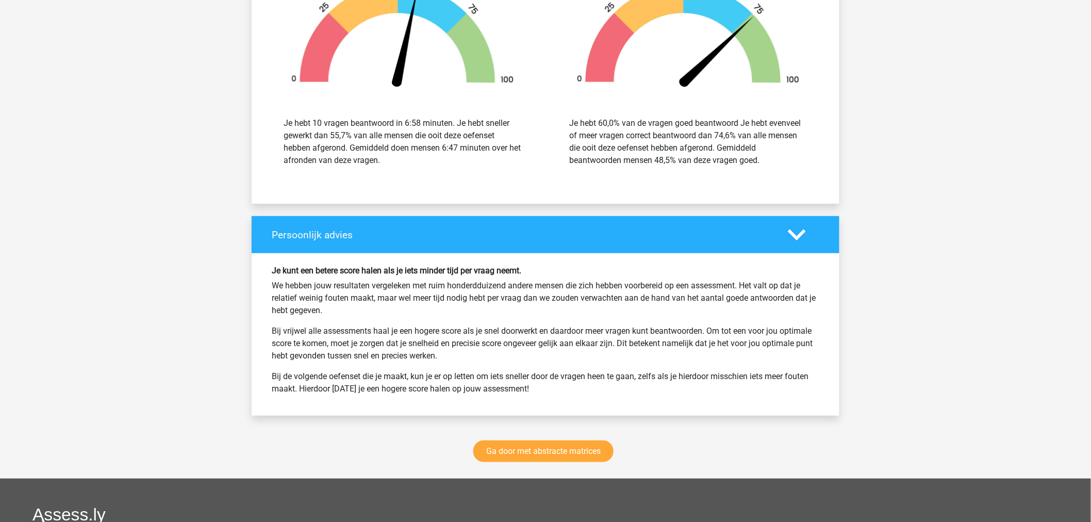
scroll to position [5097, 0]
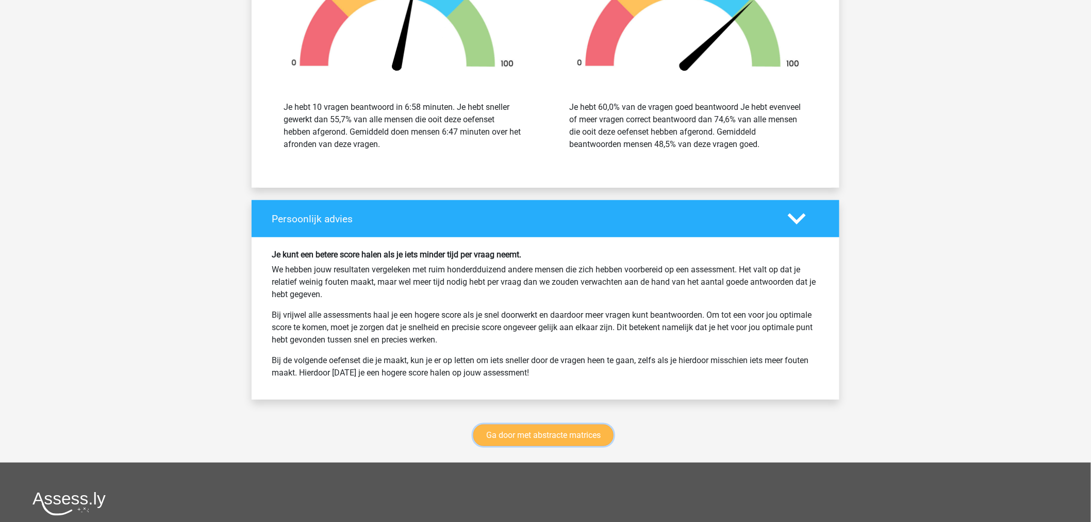
click at [507, 434] on link "Ga door met abstracte matrices" at bounding box center [543, 435] width 140 height 22
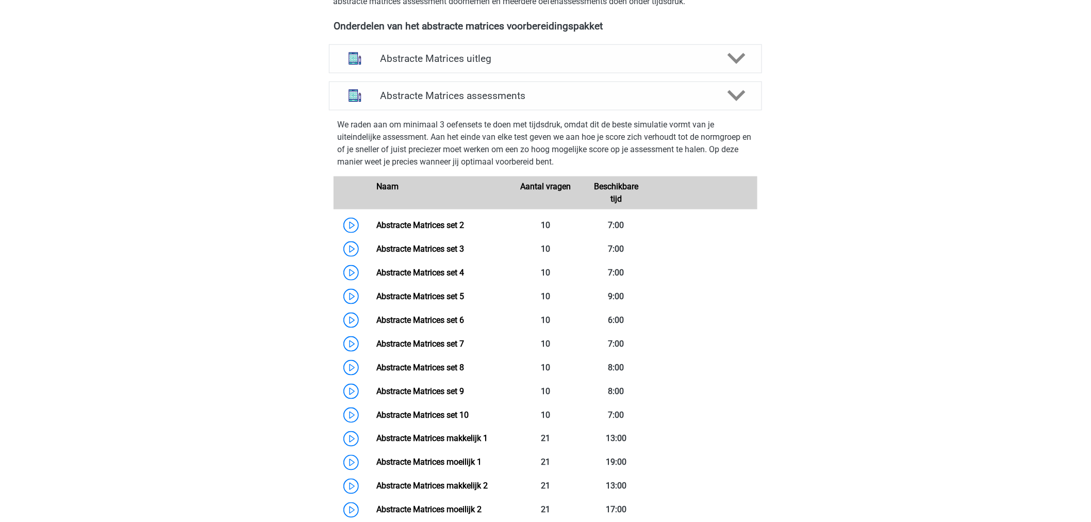
scroll to position [403, 0]
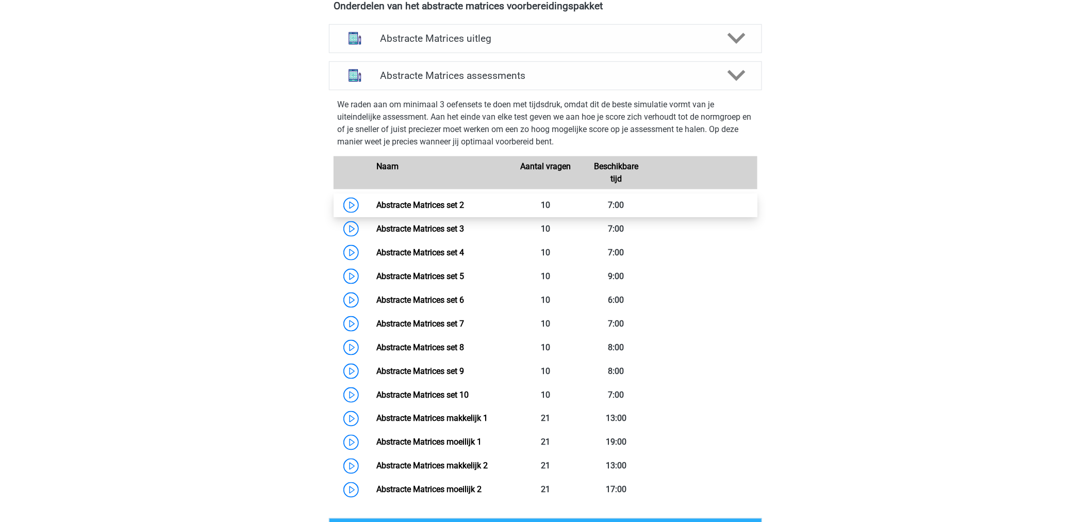
click at [376, 200] on link "Abstracte Matrices set 2" at bounding box center [420, 205] width 88 height 10
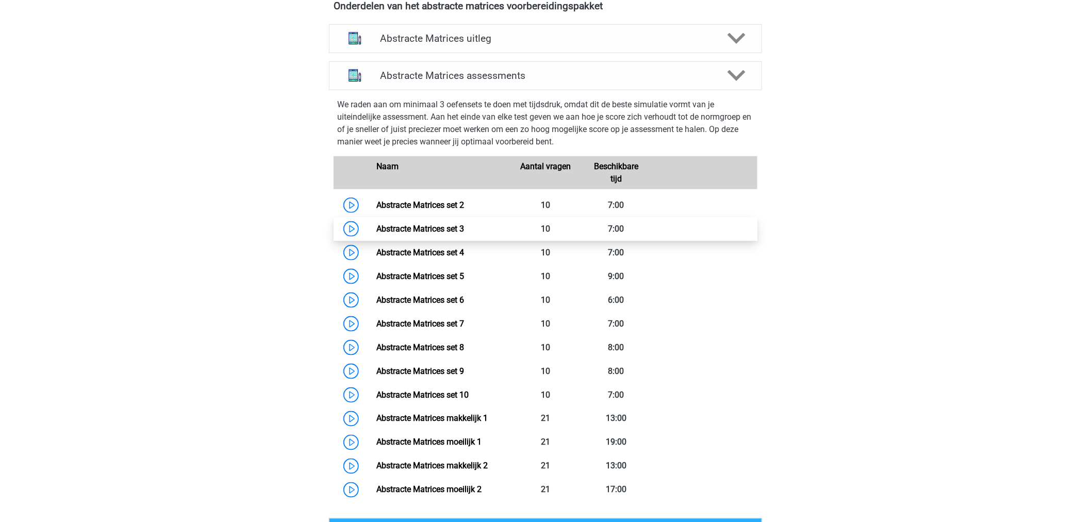
click at [376, 229] on link "Abstracte Matrices set 3" at bounding box center [420, 229] width 88 height 10
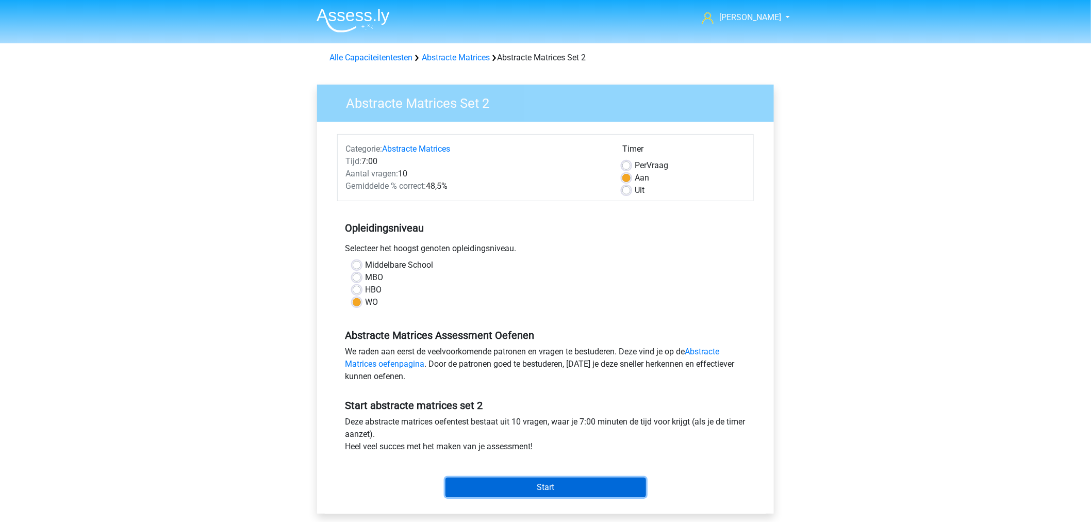
click at [472, 493] on input "Start" at bounding box center [545, 487] width 201 height 20
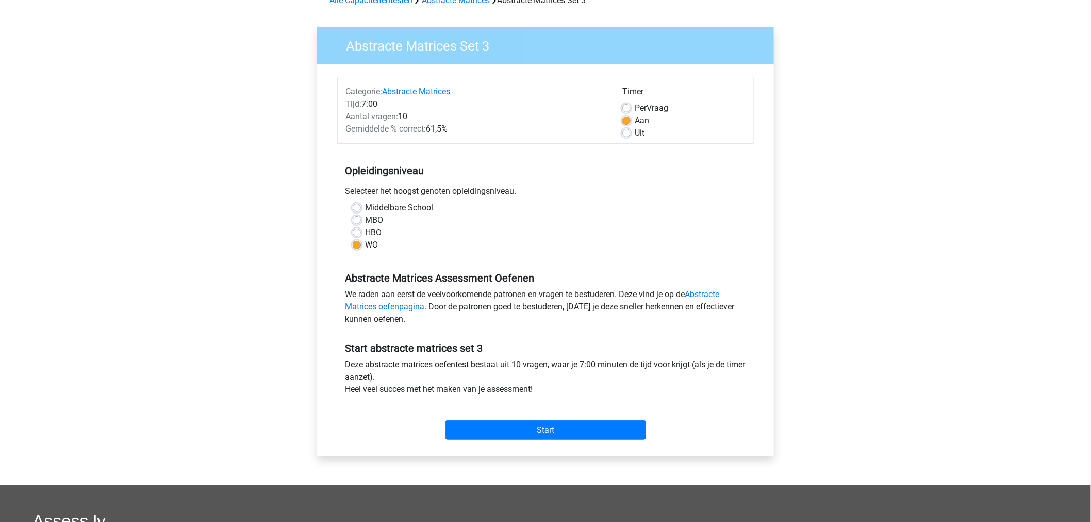
click at [467, 418] on div "Start" at bounding box center [545, 422] width 417 height 36
click at [470, 423] on input "Start" at bounding box center [545, 430] width 201 height 20
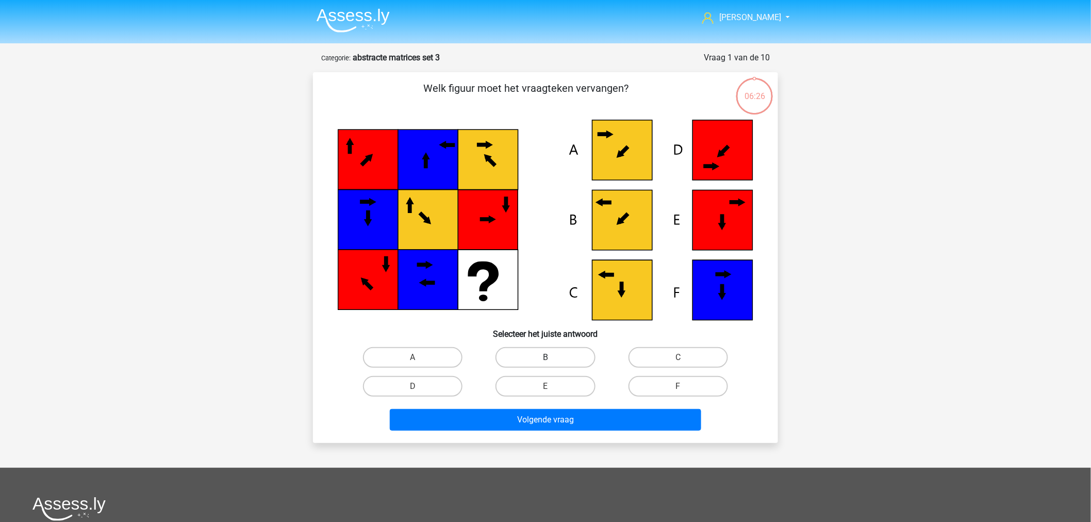
click at [586, 350] on label "B" at bounding box center [544, 357] width 99 height 21
click at [552, 357] on input "B" at bounding box center [548, 360] width 7 height 7
radio input "true"
drag, startPoint x: 576, startPoint y: 388, endPoint x: 638, endPoint y: 354, distance: 70.9
click at [638, 354] on div "A B C D E" at bounding box center [545, 372] width 398 height 58
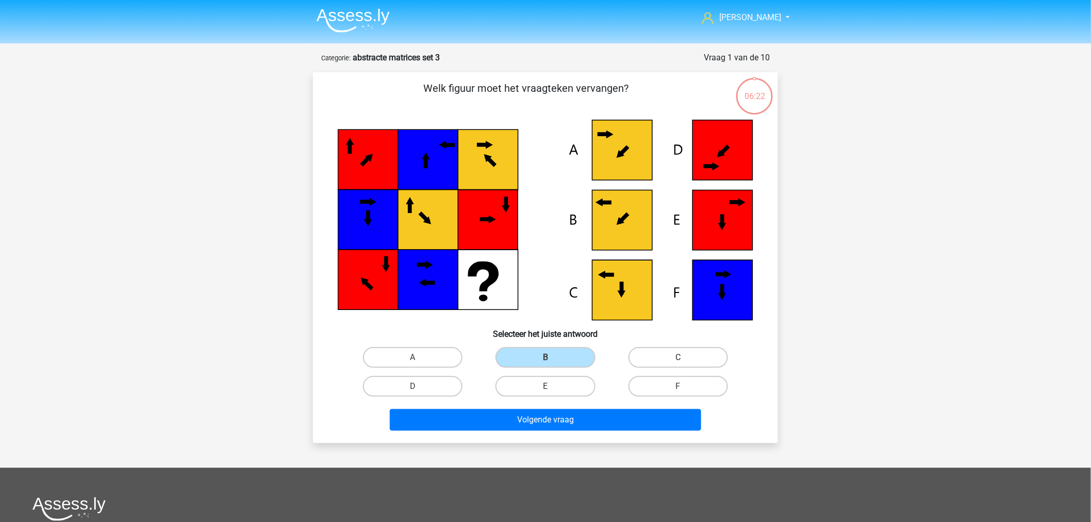
click at [638, 354] on label "C" at bounding box center [677, 357] width 99 height 21
click at [678, 357] on input "C" at bounding box center [681, 360] width 7 height 7
radio input "true"
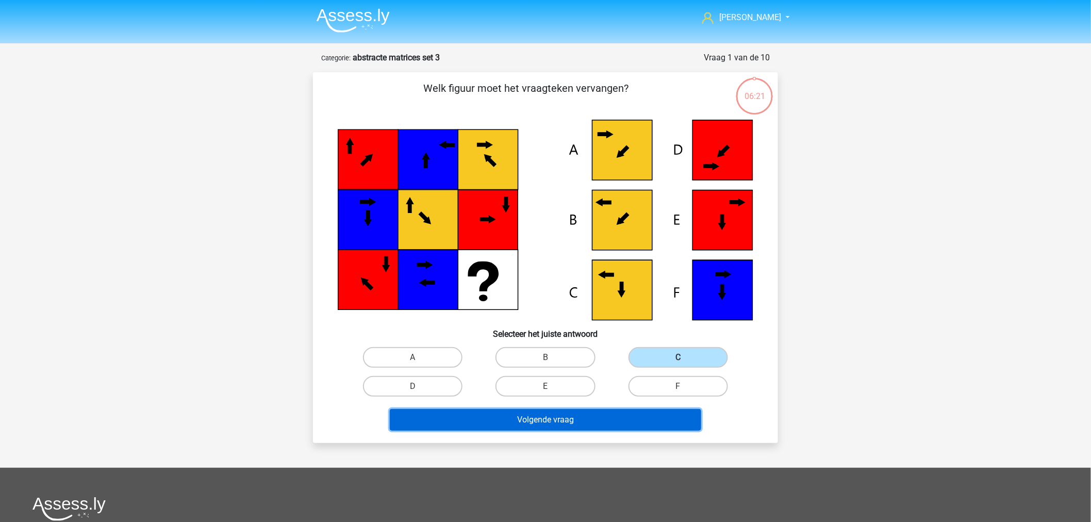
click at [626, 414] on button "Volgende vraag" at bounding box center [546, 420] width 312 height 22
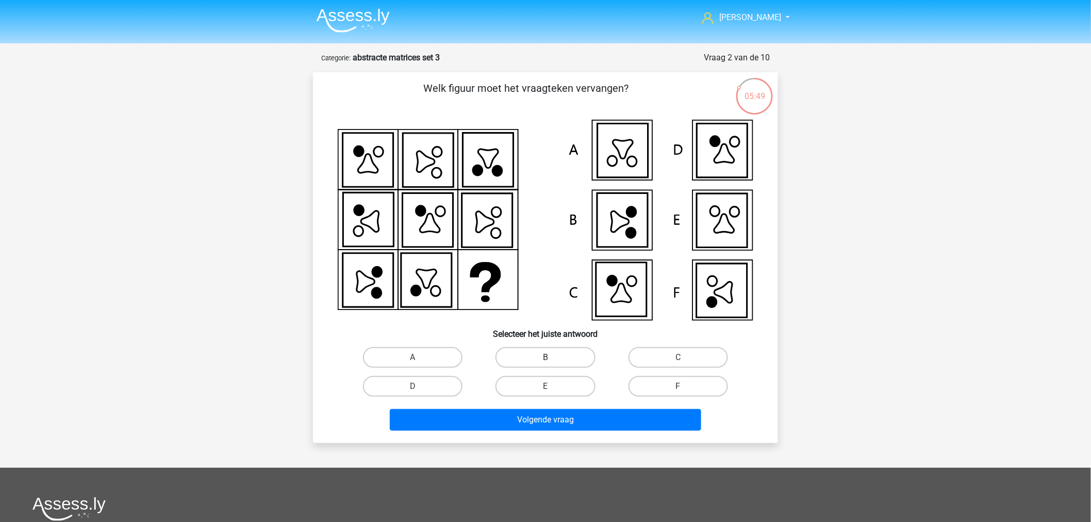
click at [559, 353] on label "B" at bounding box center [544, 357] width 99 height 21
click at [552, 357] on input "B" at bounding box center [548, 360] width 7 height 7
radio input "true"
click at [555, 429] on div "Volgende vraag" at bounding box center [545, 422] width 398 height 26
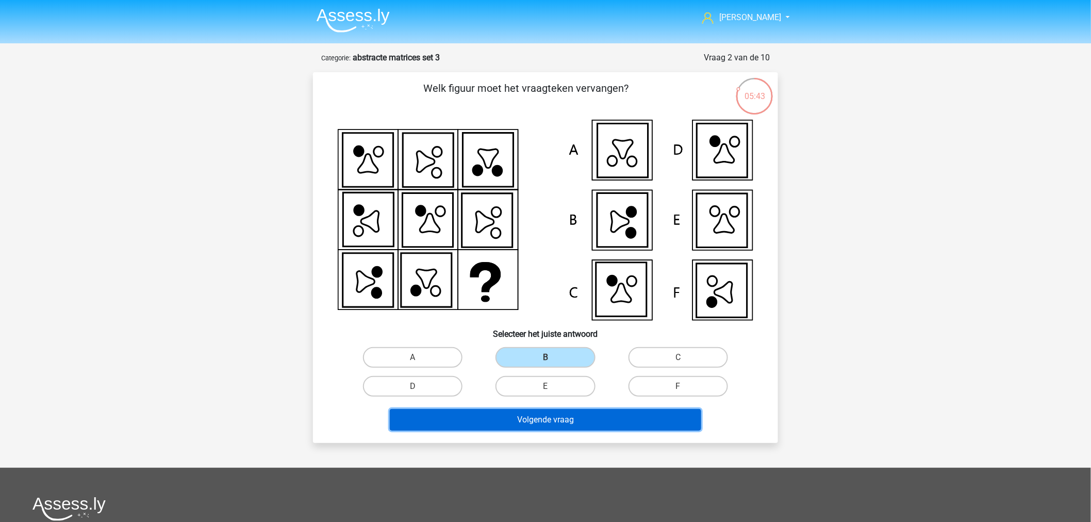
click at [555, 420] on button "Volgende vraag" at bounding box center [546, 420] width 312 height 22
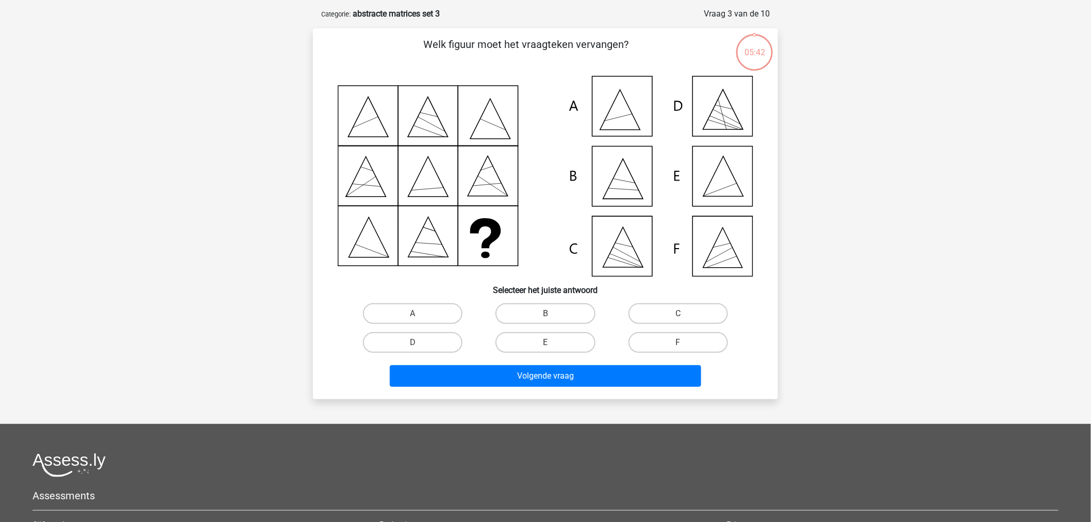
scroll to position [52, 0]
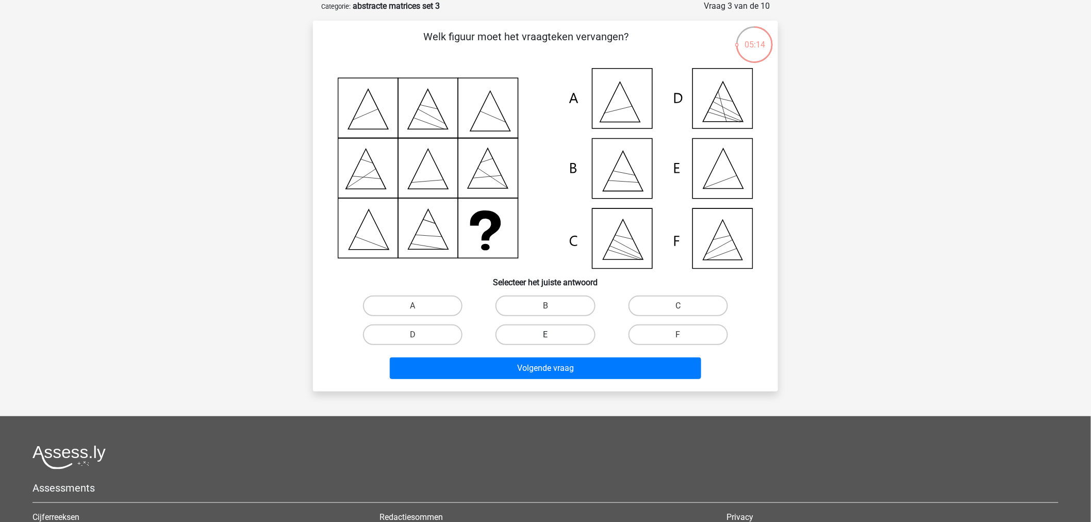
click at [578, 338] on label "E" at bounding box center [544, 334] width 99 height 21
click at [552, 338] on input "E" at bounding box center [548, 338] width 7 height 7
radio input "true"
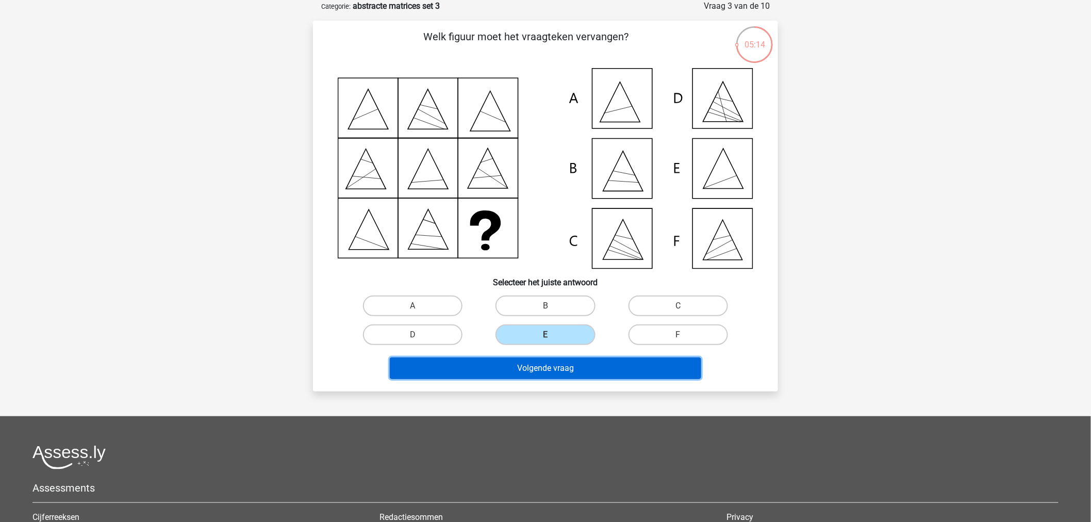
click at [589, 365] on button "Volgende vraag" at bounding box center [546, 368] width 312 height 22
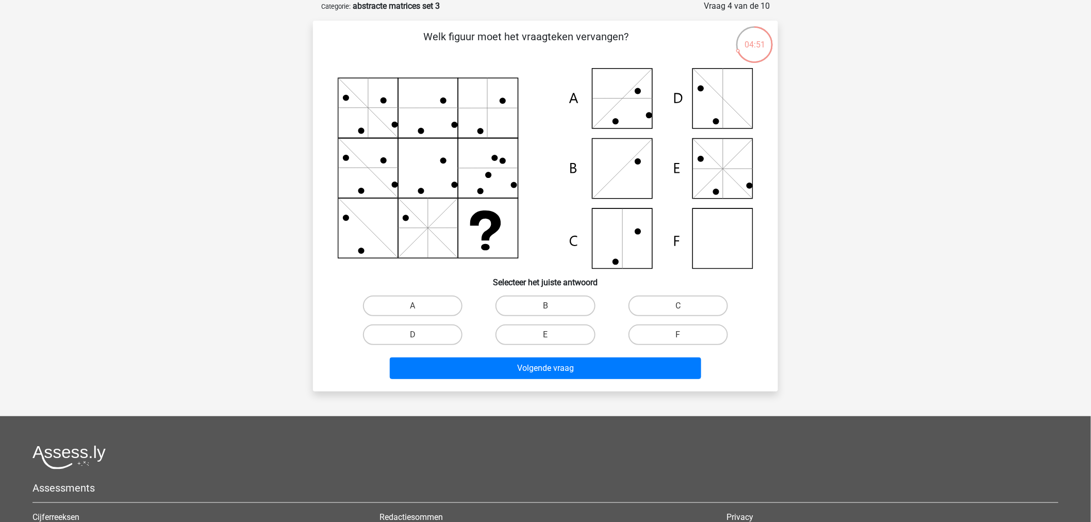
drag, startPoint x: 657, startPoint y: 332, endPoint x: 638, endPoint y: 347, distance: 24.6
click at [655, 331] on label "F" at bounding box center [677, 334] width 99 height 21
click at [678, 335] on input "F" at bounding box center [681, 338] width 7 height 7
radio input "true"
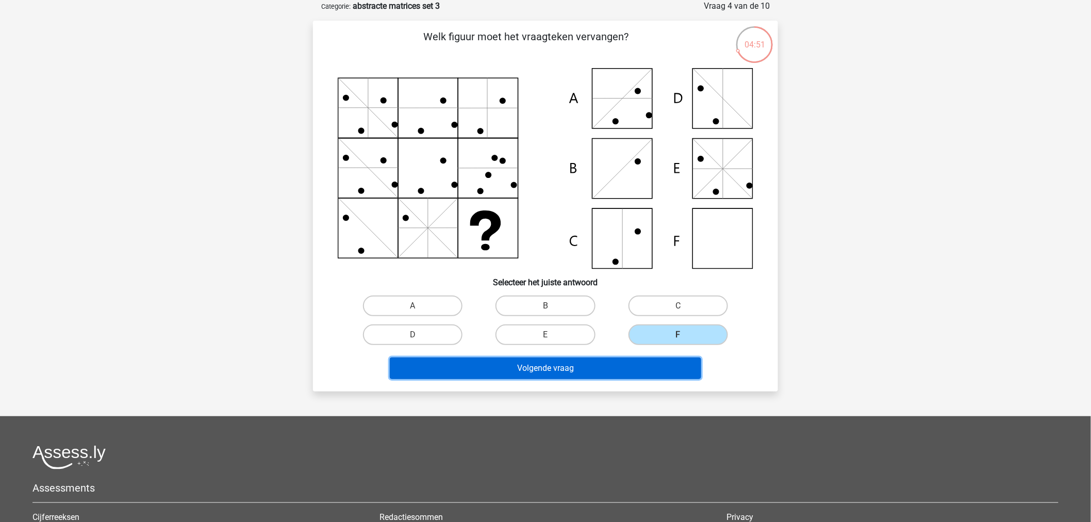
click at [633, 359] on button "Volgende vraag" at bounding box center [546, 368] width 312 height 22
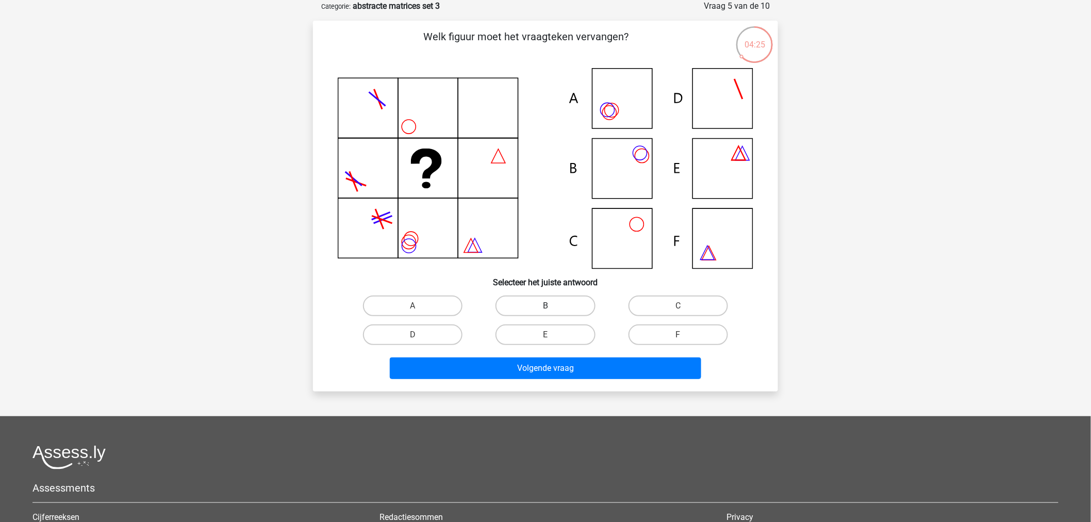
click at [553, 312] on label "B" at bounding box center [544, 305] width 99 height 21
click at [552, 312] on input "B" at bounding box center [548, 309] width 7 height 7
radio input "true"
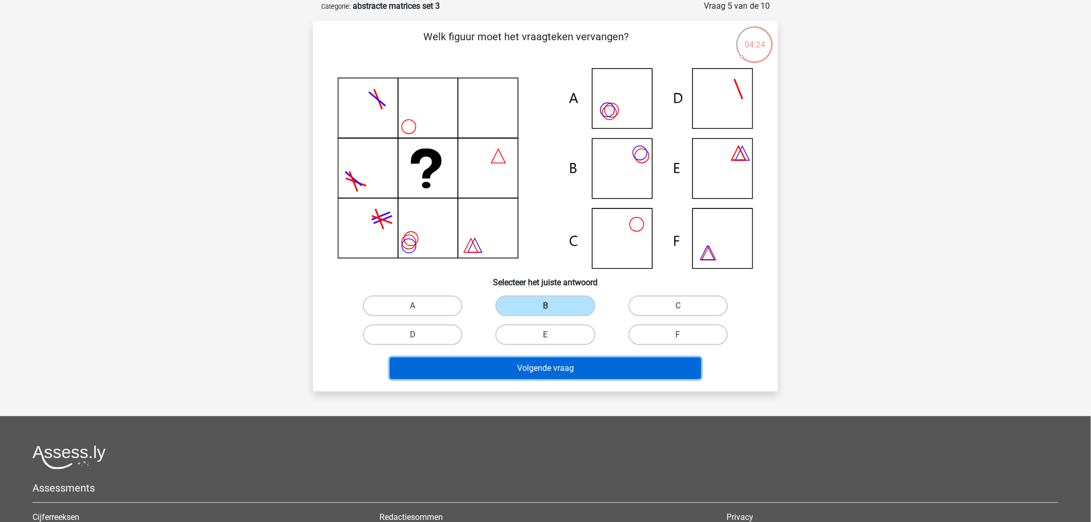
click at [555, 367] on button "Volgende vraag" at bounding box center [546, 368] width 312 height 22
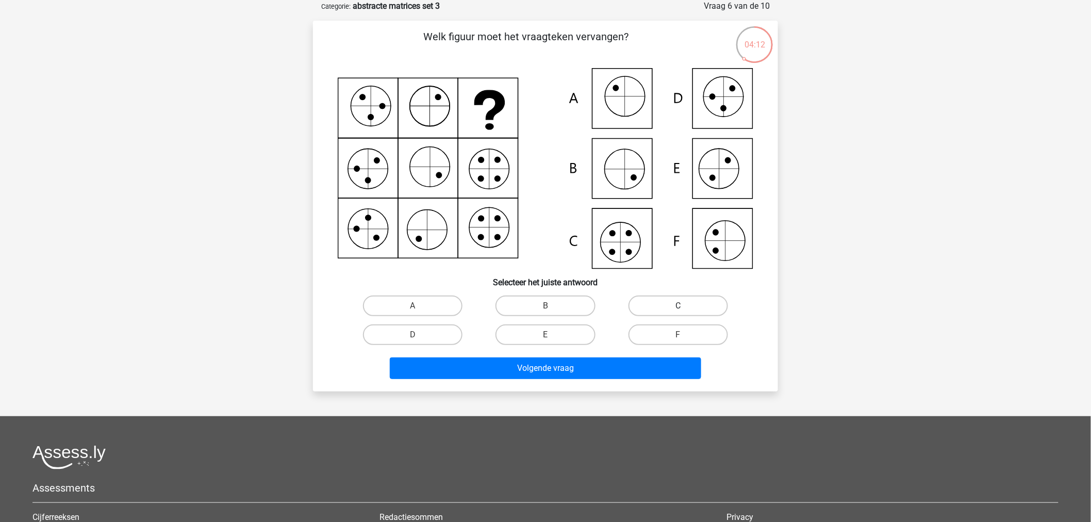
click at [632, 306] on label "C" at bounding box center [677, 305] width 99 height 21
click at [678, 306] on input "C" at bounding box center [681, 309] width 7 height 7
radio input "true"
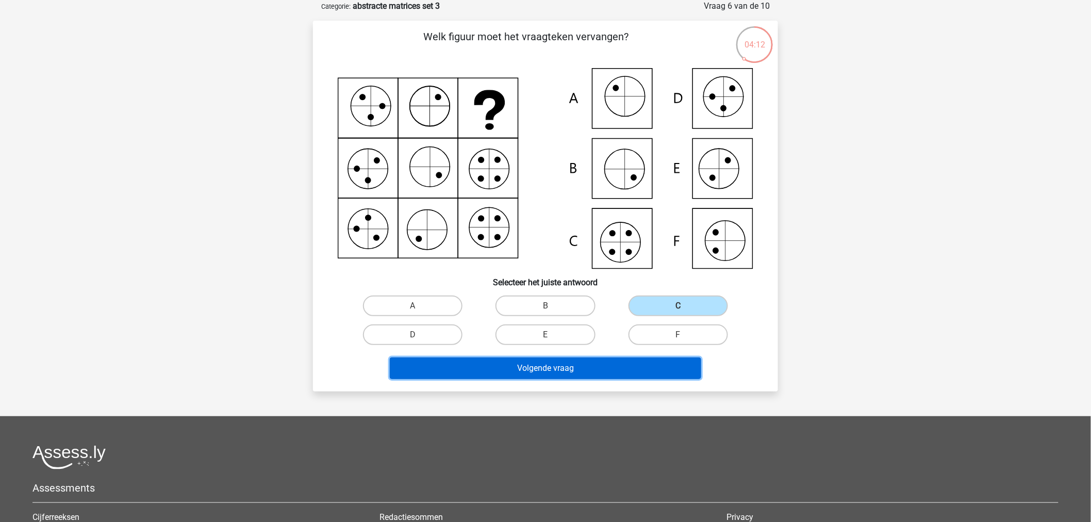
click at [593, 363] on button "Volgende vraag" at bounding box center [546, 368] width 312 height 22
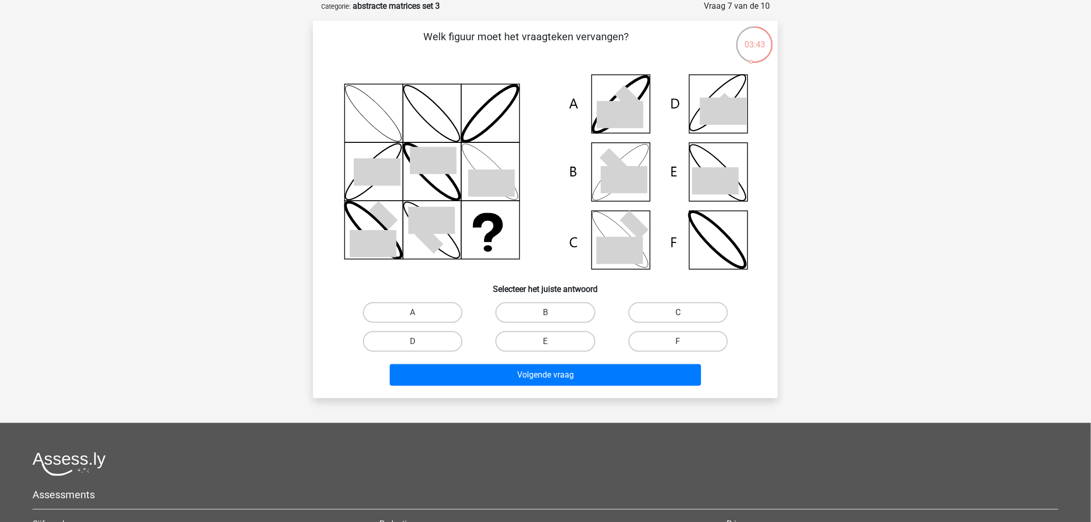
click at [663, 312] on label "C" at bounding box center [677, 312] width 99 height 21
click at [678, 312] on input "C" at bounding box center [681, 315] width 7 height 7
radio input "true"
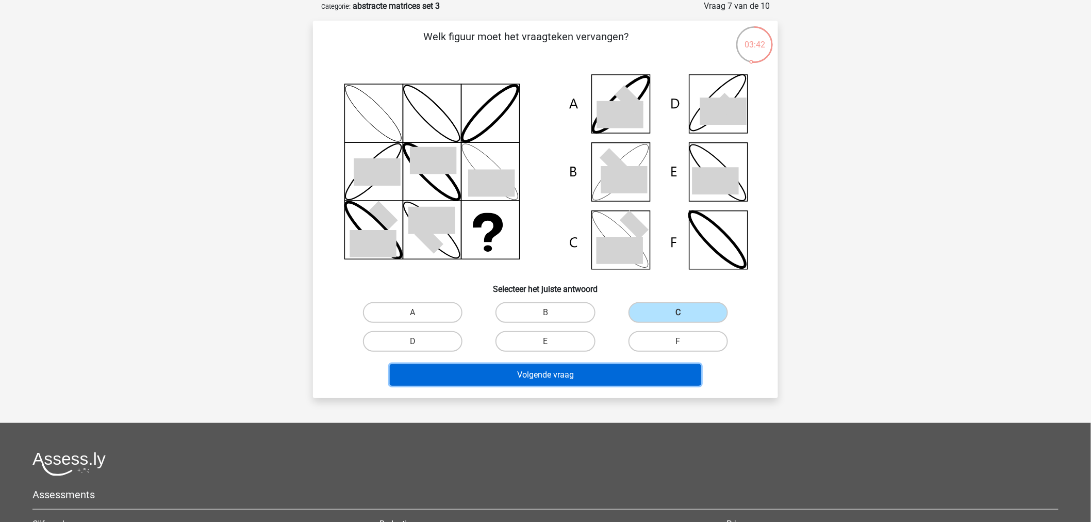
click at [607, 374] on button "Volgende vraag" at bounding box center [546, 375] width 312 height 22
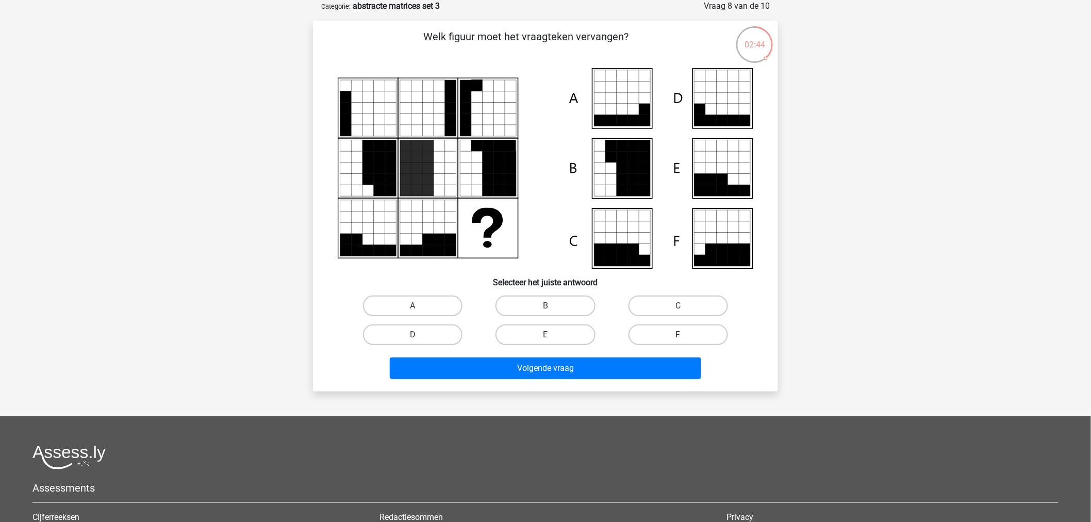
click at [678, 329] on label "F" at bounding box center [677, 334] width 99 height 21
click at [678, 335] on input "F" at bounding box center [681, 338] width 7 height 7
radio input "true"
click at [658, 353] on div "Volgende vraag" at bounding box center [545, 366] width 432 height 34
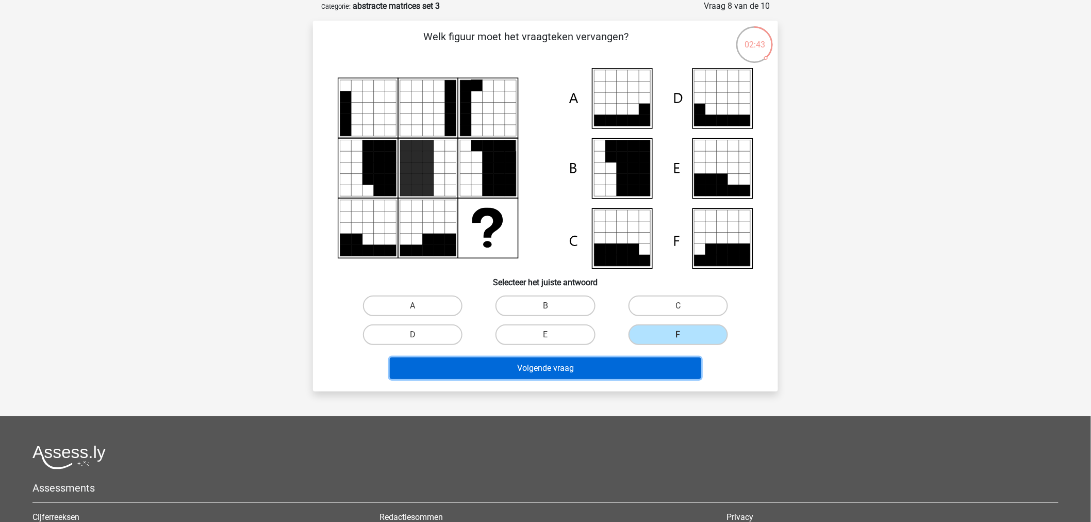
click at [655, 362] on button "Volgende vraag" at bounding box center [546, 368] width 312 height 22
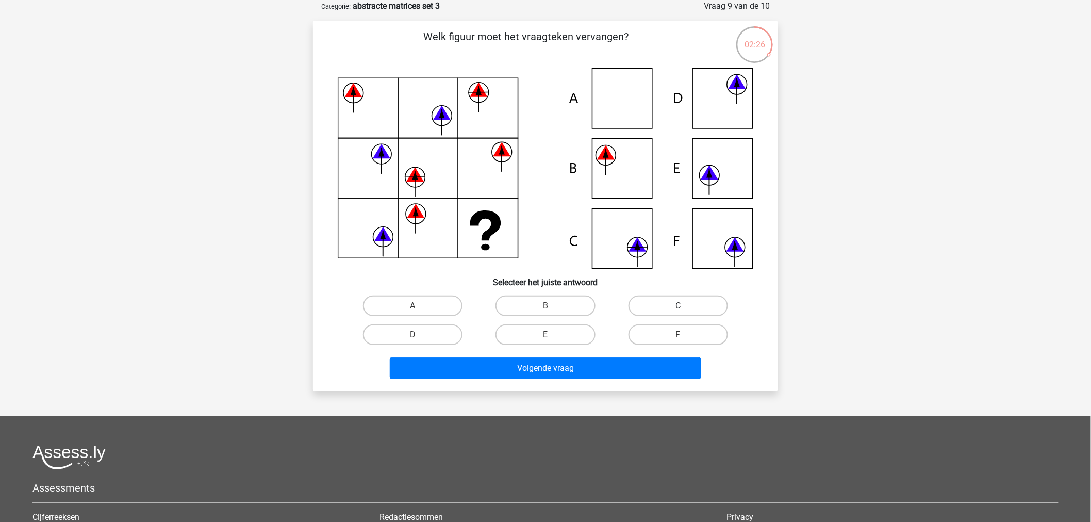
click at [633, 305] on label "C" at bounding box center [677, 305] width 99 height 21
click at [678, 306] on input "C" at bounding box center [681, 309] width 7 height 7
radio input "true"
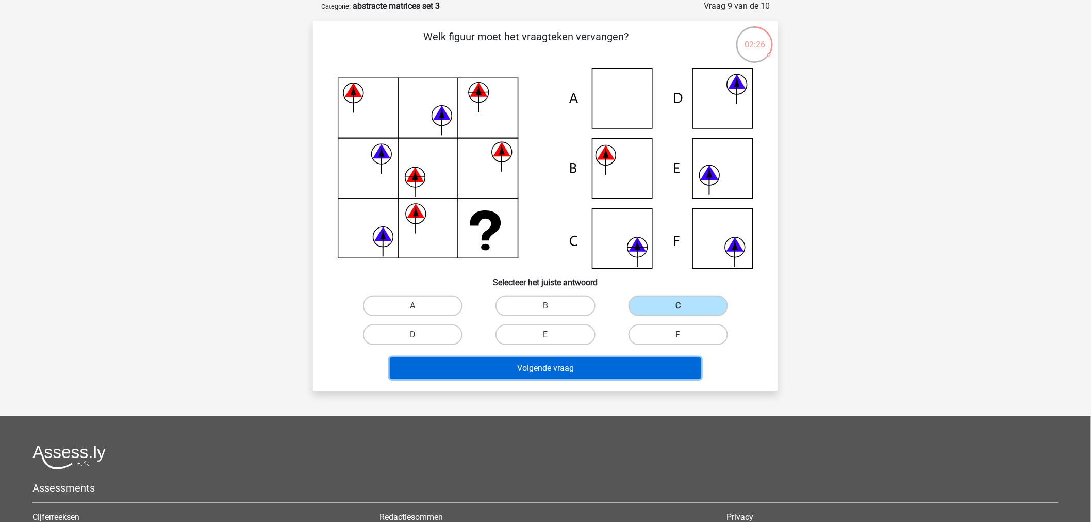
click at [617, 375] on button "Volgende vraag" at bounding box center [546, 368] width 312 height 22
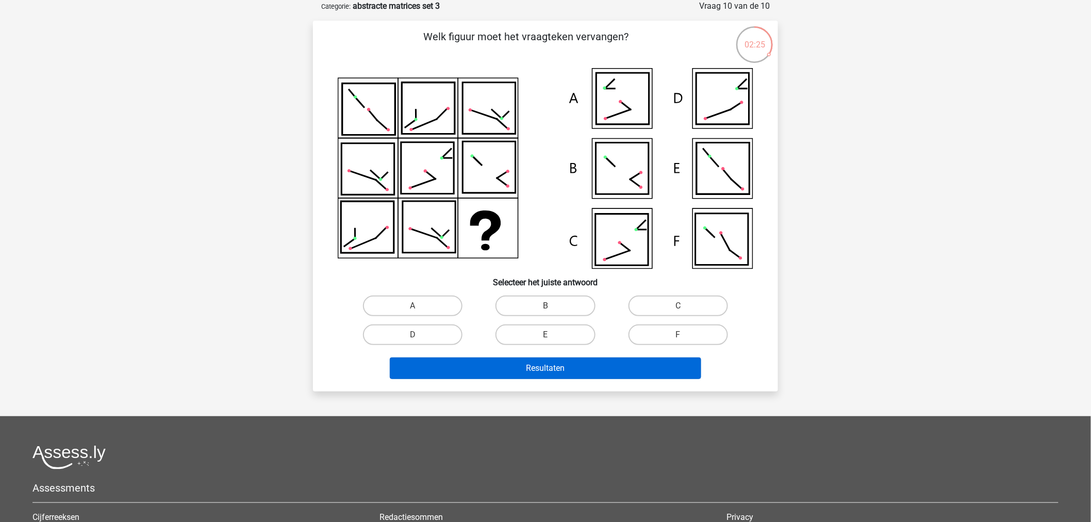
scroll to position [0, 0]
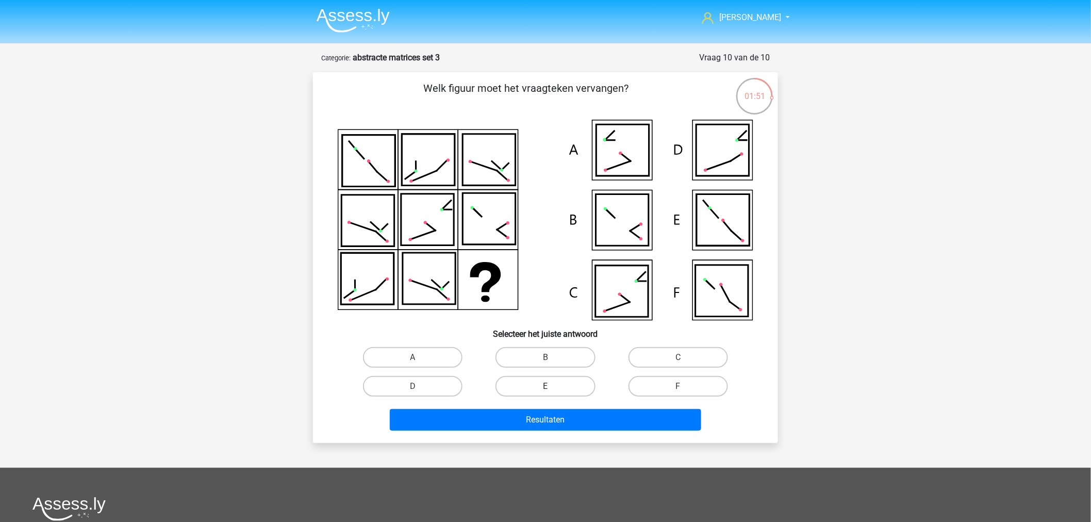
click at [574, 386] on label "E" at bounding box center [544, 386] width 99 height 21
click at [552, 386] on input "E" at bounding box center [548, 389] width 7 height 7
radio input "true"
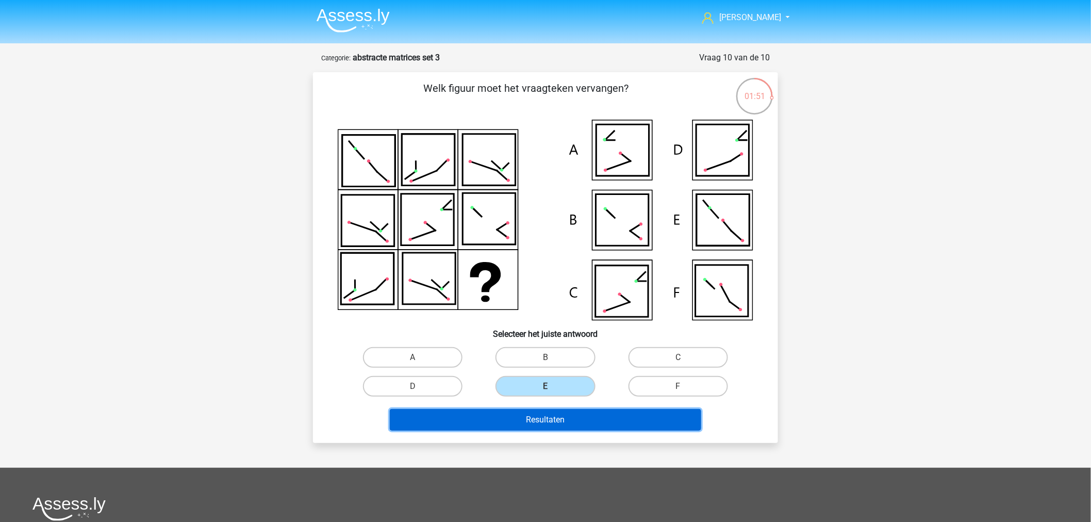
click at [566, 417] on button "Resultaten" at bounding box center [546, 420] width 312 height 22
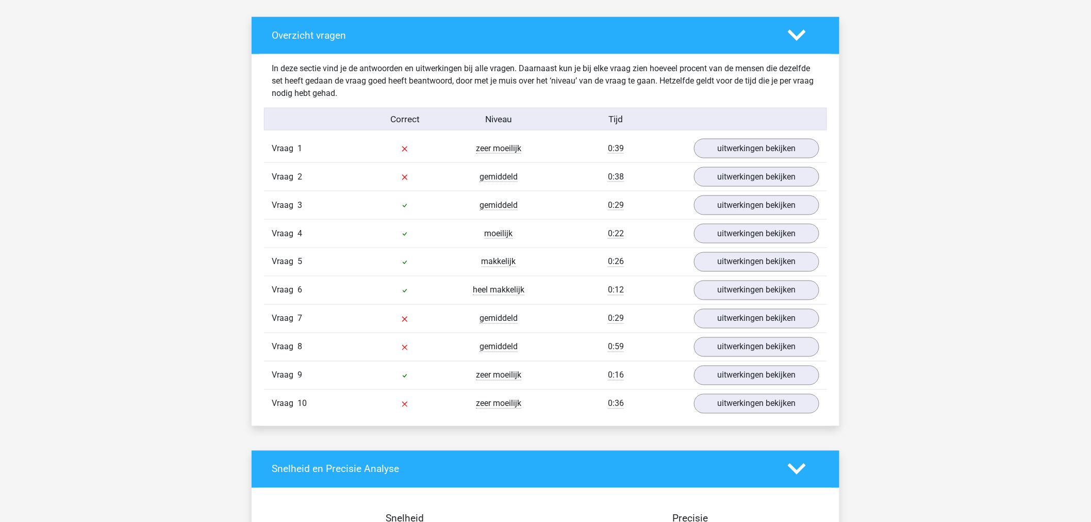
scroll to position [573, 0]
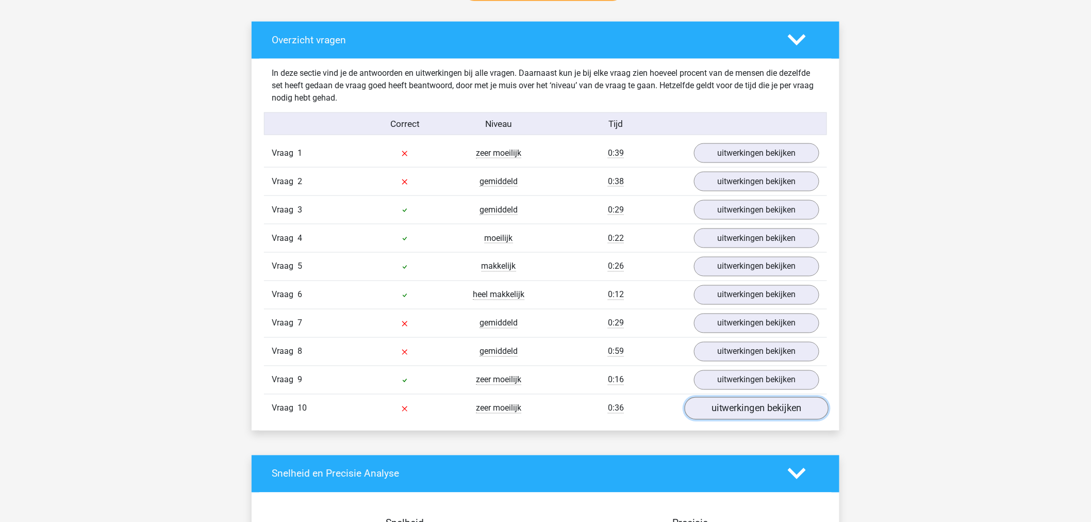
click at [784, 411] on link "uitwerkingen bekijken" at bounding box center [757, 408] width 144 height 23
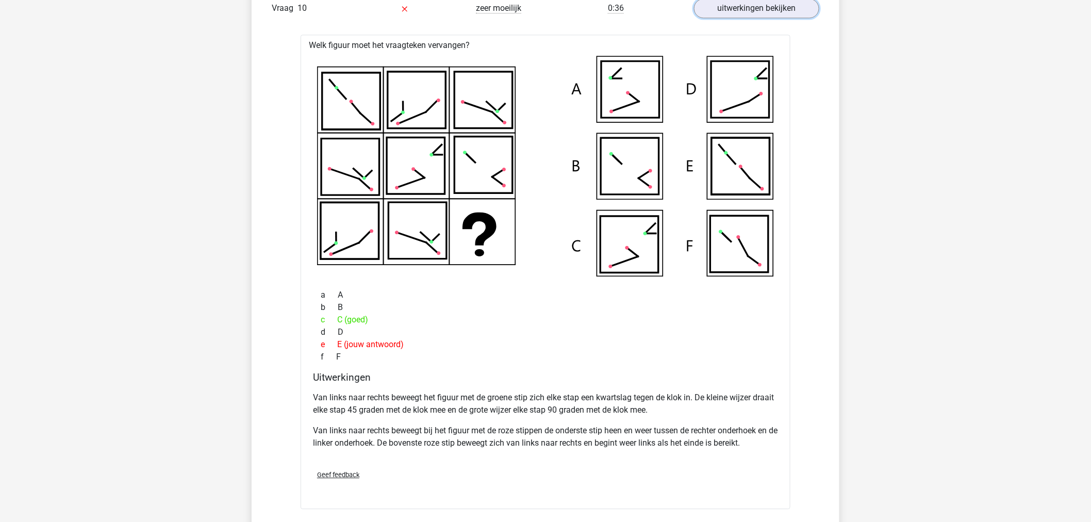
scroll to position [973, 0]
click at [210, 350] on div "[PERSON_NAME] [EMAIL_ADDRESS][DOMAIN_NAME]" at bounding box center [545, 235] width 1091 height 2417
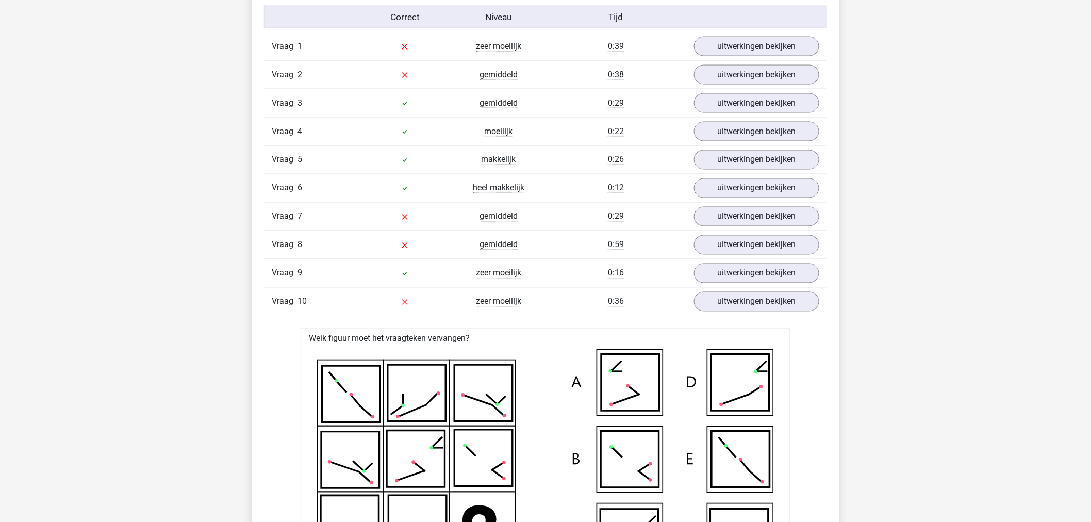
scroll to position [630, 0]
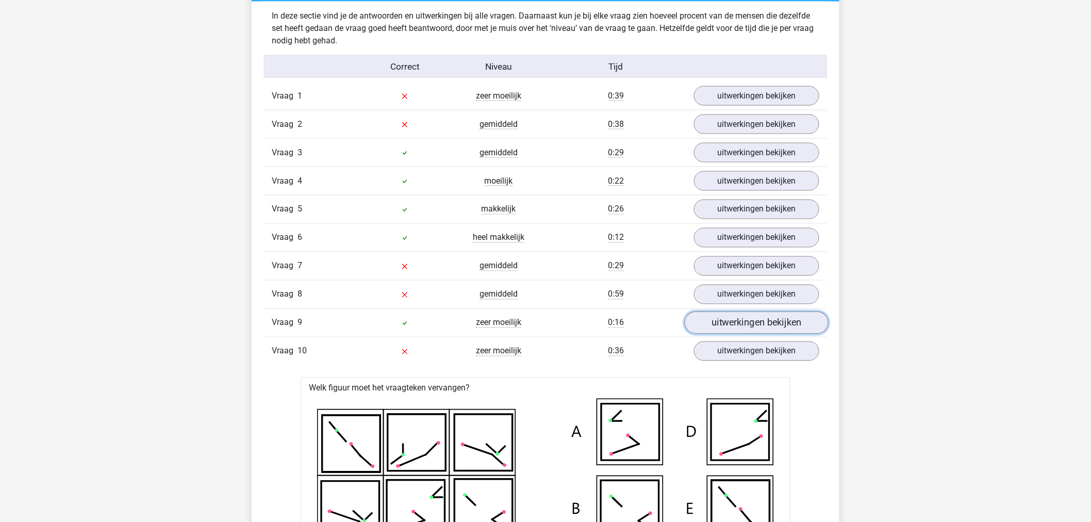
click at [728, 328] on link "uitwerkingen bekijken" at bounding box center [757, 322] width 144 height 23
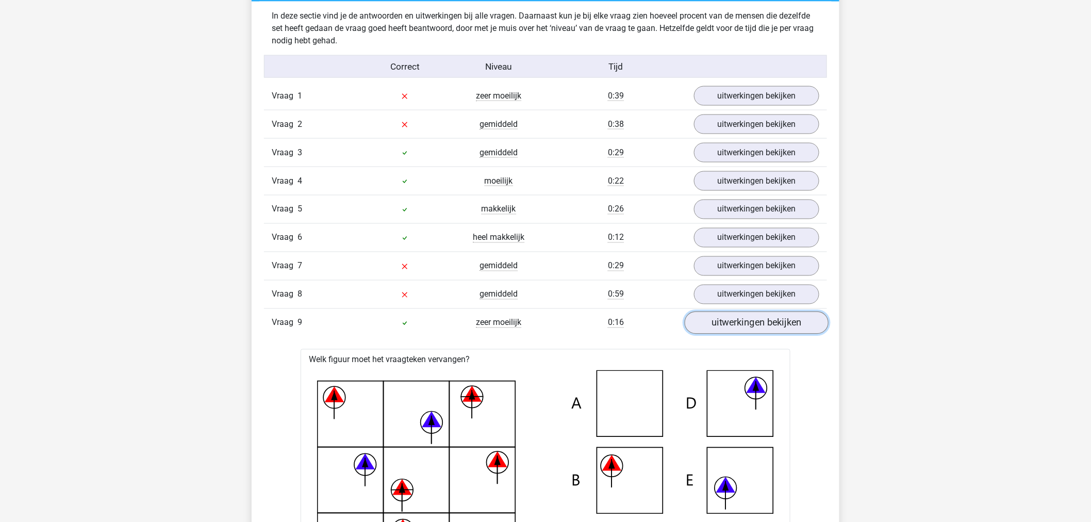
click at [729, 326] on link "uitwerkingen bekijken" at bounding box center [757, 322] width 144 height 23
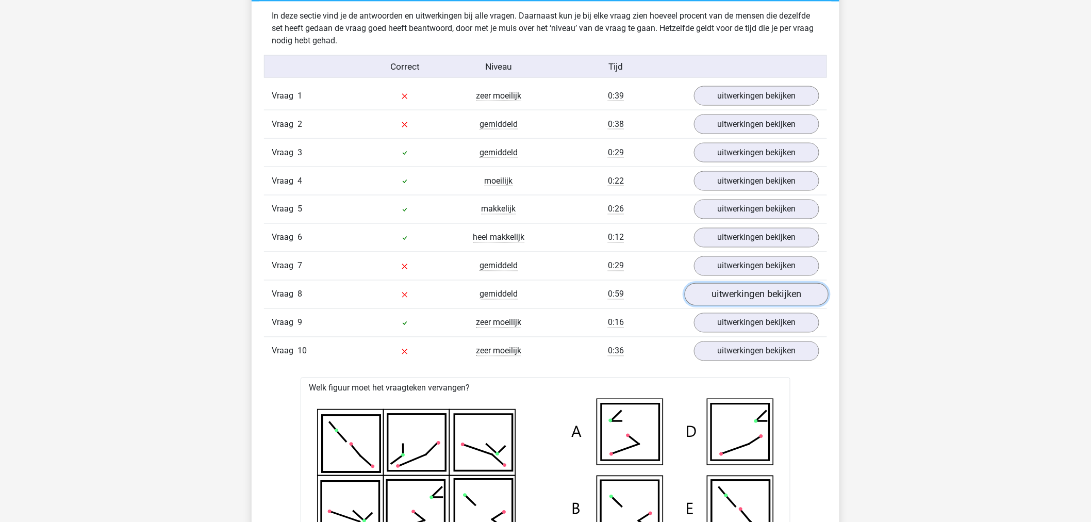
click at [718, 295] on link "uitwerkingen bekijken" at bounding box center [757, 294] width 144 height 23
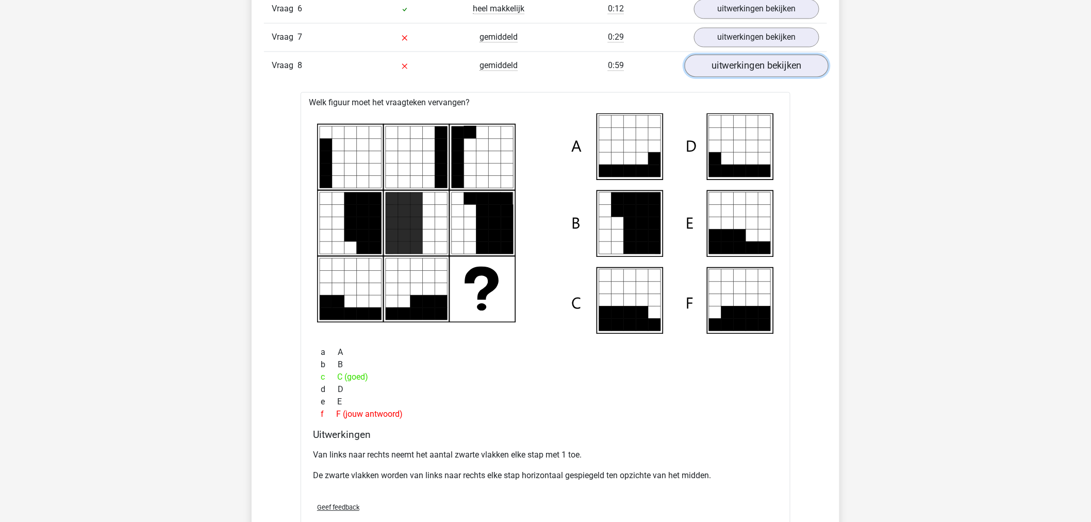
scroll to position [916, 0]
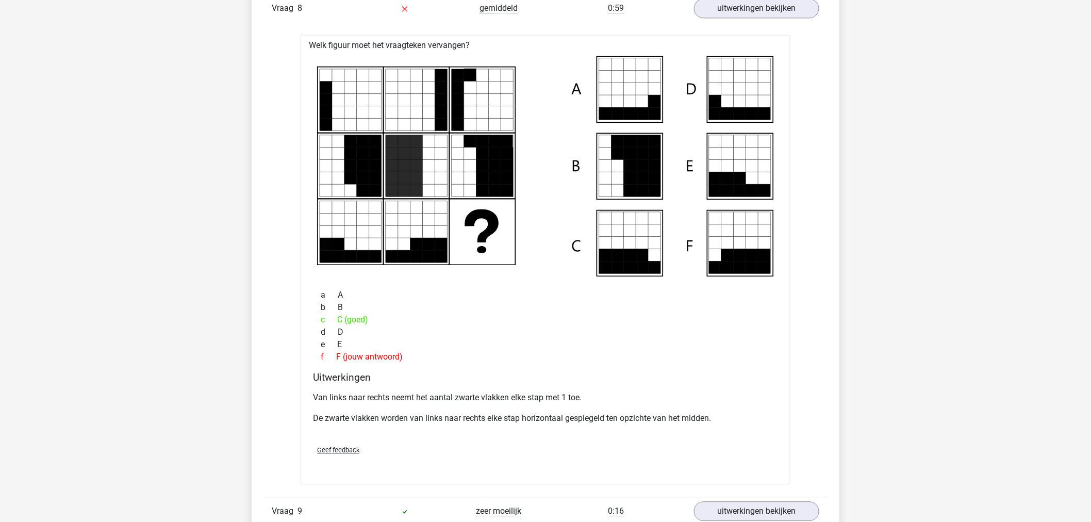
click at [401, 413] on p "De zwarte vlakken worden van links naar rechts elke stap horizontaal gespiegeld…" at bounding box center [545, 418] width 465 height 12
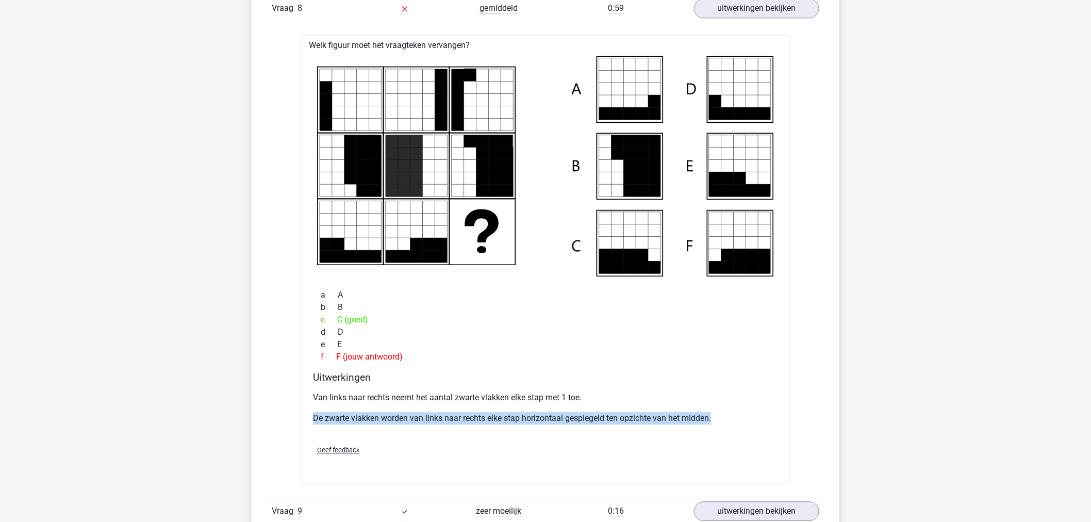
click at [401, 413] on p "De zwarte vlakken worden van links naar rechts elke stap horizontaal gespiegeld…" at bounding box center [545, 418] width 465 height 12
copy div "De zwarte vlakken worden van links naar rechts elke stap horizontaal gespiegeld…"
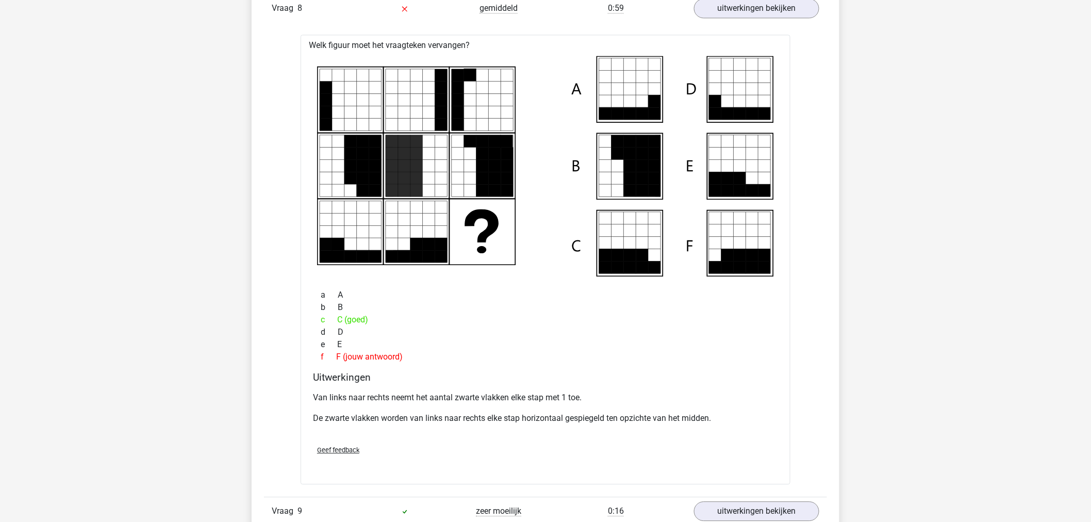
click at [98, 389] on div "Marc Hanna marchanna2000@gmail.com" at bounding box center [545, 529] width 1091 height 2891
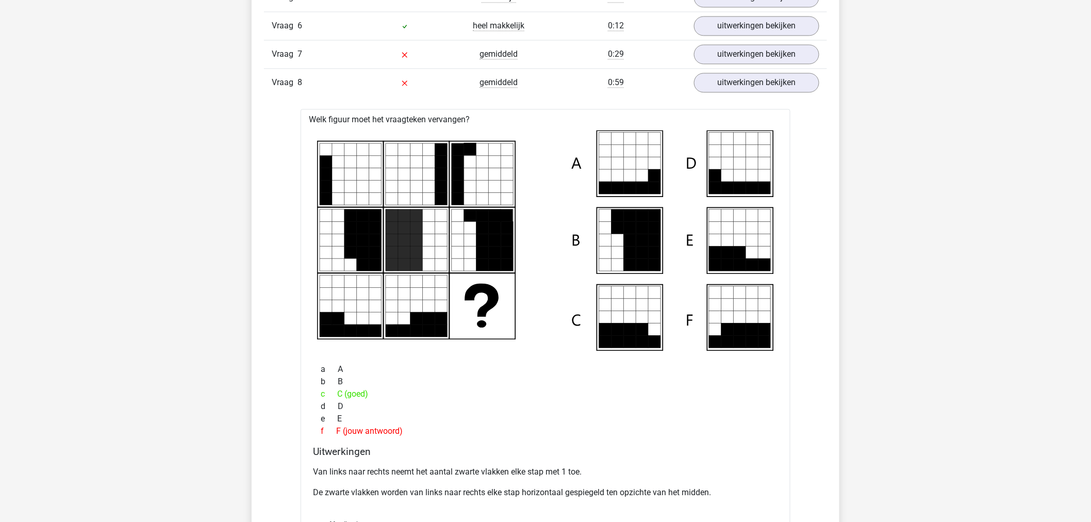
scroll to position [573, 0]
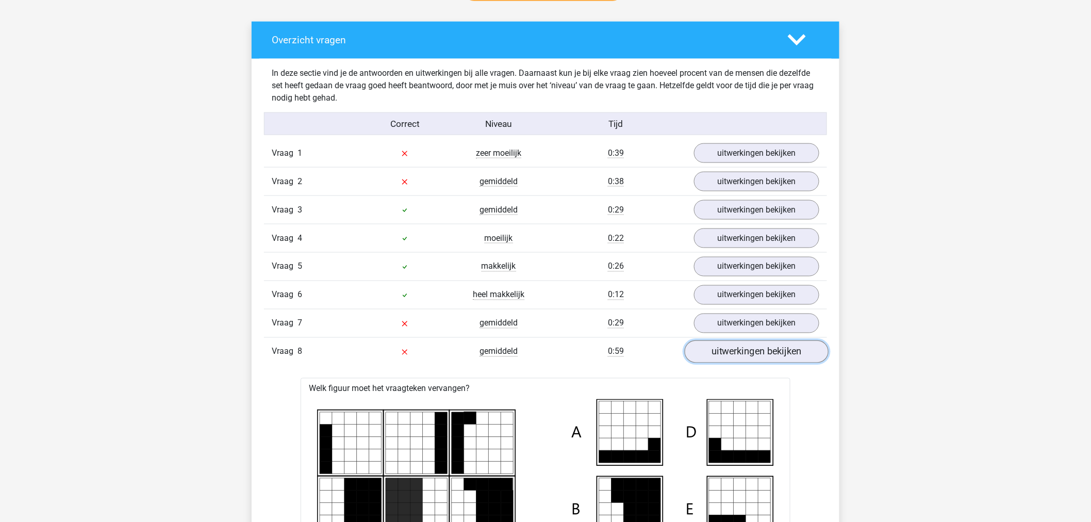
click at [740, 354] on link "uitwerkingen bekijken" at bounding box center [757, 351] width 144 height 23
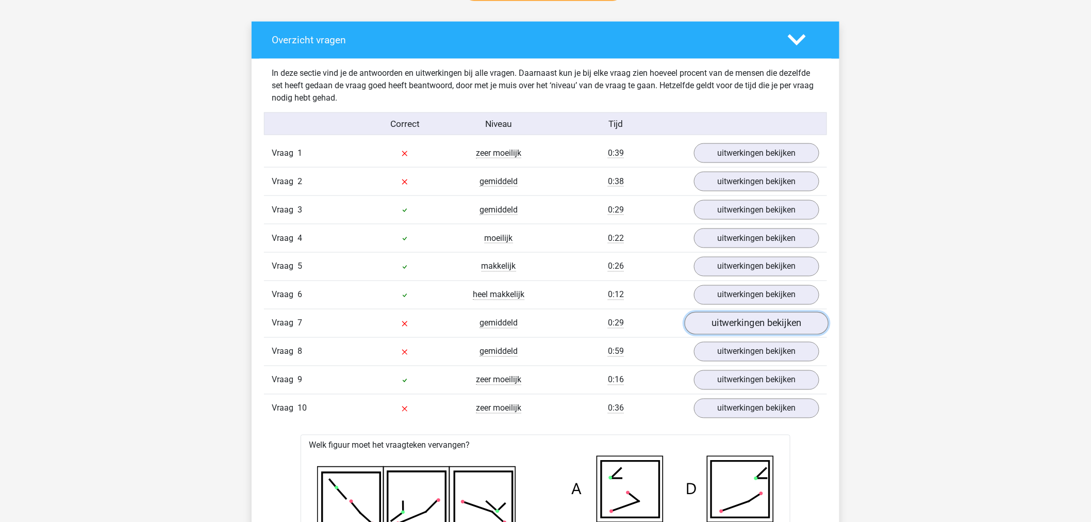
click at [728, 328] on link "uitwerkingen bekijken" at bounding box center [757, 323] width 144 height 23
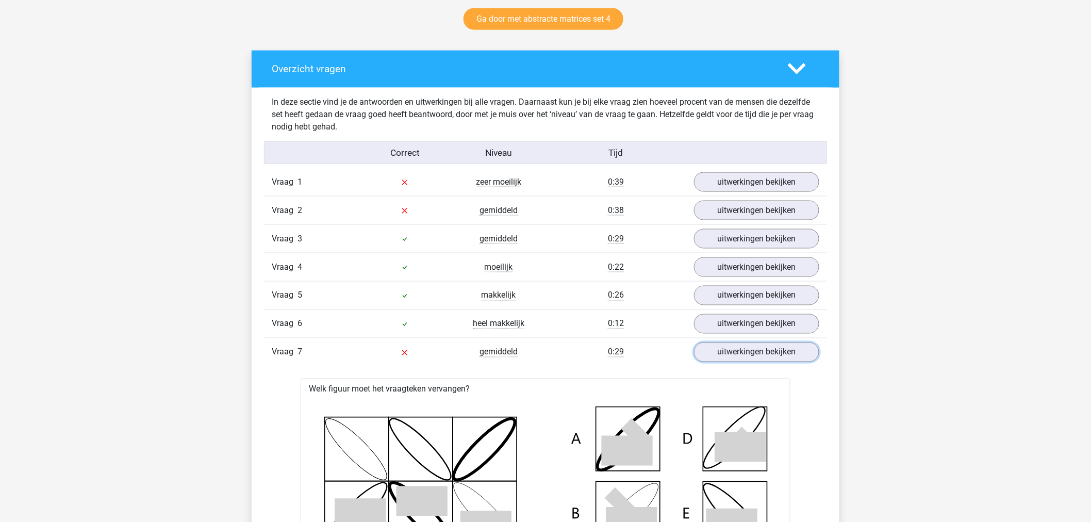
scroll to position [516, 0]
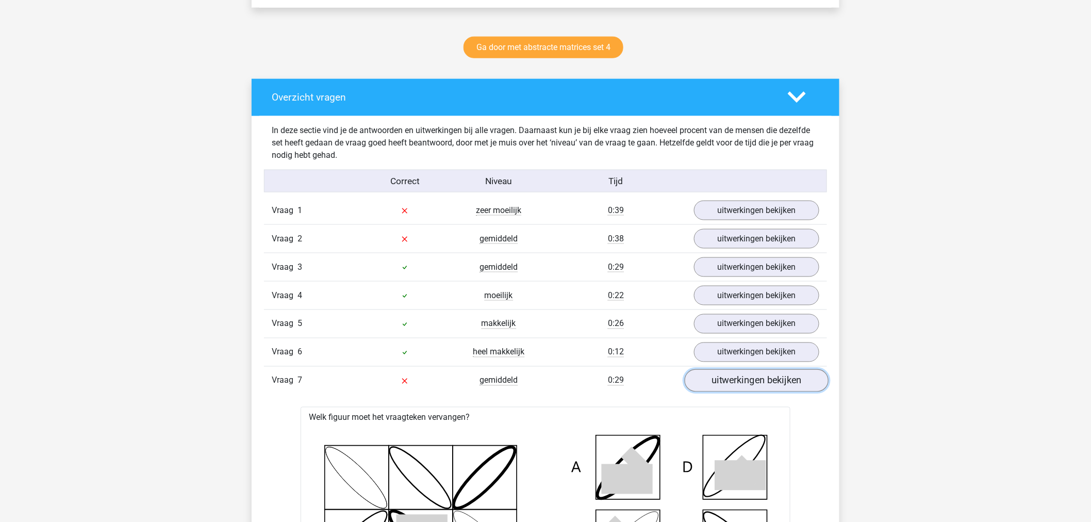
click at [720, 383] on link "uitwerkingen bekijken" at bounding box center [757, 380] width 144 height 23
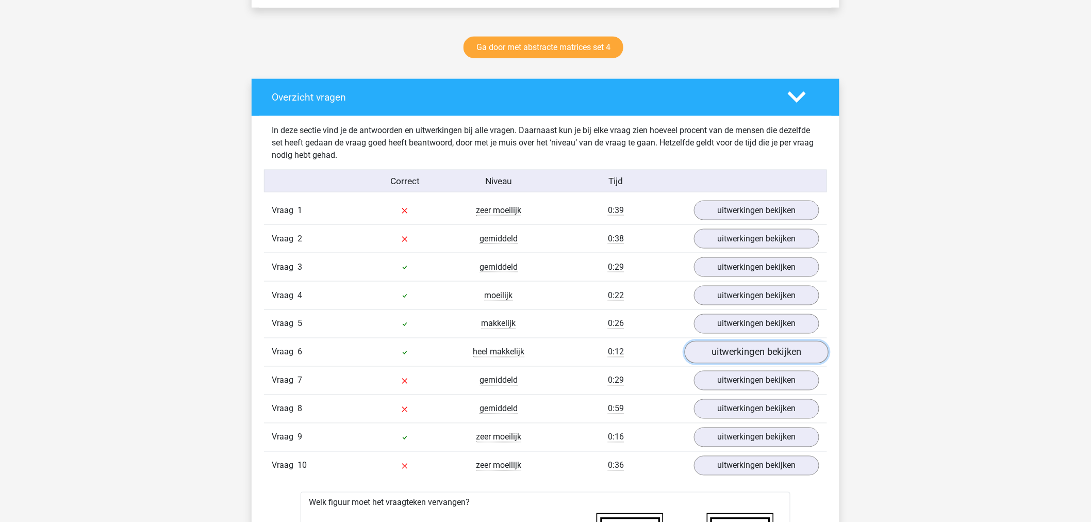
click at [727, 358] on link "uitwerkingen bekijken" at bounding box center [757, 352] width 144 height 23
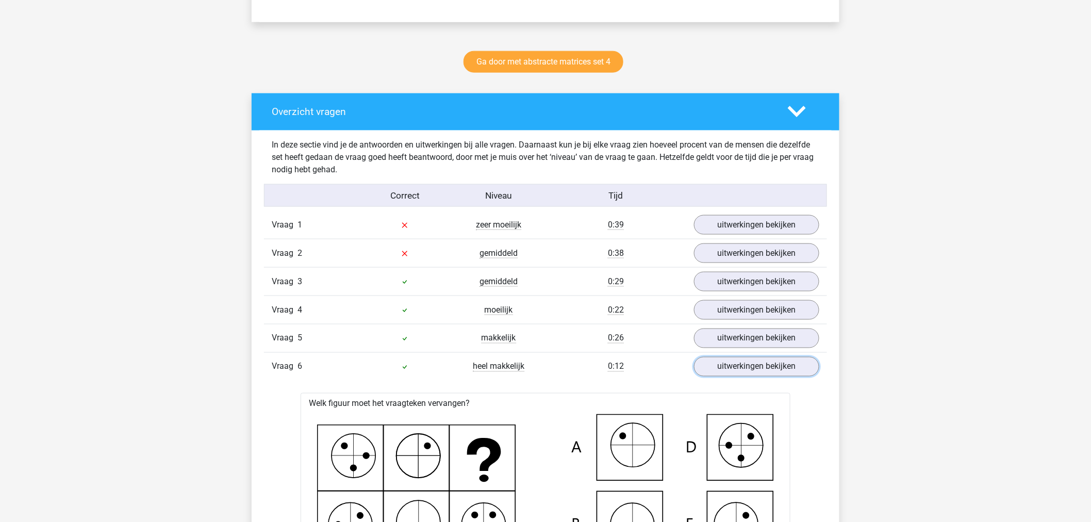
scroll to position [401, 0]
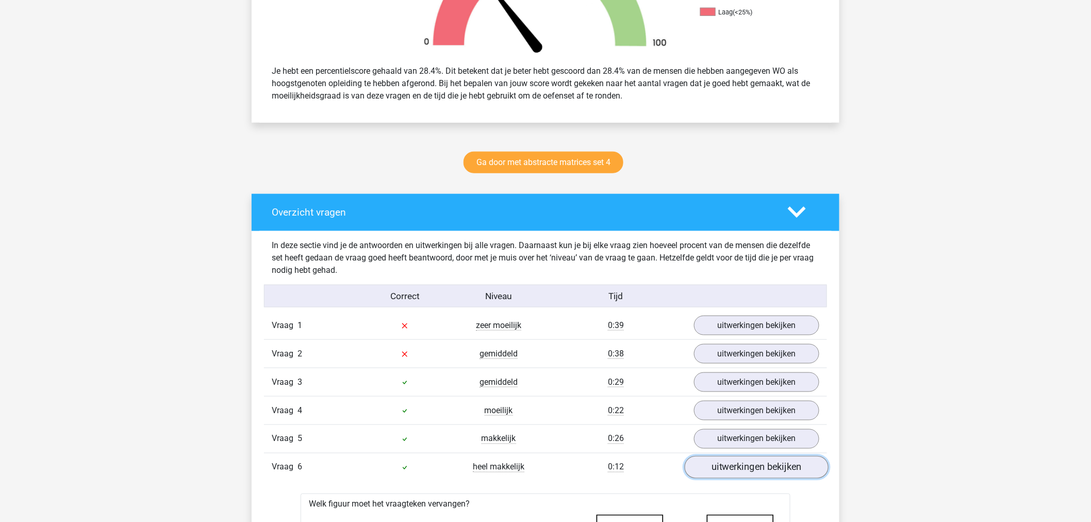
click at [722, 465] on link "uitwerkingen bekijken" at bounding box center [757, 467] width 144 height 23
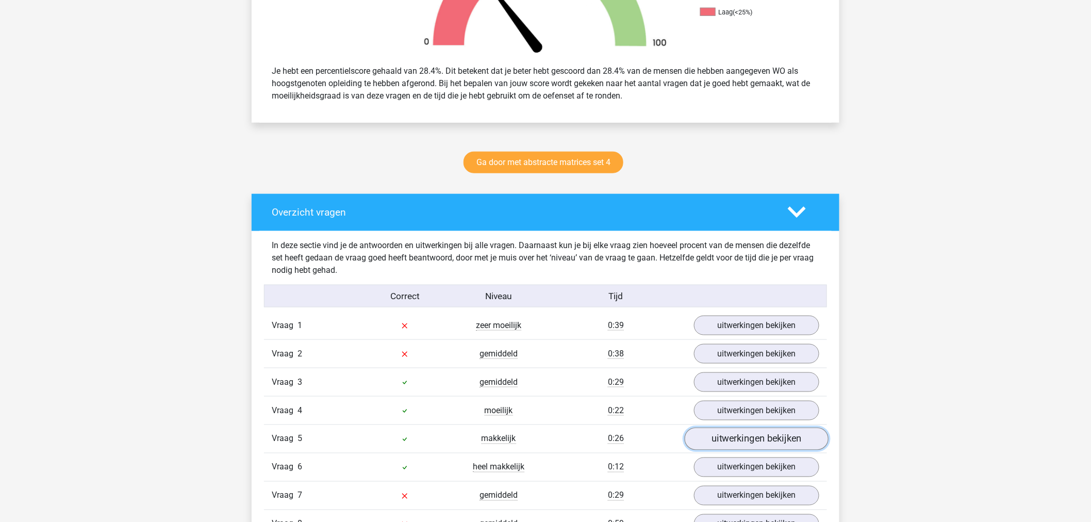
click at [718, 438] on link "uitwerkingen bekijken" at bounding box center [757, 438] width 144 height 23
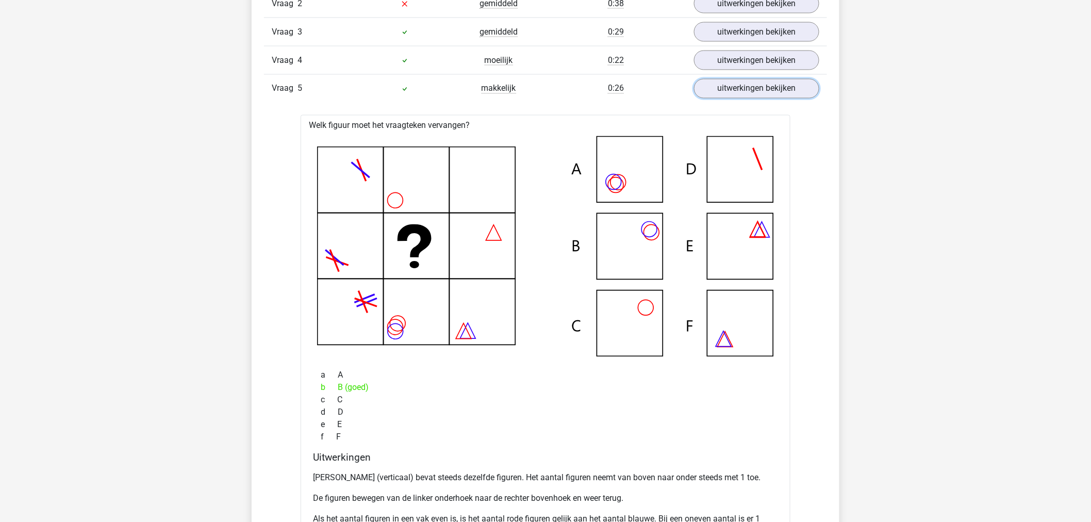
scroll to position [573, 0]
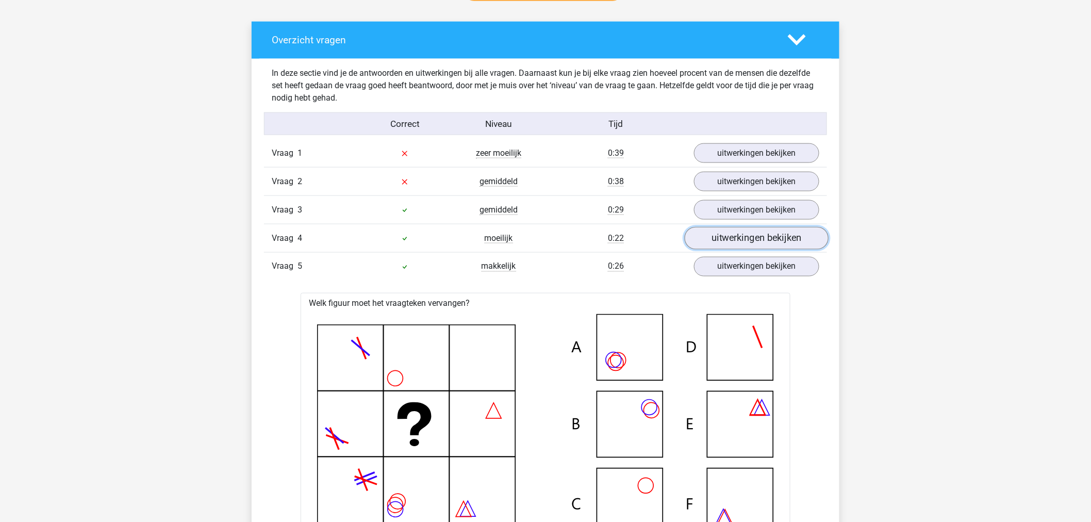
click at [710, 236] on link "uitwerkingen bekijken" at bounding box center [757, 238] width 144 height 23
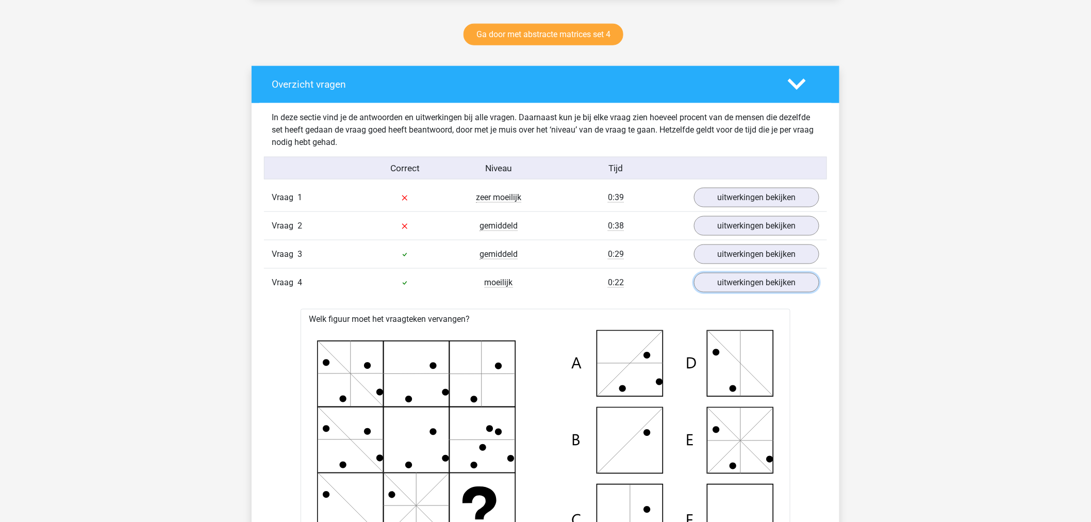
scroll to position [516, 0]
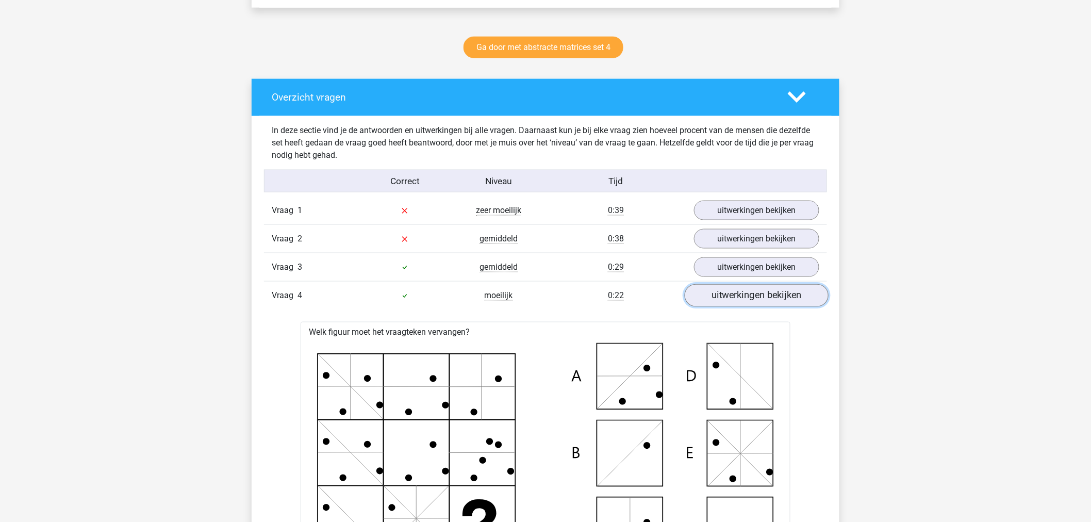
click at [702, 301] on link "uitwerkingen bekijken" at bounding box center [757, 295] width 144 height 23
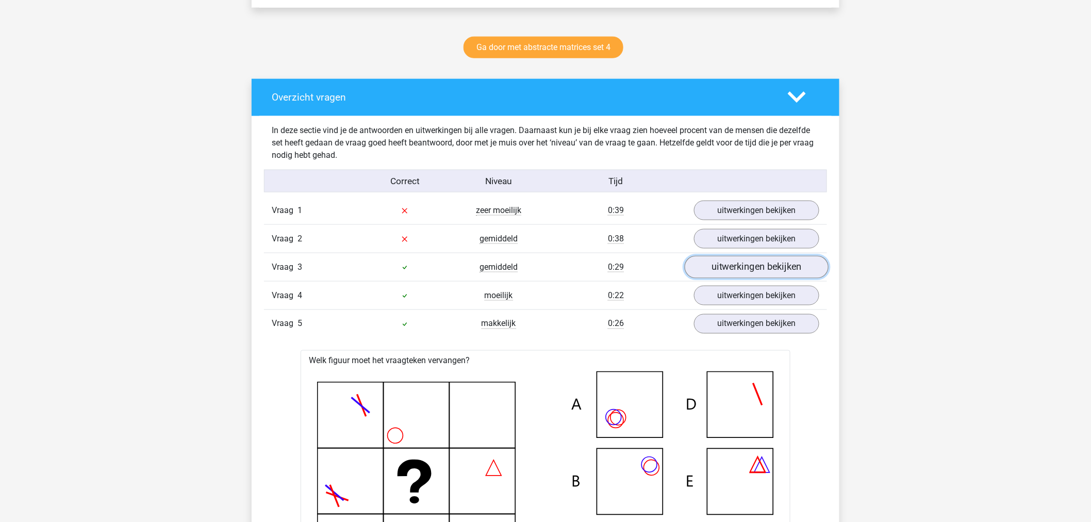
click at [715, 273] on link "uitwerkingen bekijken" at bounding box center [757, 267] width 144 height 23
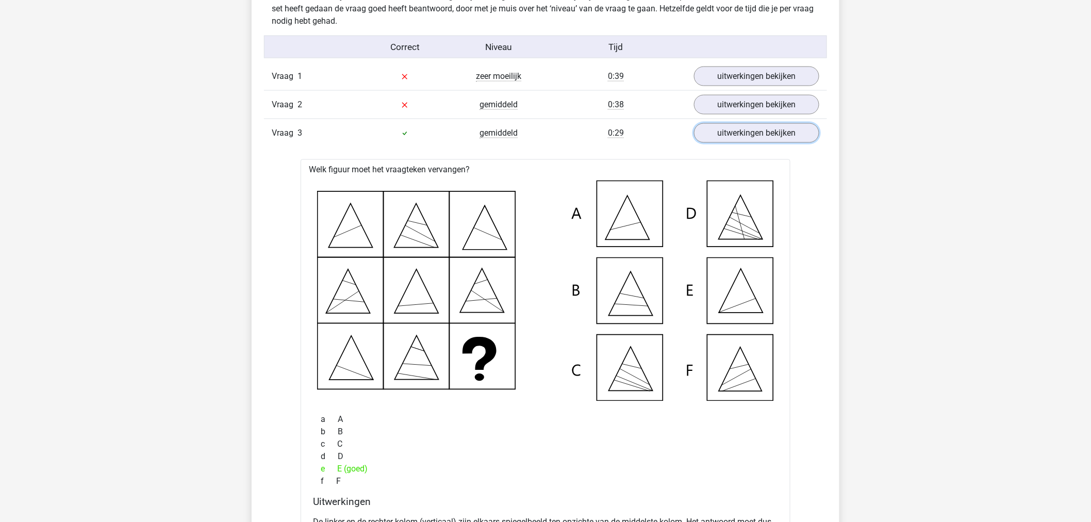
scroll to position [458, 0]
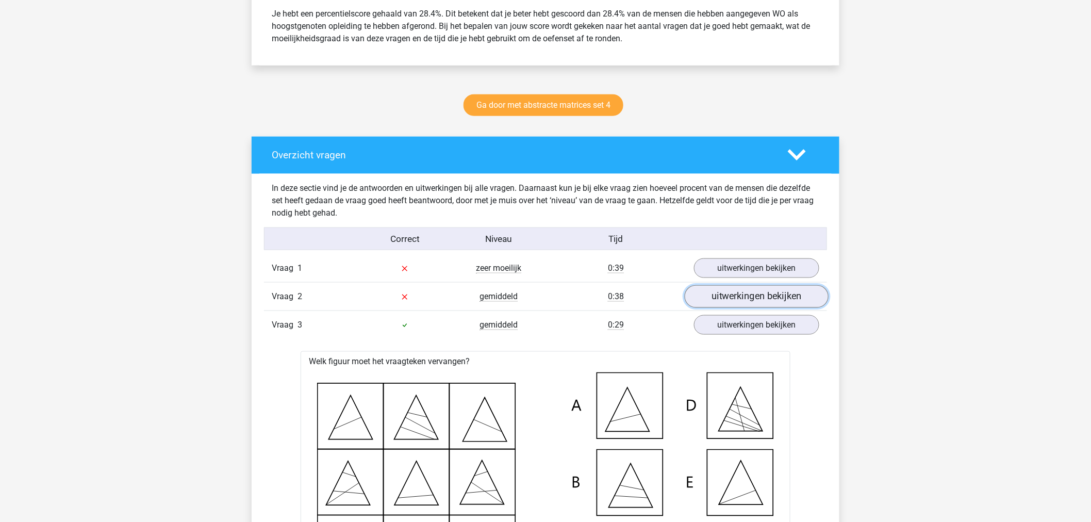
click at [715, 293] on link "uitwerkingen bekijken" at bounding box center [757, 296] width 144 height 23
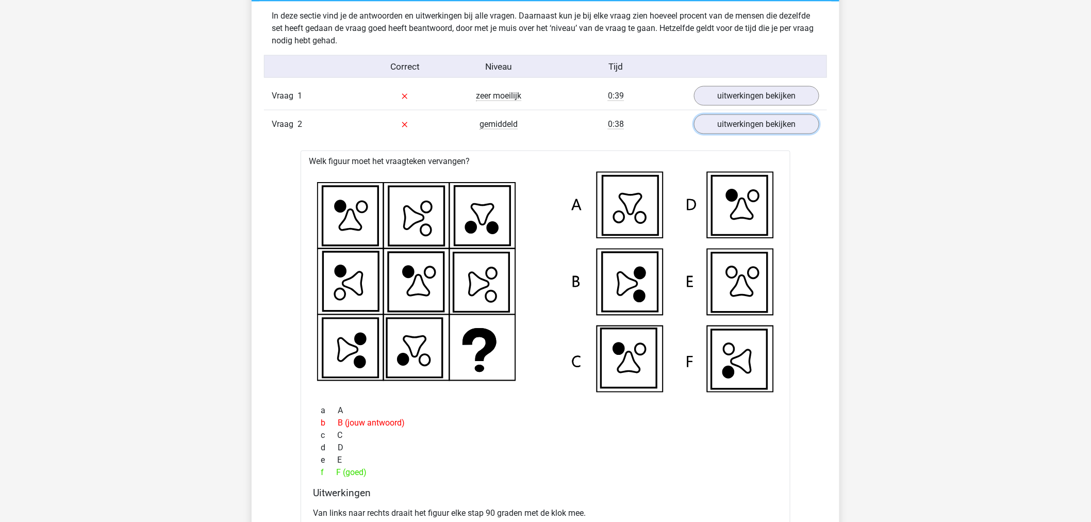
scroll to position [687, 0]
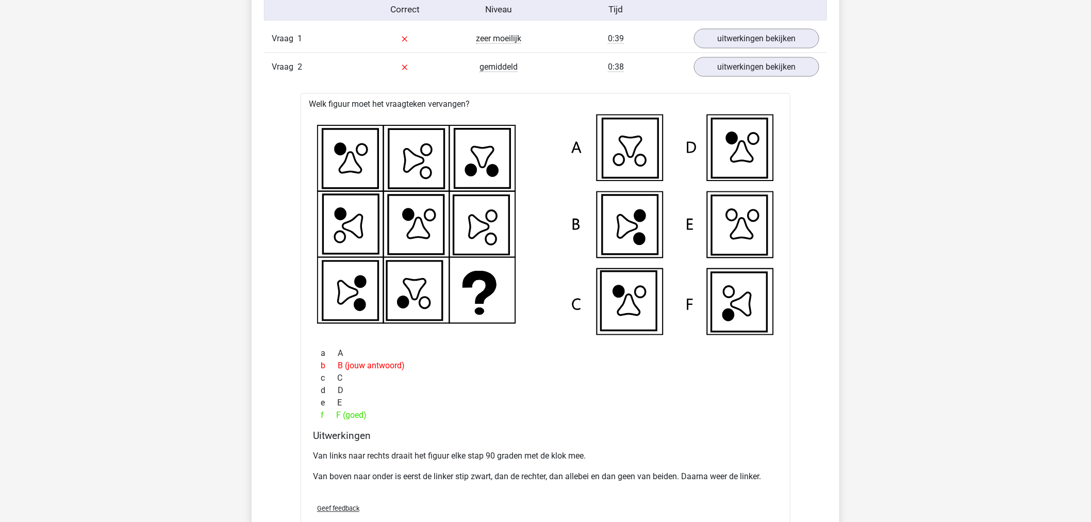
click at [442, 477] on p "Van boven naar onder is eerst de linker stip zwart, dan de rechter, dan allebei…" at bounding box center [545, 477] width 465 height 12
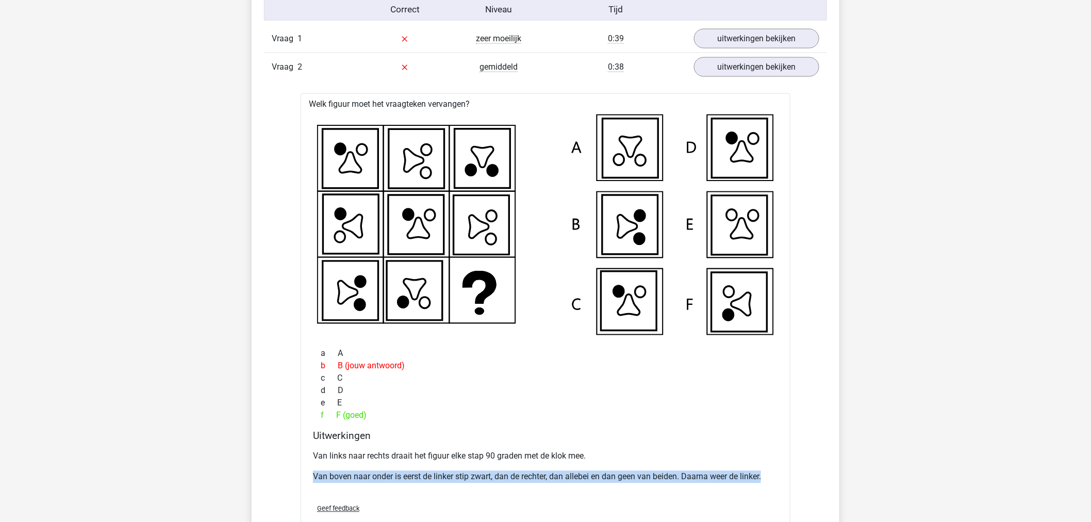
click at [442, 477] on p "Van boven naar onder is eerst de linker stip zwart, dan de rechter, dan allebei…" at bounding box center [545, 477] width 465 height 12
copy div "Van boven naar onder is eerst de linker stip zwart, dan de rechter, dan allebei…"
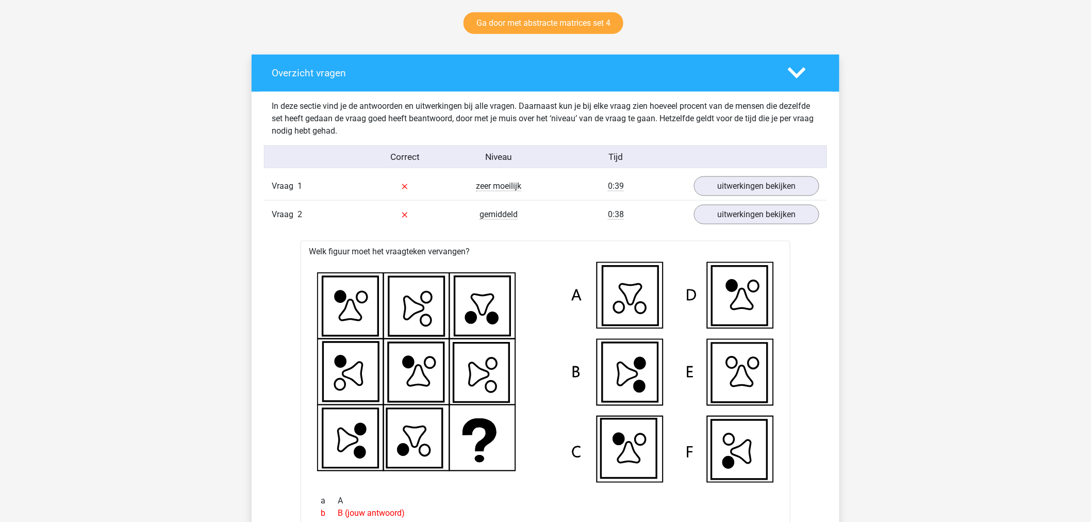
scroll to position [516, 0]
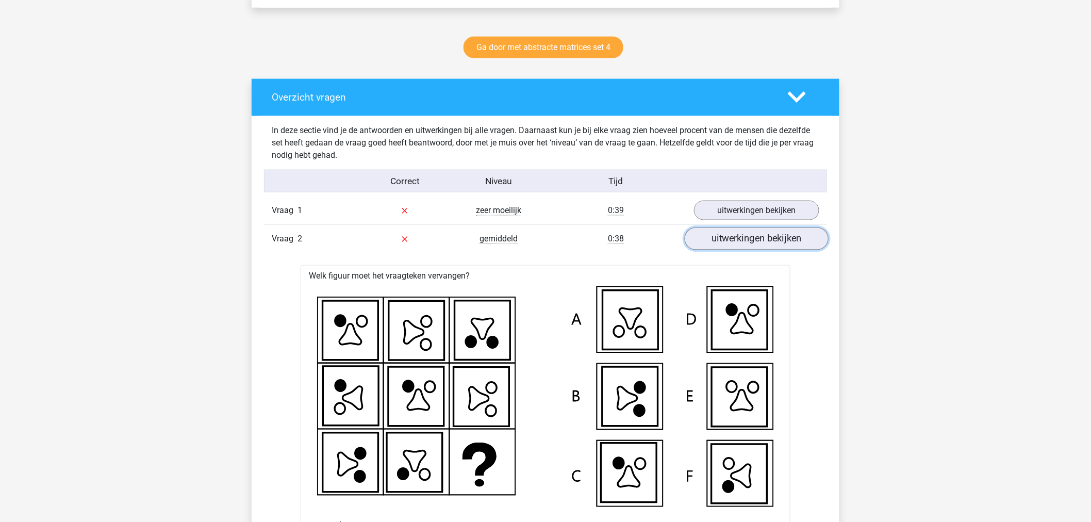
click at [755, 230] on link "uitwerkingen bekijken" at bounding box center [757, 238] width 144 height 23
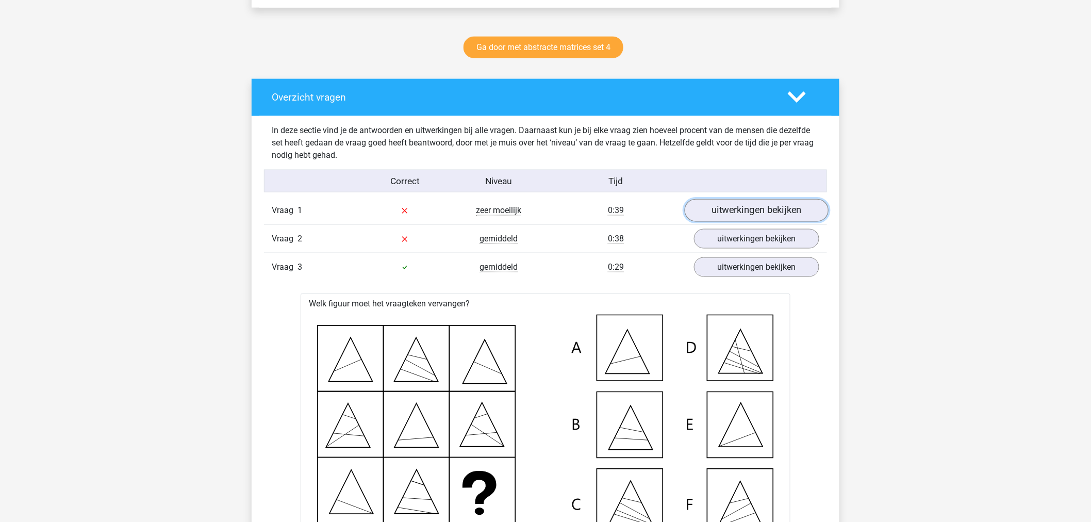
click at [753, 214] on link "uitwerkingen bekijken" at bounding box center [757, 210] width 144 height 23
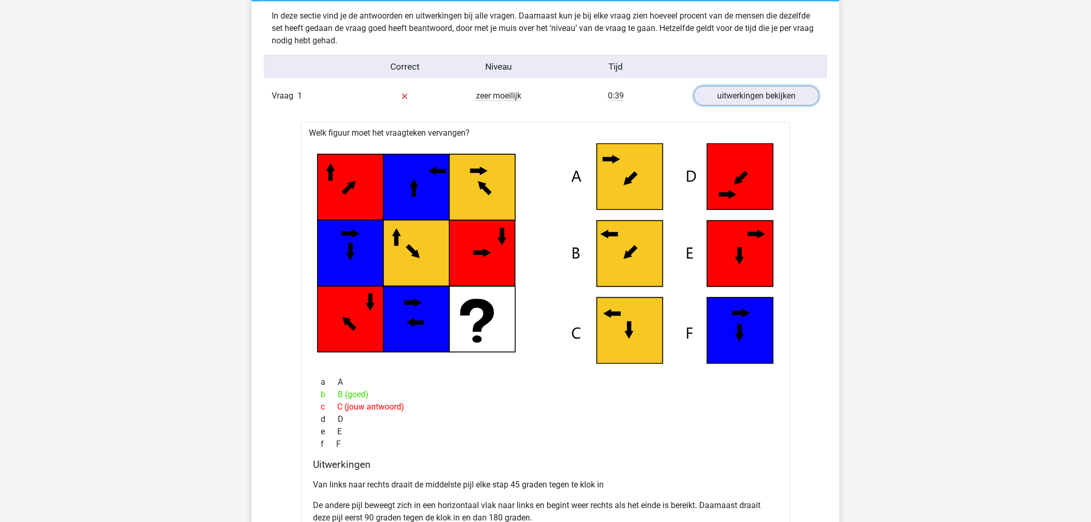
scroll to position [687, 0]
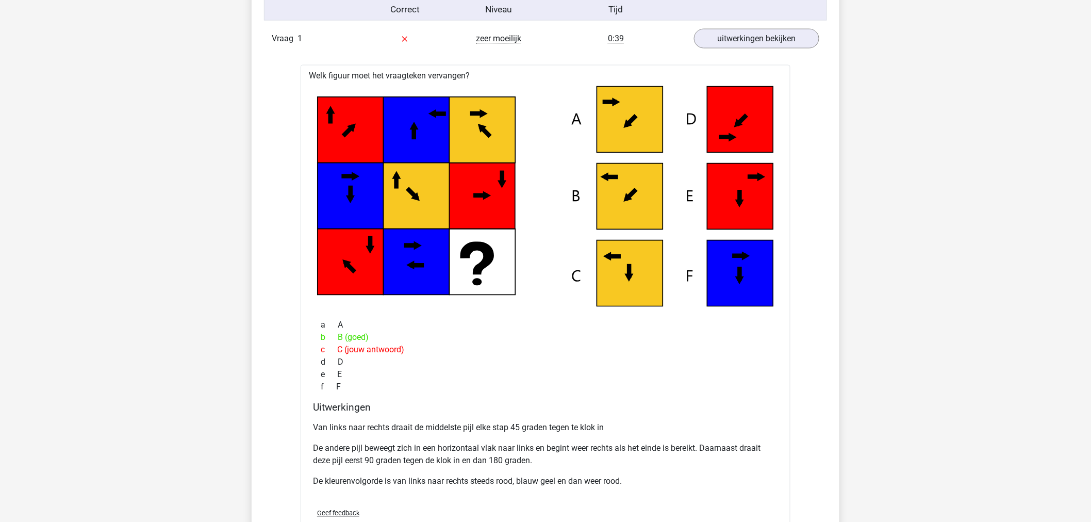
click at [435, 429] on p "Van links naar rechts draait de middelste pijl elke stap 45 graden tegen te klo…" at bounding box center [545, 428] width 465 height 12
copy div "Van links naar rechts draait de middelste pijl elke stap 45 graden tegen te klo…"
click at [380, 485] on p "De kleurenvolgorde is van links naar rechts steeds rood, blauw geel en dan weer…" at bounding box center [545, 481] width 465 height 12
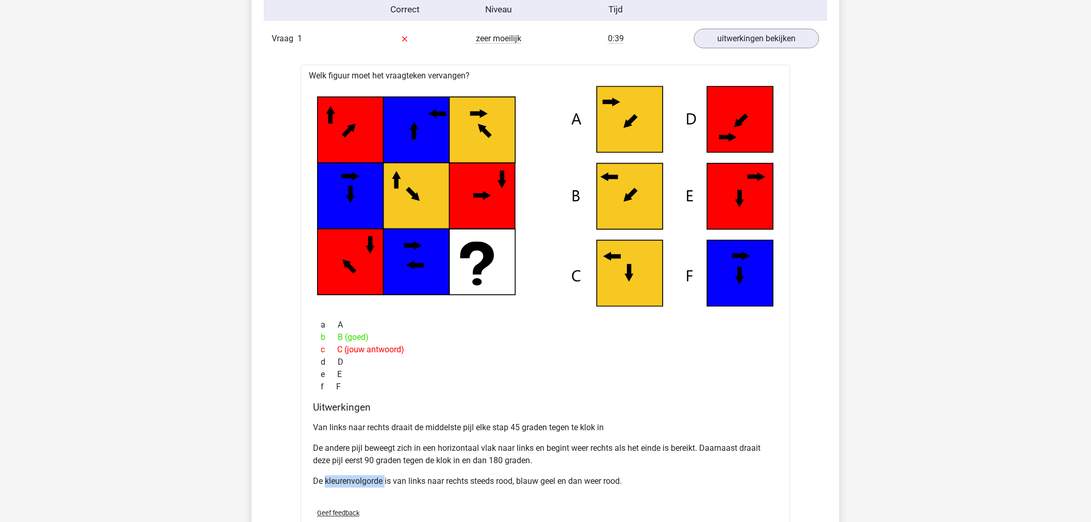
click at [380, 485] on p "De kleurenvolgorde is van links naar rechts steeds rood, blauw geel en dan weer…" at bounding box center [545, 481] width 465 height 12
copy div "De kleurenvolgorde is van links naar rechts steeds rood, blauw geel en dan weer…"
click at [419, 440] on div "Van links naar rechts draait de middelste pijl elke stap 45 graden tegen te klo…" at bounding box center [545, 459] width 465 height 82
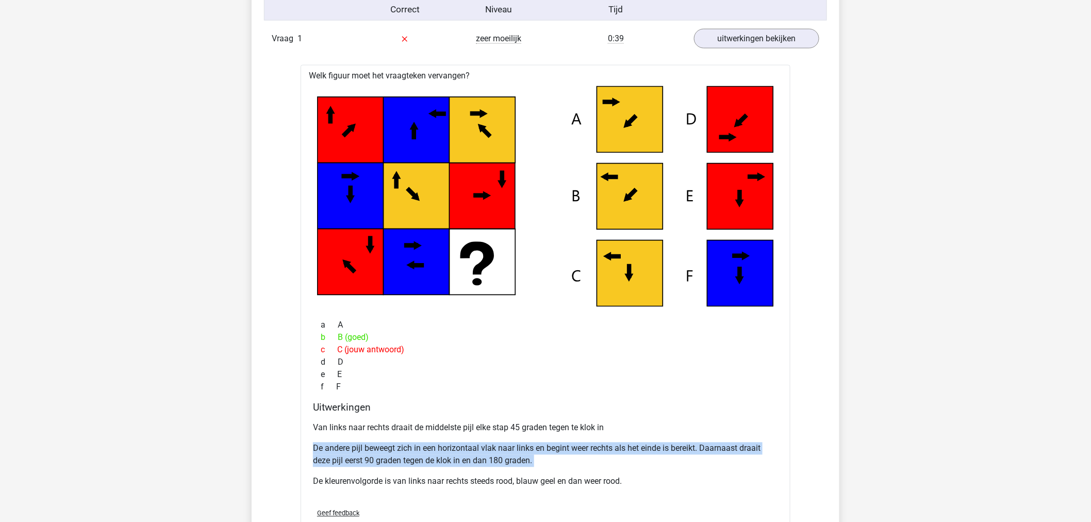
click at [420, 440] on div "Van links naar rechts draait de middelste pijl elke stap 45 graden tegen te klo…" at bounding box center [545, 459] width 465 height 82
copy div "De andere pijl beweegt zich in een horizontaal vlak naar links en begint weer r…"
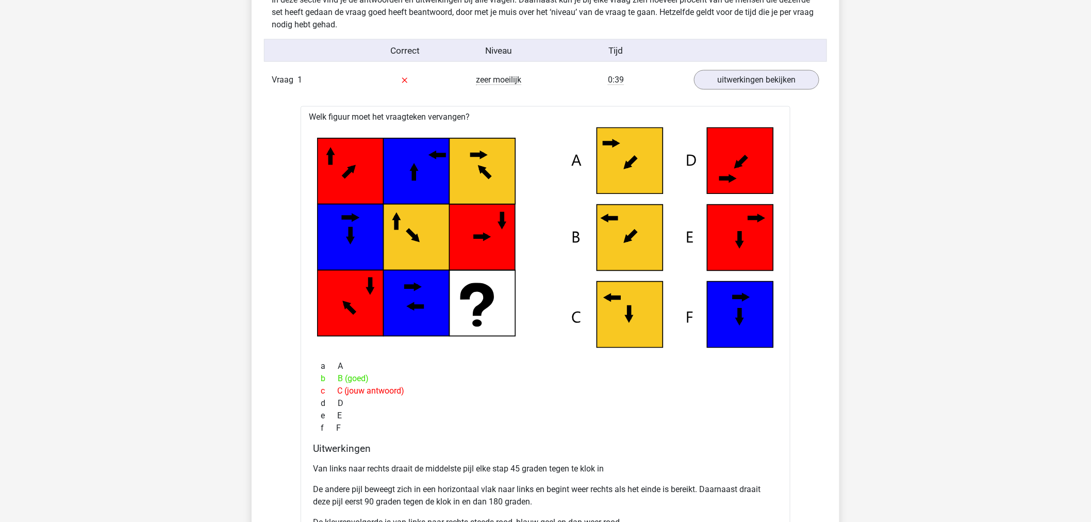
scroll to position [630, 0]
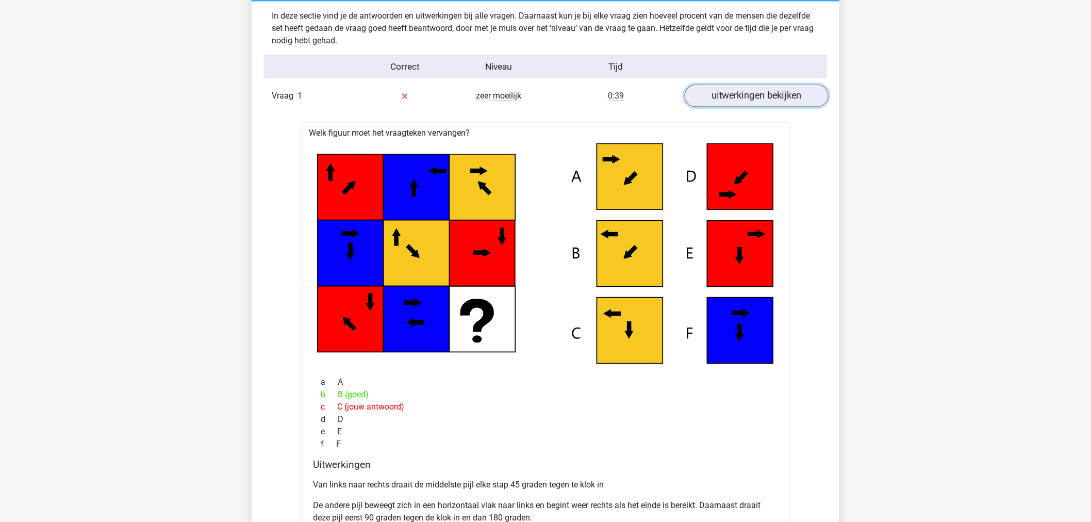
click at [765, 94] on link "uitwerkingen bekijken" at bounding box center [757, 96] width 144 height 23
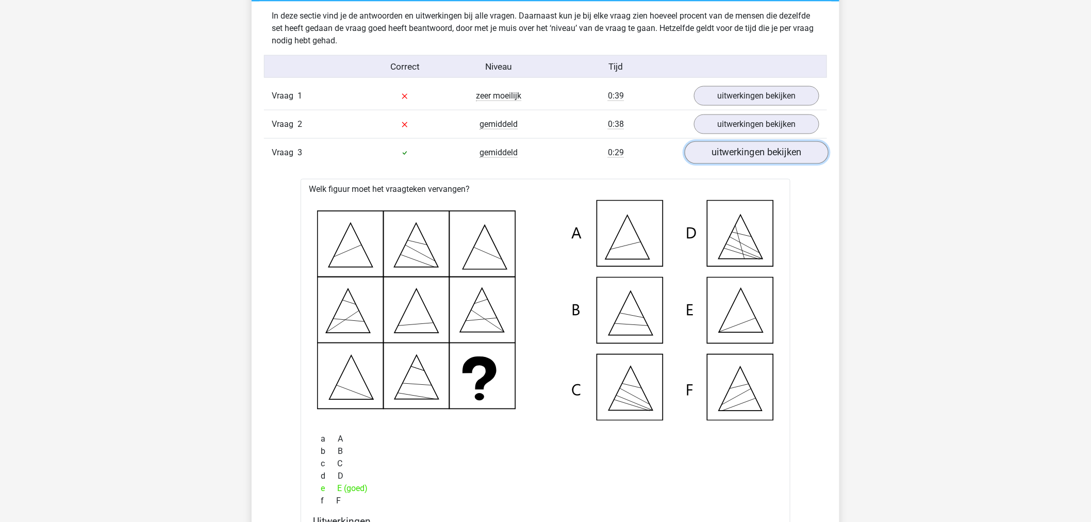
click at [712, 150] on link "uitwerkingen bekijken" at bounding box center [757, 152] width 144 height 23
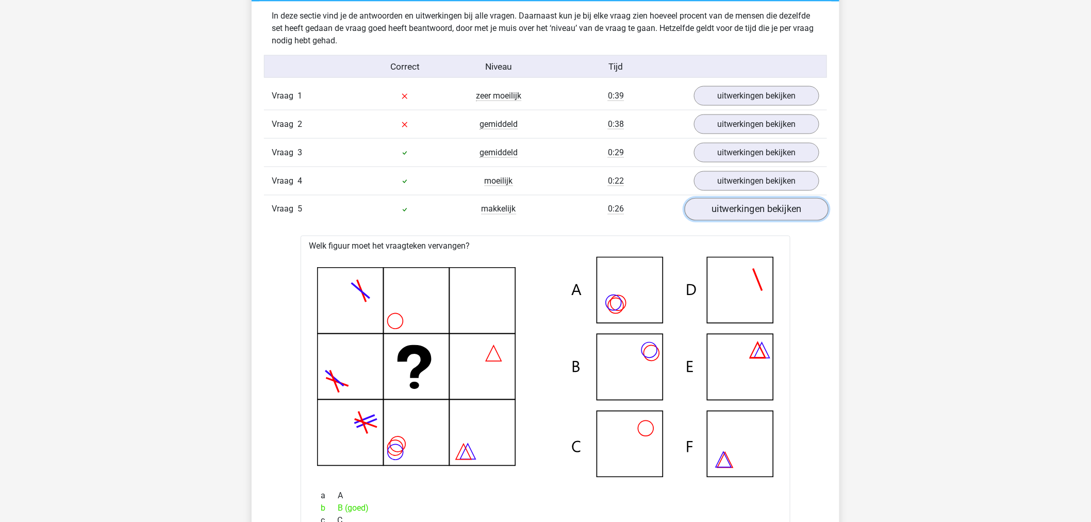
click at [727, 208] on link "uitwerkingen bekijken" at bounding box center [757, 209] width 144 height 23
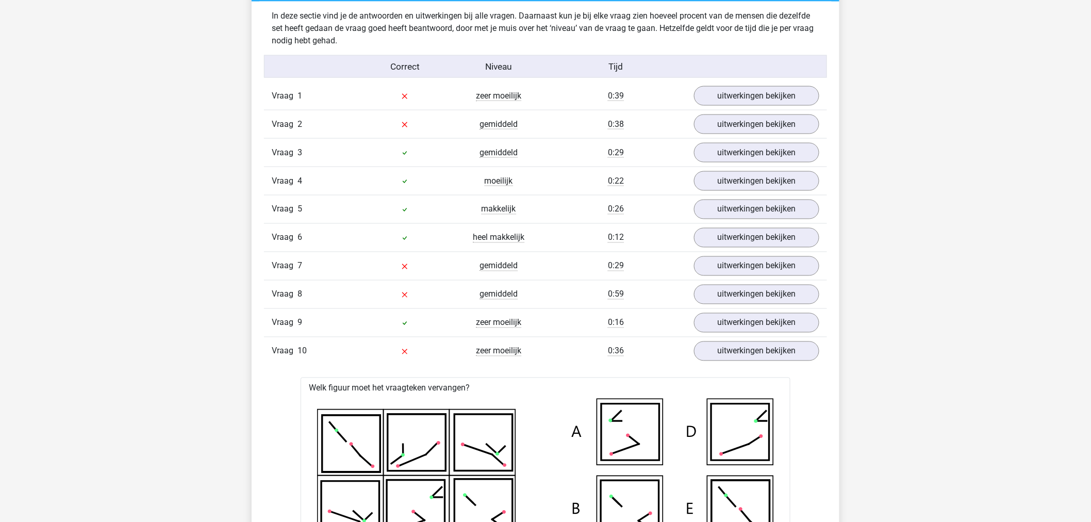
click at [718, 362] on link "uitwerkingen bekijken" at bounding box center [757, 351] width 144 height 23
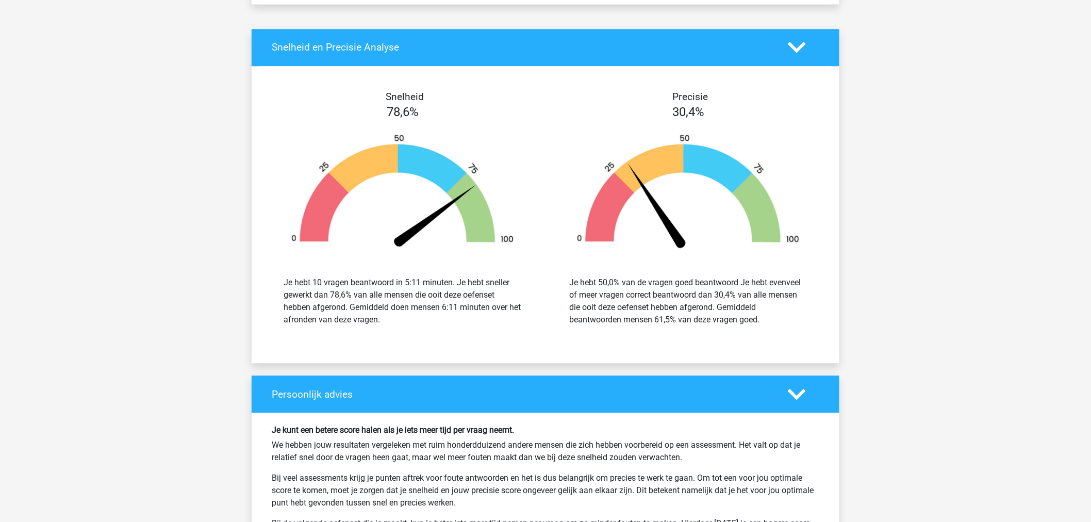
scroll to position [0, 0]
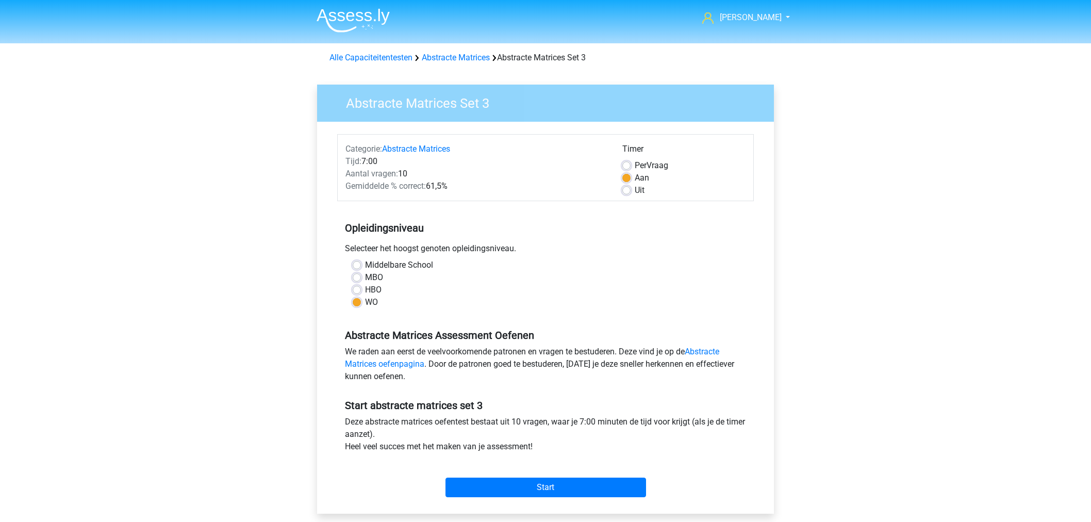
scroll to position [57, 0]
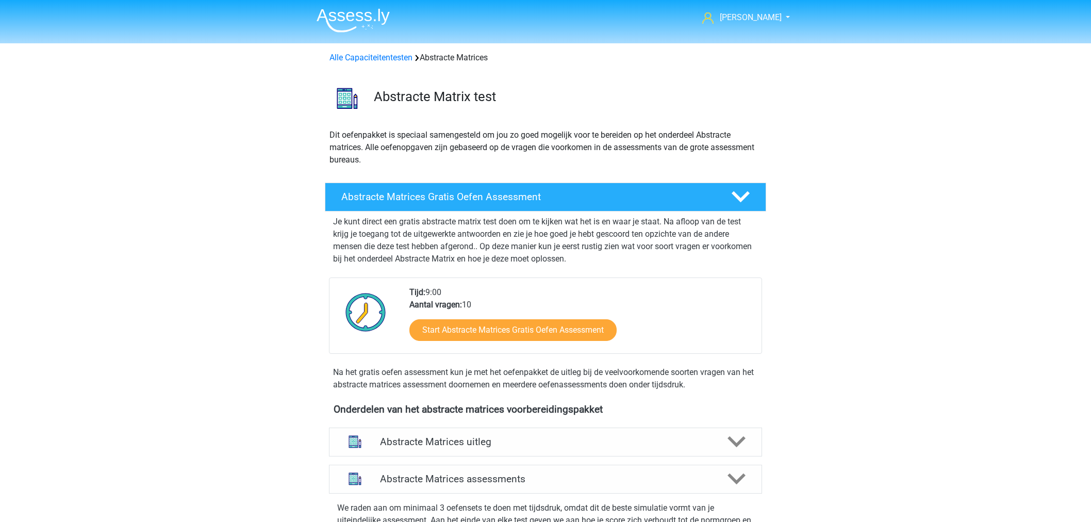
scroll to position [403, 0]
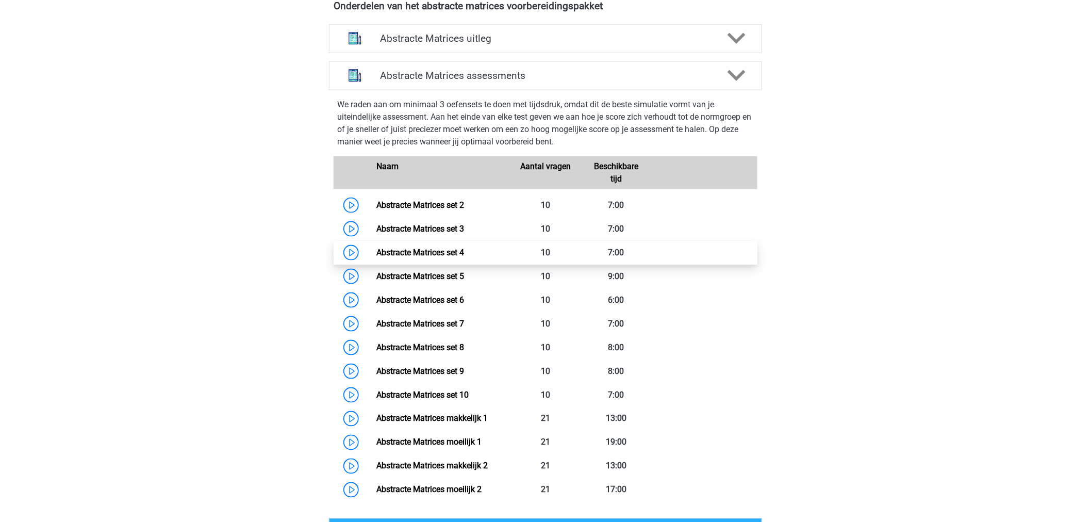
click at [376, 255] on link "Abstracte Matrices set 4" at bounding box center [420, 252] width 88 height 10
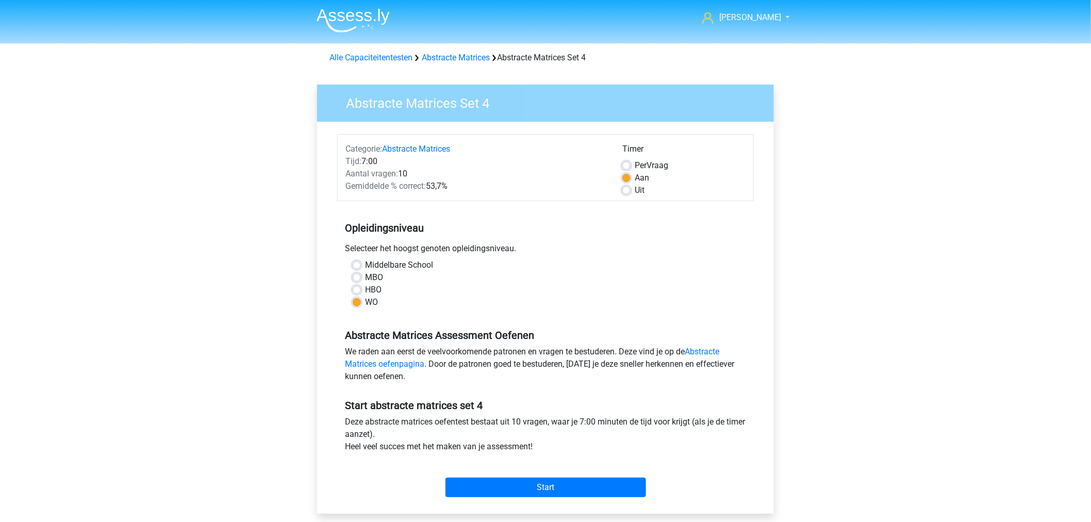
drag, startPoint x: 374, startPoint y: 521, endPoint x: 855, endPoint y: 440, distance: 487.7
click at [855, 440] on div "[PERSON_NAME] [EMAIL_ADDRESS][DOMAIN_NAME] Nederlands English" at bounding box center [545, 407] width 1091 height 815
click at [827, 459] on div "[PERSON_NAME] [EMAIL_ADDRESS][DOMAIN_NAME] Nederlands English" at bounding box center [545, 407] width 1091 height 815
